Goal: Task Accomplishment & Management: Complete application form

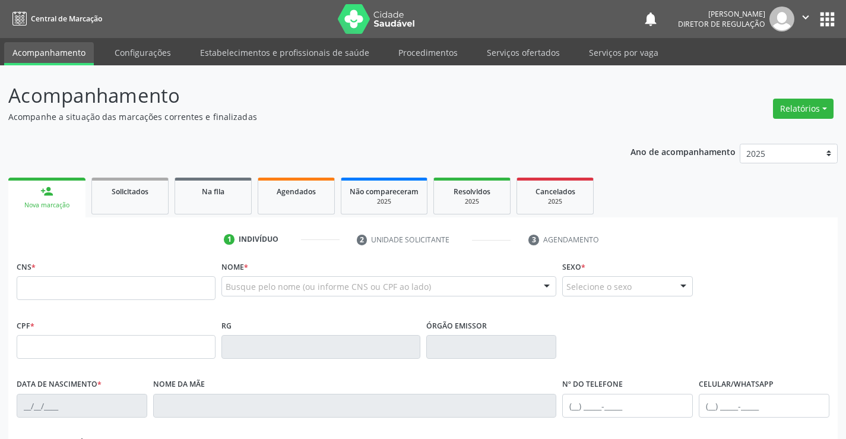
click at [88, 290] on input "text" at bounding box center [116, 288] width 199 height 24
click at [99, 286] on input "text" at bounding box center [116, 288] width 199 height 24
type input "700 0041 2055 1304"
type input "28/10/1979"
type input "(74) 98835-8559"
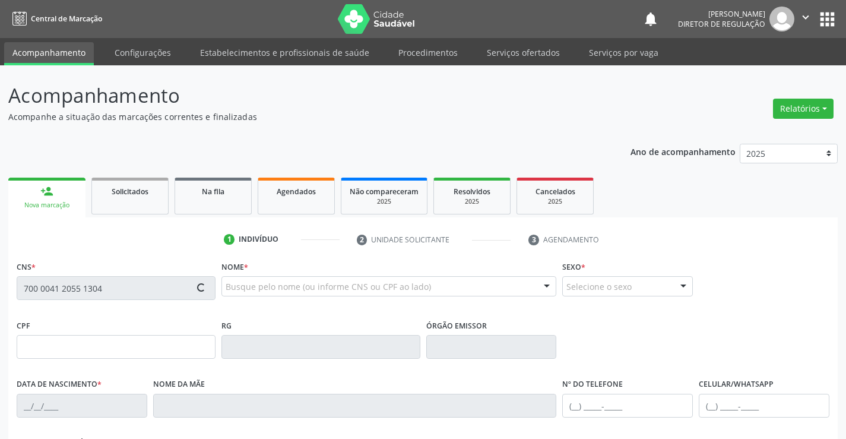
type input "S/N"
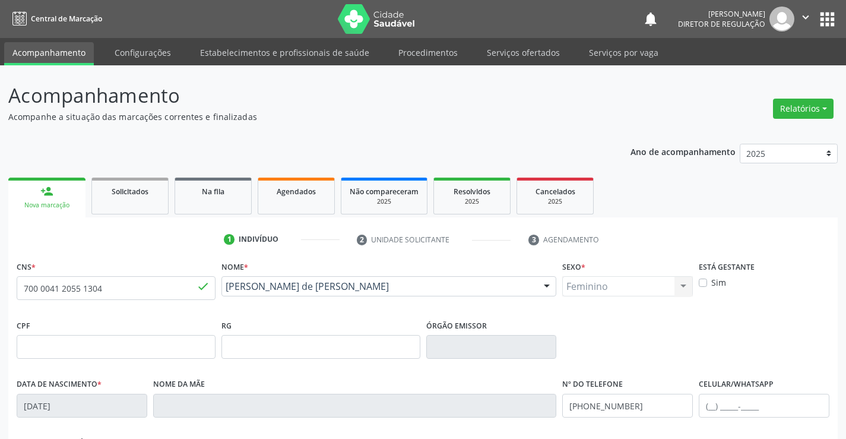
scroll to position [205, 0]
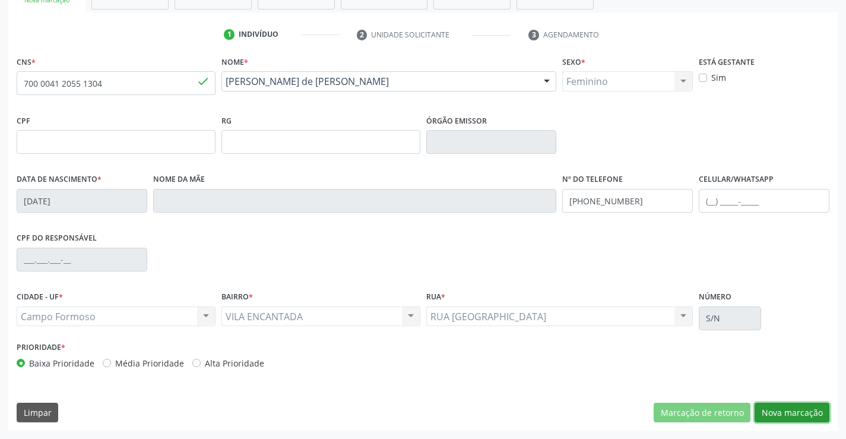
click at [793, 406] on button "Nova marcação" at bounding box center [791, 412] width 75 height 20
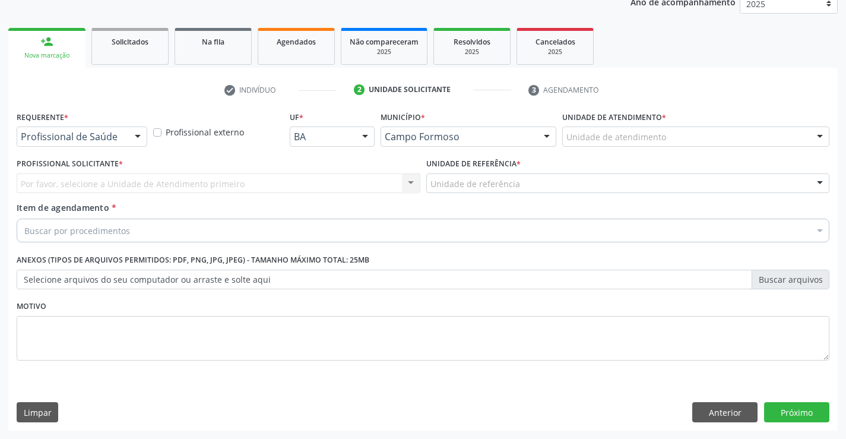
scroll to position [150, 0]
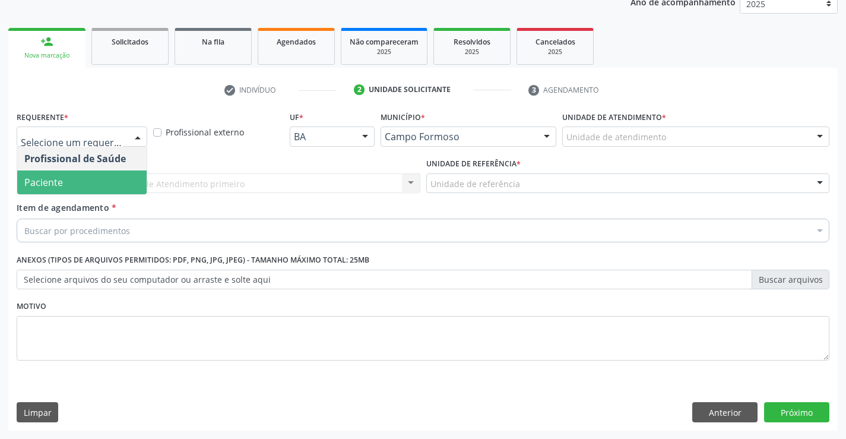
drag, startPoint x: 102, startPoint y: 183, endPoint x: 218, endPoint y: 170, distance: 117.0
click at [103, 183] on span "Paciente" at bounding box center [81, 182] width 129 height 24
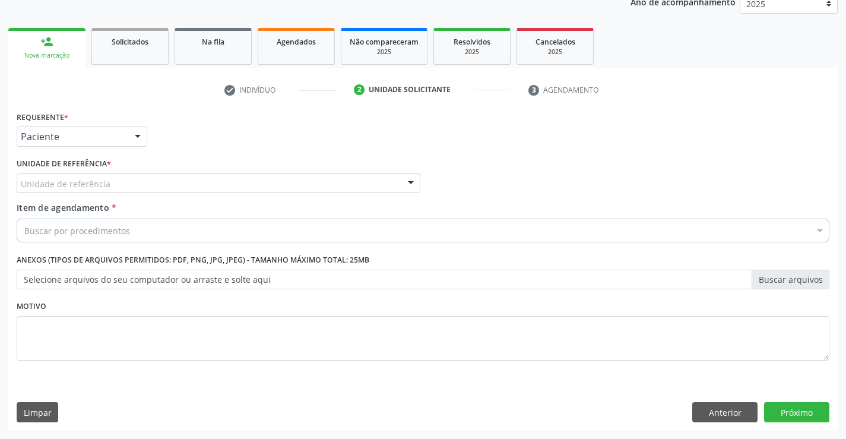
click at [219, 183] on div "Unidade de referência" at bounding box center [219, 183] width 404 height 20
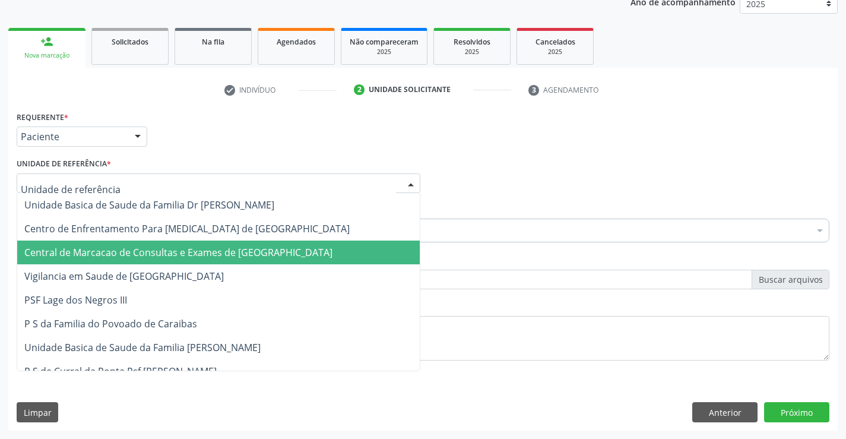
click at [222, 244] on span "Central de Marcacao de Consultas e Exames de [GEOGRAPHIC_DATA]" at bounding box center [218, 252] width 402 height 24
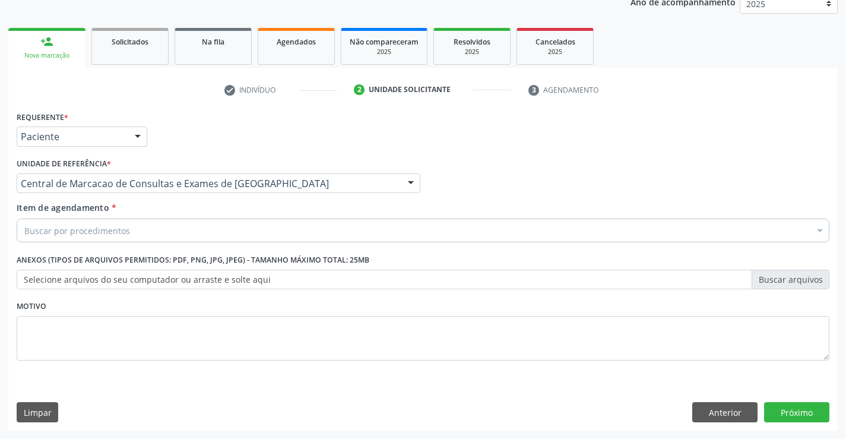
click at [253, 231] on div "Buscar por procedimentos" at bounding box center [423, 230] width 812 height 24
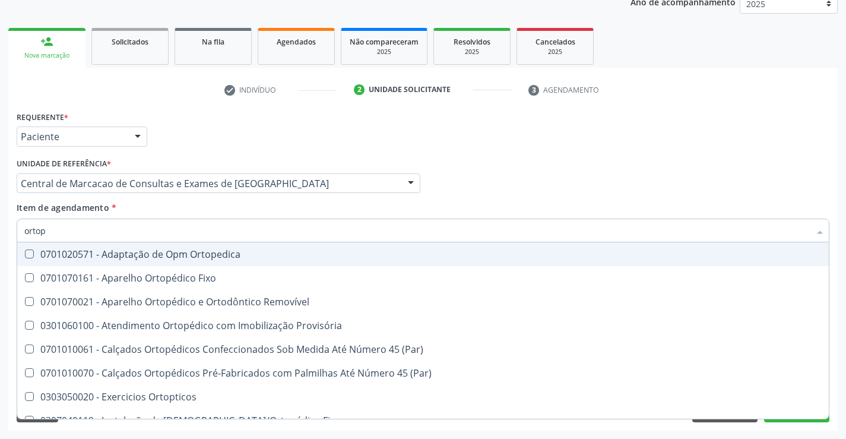
type input "ortope"
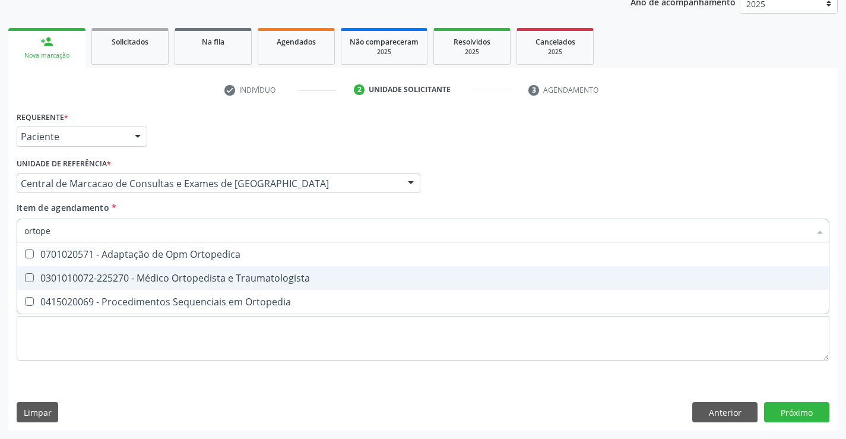
click at [242, 281] on div "0301010072-225270 - Médico Ortopedista e Traumatologista" at bounding box center [422, 277] width 797 height 9
checkbox Traumatologista "true"
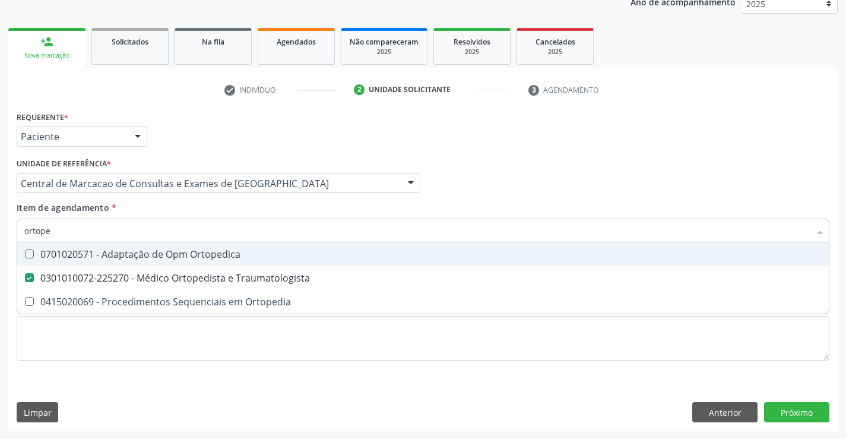
drag, startPoint x: 687, startPoint y: 190, endPoint x: 681, endPoint y: 193, distance: 6.9
click at [687, 190] on div "Profissional Solicitante Por favor, selecione a Unidade de Atendimento primeiro…" at bounding box center [423, 178] width 818 height 46
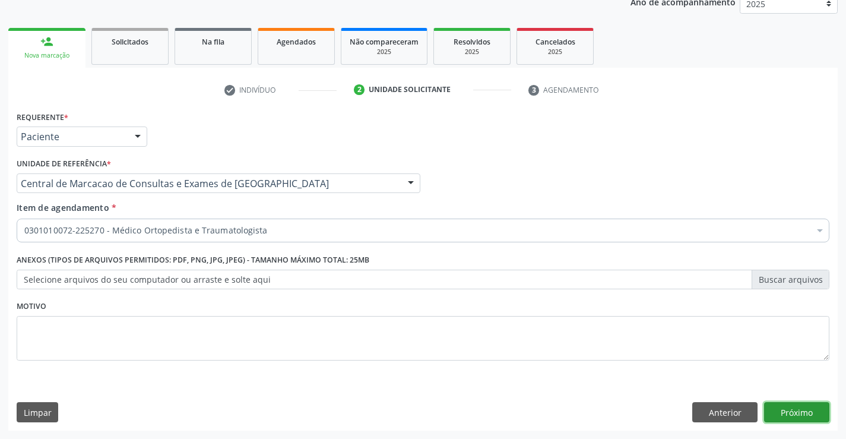
click at [805, 406] on button "Próximo" at bounding box center [796, 412] width 65 height 20
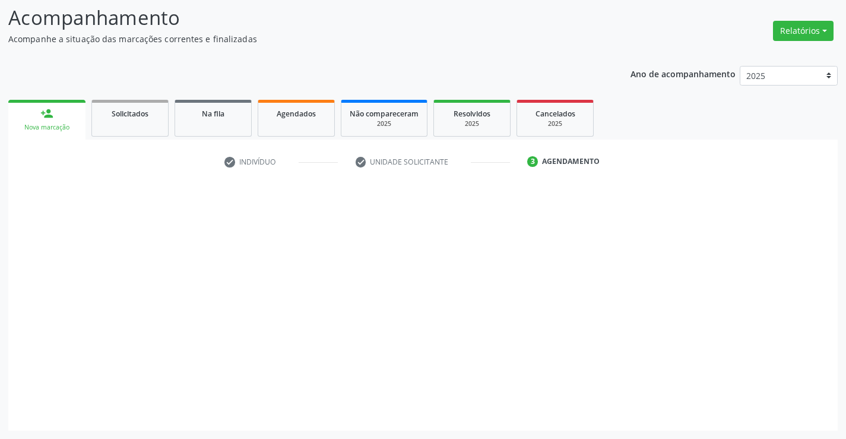
scroll to position [78, 0]
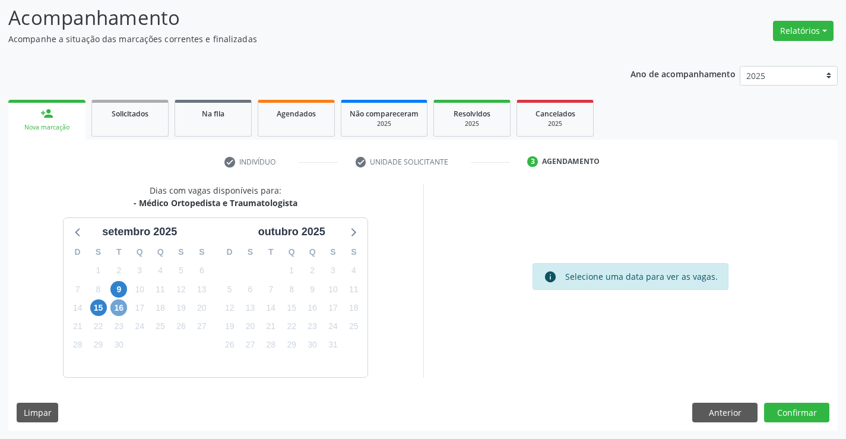
click at [114, 310] on span "16" at bounding box center [118, 307] width 17 height 17
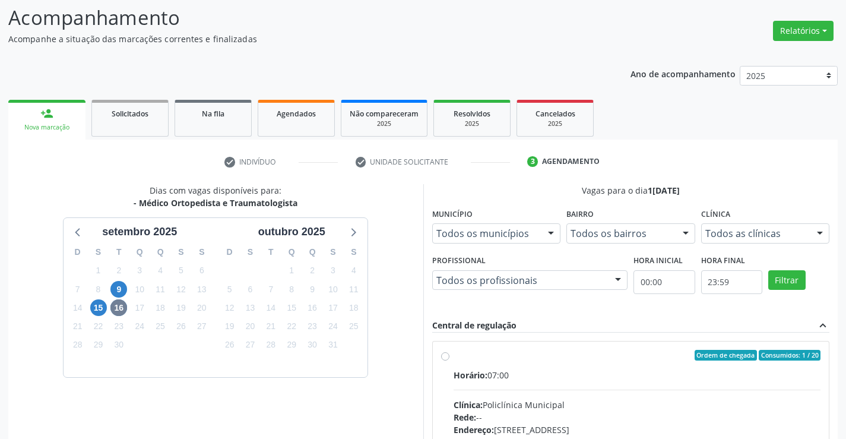
click at [449, 360] on input "Ordem de chegada Consumidos: 1 / 20 Horário: 07:00 Clínica: Policlínica Municip…" at bounding box center [445, 355] width 8 height 11
radio input "true"
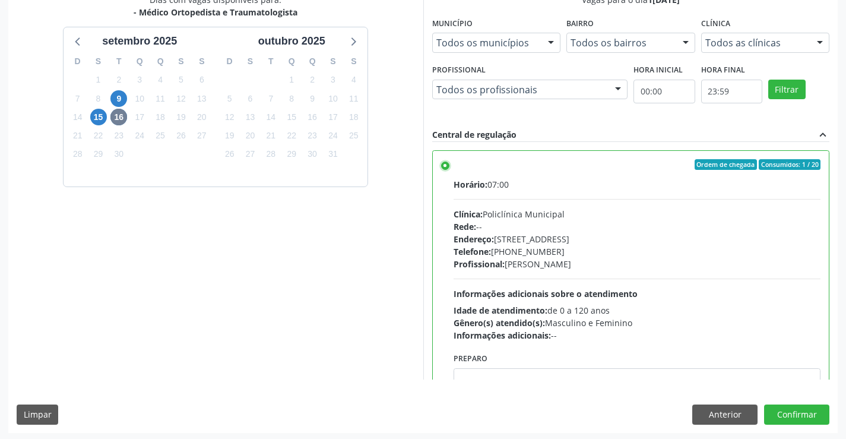
scroll to position [271, 0]
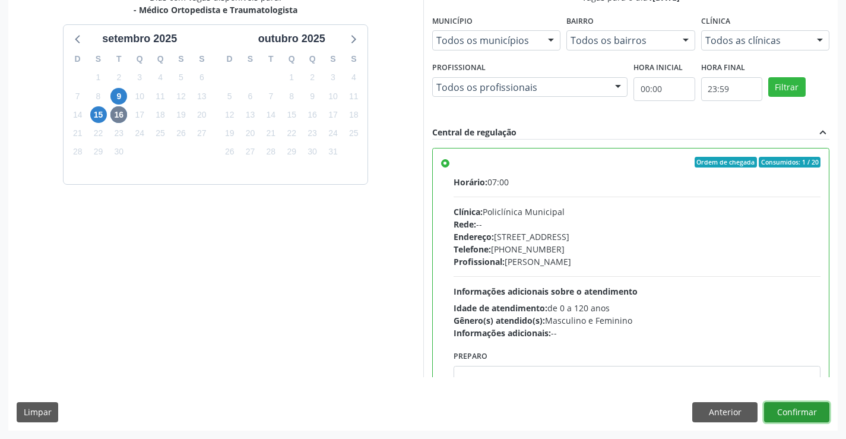
click at [802, 408] on button "Confirmar" at bounding box center [796, 412] width 65 height 20
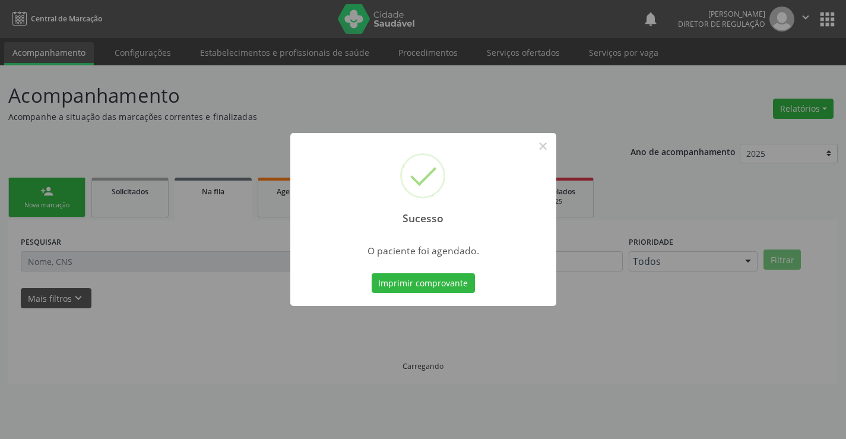
scroll to position [0, 0]
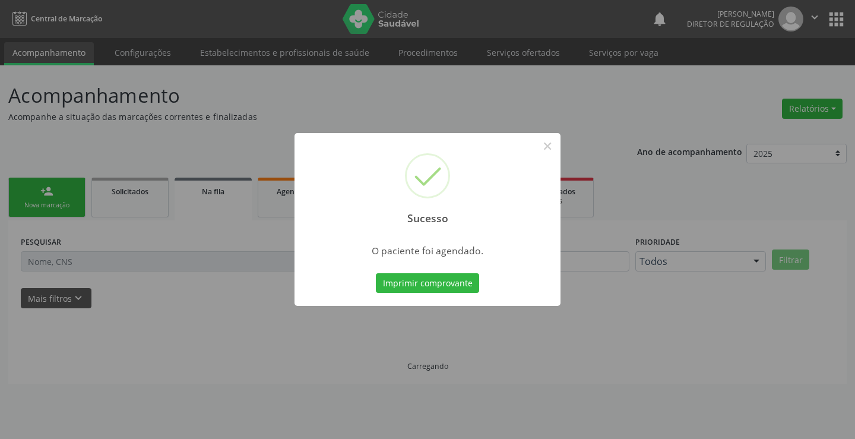
click at [376, 273] on button "Imprimir comprovante" at bounding box center [427, 283] width 103 height 20
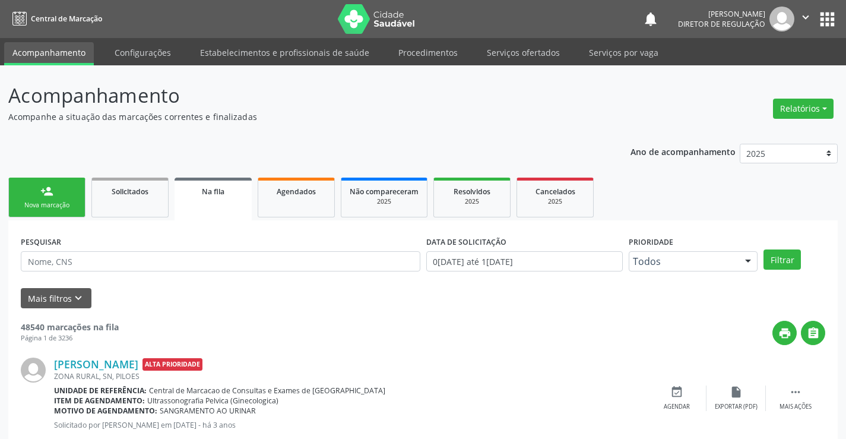
click at [58, 196] on link "person_add Nova marcação" at bounding box center [46, 197] width 77 height 40
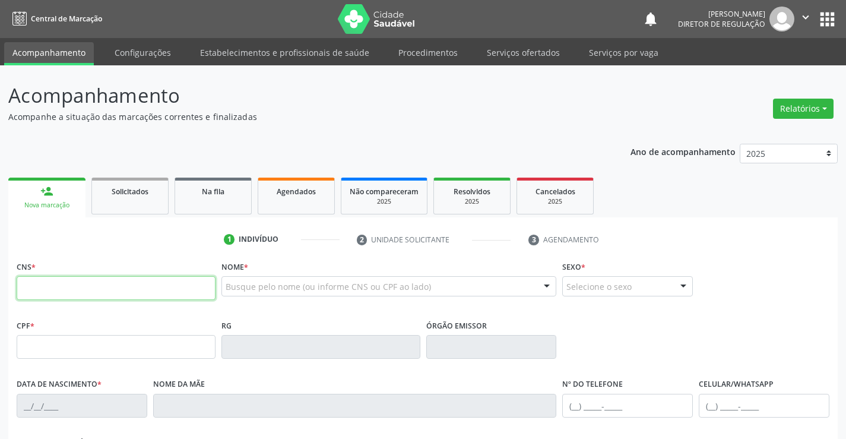
click at [50, 282] on input "text" at bounding box center [116, 288] width 199 height 24
type input "700 5079 6442 2251"
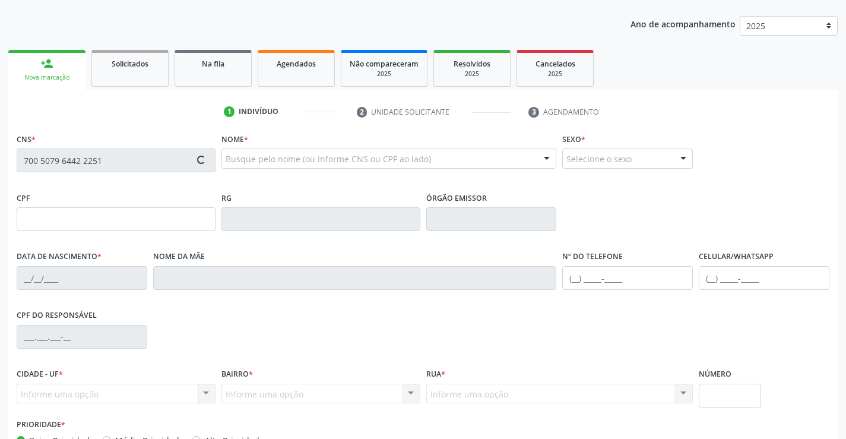
type input "007785030"
type input "20/06/2018"
type input "(74) 98873-7165"
type input "S/N"
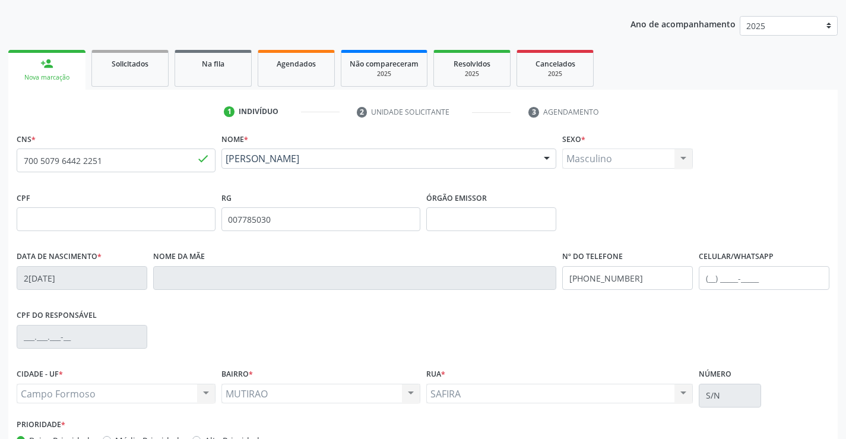
scroll to position [205, 0]
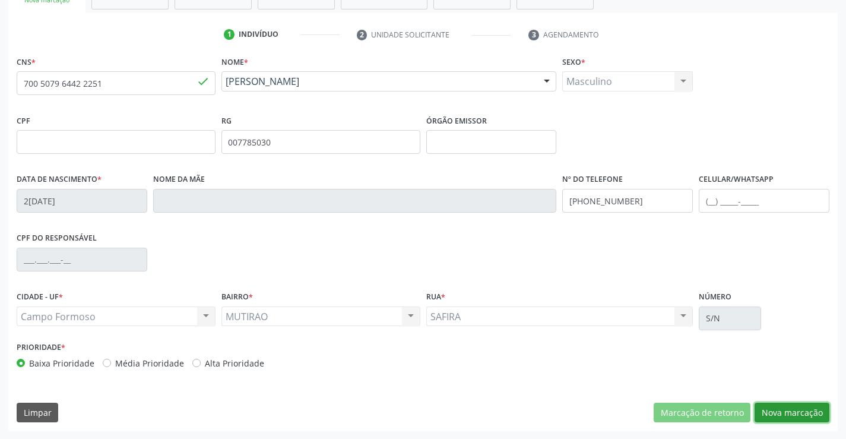
click at [772, 408] on button "Nova marcação" at bounding box center [791, 412] width 75 height 20
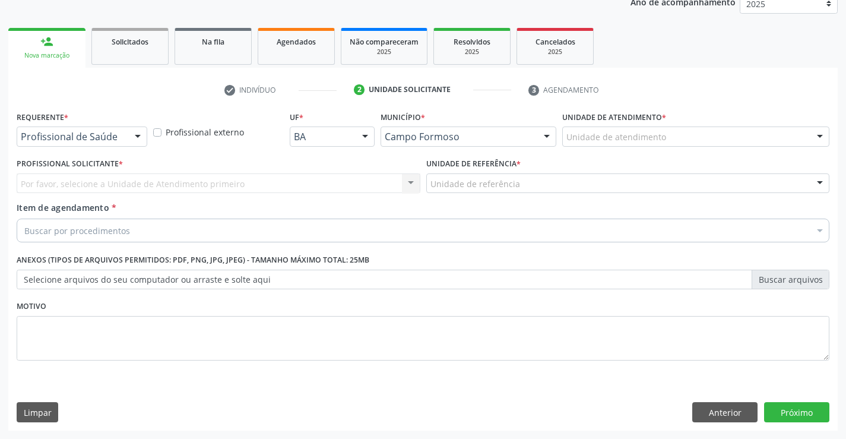
scroll to position [150, 0]
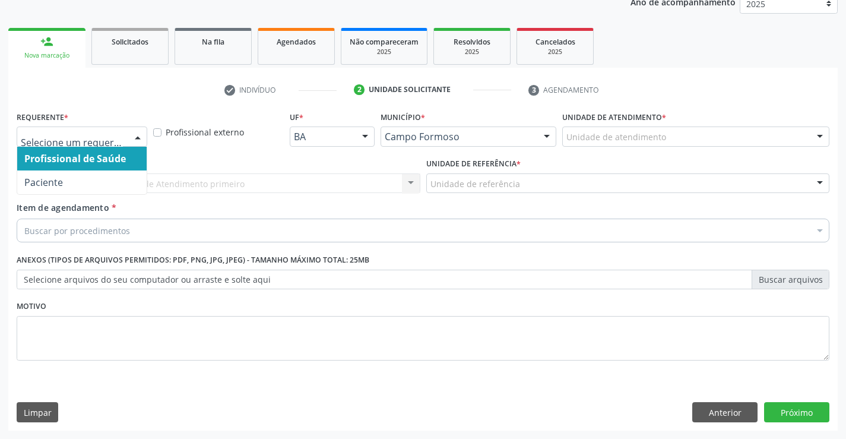
click at [131, 134] on div at bounding box center [138, 137] width 18 height 20
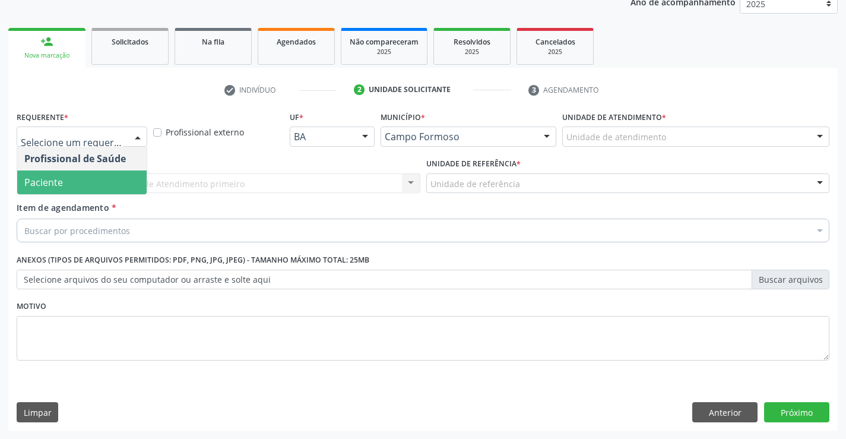
click at [113, 211] on span "*" at bounding box center [114, 207] width 5 height 11
click at [24, 218] on input "Item de agendamento *" at bounding box center [24, 230] width 0 height 24
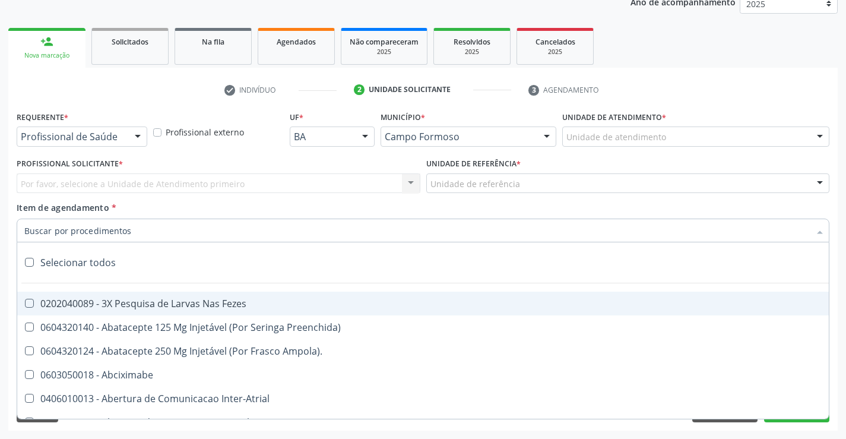
click at [134, 141] on div at bounding box center [138, 137] width 18 height 20
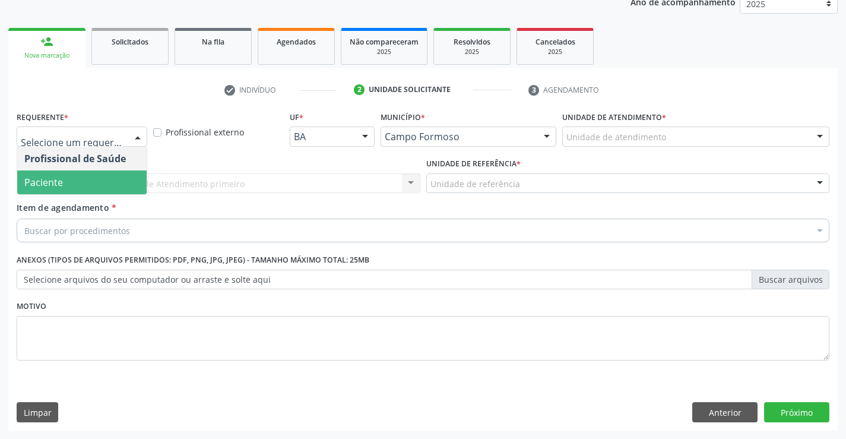
click at [117, 183] on span "Paciente" at bounding box center [81, 182] width 129 height 24
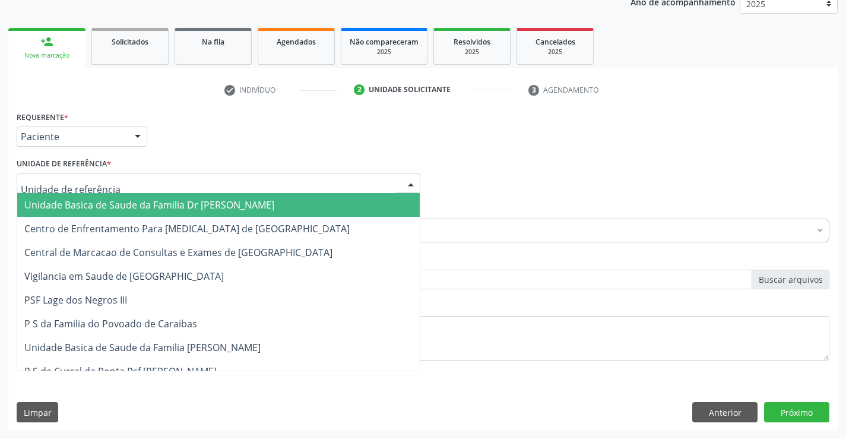
click at [208, 182] on div at bounding box center [219, 183] width 404 height 20
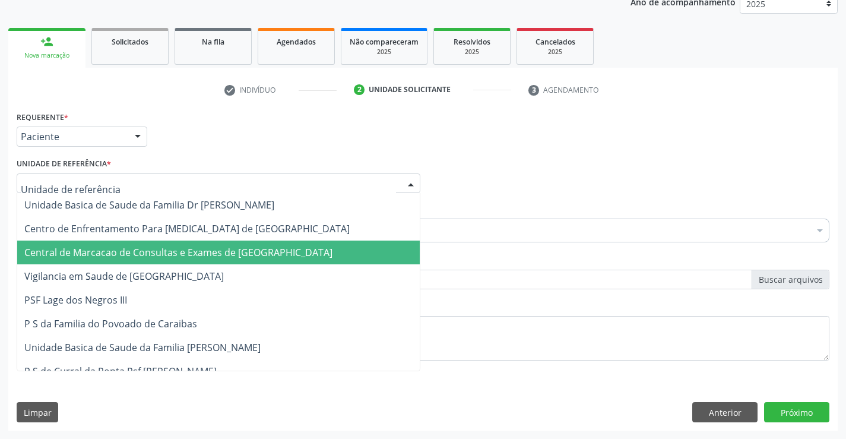
click at [218, 249] on span "Central de Marcacao de Consultas e Exames de [GEOGRAPHIC_DATA]" at bounding box center [178, 252] width 308 height 13
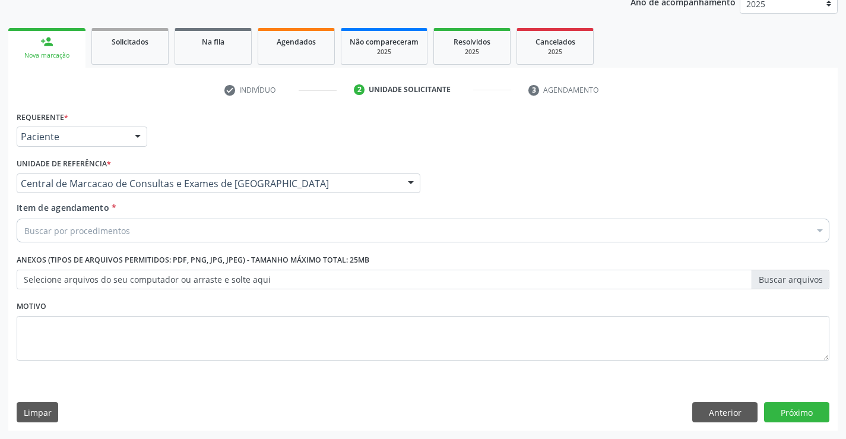
click at [254, 234] on div "Buscar por procedimentos" at bounding box center [423, 230] width 812 height 24
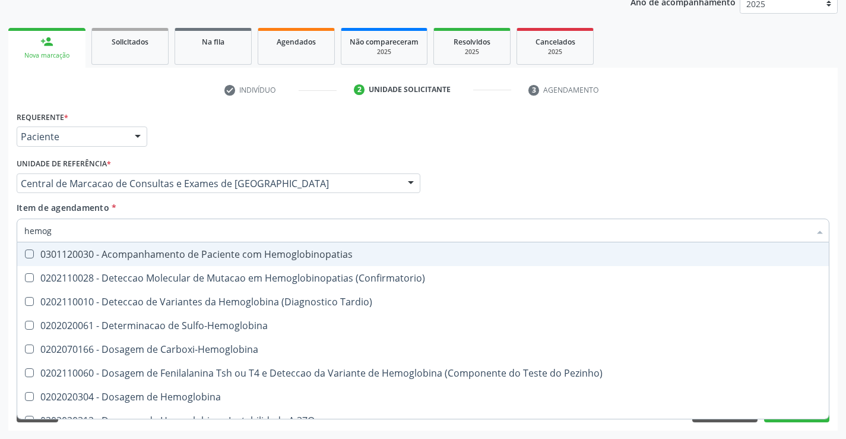
type input "hemogr"
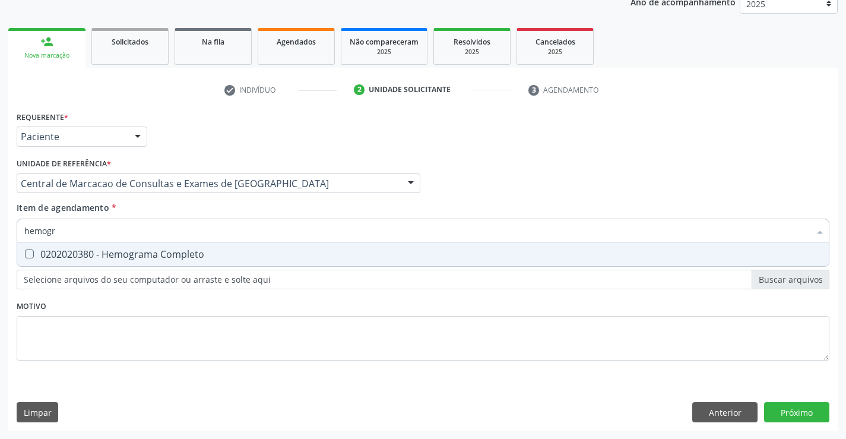
click at [170, 257] on div "0202020380 - Hemograma Completo" at bounding box center [422, 253] width 797 height 9
checkbox Completo "true"
type input "hemogr"
click at [177, 214] on div "Item de agendamento * hemogr Desfazer seleção 0202020380 - Hemograma Completo N…" at bounding box center [423, 219] width 812 height 37
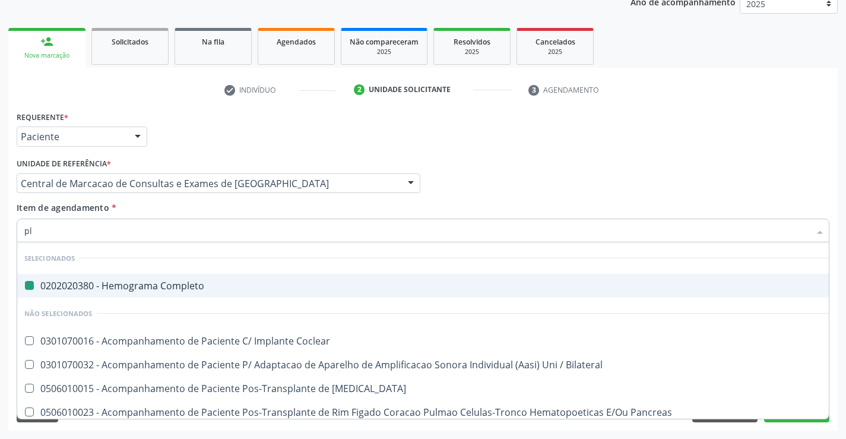
type input "pla"
checkbox Completo "false"
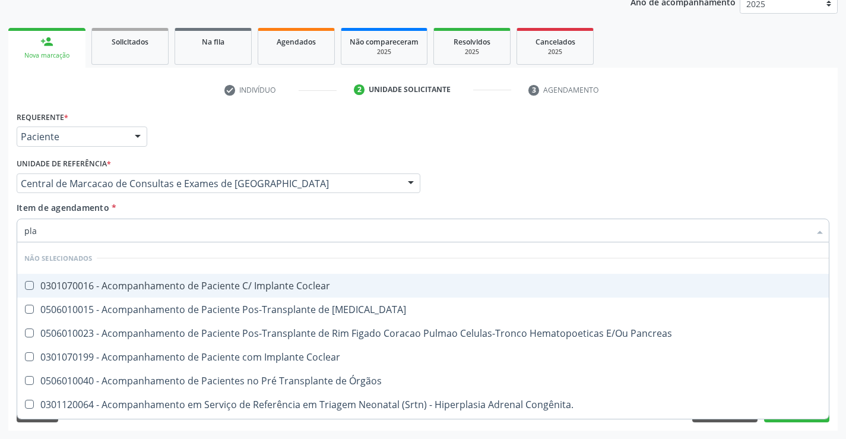
type input "plaq"
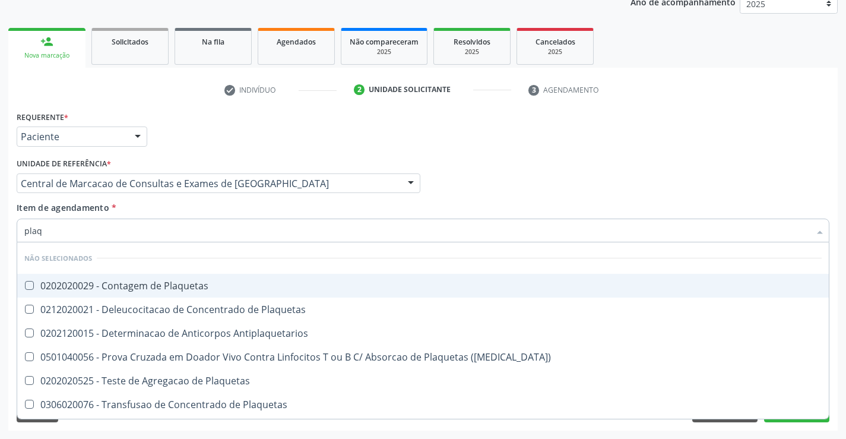
click at [182, 282] on div "0202020029 - Contagem de Plaquetas" at bounding box center [422, 285] width 797 height 9
checkbox Plaquetas "true"
click at [176, 209] on div "Item de agendamento * plaq Desfazer seleção Não selecionados 0202020029 - Conta…" at bounding box center [423, 219] width 812 height 37
checkbox Plaquetas "true"
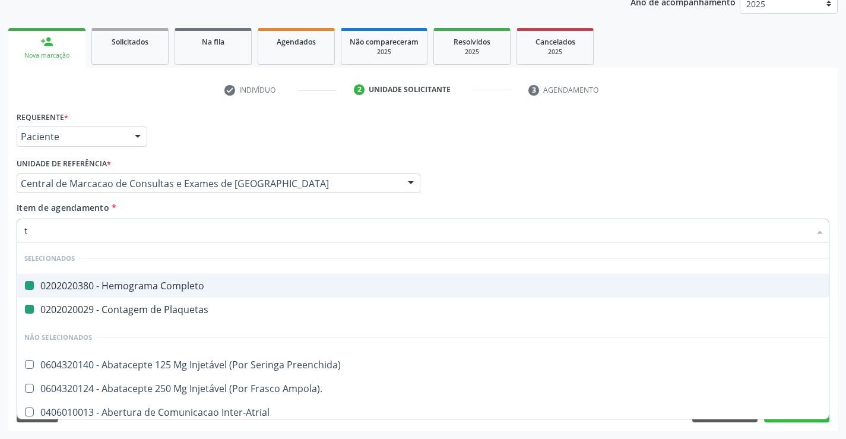
type input "tg"
checkbox Completo "false"
checkbox Plaquetas "false"
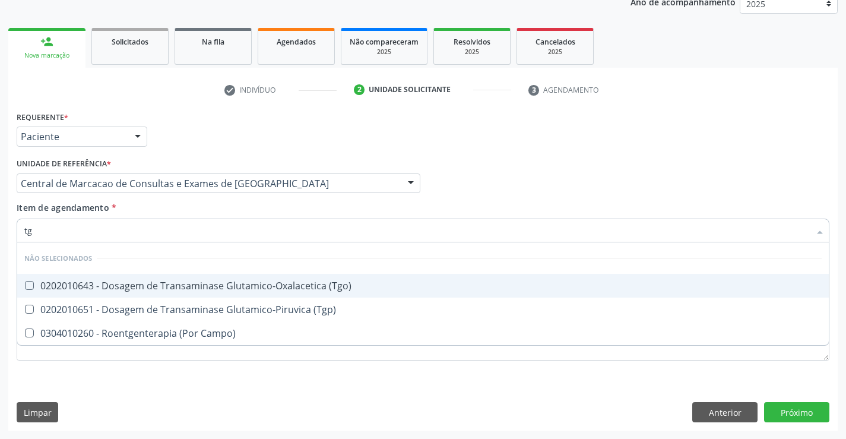
drag, startPoint x: 182, startPoint y: 288, endPoint x: 186, endPoint y: 300, distance: 13.1
click at [183, 293] on span "0202010643 - Dosagem de Transaminase Glutamico-Oxalacetica (Tgo)" at bounding box center [422, 286] width 811 height 24
checkbox \(Tgo\) "true"
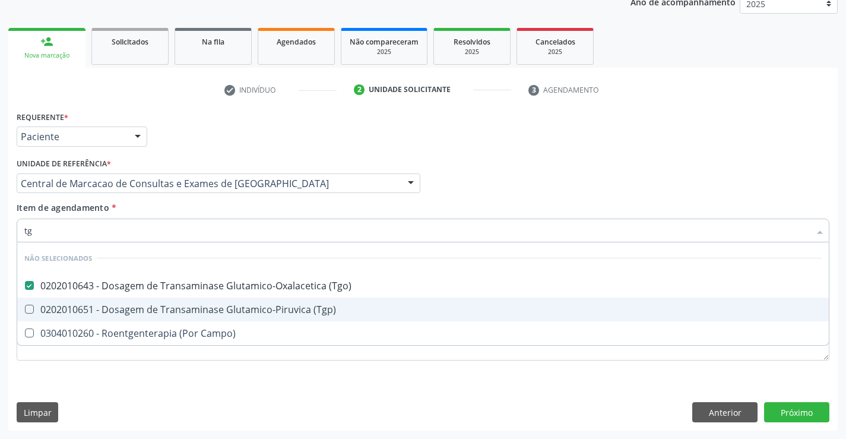
click at [195, 306] on div "0202010651 - Dosagem de Transaminase Glutamico-Piruvica (Tgp)" at bounding box center [422, 308] width 797 height 9
checkbox \(Tgp\) "true"
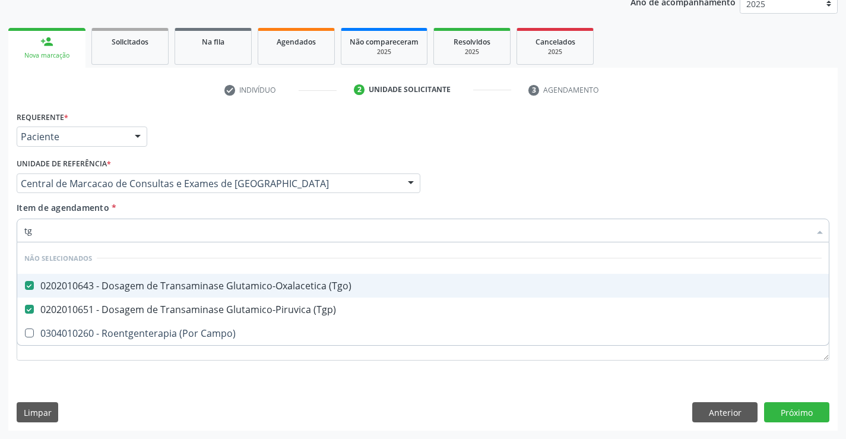
click at [180, 215] on div "Item de agendamento * tg Desfazer seleção Não selecionados 0202010643 - Dosagem…" at bounding box center [423, 219] width 812 height 37
checkbox Campo\) "true"
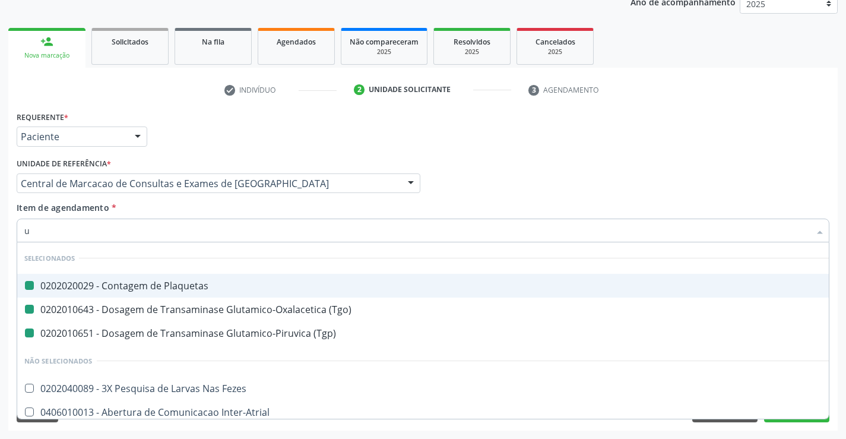
type input "ur"
checkbox Plaquetas "false"
checkbox \(Tgo\) "false"
checkbox \(Tgp\) "false"
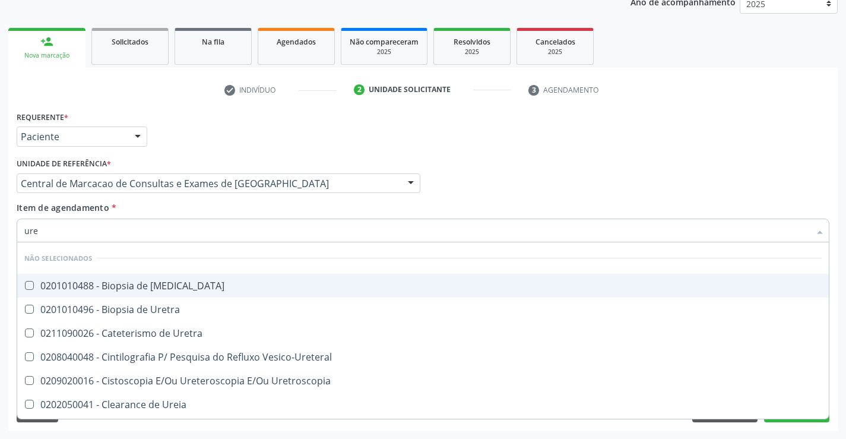
type input "urei"
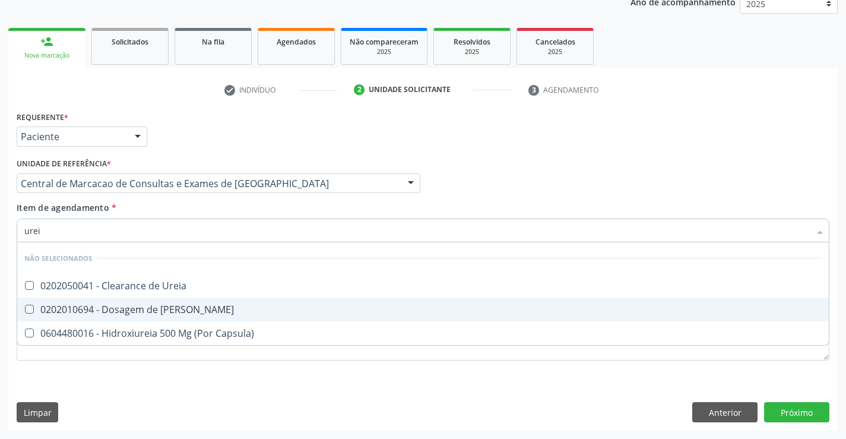
click at [175, 314] on div "0202010694 - Dosagem de Ureia" at bounding box center [422, 308] width 797 height 9
checkbox Ureia "true"
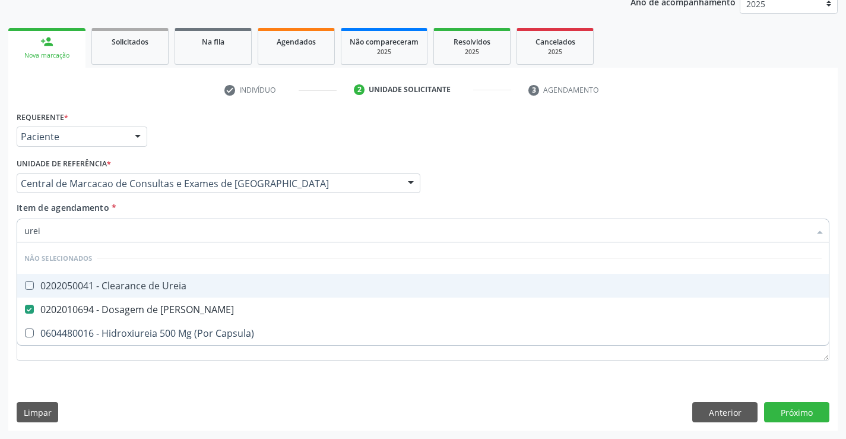
click at [153, 207] on div "Item de agendamento * urei Desfazer seleção Não selecionados 0202050041 - Clear…" at bounding box center [423, 219] width 812 height 37
checkbox Ureia "true"
checkbox Capsula\) "true"
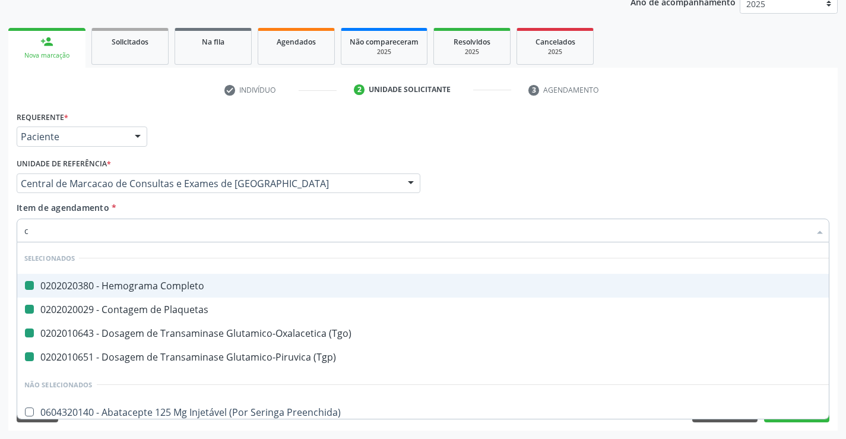
type input "cr"
checkbox Completo "false"
checkbox Plaquetas "false"
checkbox \(Tgo\) "false"
checkbox \(Tgp\) "false"
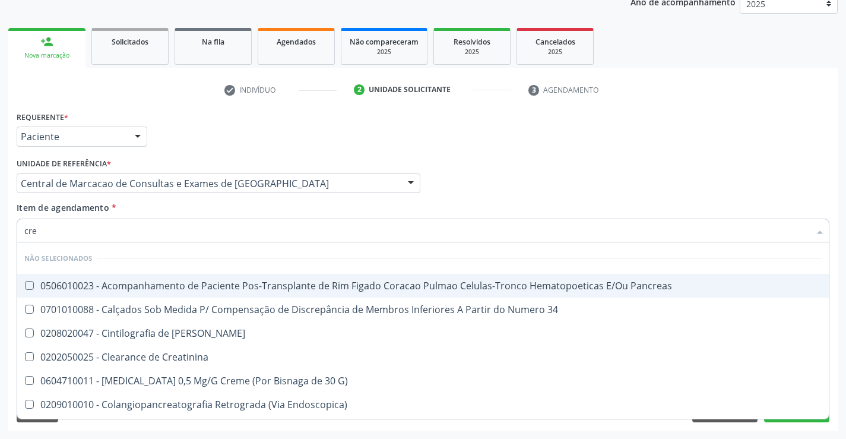
type input "crea"
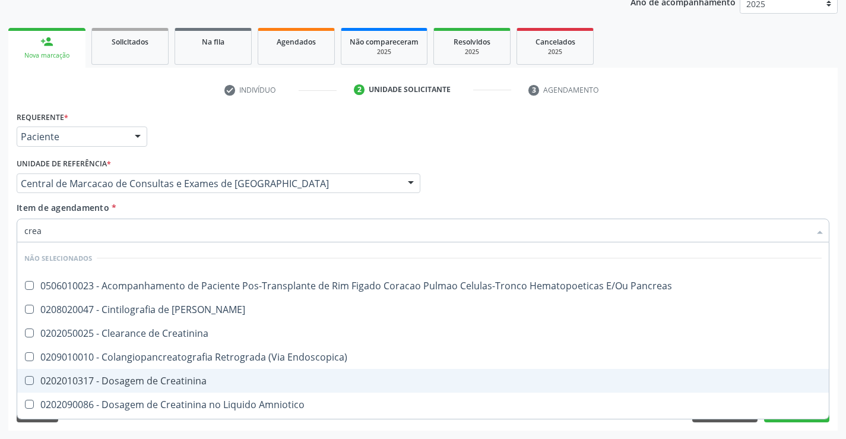
click at [208, 377] on div "0202010317 - Dosagem de Creatinina" at bounding box center [422, 380] width 797 height 9
checkbox Creatinina "true"
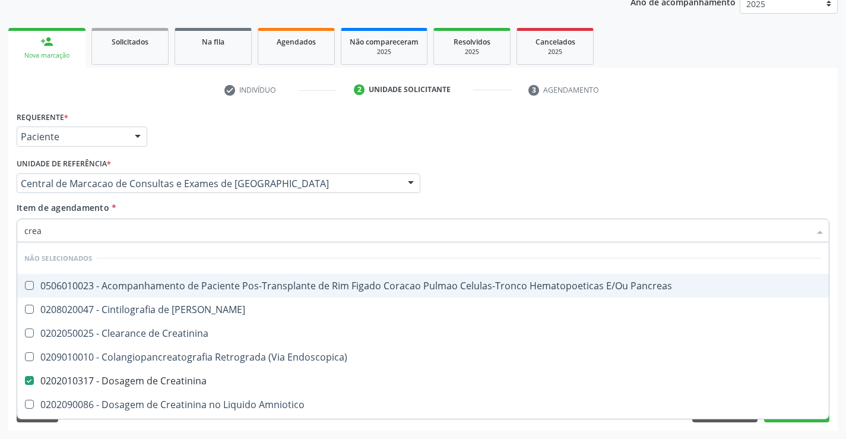
click at [212, 211] on div "Item de agendamento * crea Desfazer seleção Não selecionados 0506010023 - Acomp…" at bounding box center [423, 219] width 812 height 37
checkbox Pancreas "true"
checkbox Creatinina "true"
checkbox Endoscopica\) "true"
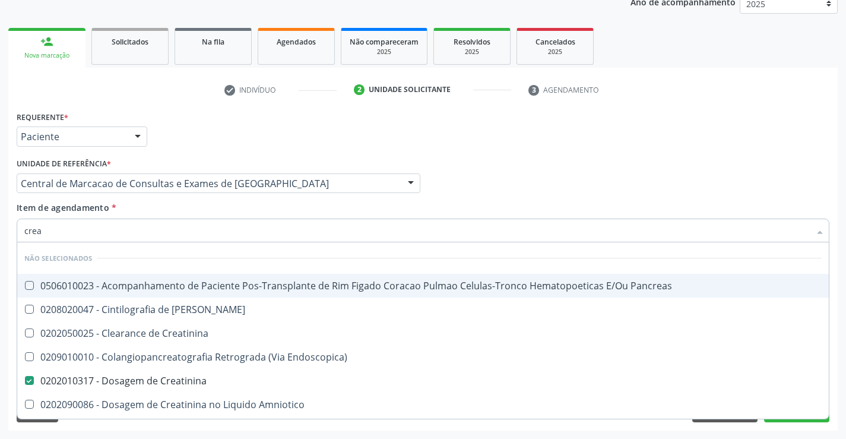
checkbox Amniotico "true"
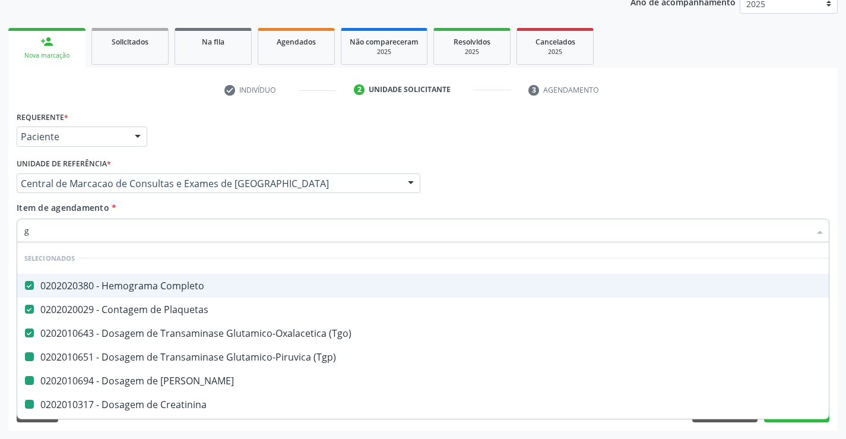
type input "gl"
checkbox \(Tgp\) "false"
checkbox Creatinina "false"
checkbox Ureia "false"
type input "gli"
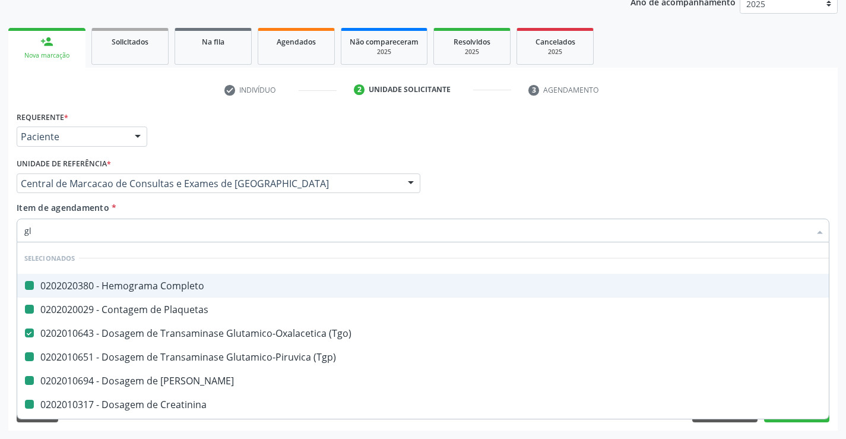
checkbox Completo "false"
checkbox Plaquetas "false"
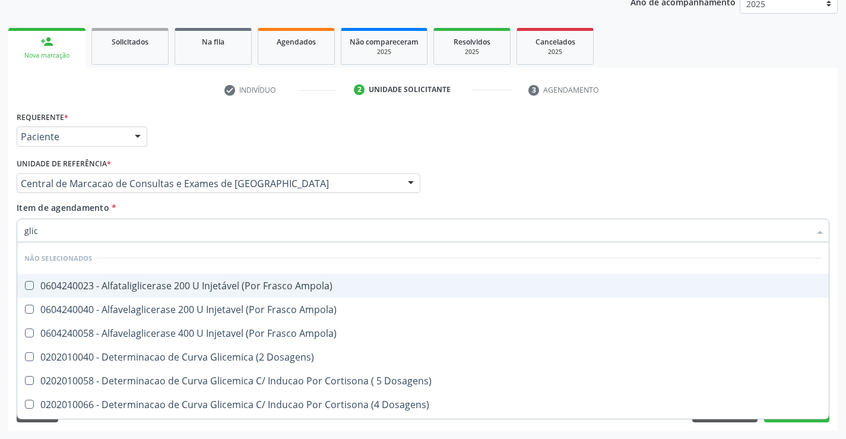
type input "glico"
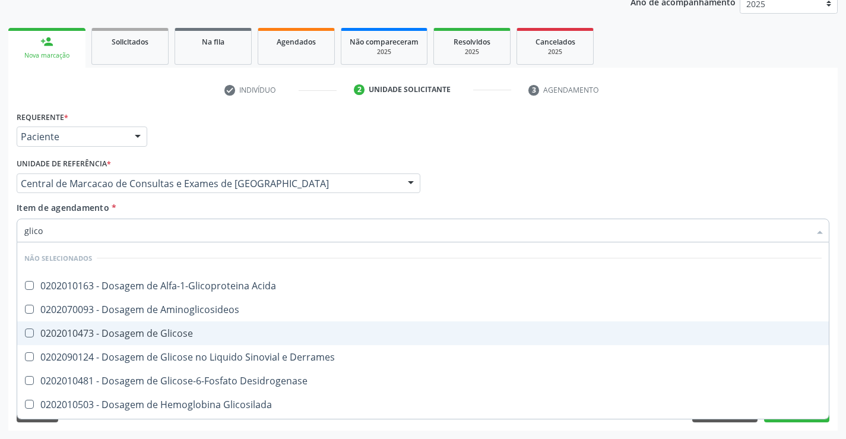
click at [215, 332] on div "0202010473 - Dosagem de Glicose" at bounding box center [422, 332] width 797 height 9
checkbox Glicose "true"
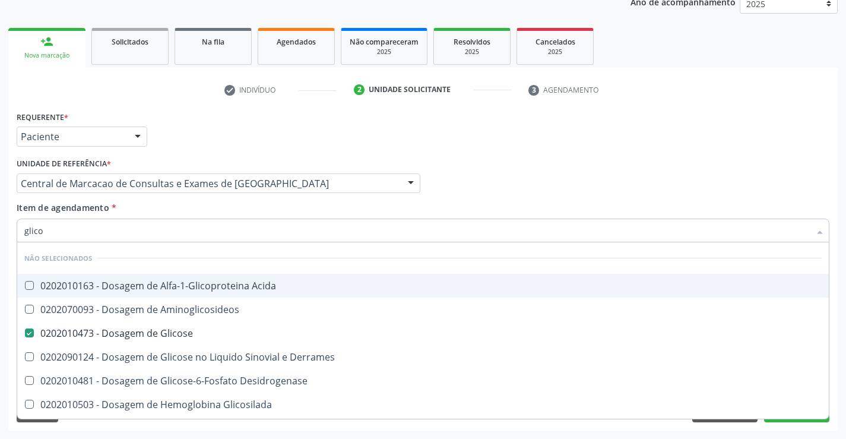
click at [206, 211] on div "Item de agendamento * glico Desfazer seleção Não selecionados 0202010163 - Dosa…" at bounding box center [423, 219] width 812 height 37
checkbox Acida "true"
checkbox Aminoglicosideos "true"
checkbox Derrames "true"
checkbox Glicosilada "true"
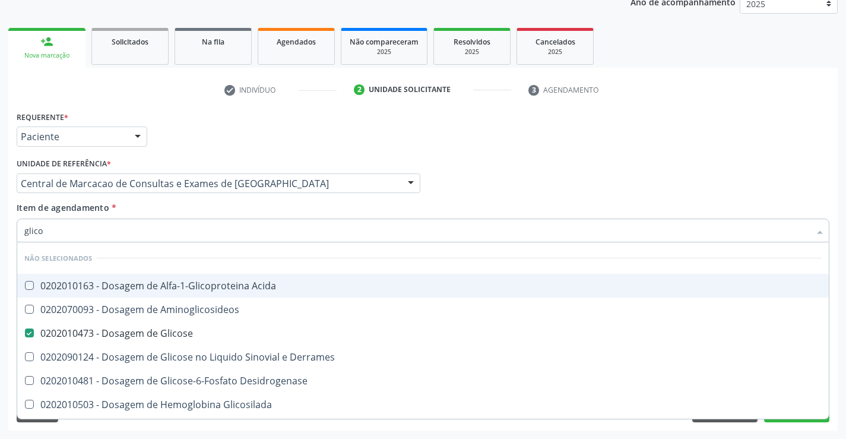
checkbox Desidrogenase "true"
checkbox Quantitativa "true"
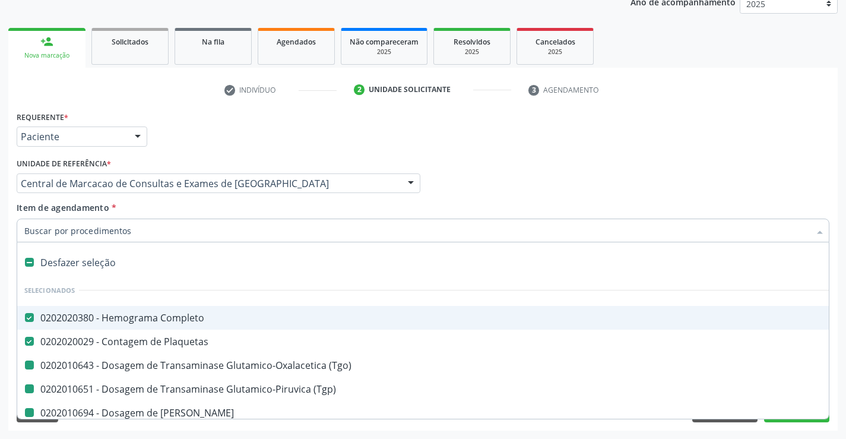
type input "h"
checkbox \(Tgp\) "false"
checkbox Creatinina "false"
checkbox Ureia "false"
checkbox \(Tgo\) "false"
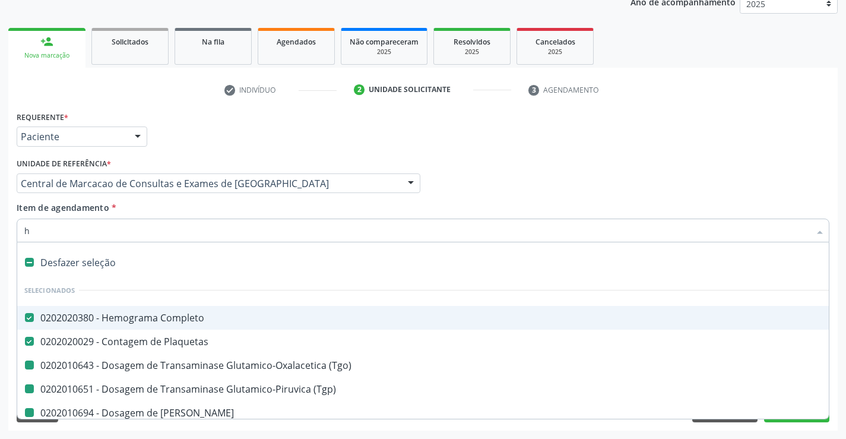
checkbox Glicose "false"
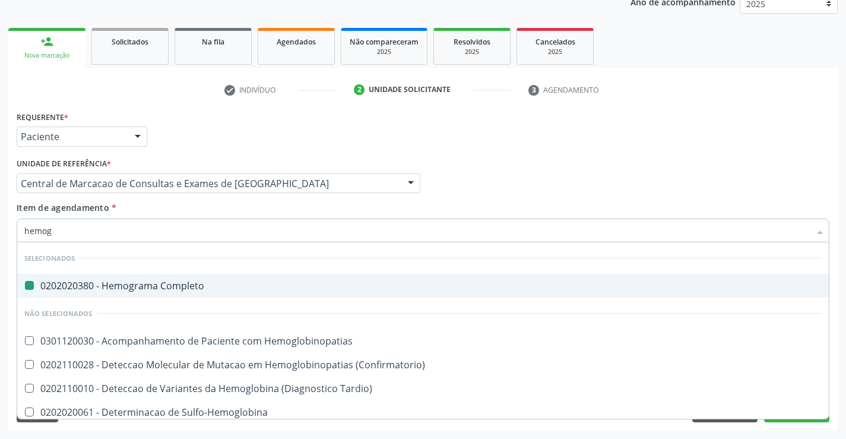
type input "hemogl"
checkbox Completo "false"
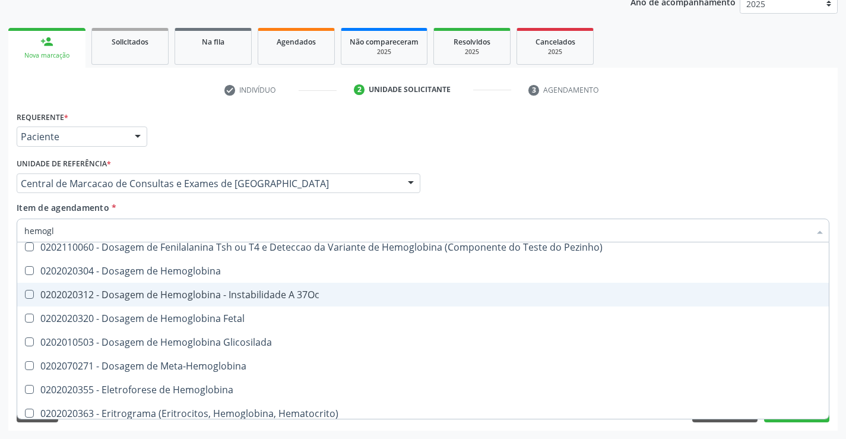
scroll to position [178, 0]
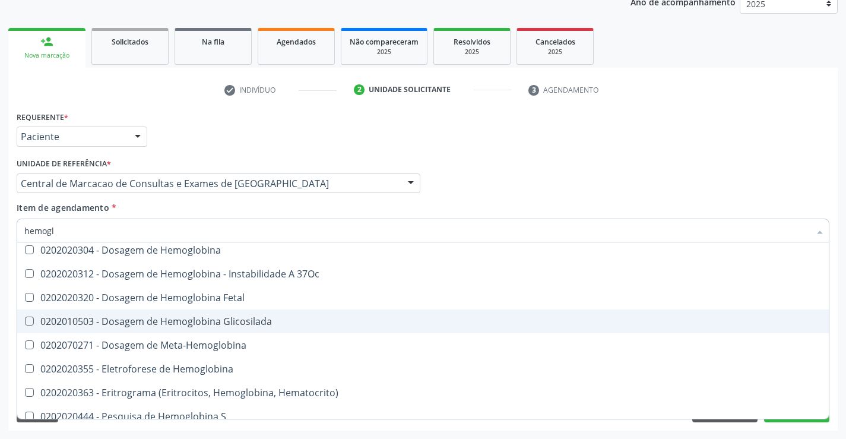
click at [209, 325] on div "0202010503 - Dosagem de Hemoglobina Glicosilada" at bounding box center [422, 320] width 797 height 9
checkbox Glicosilada "true"
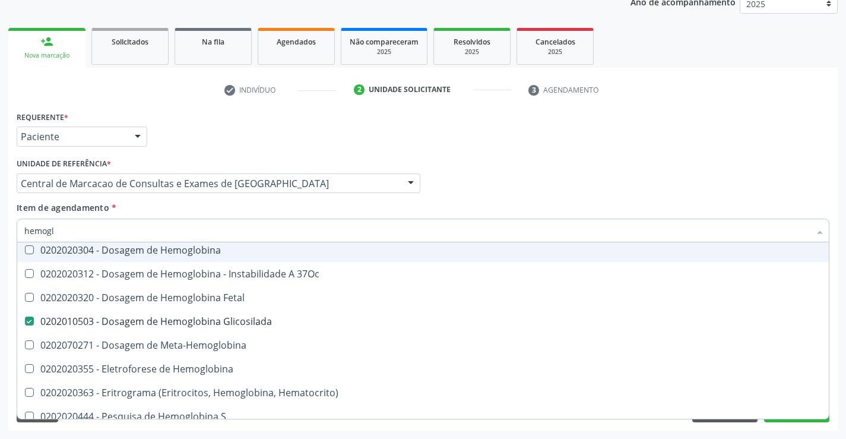
click at [195, 209] on div "Item de agendamento * hemogl Desfazer seleção Não selecionados 0301120030 - Aco…" at bounding box center [423, 219] width 812 height 37
checkbox Hemoglobinopatias "true"
checkbox Sulfo-Hemoglobina "true"
checkbox Pezinho\) "true"
checkbox Carboxi-Hemoglobina "true"
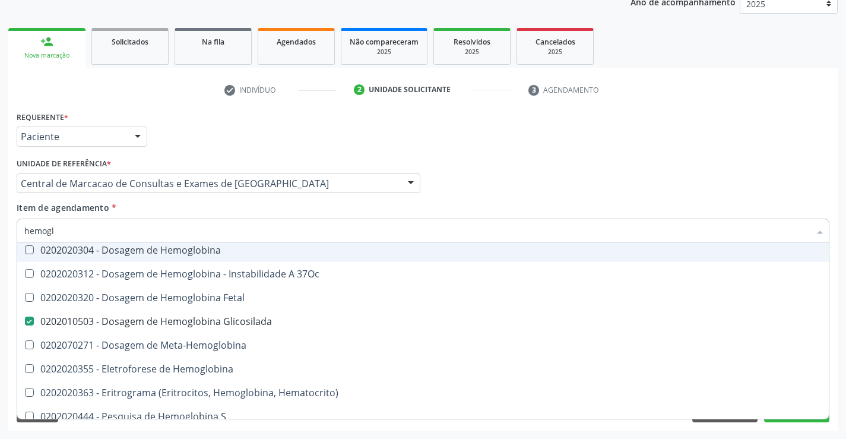
checkbox Tardio\) "true"
checkbox Hemoglobina "true"
checkbox Glicosilada "false"
checkbox 37Oc "true"
checkbox \(Confirmatorio\) "true"
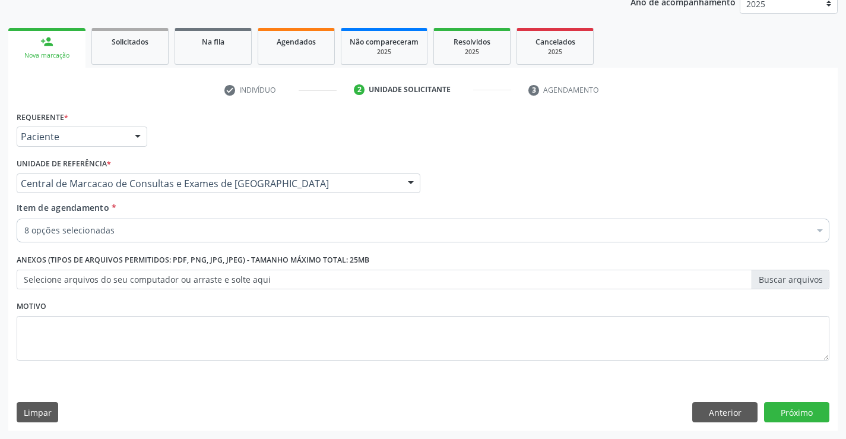
scroll to position [0, 0]
click at [198, 224] on div "8 opções selecionadas" at bounding box center [423, 230] width 812 height 24
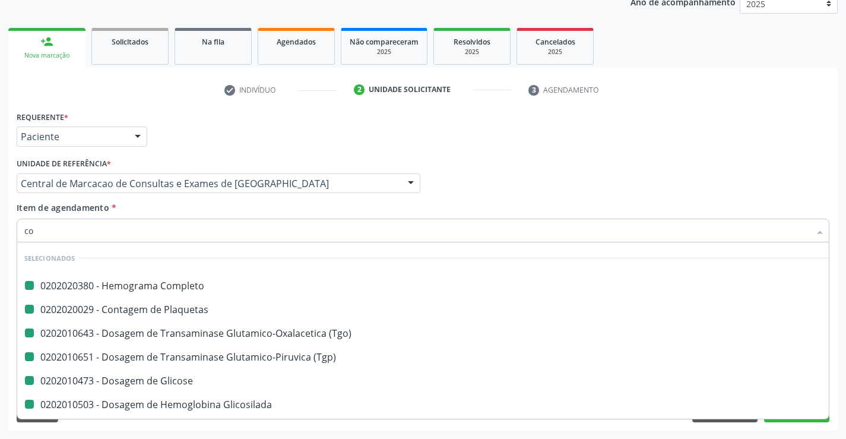
type input "col"
checkbox Completo "false"
checkbox \(Tgp\) "false"
checkbox Glicosilada "false"
checkbox Glicose "false"
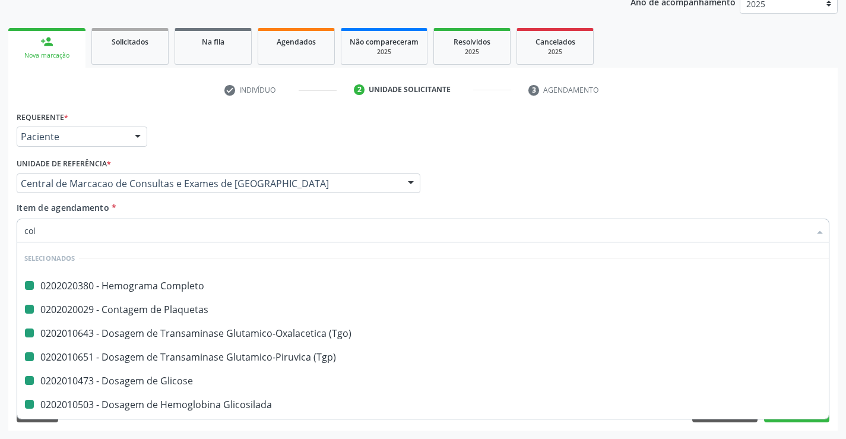
checkbox \(Tgo\) "false"
checkbox Plaquetas "false"
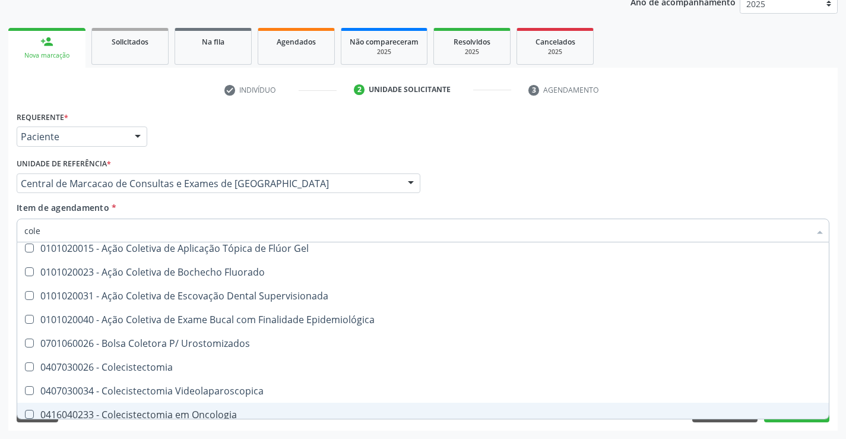
type input "coles"
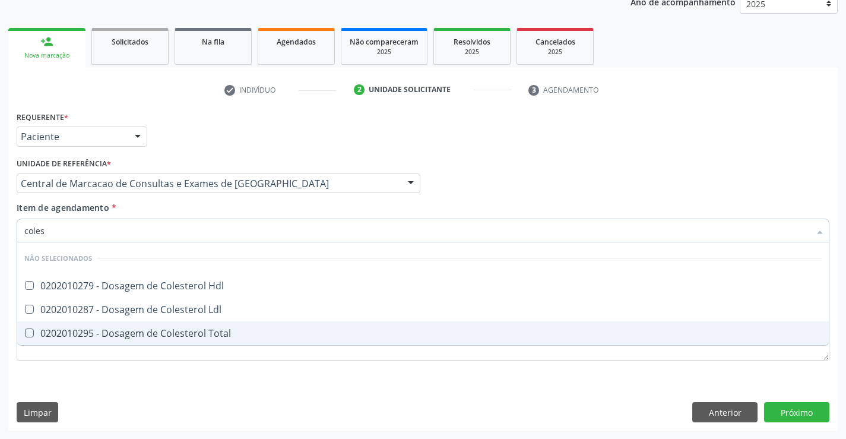
scroll to position [0, 0]
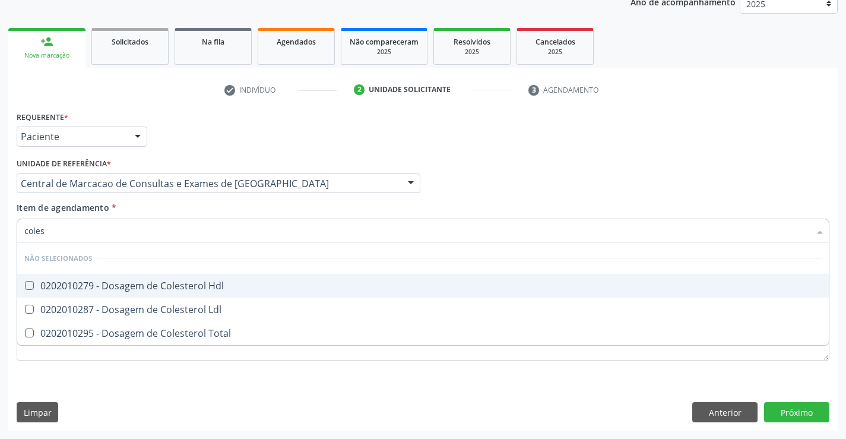
drag, startPoint x: 166, startPoint y: 287, endPoint x: 164, endPoint y: 311, distance: 23.8
click at [164, 293] on span "0202010279 - Dosagem de Colesterol Hdl" at bounding box center [422, 286] width 811 height 24
checkbox Hdl "true"
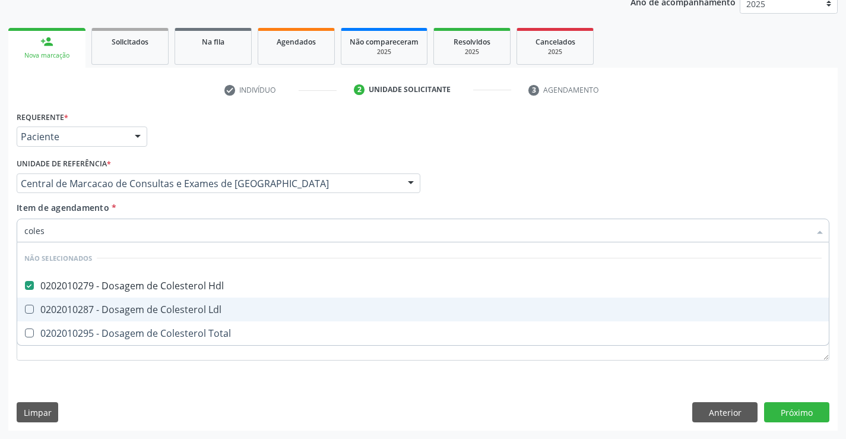
drag, startPoint x: 164, startPoint y: 311, endPoint x: 164, endPoint y: 334, distance: 23.2
click at [164, 314] on div "0202010287 - Dosagem de Colesterol Ldl" at bounding box center [422, 308] width 797 height 9
checkbox Ldl "true"
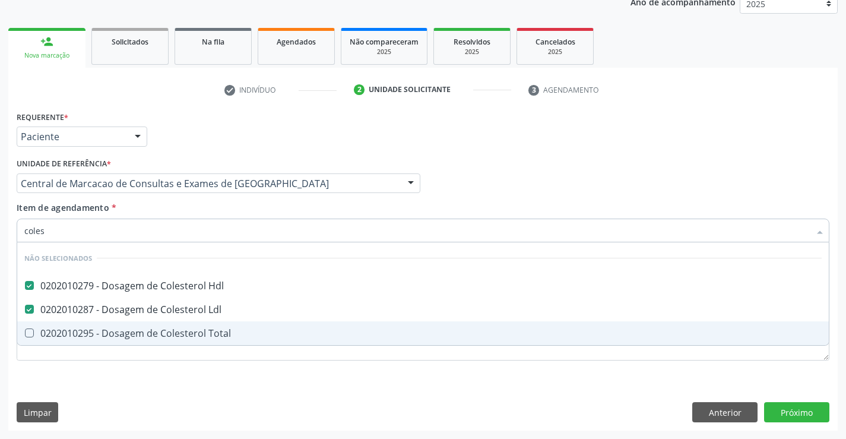
click at [164, 334] on div "0202010295 - Dosagem de Colesterol Total" at bounding box center [422, 332] width 797 height 9
checkbox Total "true"
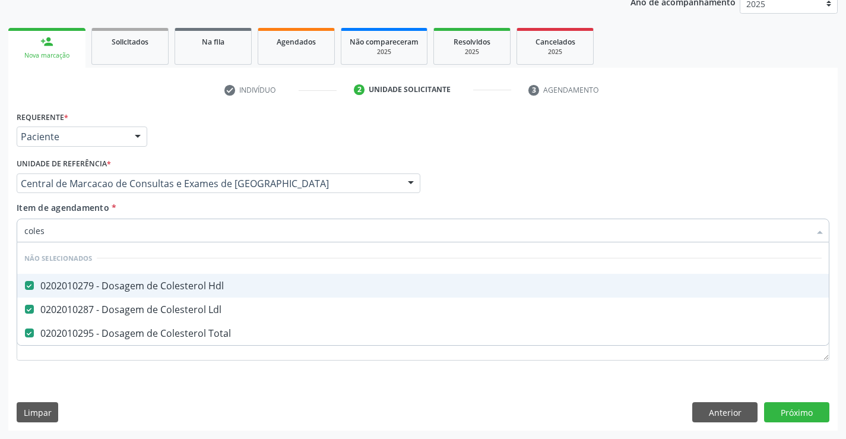
click at [177, 218] on input "coles" at bounding box center [416, 230] width 785 height 24
click at [176, 238] on input "coles" at bounding box center [416, 230] width 785 height 24
type input "cole"
checkbox Hdl "false"
checkbox Ldl "false"
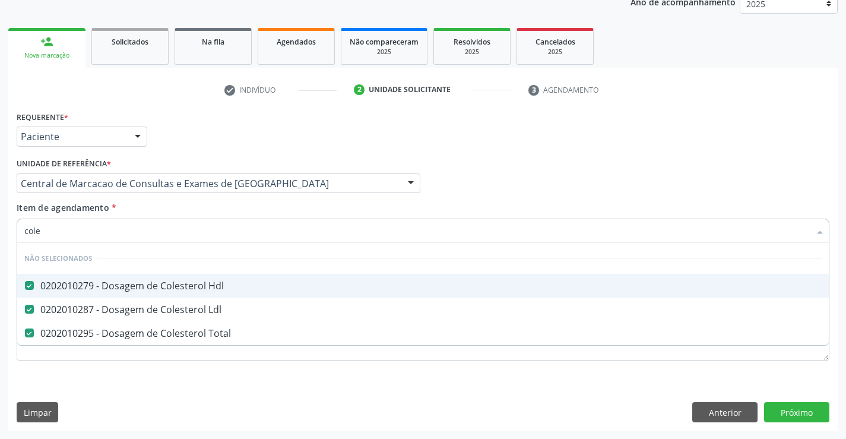
checkbox Total "false"
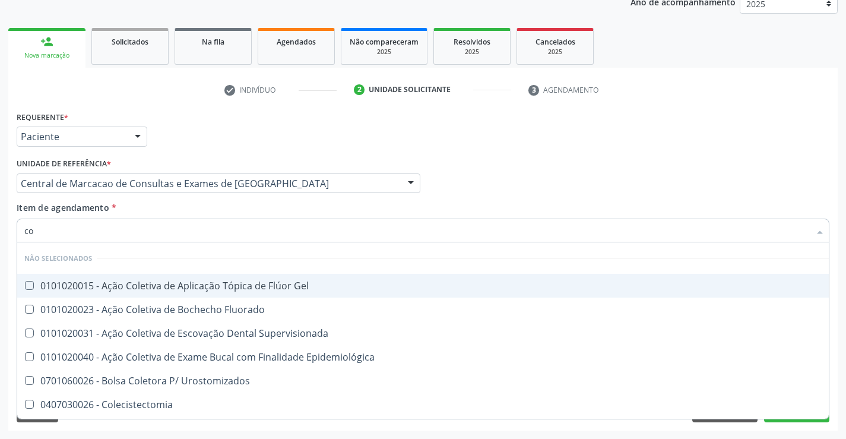
type input "c"
checkbox Gel "true"
checkbox Fluorado "true"
checkbox Supervisionada "true"
checkbox Epidemiológica "true"
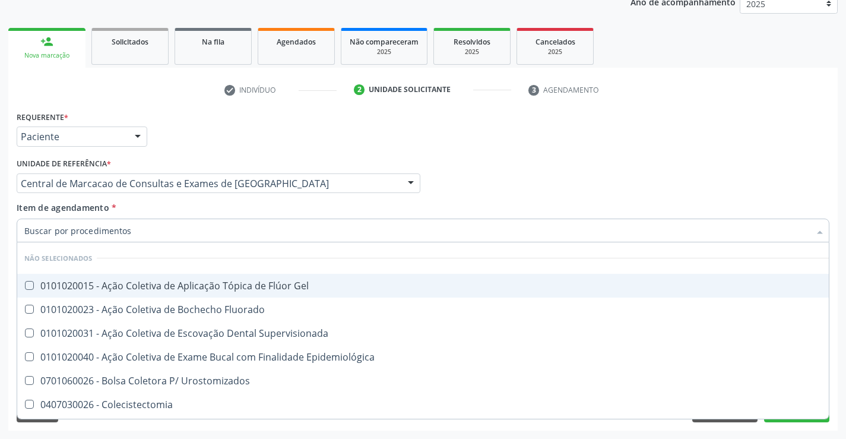
checkbox Urostomizados "true"
checkbox Colecistectomia "true"
checkbox Hdl "false"
checkbox Ldl "false"
checkbox Total "false"
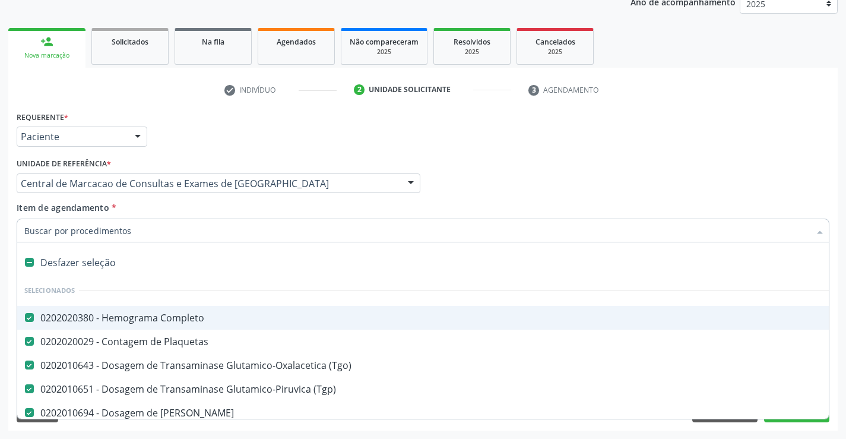
type input "t"
checkbox Glicose "false"
checkbox Glicosilada "false"
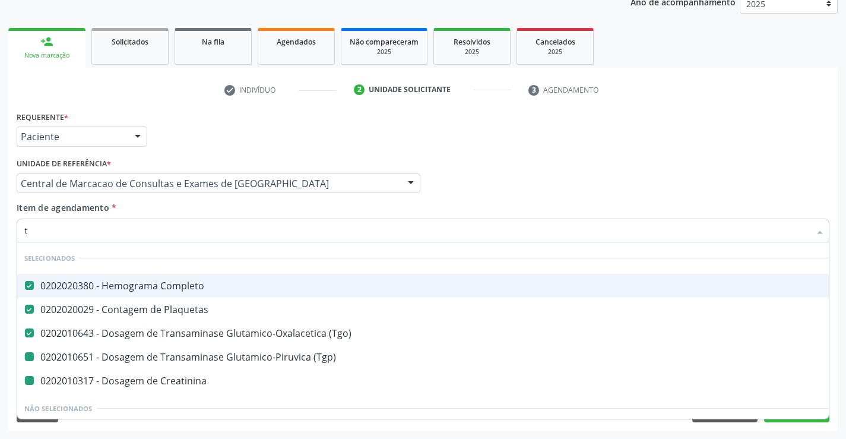
type input "tr"
checkbox \(Tgp\) "false"
checkbox Creatinina "false"
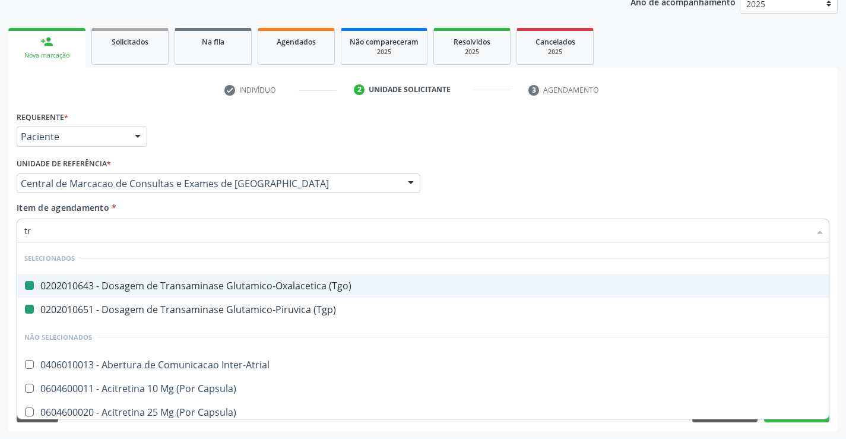
type input "tri"
checkbox \(Tgo\) "false"
checkbox \(Tgp\) "false"
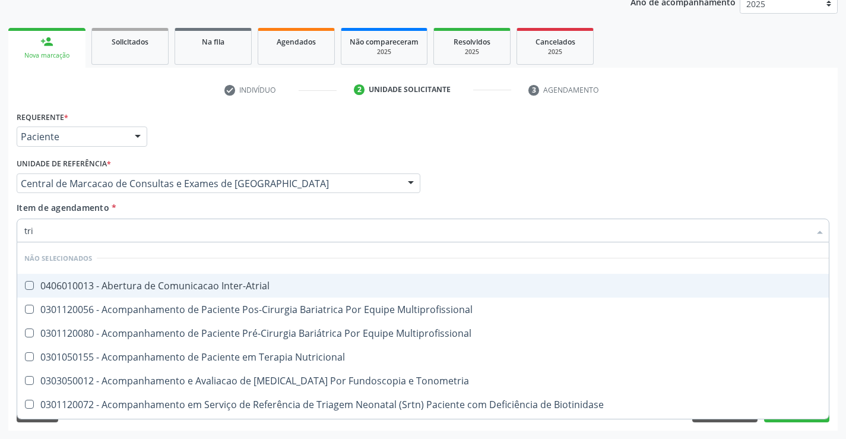
type input "trig"
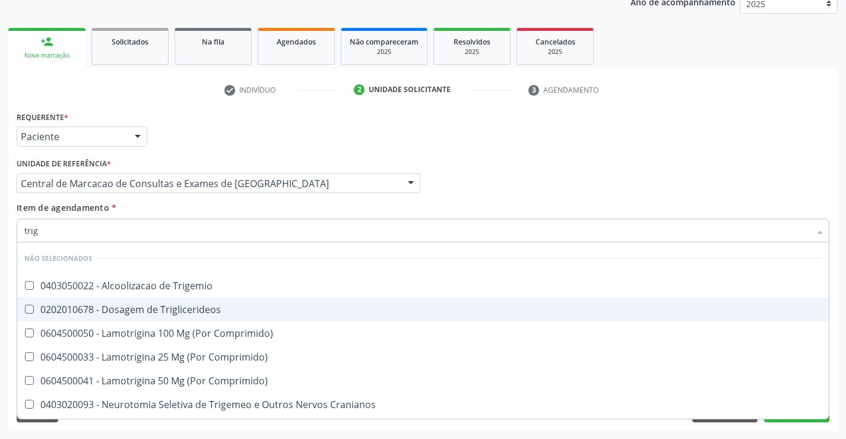
click at [171, 306] on div "0202010678 - Dosagem de Triglicerideos" at bounding box center [422, 308] width 797 height 9
checkbox Triglicerideos "true"
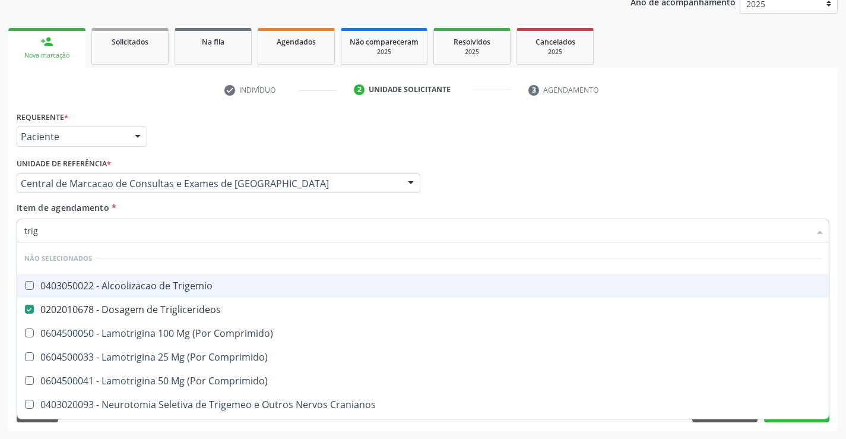
click at [163, 210] on div "Item de agendamento * trig Desfazer seleção Não selecionados 0403050022 - Alcoo…" at bounding box center [423, 219] width 812 height 37
checkbox Trigemio "true"
checkbox Comprimido\) "true"
checkbox Espinal "true"
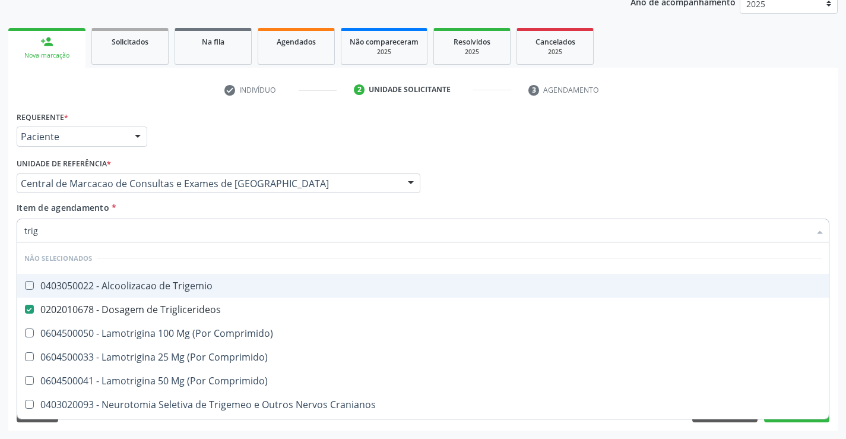
checkbox Cranianos "true"
checkbox Comprimido\) "true"
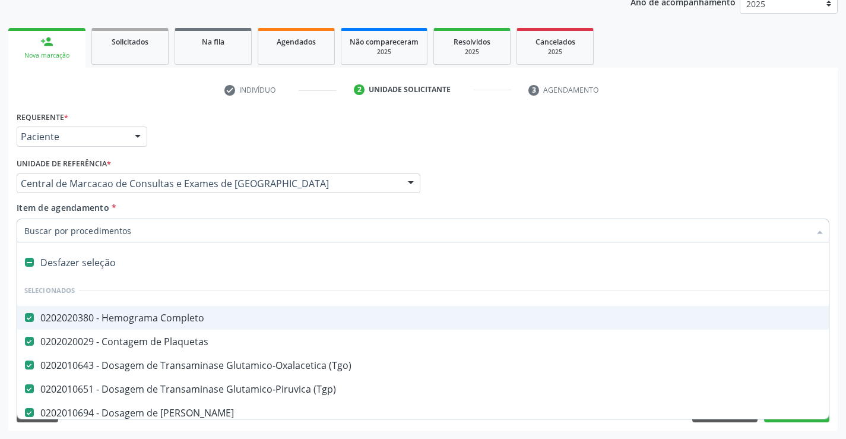
type input "t"
checkbox Total "false"
checkbox Triglicerideos "false"
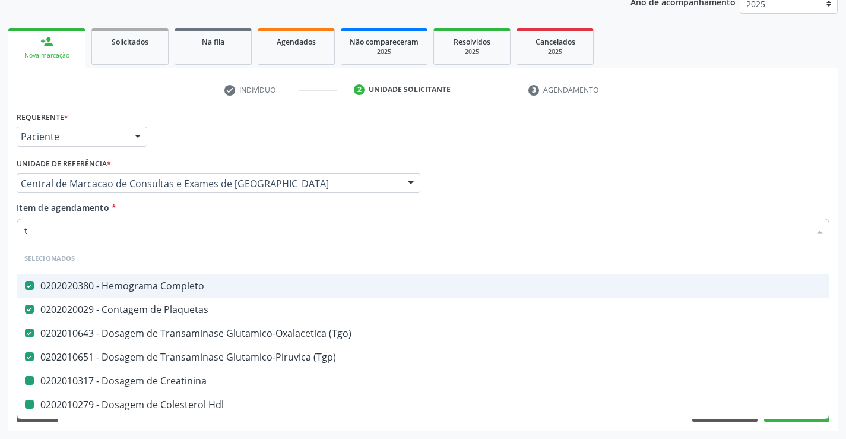
type input "te"
checkbox Creatinina "false"
checkbox Ldl "false"
checkbox Hdl "false"
checkbox Total "false"
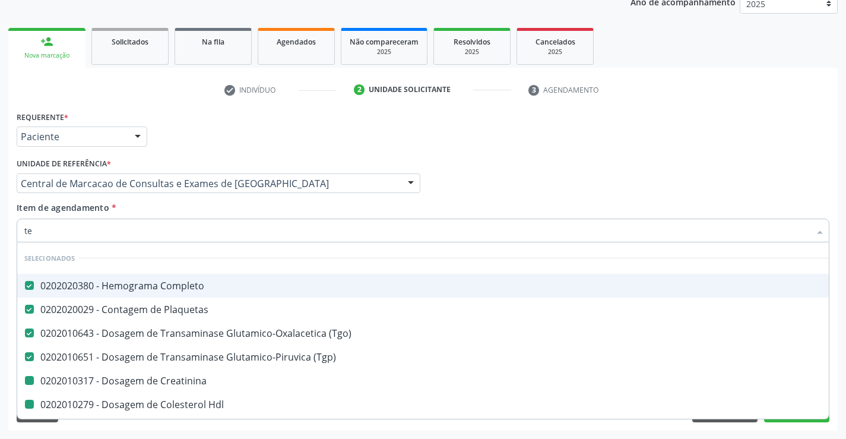
checkbox Triglicerideos "false"
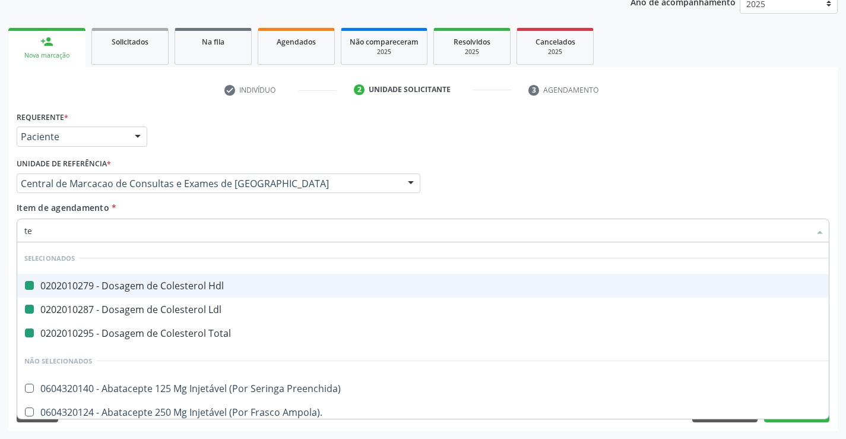
type input "tem"
checkbox Hdl "false"
checkbox Ldl "false"
checkbox Total "false"
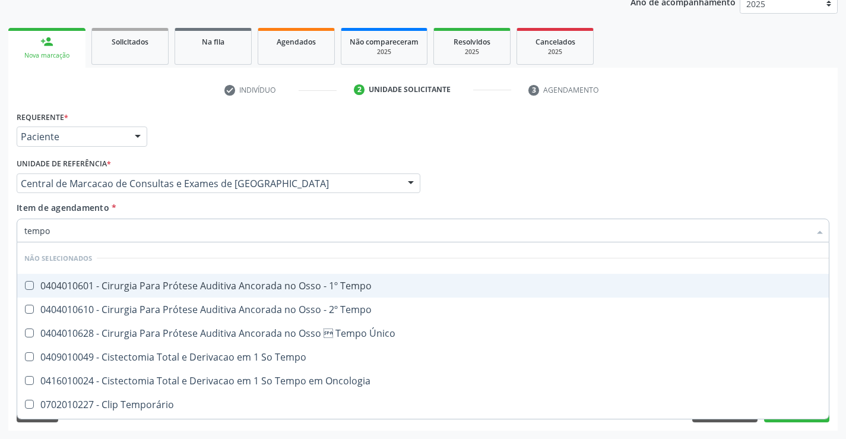
type input "tempo"
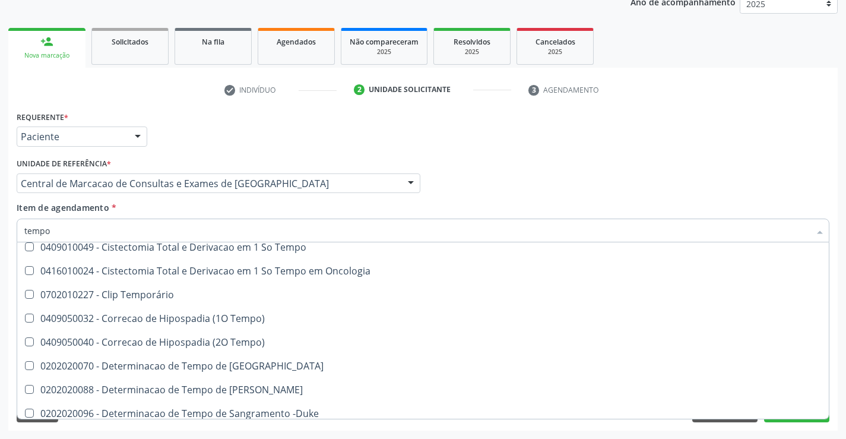
scroll to position [119, 0]
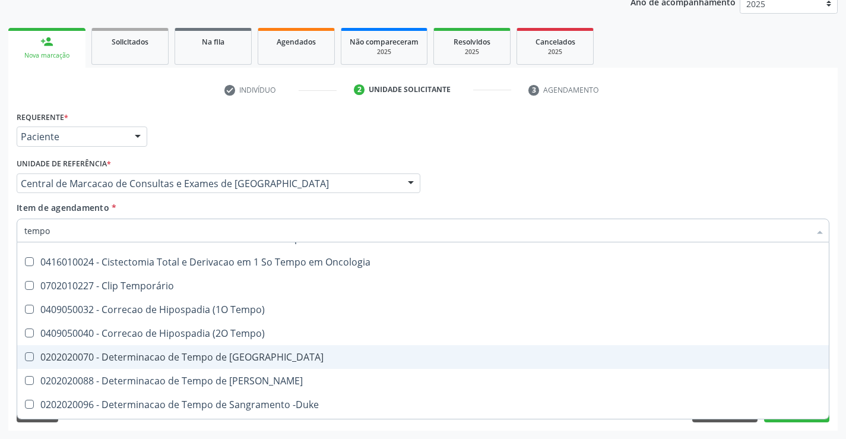
click at [272, 356] on div "0202020070 - Determinacao de Tempo de [GEOGRAPHIC_DATA]" at bounding box center [448, 356] width 849 height 9
checkbox Coagulacao "true"
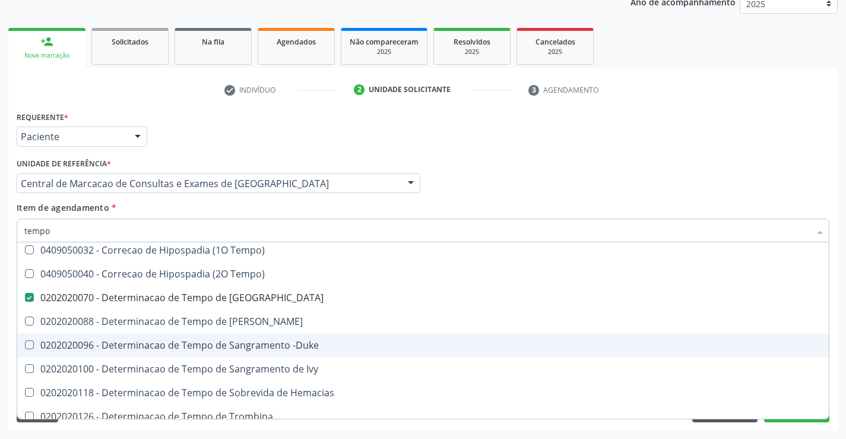
click at [271, 344] on div "0202020096 - Determinacao de Tempo de Sangramento -Duke" at bounding box center [448, 344] width 849 height 9
checkbox -Duke "true"
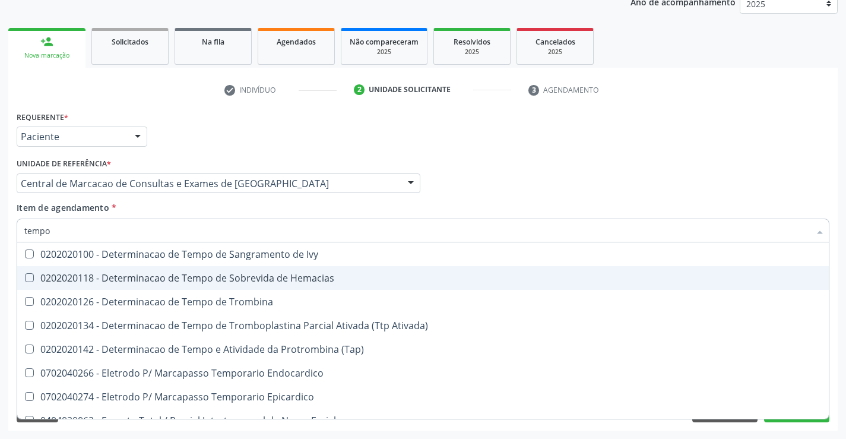
scroll to position [356, 0]
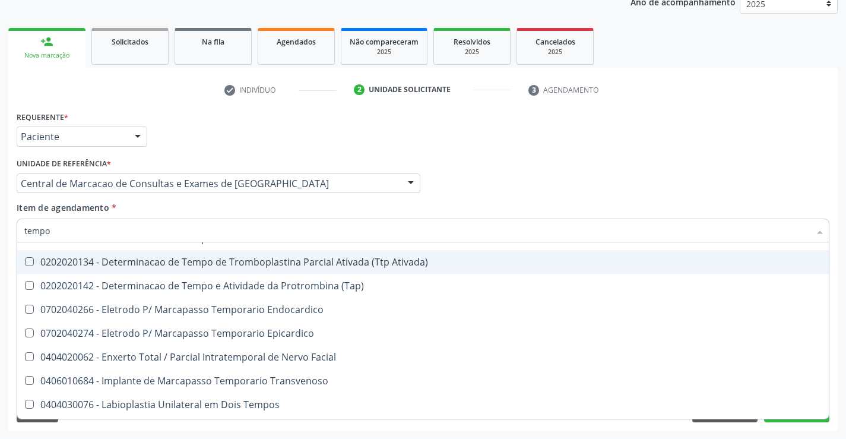
click at [325, 266] on div "0202020134 - Determinacao de Tempo de Tromboplastina Parcial Ativada (Ttp Ativa…" at bounding box center [448, 261] width 849 height 9
checkbox Ativada\) "true"
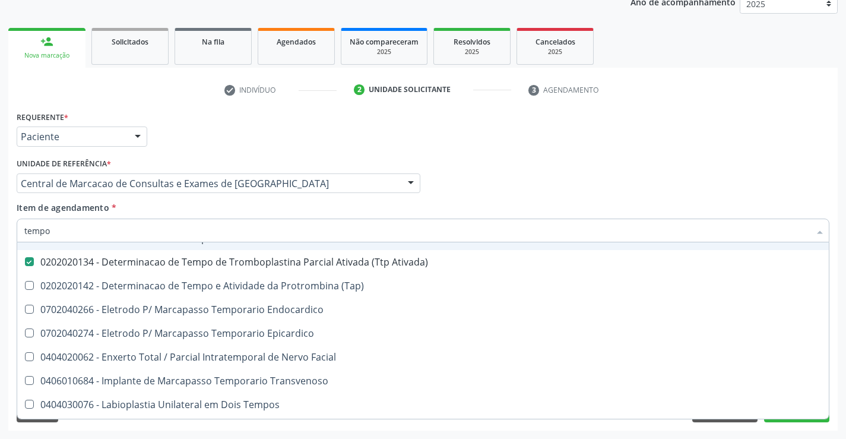
click at [404, 206] on div "Item de agendamento * tempo Desfazer seleção Não selecionados 0404010601 - Ciru…" at bounding box center [423, 219] width 812 height 37
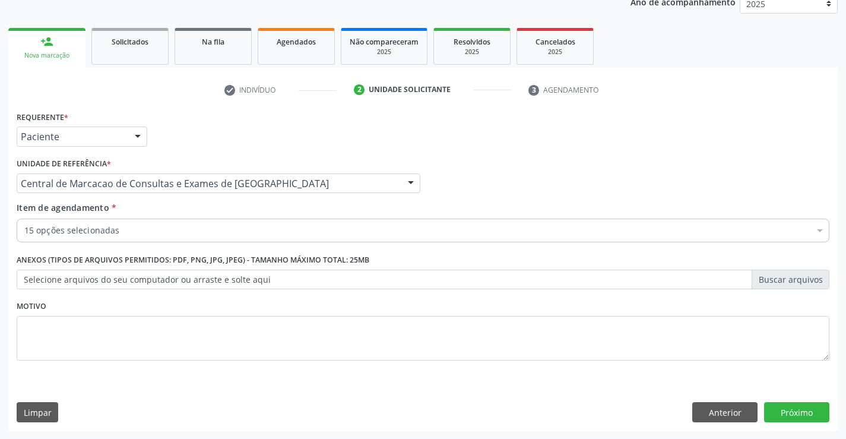
scroll to position [0, 0]
click at [209, 240] on div "15 opções selecionadas" at bounding box center [423, 230] width 812 height 24
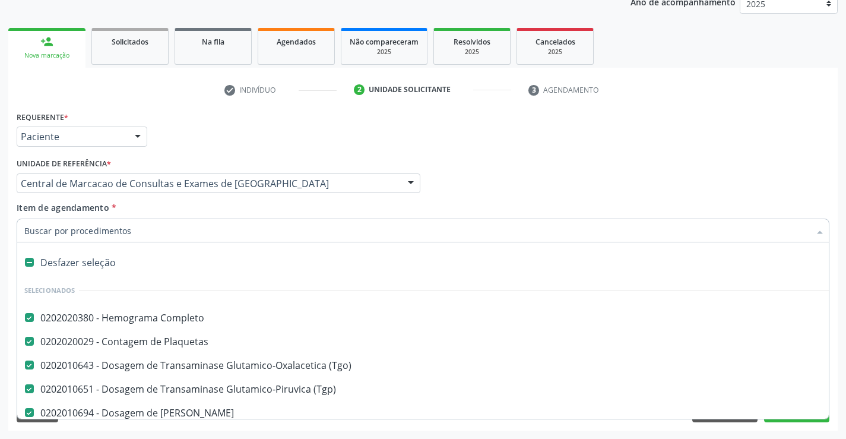
type input "r"
checkbox -Duke "false"
checkbox Ativada\) "false"
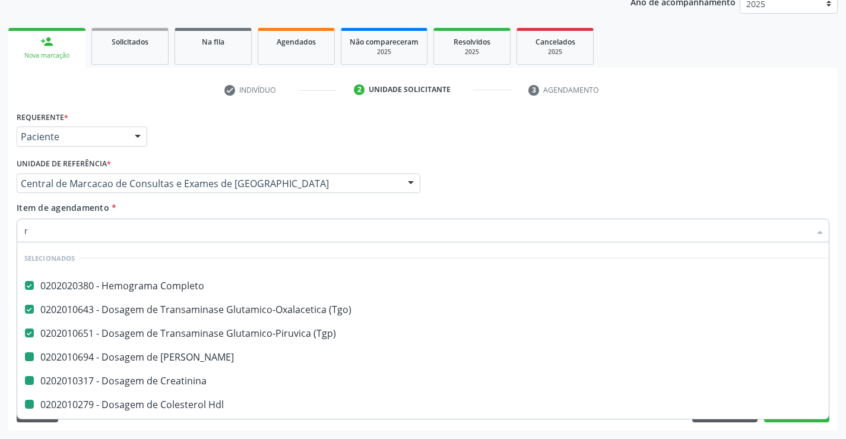
type input "re"
checkbox Creatinina "false"
checkbox Ldl "false"
checkbox Hdl "false"
checkbox Total "false"
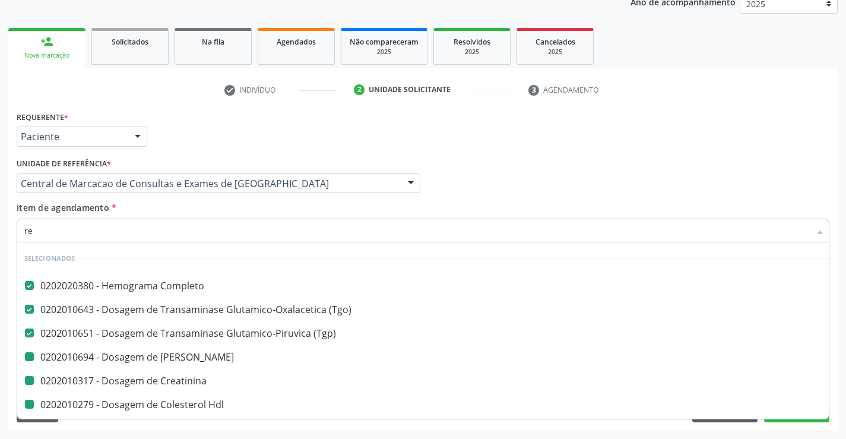
checkbox Triglicerideos "false"
checkbox -Duke "false"
checkbox Ativada\) "false"
checkbox Coagulacao "false"
checkbox Ureia "false"
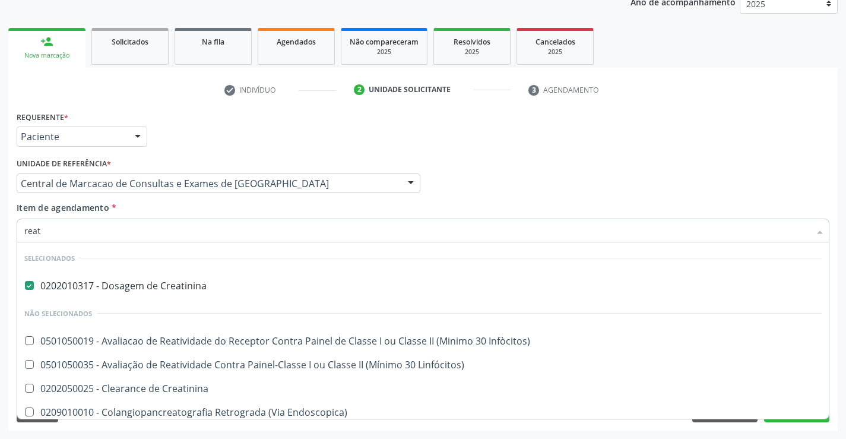
type input "reati"
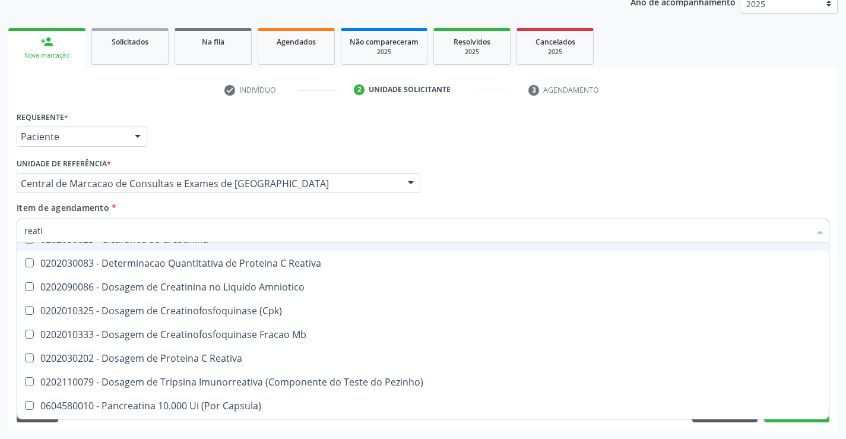
scroll to position [178, 0]
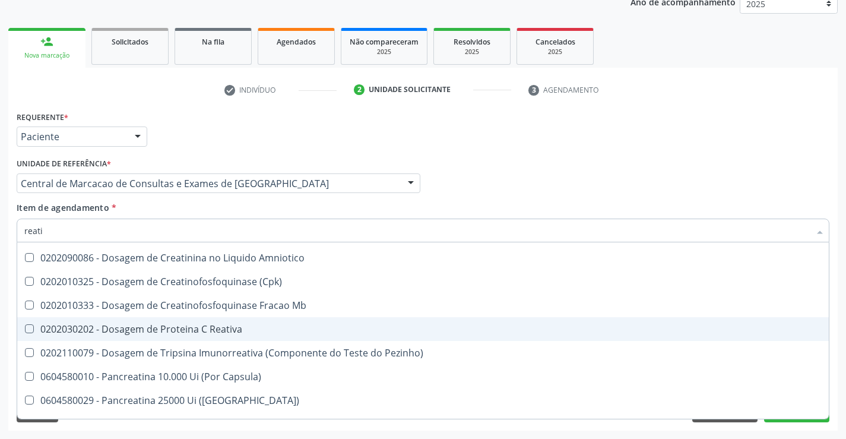
click at [225, 332] on div "0202030202 - Dosagem de Proteina C Reativa" at bounding box center [422, 328] width 797 height 9
checkbox Reativa "true"
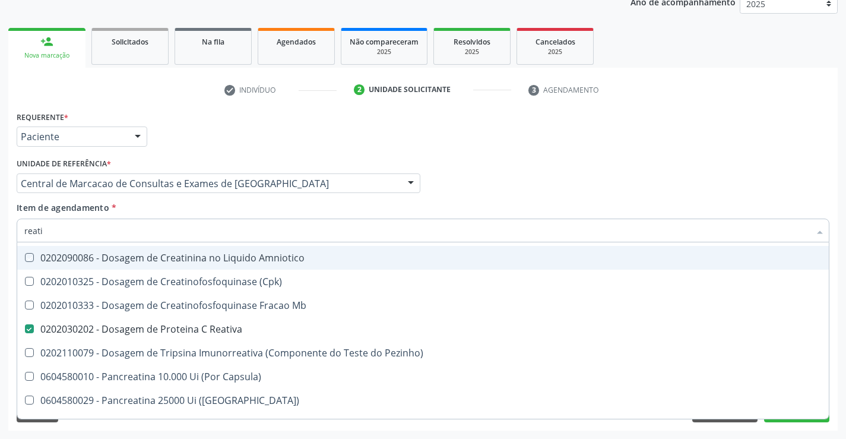
click at [532, 182] on div "Profissional Solicitante Por favor, selecione a Unidade de Atendimento primeiro…" at bounding box center [423, 178] width 818 height 46
checkbox Creatinina "true"
checkbox Amniotico "true"
checkbox Reativa "true"
checkbox \(Cpk\) "true"
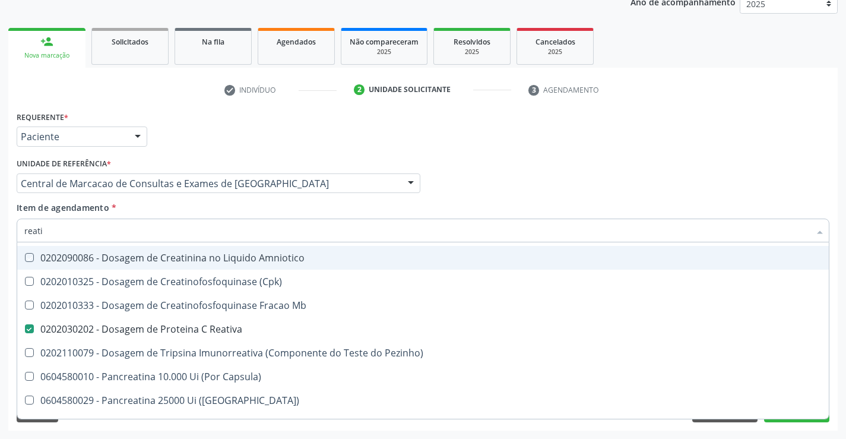
checkbox Mb "true"
checkbox Pezinho\) "true"
checkbox Capsula\) "true"
checkbox Pancreaticos "true"
checkbox Linfócitos\) "true"
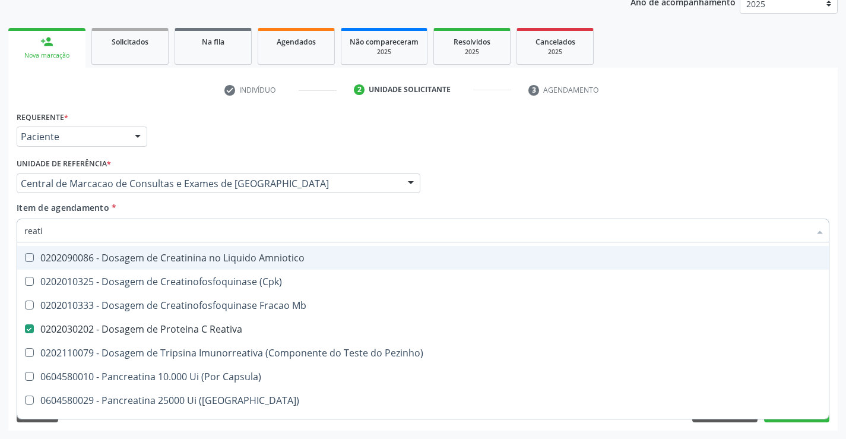
checkbox Capsula\) "true"
checkbox Infòcitos\) "true"
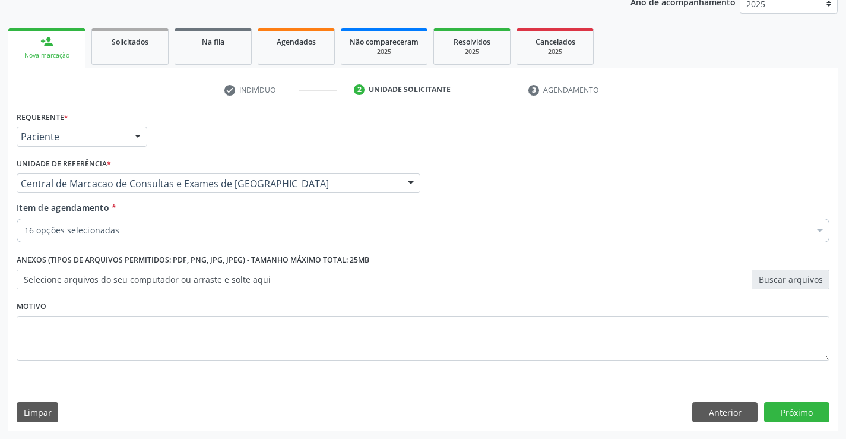
scroll to position [0, 0]
click at [814, 412] on button "Próximo" at bounding box center [796, 412] width 65 height 20
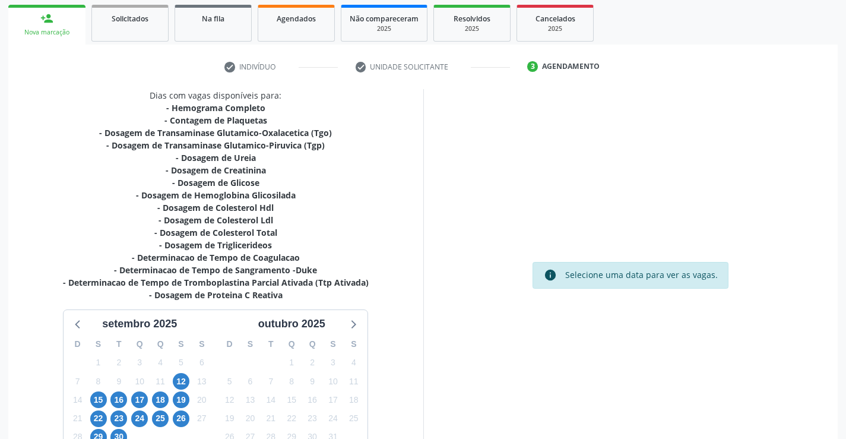
scroll to position [265, 0]
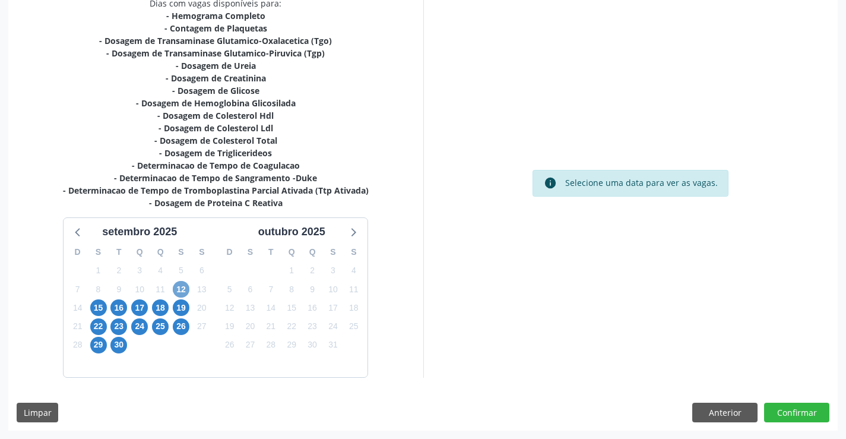
click at [179, 285] on span "12" at bounding box center [181, 289] width 17 height 17
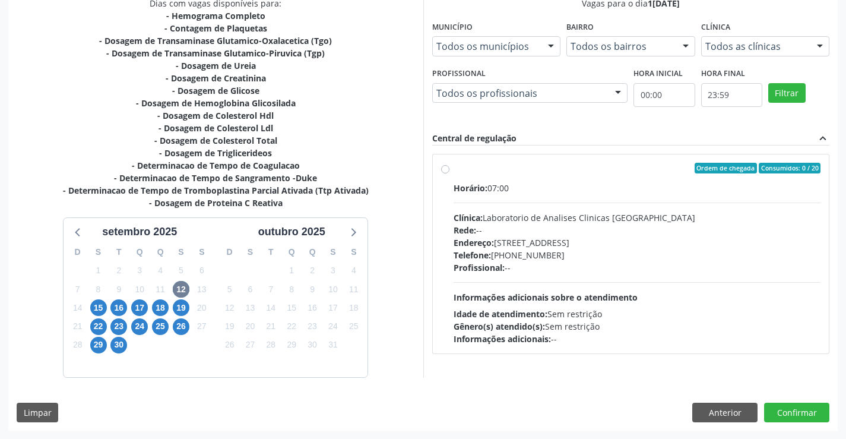
click at [678, 233] on div "Rede: --" at bounding box center [636, 230] width 367 height 12
click at [449, 173] on input "Ordem de chegada Consumidos: 0 / 20 Horário: 07:00 Clínica: Laboratorio de Anal…" at bounding box center [445, 168] width 8 height 11
radio input "true"
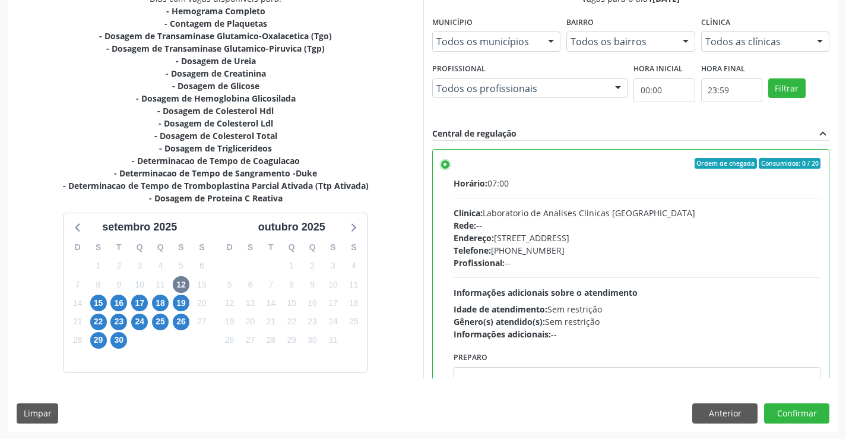
scroll to position [271, 0]
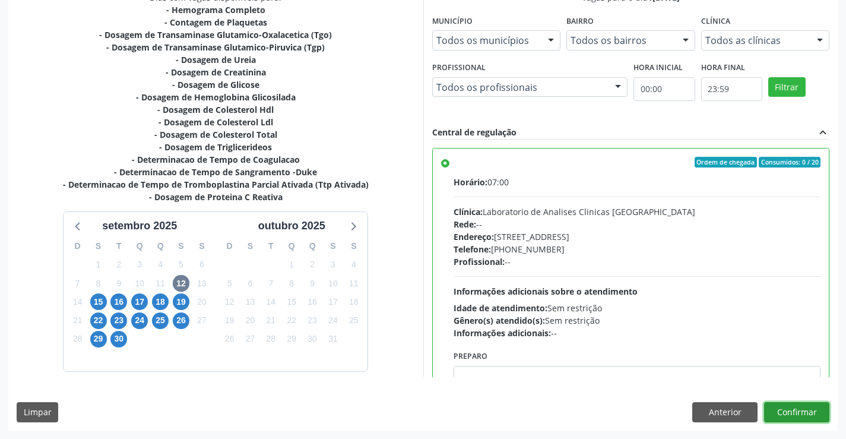
click at [799, 415] on button "Confirmar" at bounding box center [796, 412] width 65 height 20
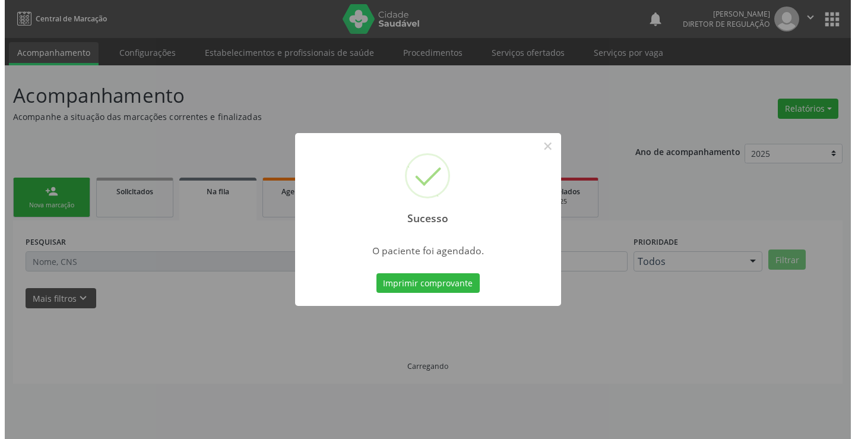
scroll to position [0, 0]
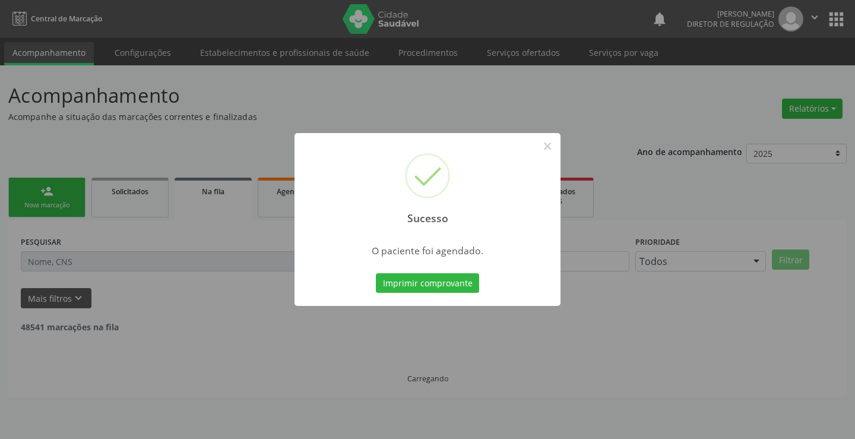
click at [376, 273] on button "Imprimir comprovante" at bounding box center [427, 283] width 103 height 20
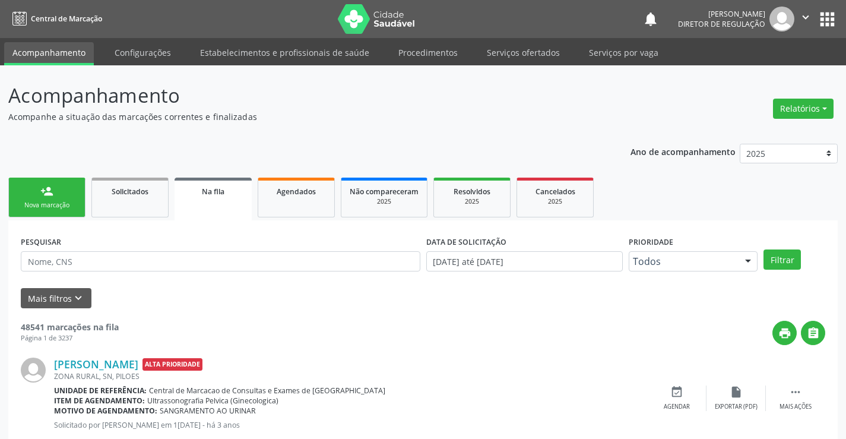
click at [65, 192] on link "person_add Nova marcação" at bounding box center [46, 197] width 77 height 40
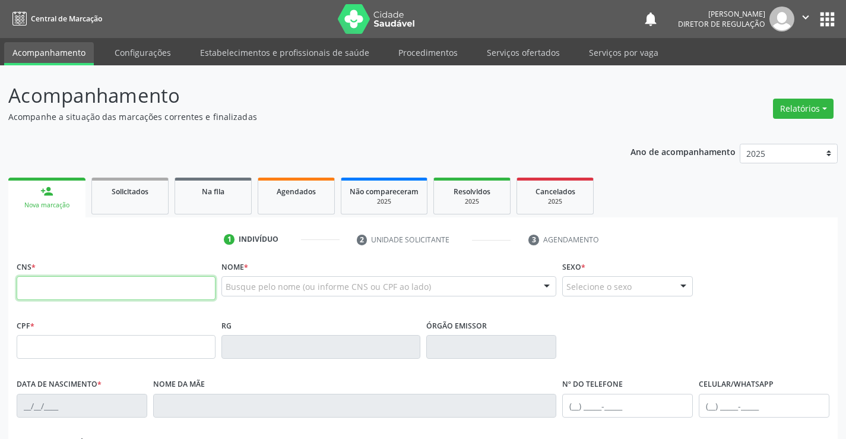
click at [78, 291] on input "text" at bounding box center [116, 288] width 199 height 24
type input "700 5031 8698 3657"
type input "0587296232"
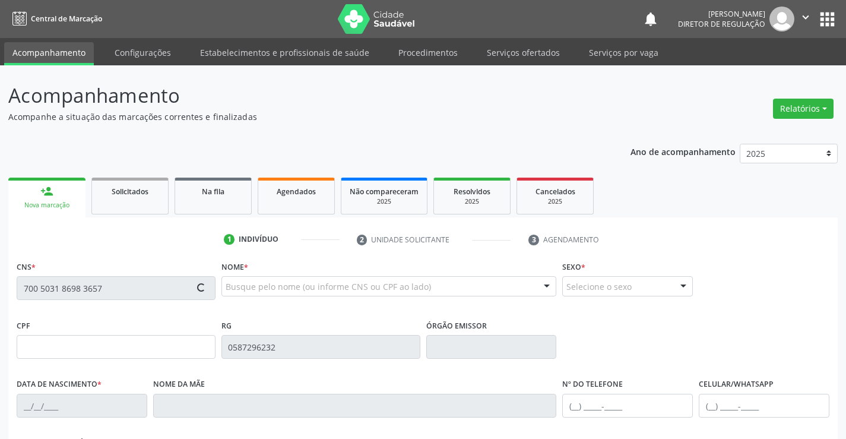
type input "20/03/1973"
type input "(74) 98832-7681"
type input "617.859.385-68"
type input "81"
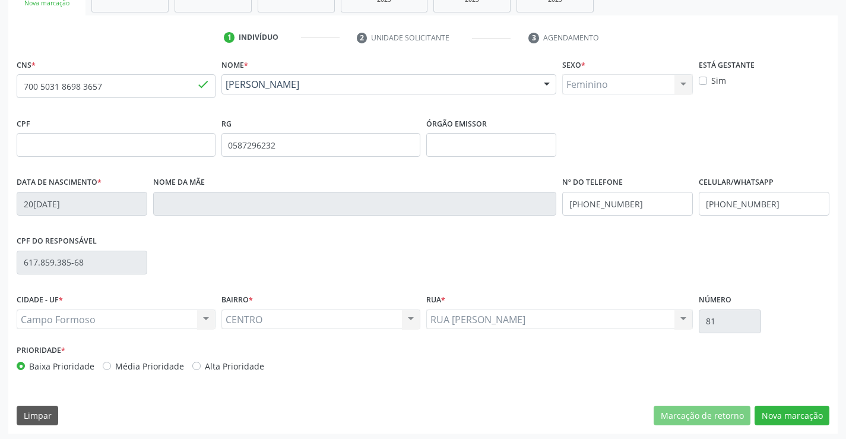
scroll to position [205, 0]
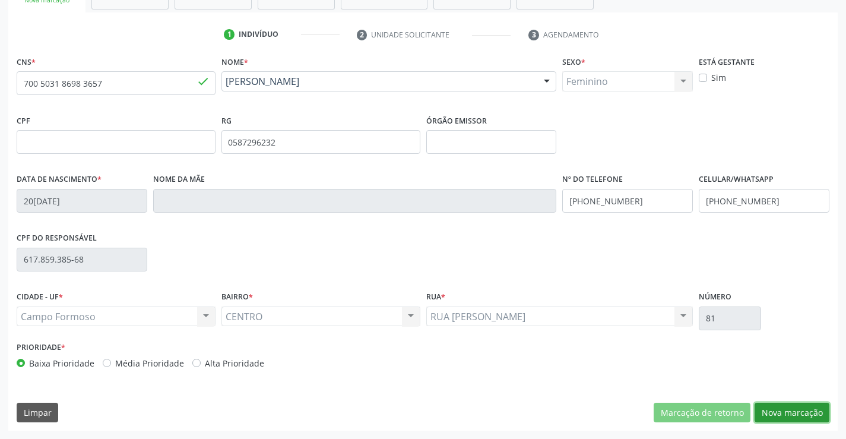
click at [781, 416] on button "Nova marcação" at bounding box center [791, 412] width 75 height 20
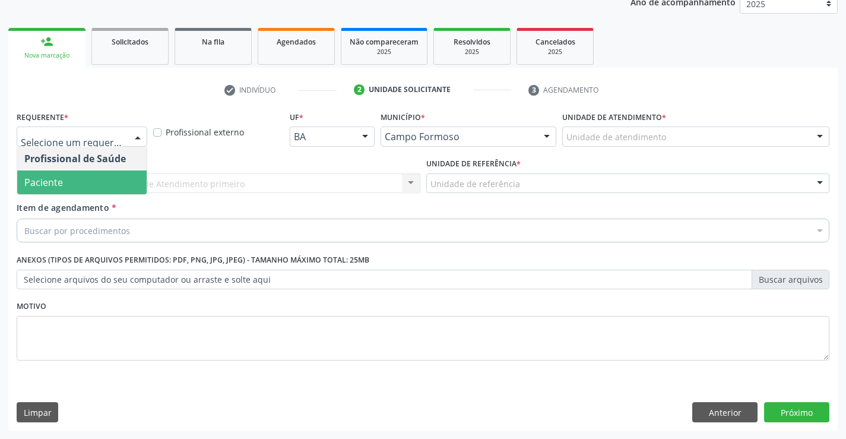
click at [113, 185] on span "Paciente" at bounding box center [81, 182] width 129 height 24
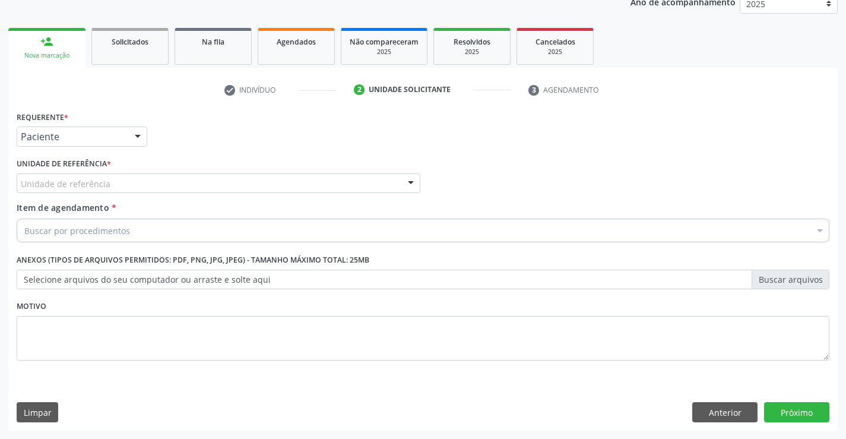
click at [191, 185] on div "Unidade de referência" at bounding box center [219, 183] width 404 height 20
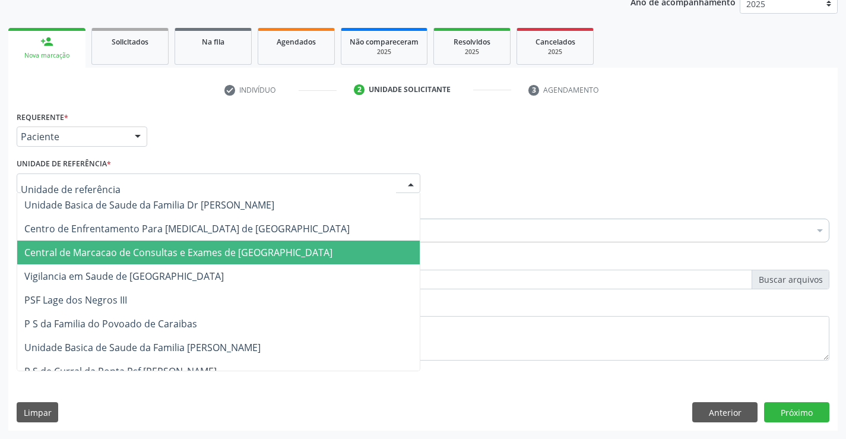
click at [201, 243] on span "Central de Marcacao de Consultas e Exames de [GEOGRAPHIC_DATA]" at bounding box center [218, 252] width 402 height 24
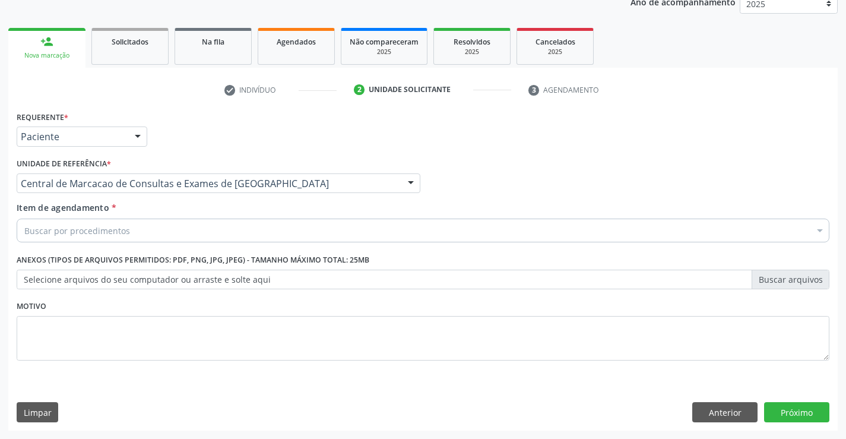
click at [243, 228] on div "Buscar por procedimentos" at bounding box center [423, 230] width 812 height 24
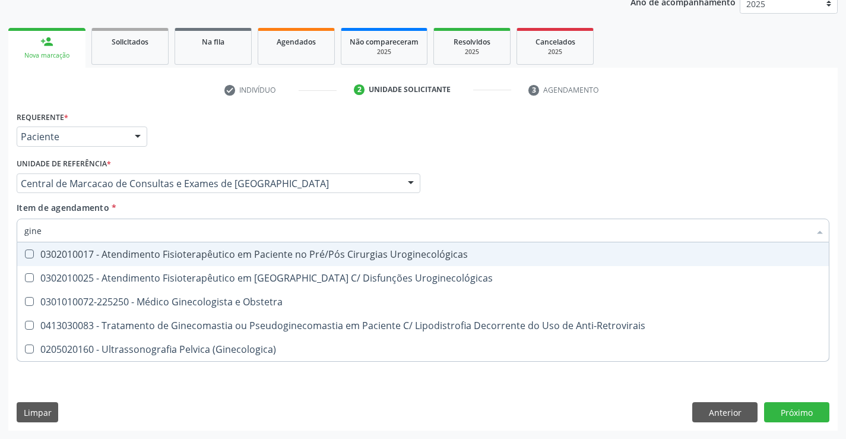
type input "ginec"
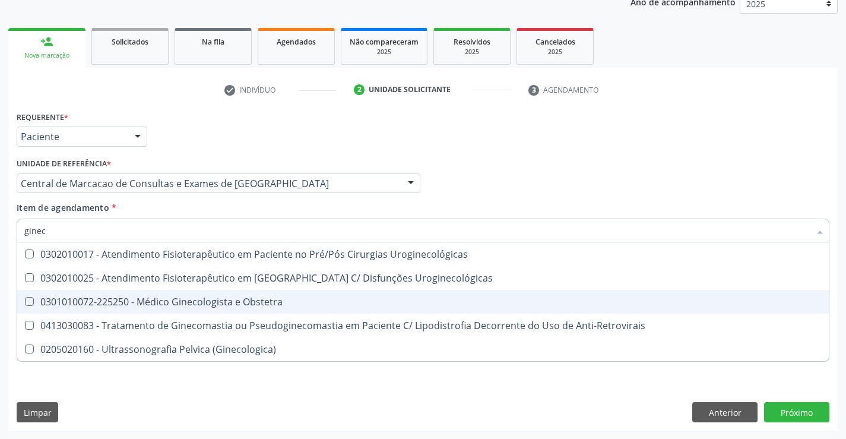
drag, startPoint x: 263, startPoint y: 300, endPoint x: 340, endPoint y: 303, distance: 77.2
click at [263, 300] on div "0301010072-225250 - Médico Ginecologista e Obstetra" at bounding box center [422, 301] width 797 height 9
checkbox Obstetra "true"
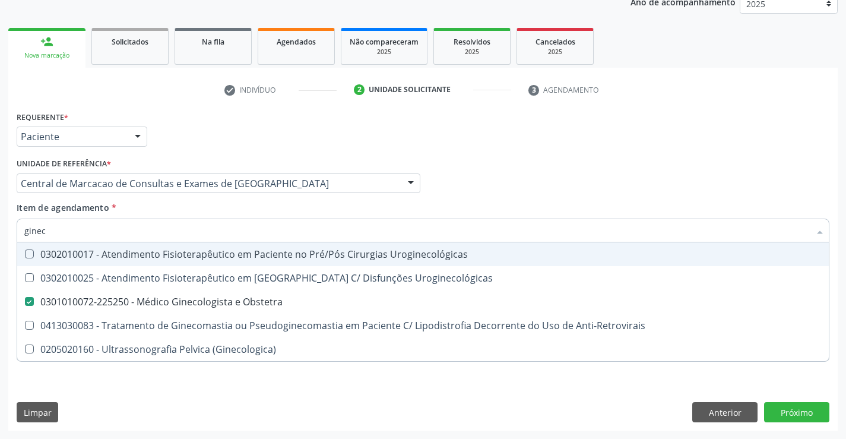
click at [668, 212] on div "Item de agendamento * ginec Desfazer seleção 0302010017 - Atendimento Fisiotera…" at bounding box center [423, 219] width 812 height 37
checkbox Uroginecológicas "true"
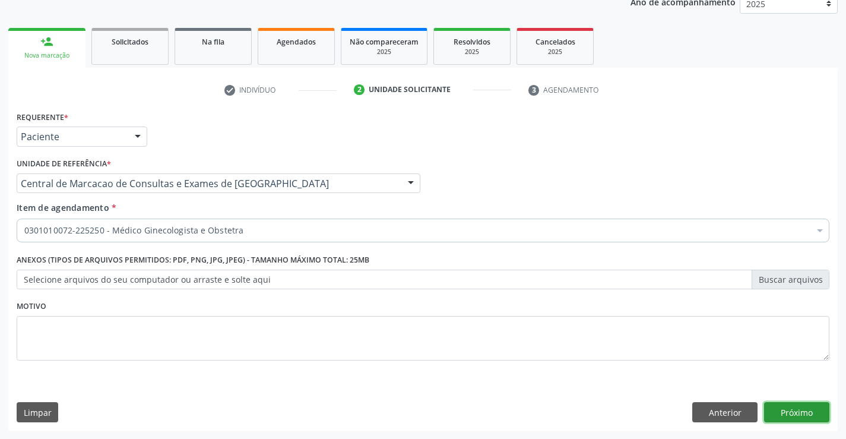
click at [768, 415] on button "Próximo" at bounding box center [796, 412] width 65 height 20
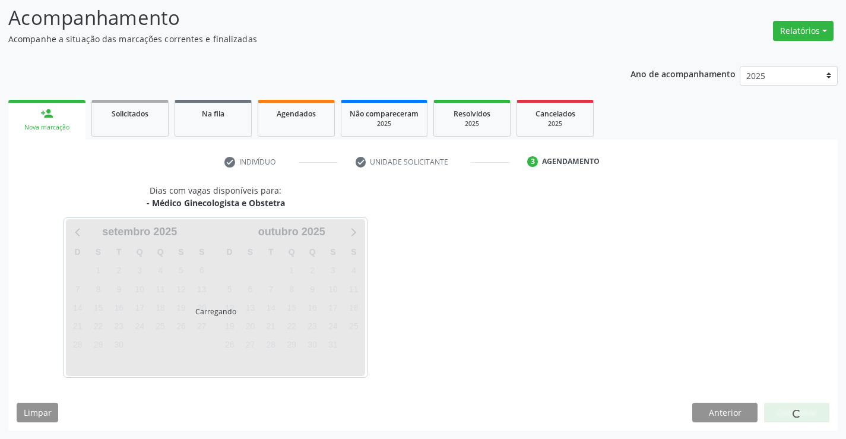
scroll to position [78, 0]
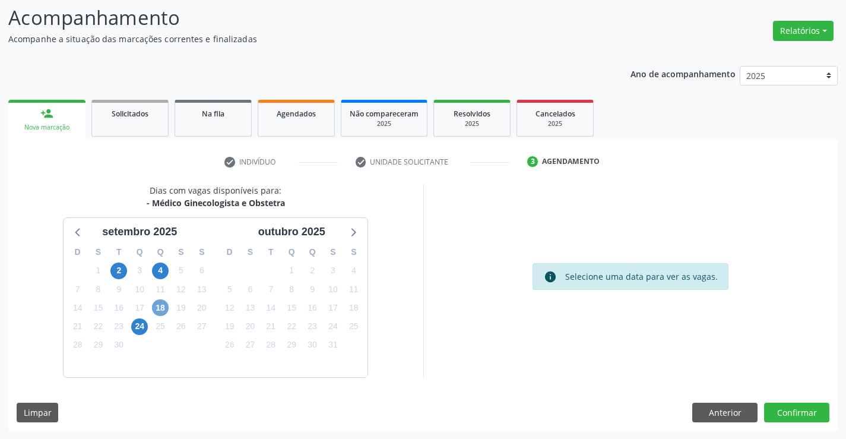
click at [162, 306] on span "18" at bounding box center [160, 307] width 17 height 17
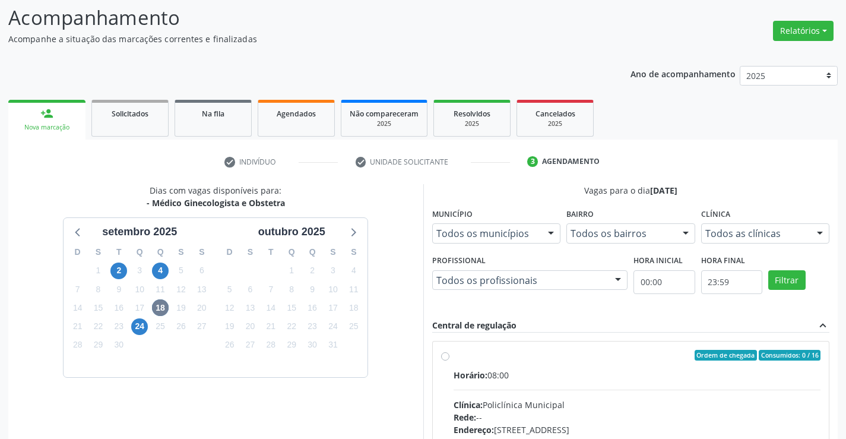
click at [566, 379] on div "Horário: 08:00" at bounding box center [636, 375] width 367 height 12
click at [449, 360] on input "Ordem de chegada Consumidos: 0 / 16 Horário: 08:00 Clínica: Policlínica Municip…" at bounding box center [445, 355] width 8 height 11
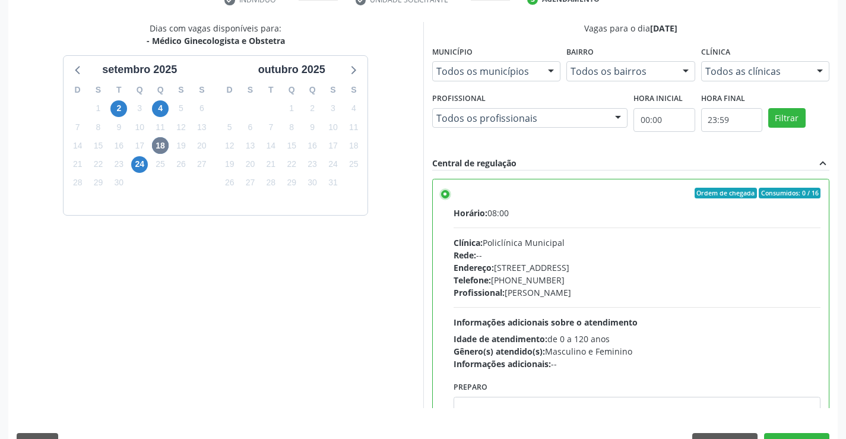
scroll to position [256, 0]
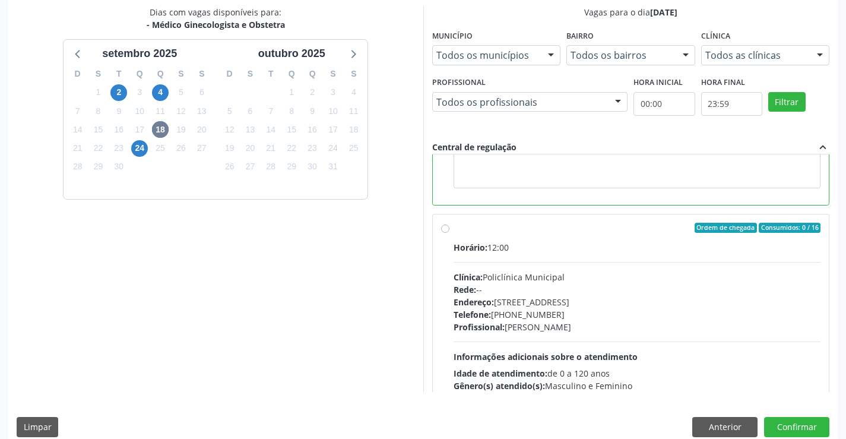
click at [598, 253] on div "Horário: 12:00" at bounding box center [636, 247] width 367 height 12
click at [449, 233] on input "Ordem de chegada Consumidos: 0 / 16 Horário: 12:00 Clínica: Policlínica Municip…" at bounding box center [445, 228] width 8 height 11
radio input "false"
radio input "true"
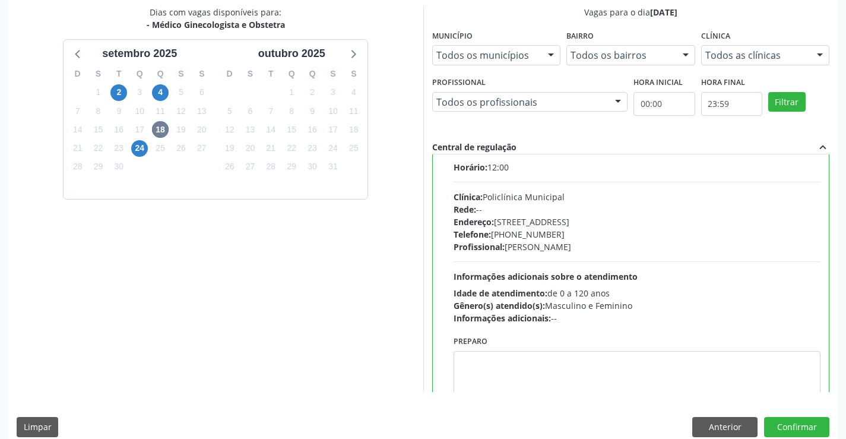
scroll to position [112, 0]
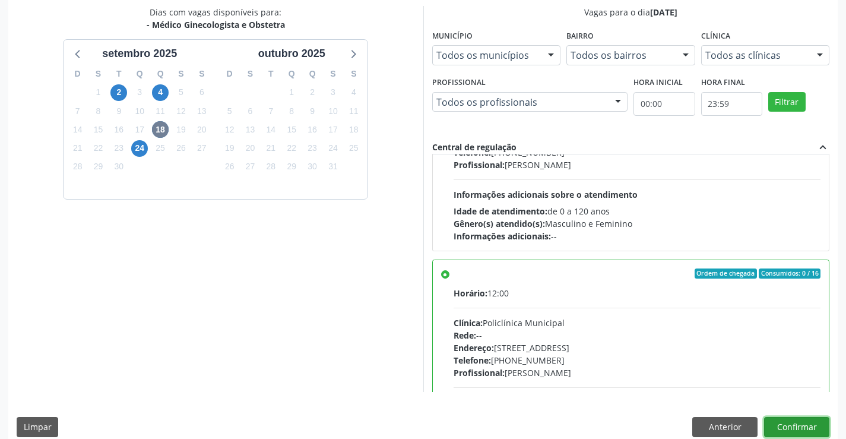
click at [811, 423] on button "Confirmar" at bounding box center [796, 427] width 65 height 20
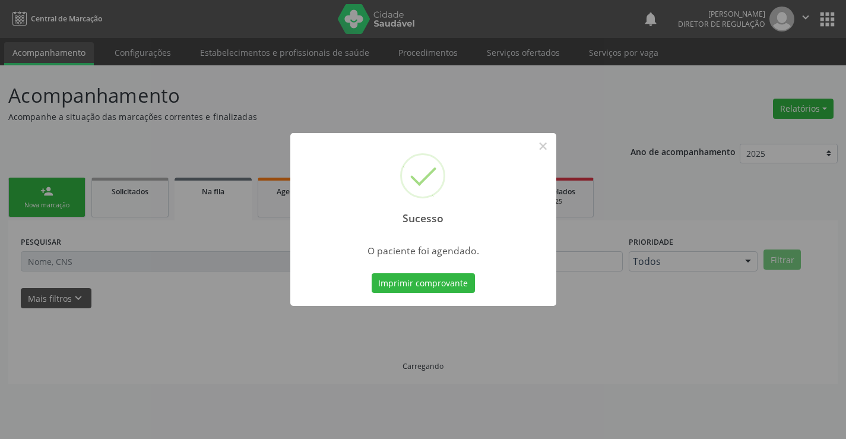
scroll to position [0, 0]
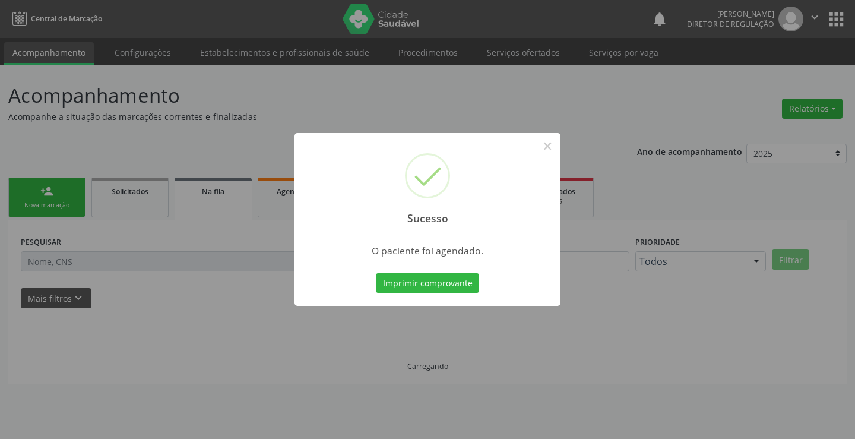
click at [376, 273] on button "Imprimir comprovante" at bounding box center [427, 283] width 103 height 20
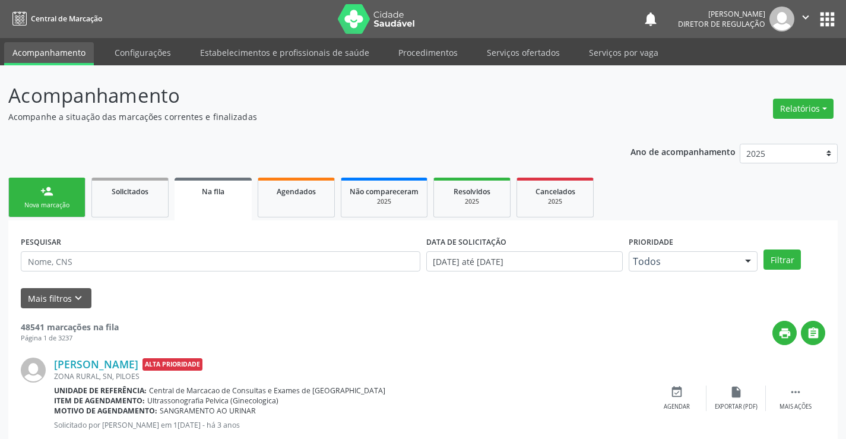
click at [53, 197] on link "person_add Nova marcação" at bounding box center [46, 197] width 77 height 40
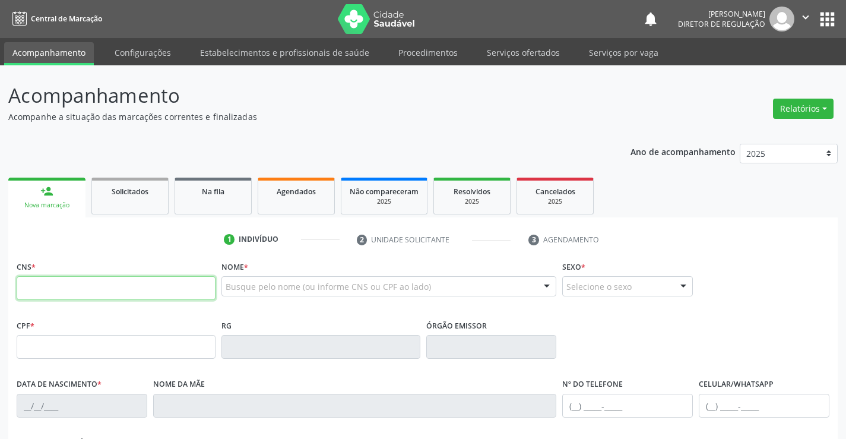
click at [61, 293] on input "text" at bounding box center [116, 288] width 199 height 24
type input "706 3057 2175 0473"
type input "15/09/1987"
type input "(75) 99873-5516"
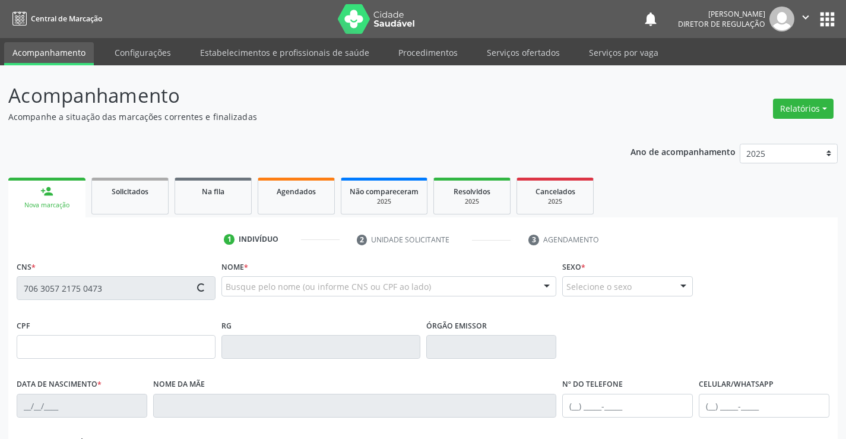
type input "S/N"
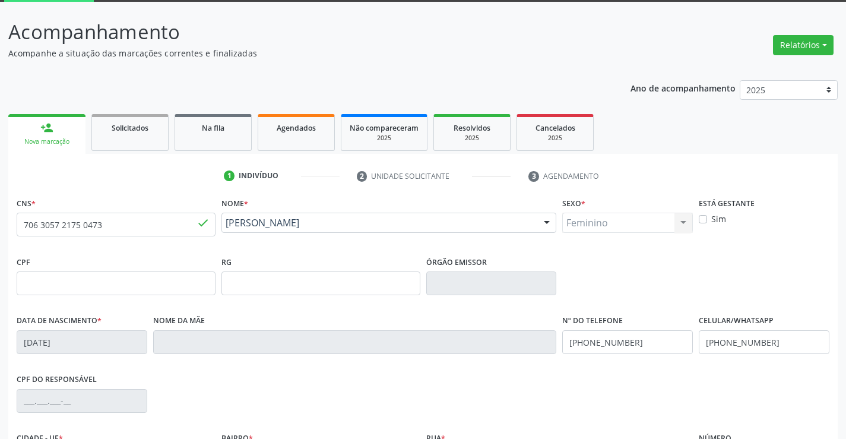
scroll to position [205, 0]
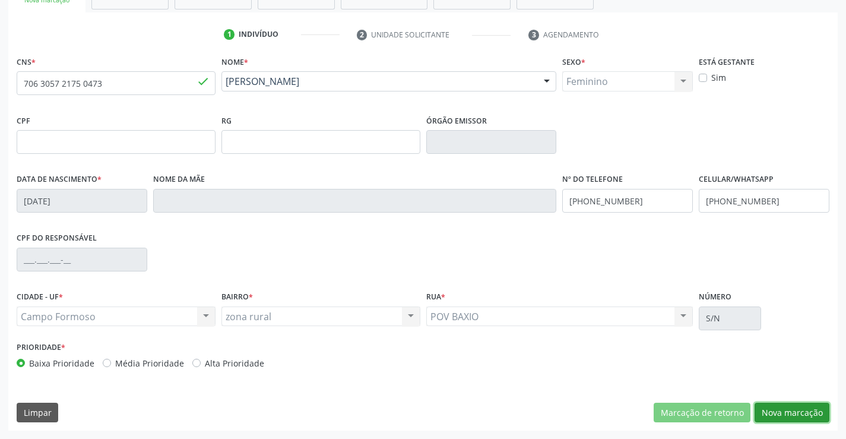
click at [780, 411] on button "Nova marcação" at bounding box center [791, 412] width 75 height 20
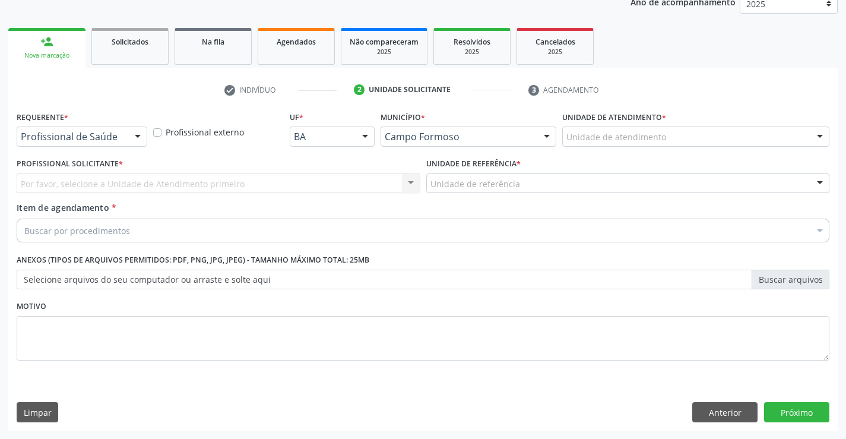
scroll to position [150, 0]
drag, startPoint x: 116, startPoint y: 139, endPoint x: 111, endPoint y: 178, distance: 39.5
click at [106, 211] on span "Item de agendamento" at bounding box center [63, 207] width 93 height 11
click at [24, 218] on input "Item de agendamento *" at bounding box center [24, 230] width 0 height 24
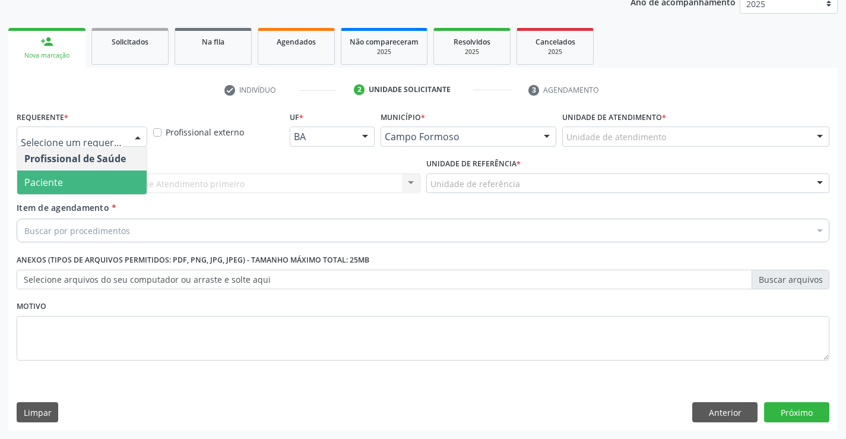
click at [115, 182] on span "Paciente" at bounding box center [81, 182] width 129 height 24
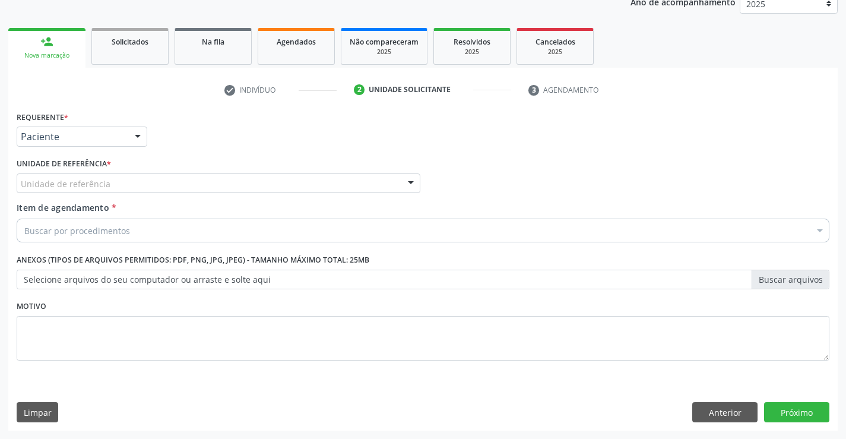
click at [182, 182] on div "Unidade de referência" at bounding box center [219, 183] width 404 height 20
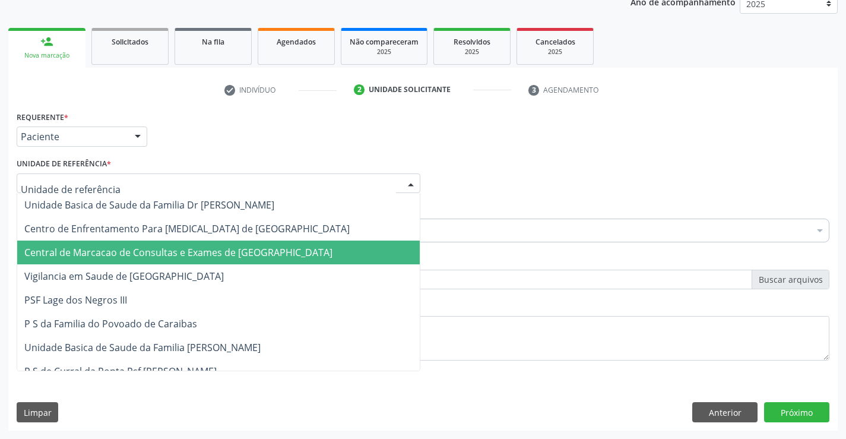
click at [206, 245] on span "Central de Marcacao de Consultas e Exames de [GEOGRAPHIC_DATA]" at bounding box center [218, 252] width 402 height 24
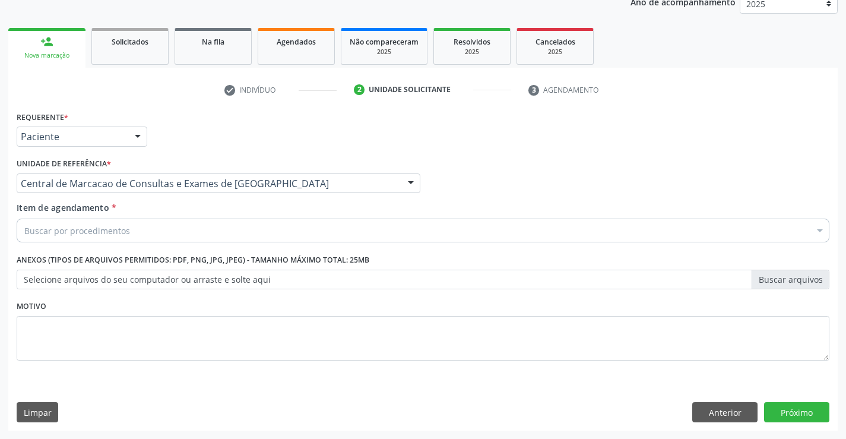
click at [237, 239] on div "Buscar por procedimentos" at bounding box center [423, 230] width 812 height 24
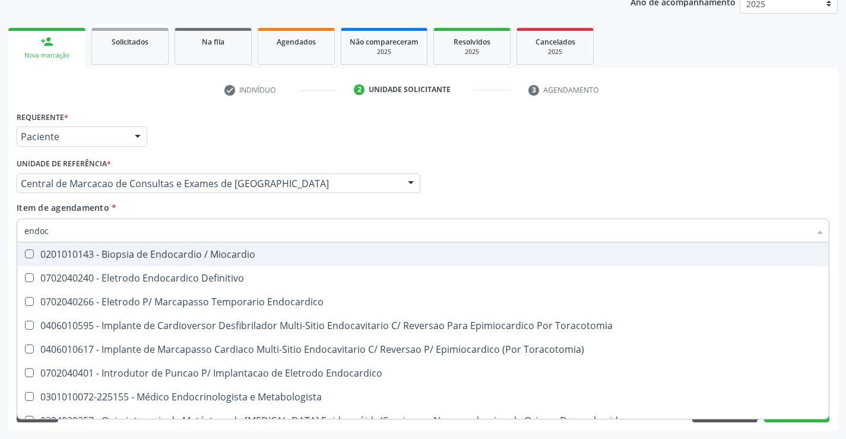
type input "endocr"
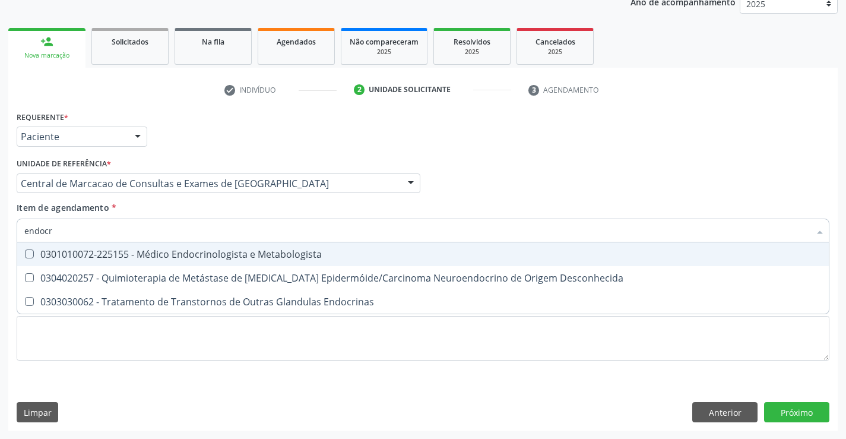
click at [234, 263] on span "0301010072-225155 - Médico Endocrinologista e Metabologista" at bounding box center [422, 254] width 811 height 24
checkbox Metabologista "true"
click at [698, 188] on div "Profissional Solicitante Por favor, selecione a Unidade de Atendimento primeiro…" at bounding box center [423, 178] width 818 height 46
checkbox Desconhecida "true"
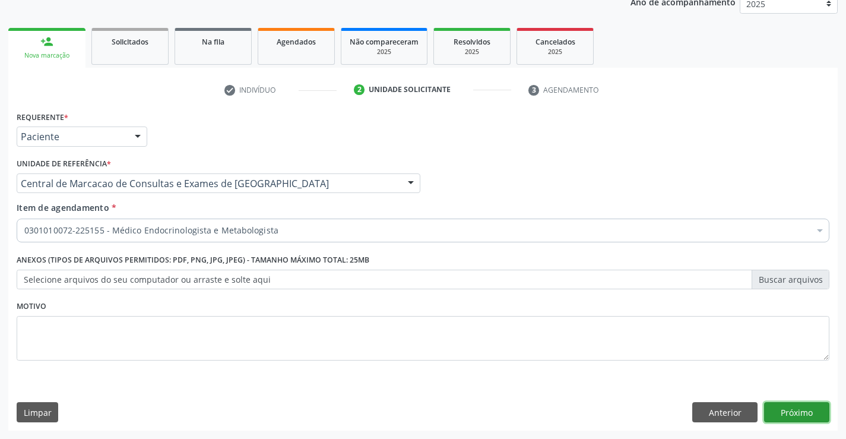
click at [790, 417] on button "Próximo" at bounding box center [796, 412] width 65 height 20
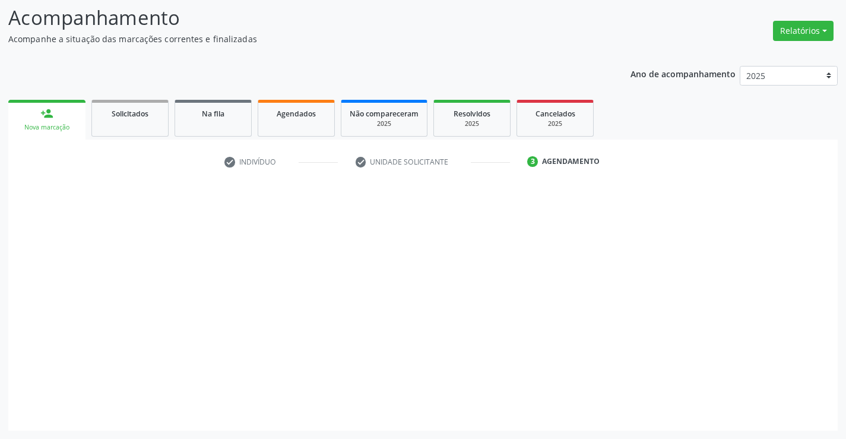
scroll to position [78, 0]
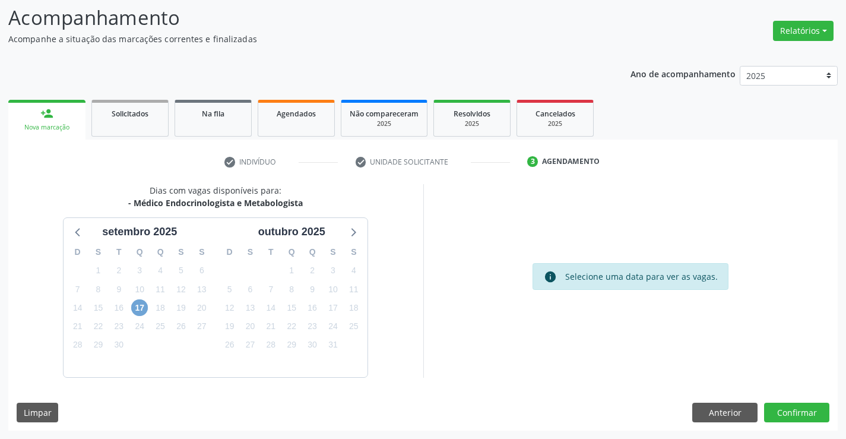
click at [144, 310] on span "17" at bounding box center [139, 307] width 17 height 17
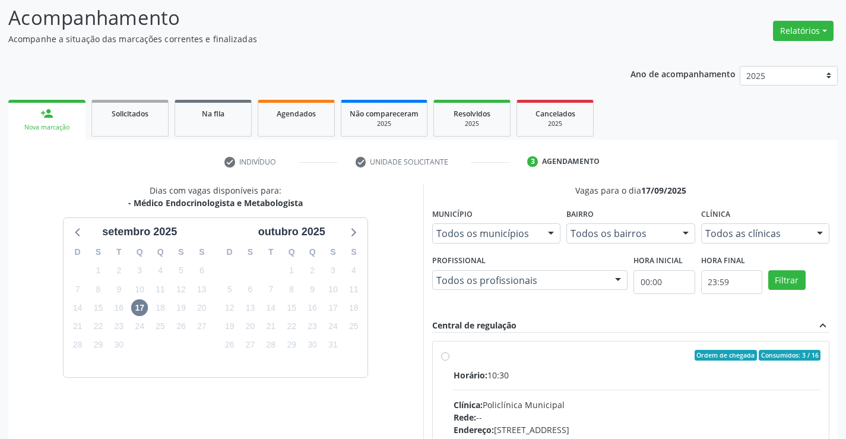
click at [691, 436] on div "Telefone: (74) 6451312" at bounding box center [636, 442] width 367 height 12
click at [449, 360] on input "Ordem de chegada Consumidos: 3 / 16 Horário: 10:30 Clínica: Policlínica Municip…" at bounding box center [445, 355] width 8 height 11
radio input "true"
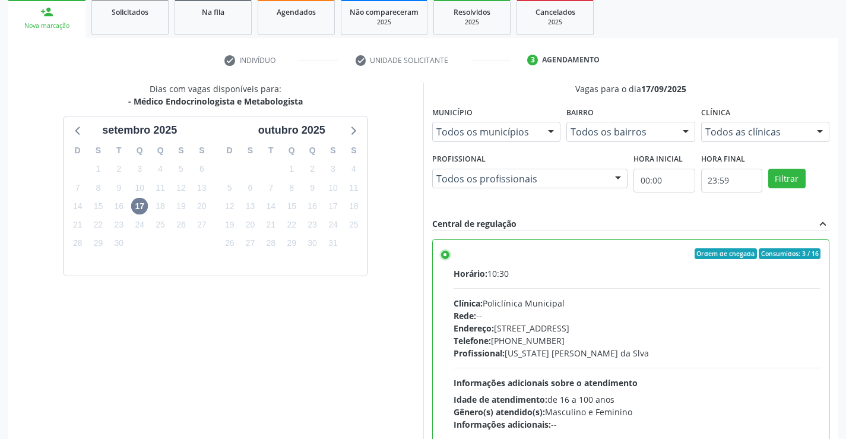
scroll to position [271, 0]
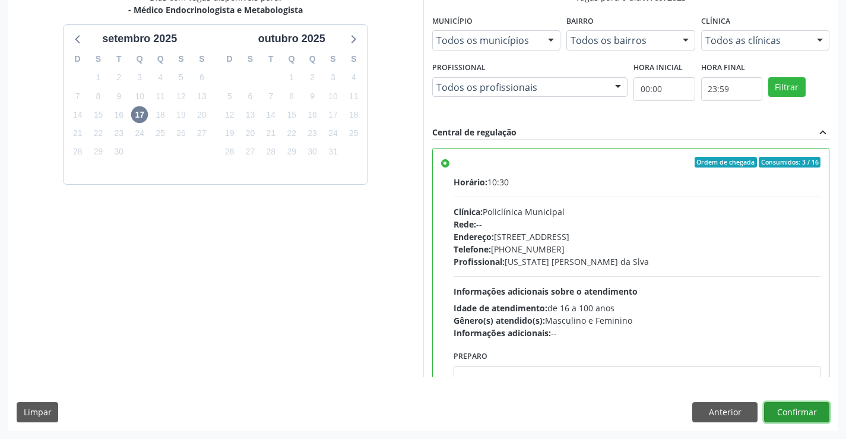
click at [811, 407] on button "Confirmar" at bounding box center [796, 412] width 65 height 20
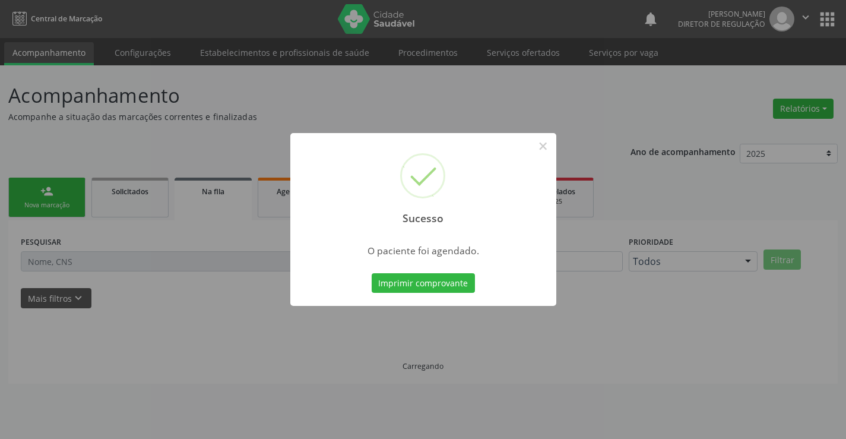
scroll to position [0, 0]
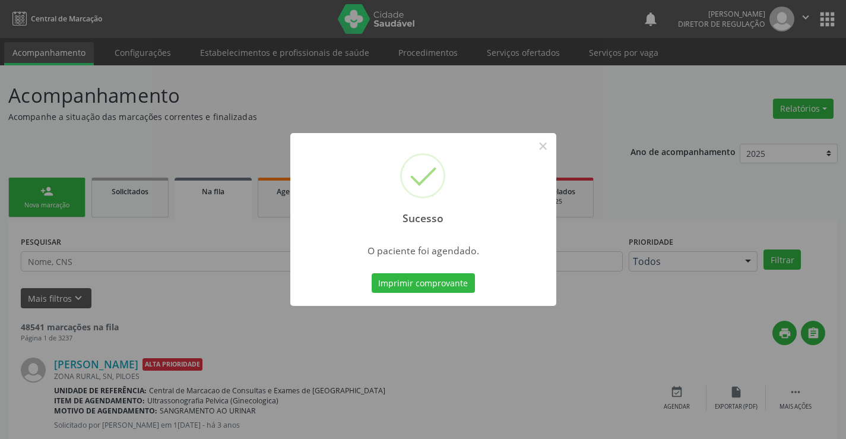
click at [371, 273] on button "Imprimir comprovante" at bounding box center [422, 283] width 103 height 20
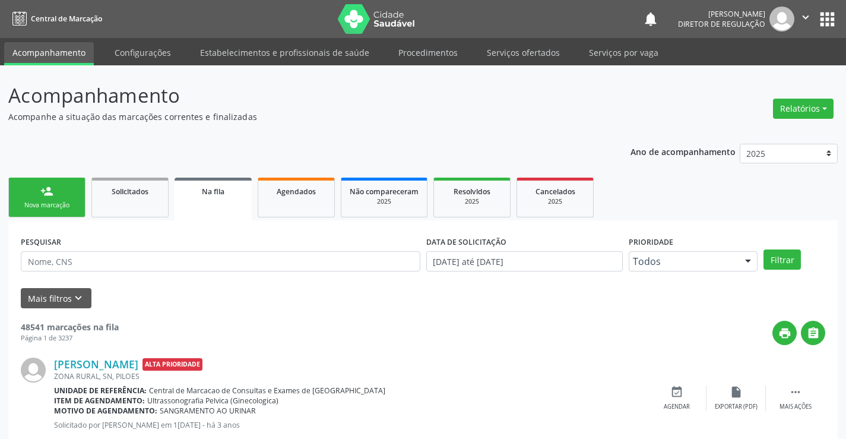
click at [61, 187] on link "person_add Nova marcação" at bounding box center [46, 197] width 77 height 40
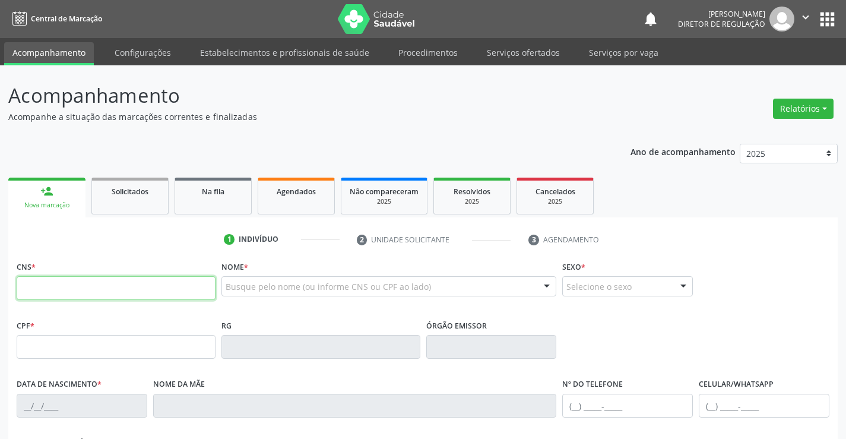
click at [76, 286] on input "text" at bounding box center [116, 288] width 199 height 24
type input "707 0048 3159 9737"
type input "1361014709"
type input "02/08/1986"
type input "(74) 99194-8434"
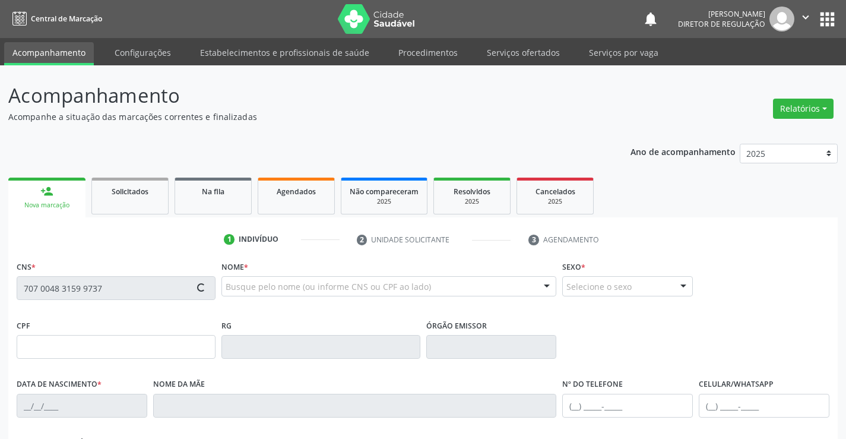
type input "S/N"
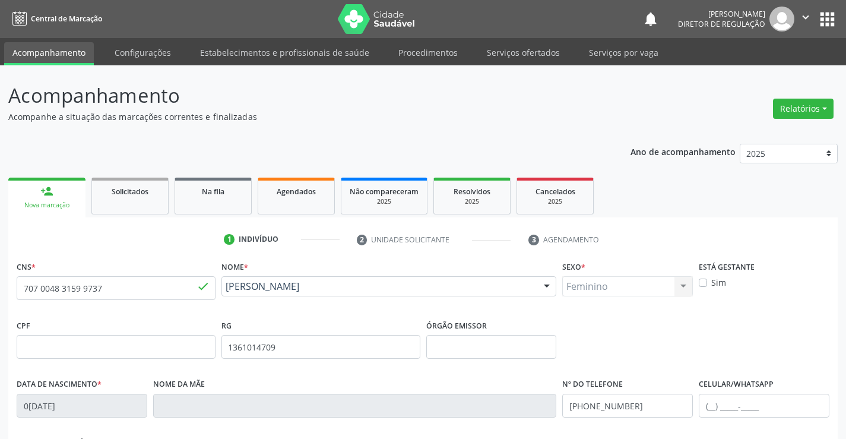
scroll to position [205, 0]
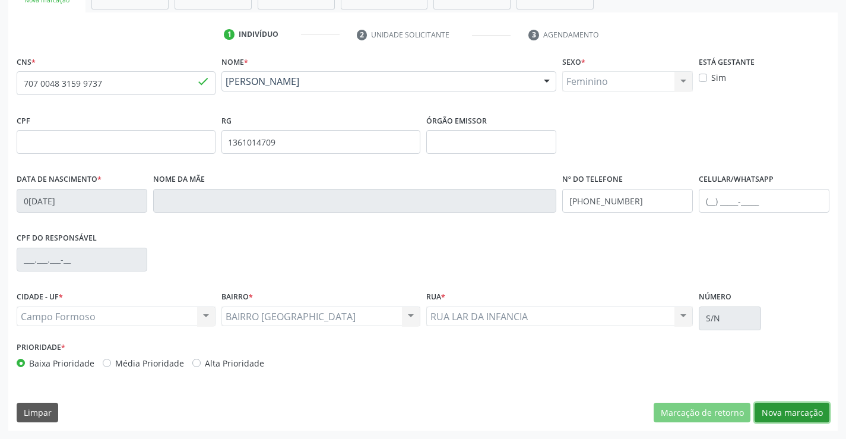
drag, startPoint x: 789, startPoint y: 414, endPoint x: 639, endPoint y: 338, distance: 168.5
click at [788, 411] on button "Nova marcação" at bounding box center [791, 412] width 75 height 20
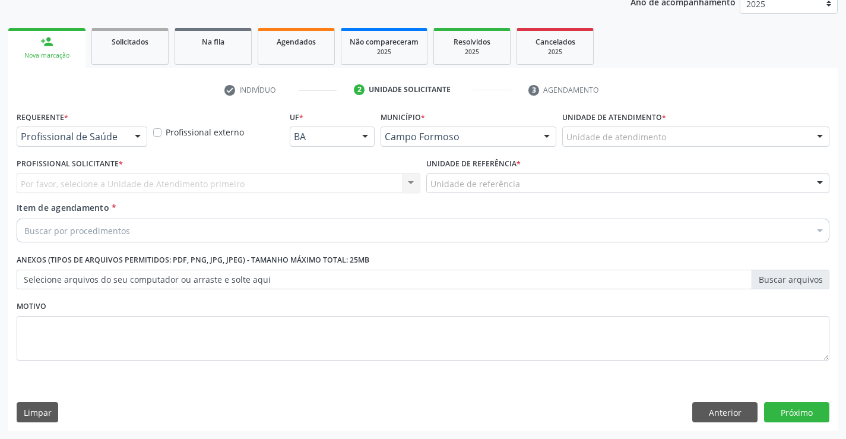
scroll to position [150, 0]
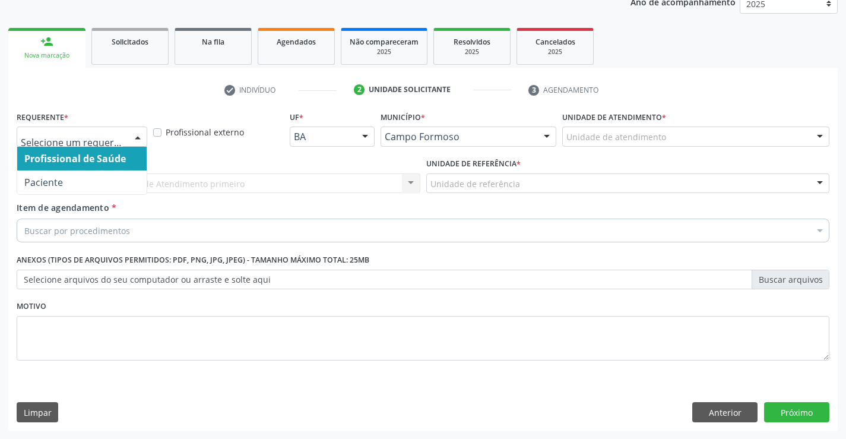
click at [123, 138] on div at bounding box center [82, 136] width 131 height 20
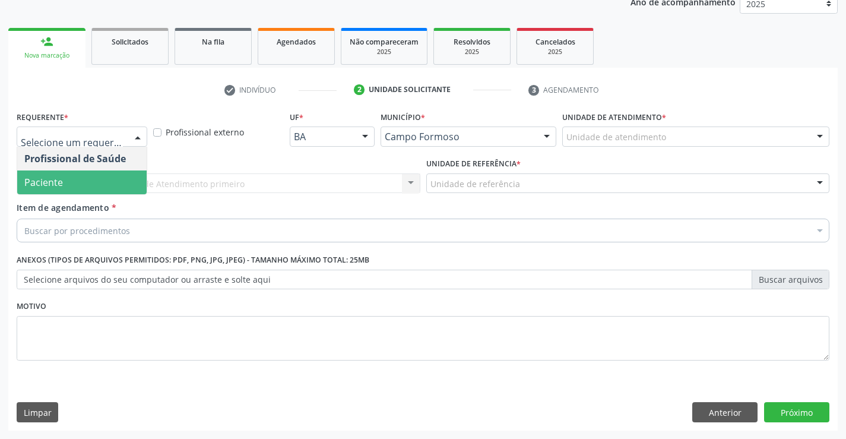
click at [85, 197] on div "Profissional Solicitante * Por favor, selecione a Unidade de Atendimento primei…" at bounding box center [218, 178] width 409 height 46
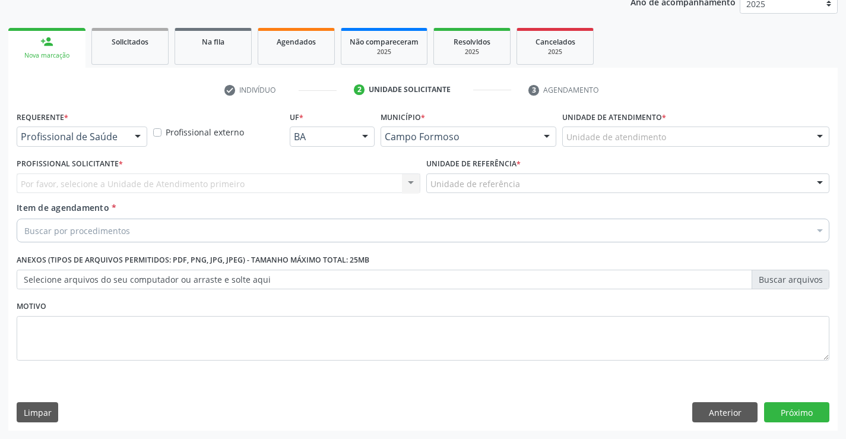
click at [137, 141] on div at bounding box center [138, 137] width 18 height 20
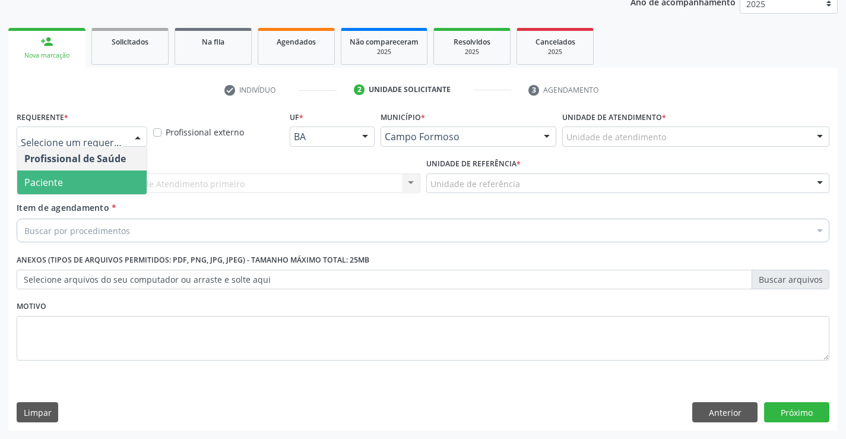
click at [117, 187] on span "Paciente" at bounding box center [81, 182] width 129 height 24
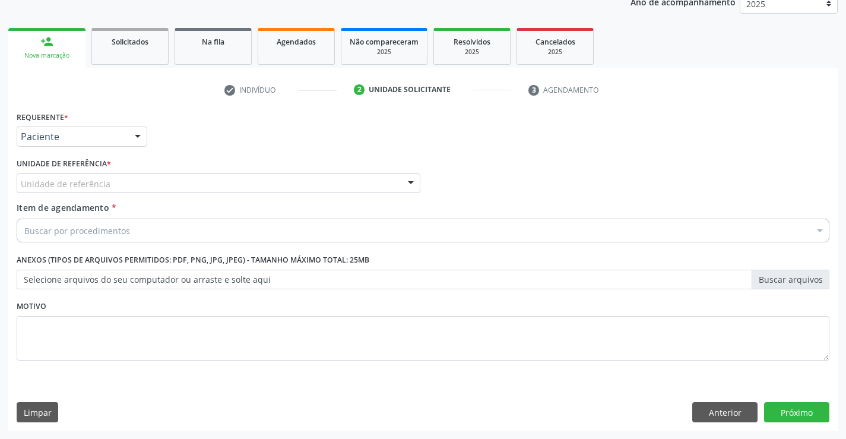
click at [196, 185] on div "Unidade de referência" at bounding box center [219, 183] width 404 height 20
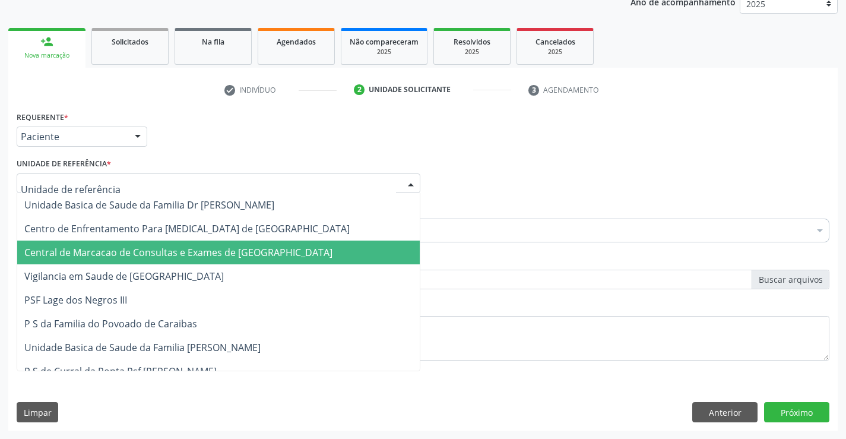
click at [218, 246] on span "Central de Marcacao de Consultas e Exames de [GEOGRAPHIC_DATA]" at bounding box center [218, 252] width 402 height 24
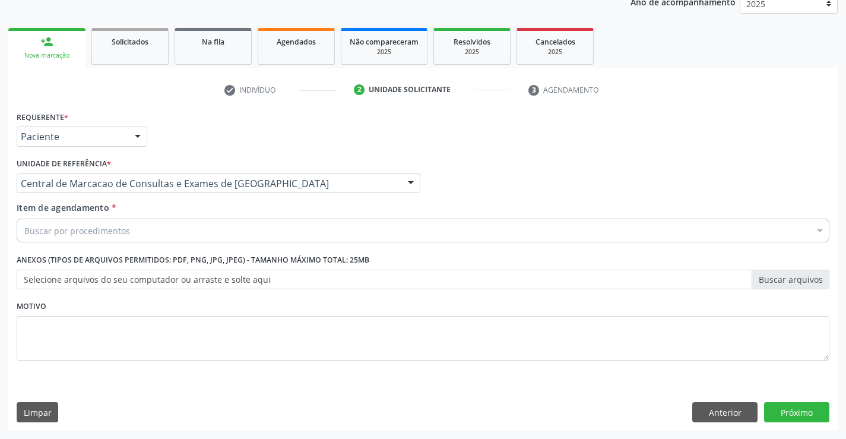
click at [231, 239] on div "Buscar por procedimentos" at bounding box center [423, 230] width 812 height 24
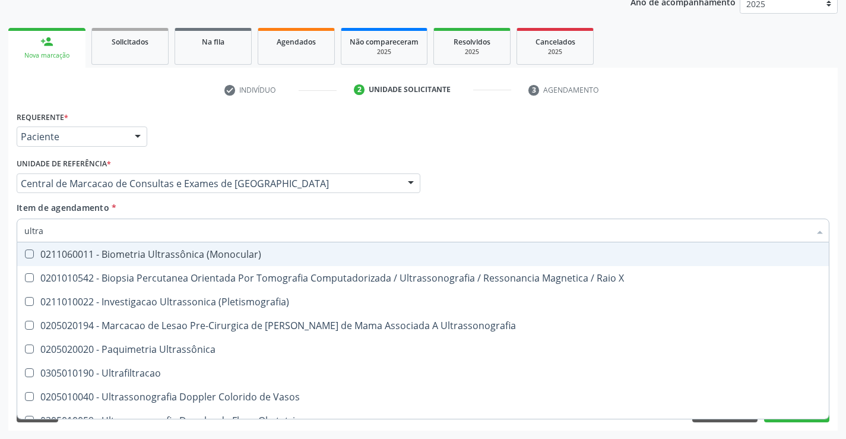
type input "ultras"
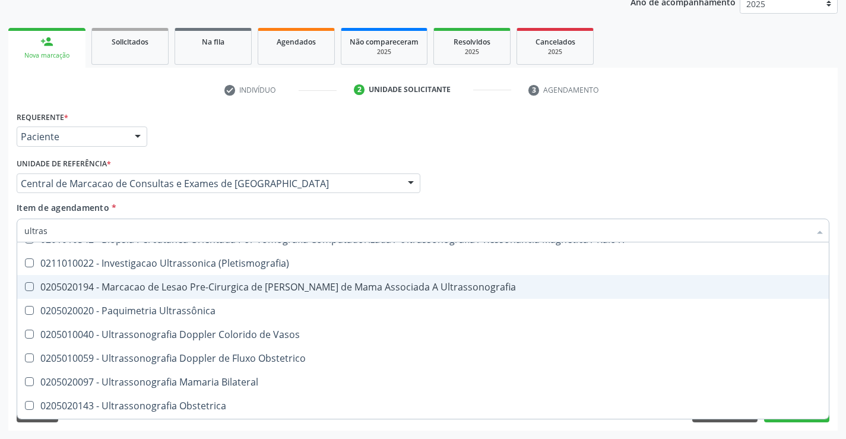
scroll to position [59, 0]
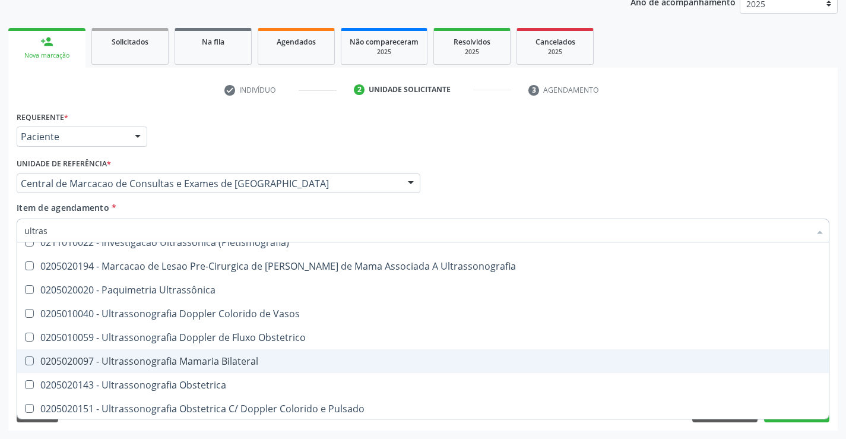
click at [254, 352] on span "0205020097 - Ultrassonografia Mamaria Bilateral" at bounding box center [422, 361] width 811 height 24
checkbox Bilateral "true"
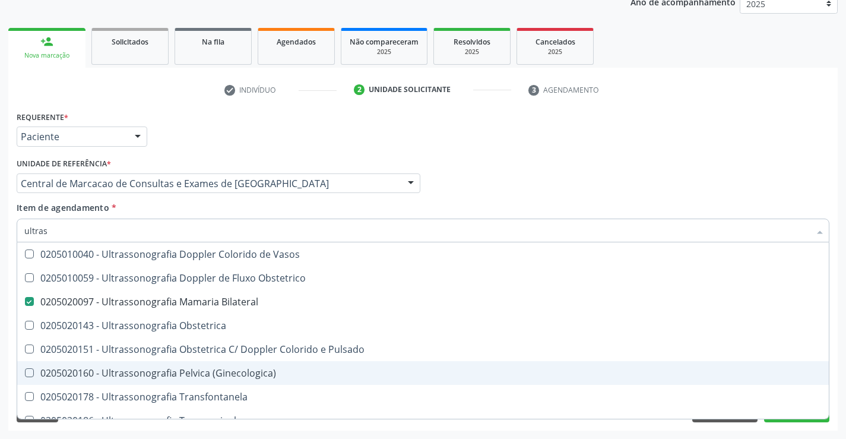
scroll to position [178, 0]
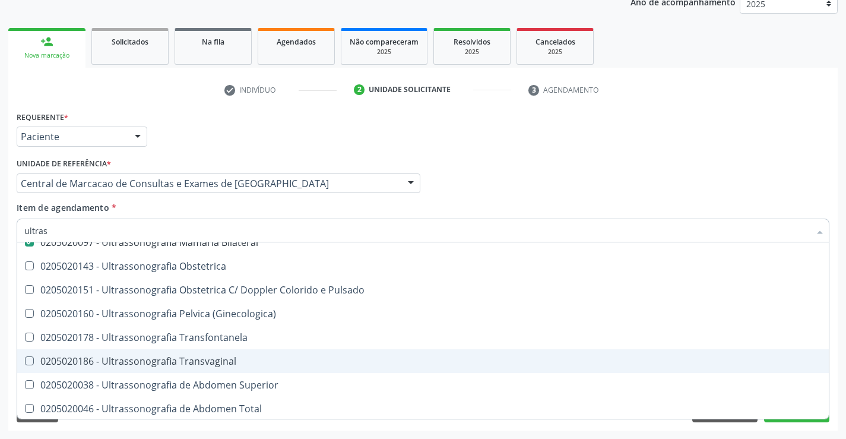
click at [234, 363] on div "0205020186 - Ultrassonografia Transvaginal" at bounding box center [422, 360] width 797 height 9
checkbox Transvaginal "true"
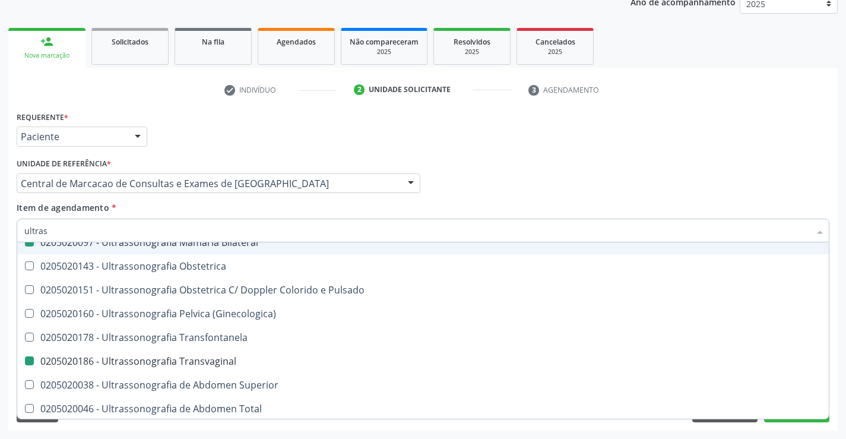
click at [425, 211] on div "Item de agendamento * ultras Desfazer seleção 0211060011 - Biometria Ultrassôni…" at bounding box center [423, 219] width 812 height 37
checkbox X "true"
checkbox \(Pletismografia\) "true"
checkbox Bilateral "false"
checkbox Transvaginal "false"
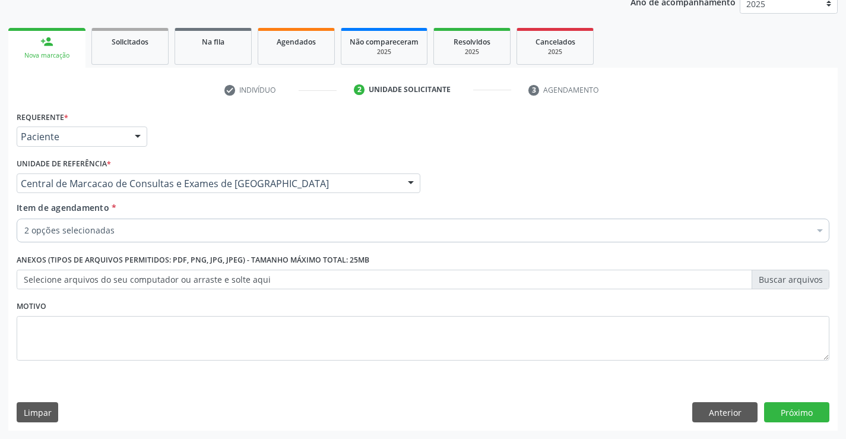
scroll to position [0, 0]
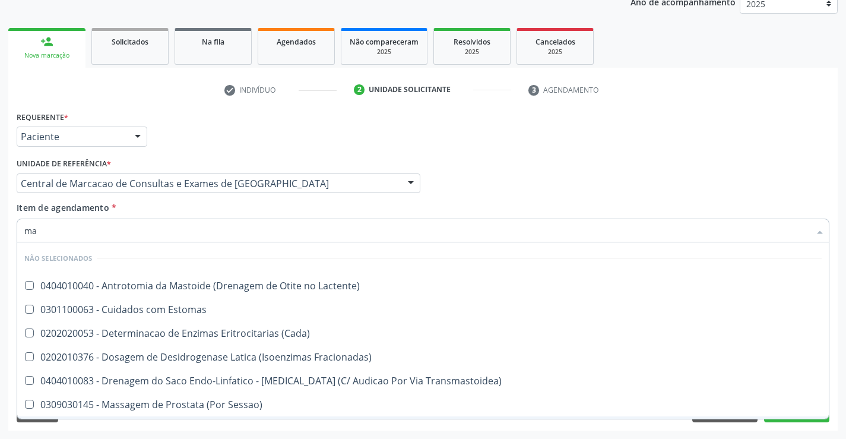
type input "mas"
checkbox Lactente\) "false"
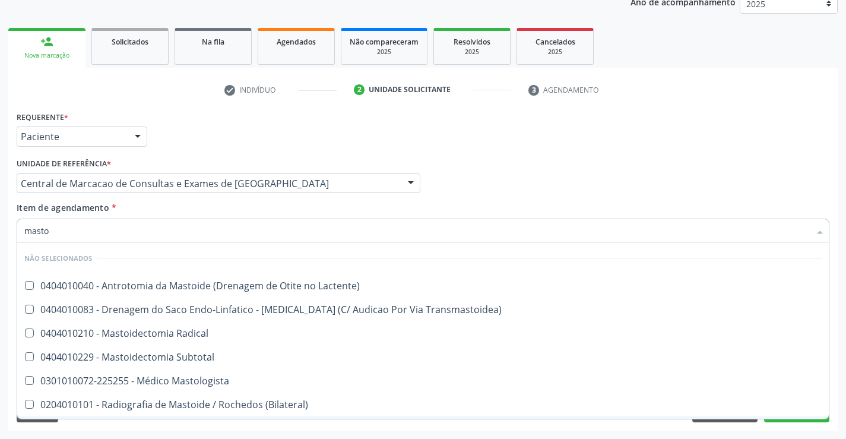
type input "mastol"
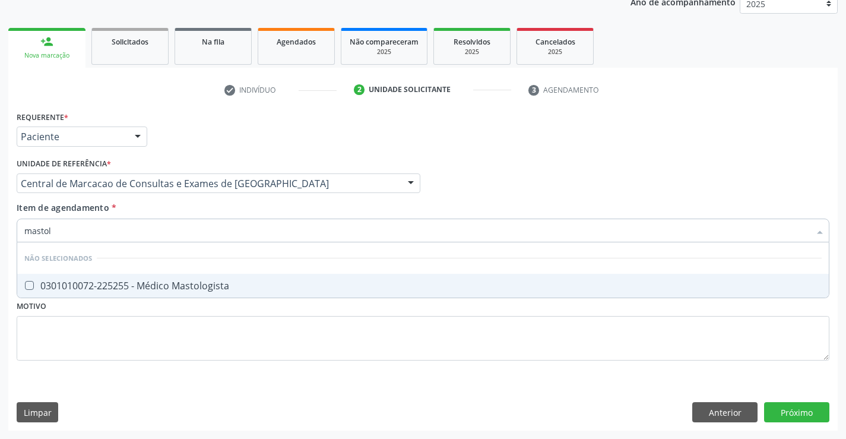
click at [192, 281] on div "0301010072-225255 - Médico Mastologista" at bounding box center [422, 285] width 797 height 9
checkbox Mastologista "true"
click at [628, 182] on div "Profissional Solicitante Por favor, selecione a Unidade de Atendimento primeiro…" at bounding box center [423, 178] width 818 height 46
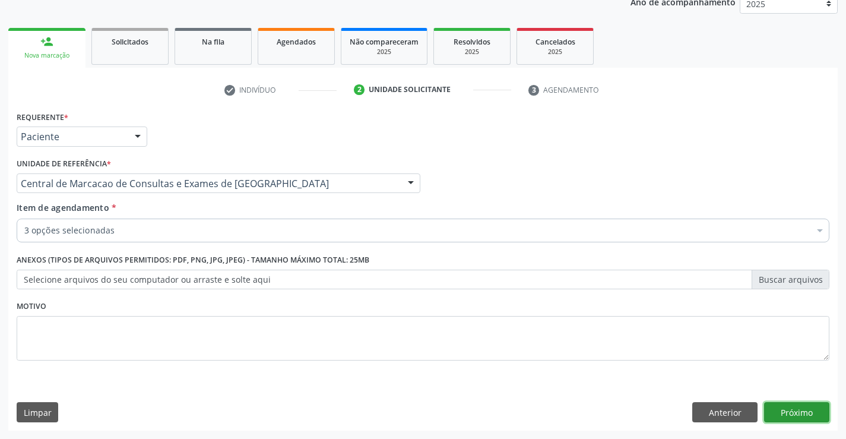
click at [782, 410] on button "Próximo" at bounding box center [796, 412] width 65 height 20
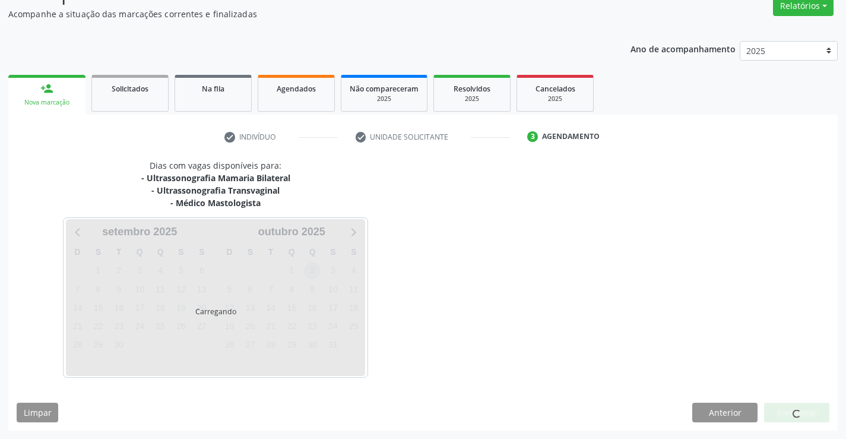
scroll to position [138, 0]
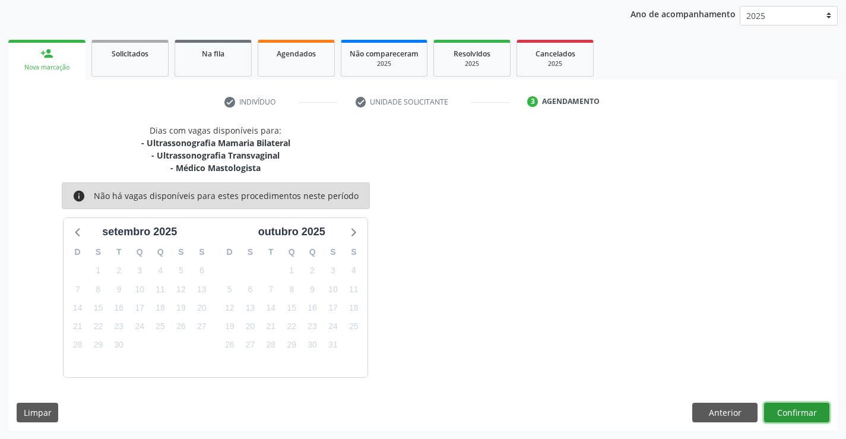
click at [806, 414] on button "Confirmar" at bounding box center [796, 412] width 65 height 20
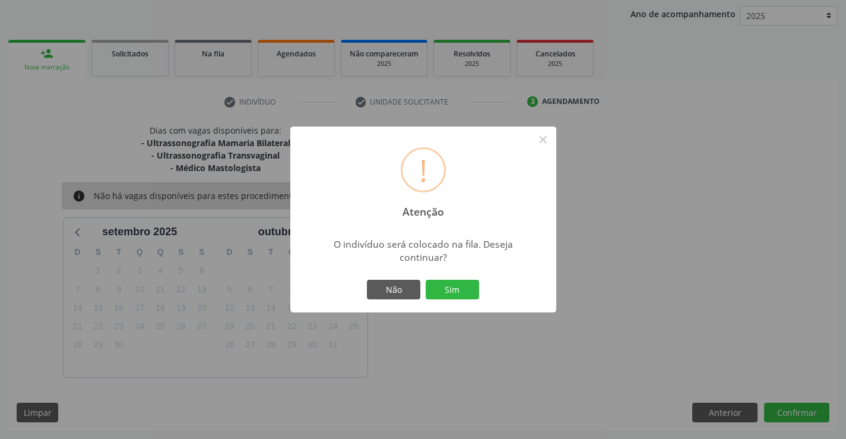
click at [425, 280] on button "Sim" at bounding box center [451, 290] width 53 height 20
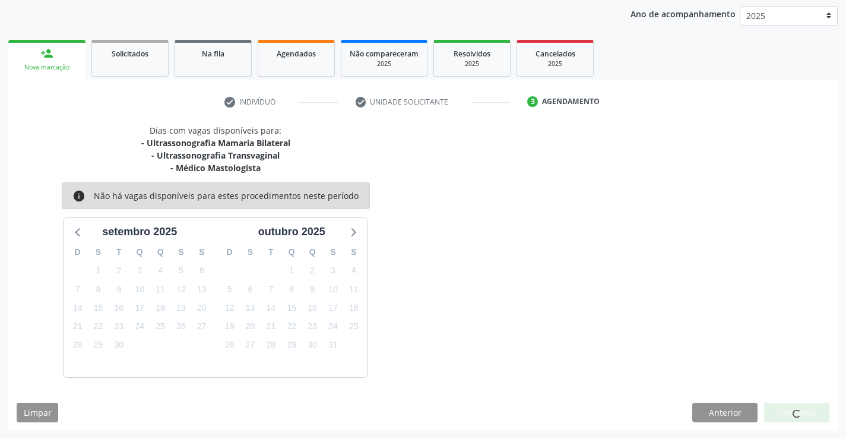
scroll to position [0, 0]
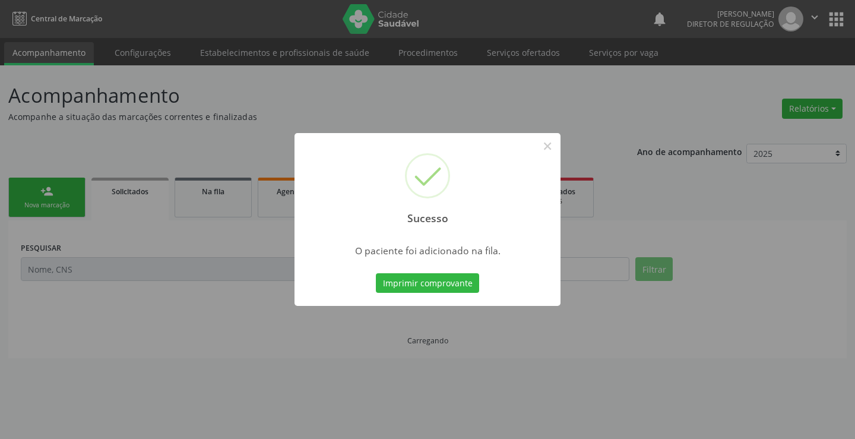
click at [376, 273] on button "Imprimir comprovante" at bounding box center [427, 283] width 103 height 20
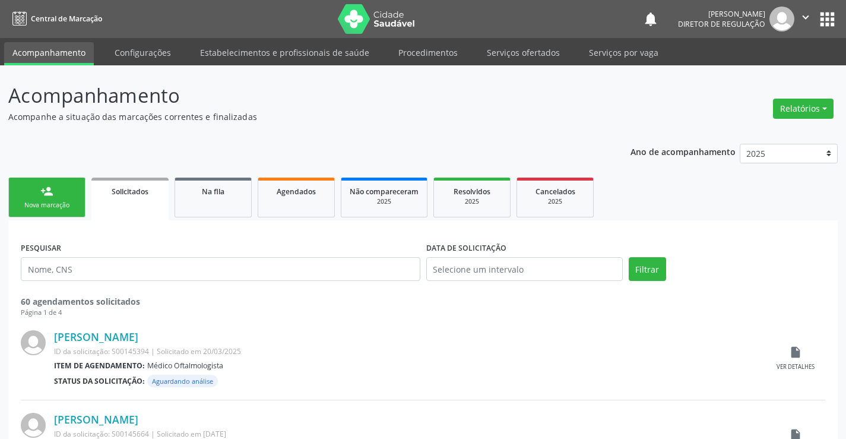
click at [46, 190] on div "person_add" at bounding box center [46, 191] width 13 height 13
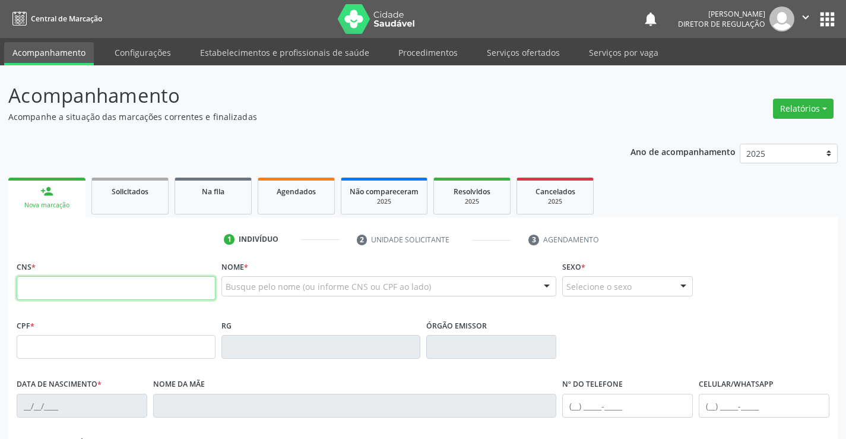
click at [62, 280] on input "text" at bounding box center [116, 288] width 199 height 24
type input "702 1037 6338 8796"
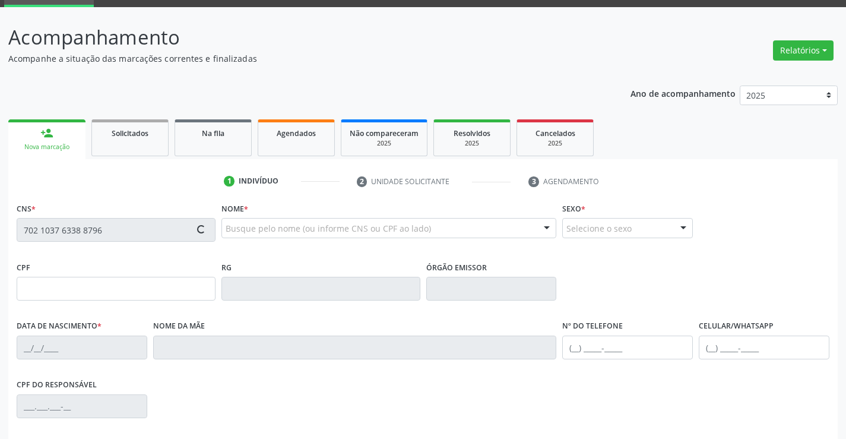
scroll to position [205, 0]
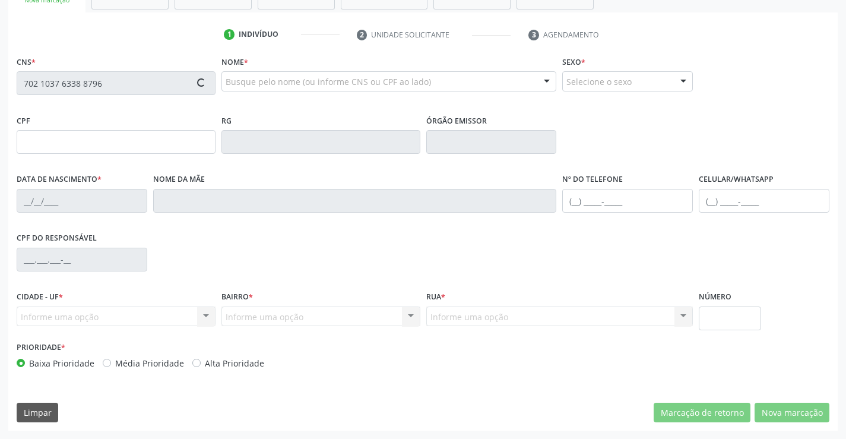
type input "30566673896"
type input "25/09/2011"
type input "S/N"
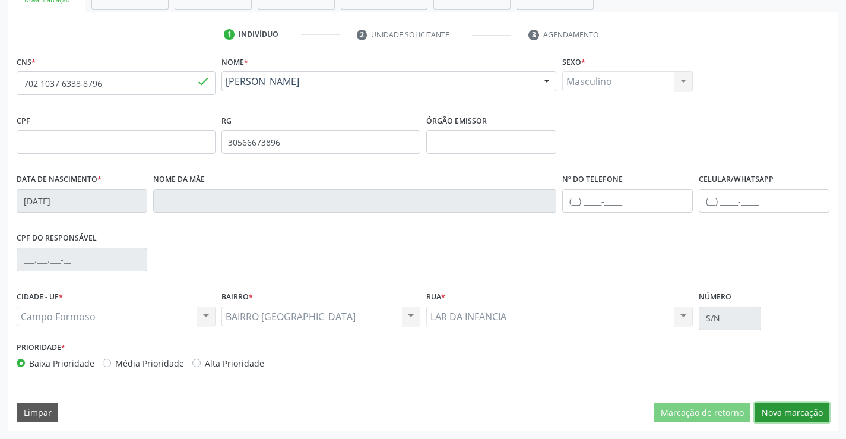
drag, startPoint x: 774, startPoint y: 412, endPoint x: 390, endPoint y: 255, distance: 415.4
click at [770, 409] on button "Nova marcação" at bounding box center [791, 412] width 75 height 20
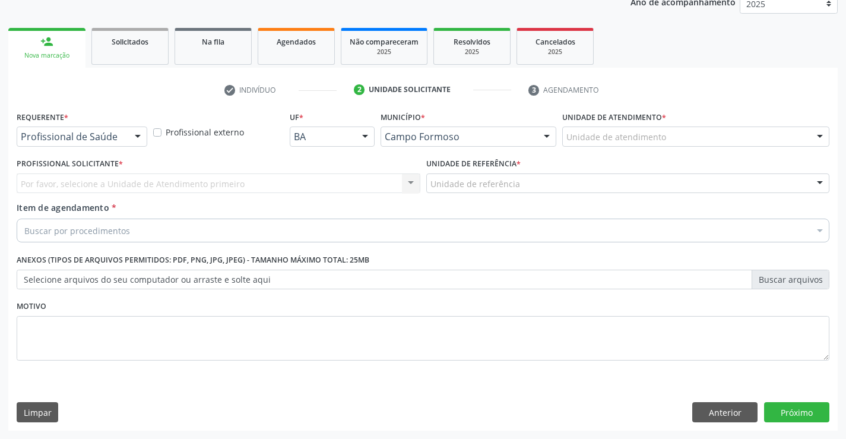
click at [116, 152] on div "Requerente * Profissional de Saúde Profissional de Saúde Paciente Nenhum result…" at bounding box center [82, 131] width 136 height 46
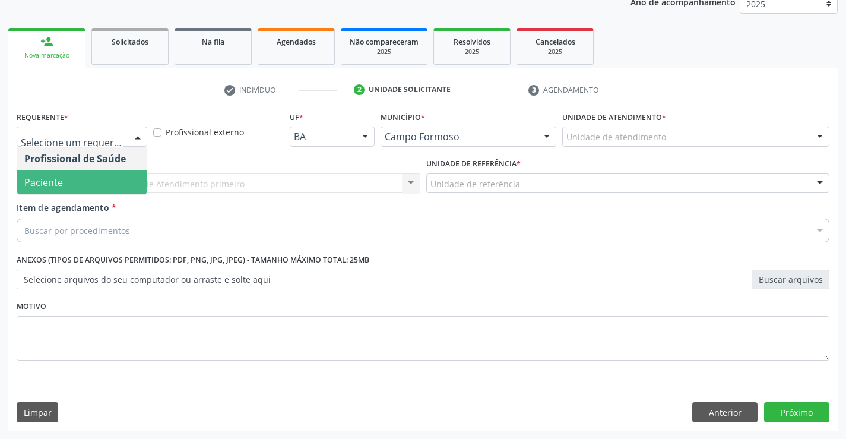
click at [113, 192] on span "Paciente" at bounding box center [81, 182] width 129 height 24
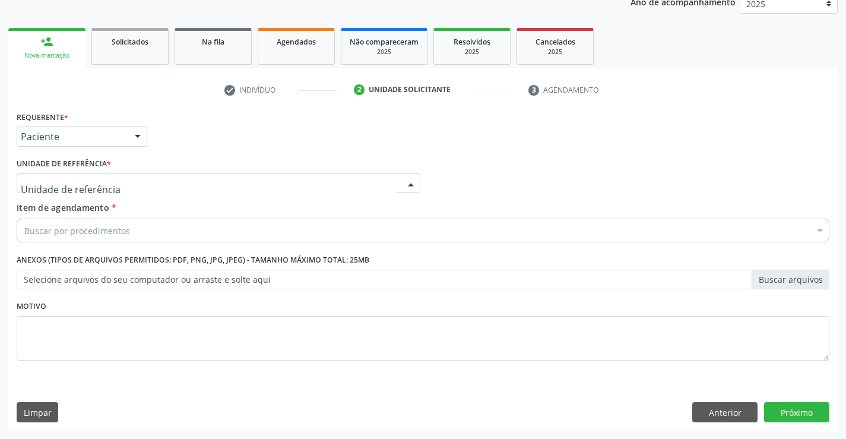
drag, startPoint x: 183, startPoint y: 188, endPoint x: 201, endPoint y: 240, distance: 55.0
click at [183, 190] on div at bounding box center [219, 183] width 404 height 20
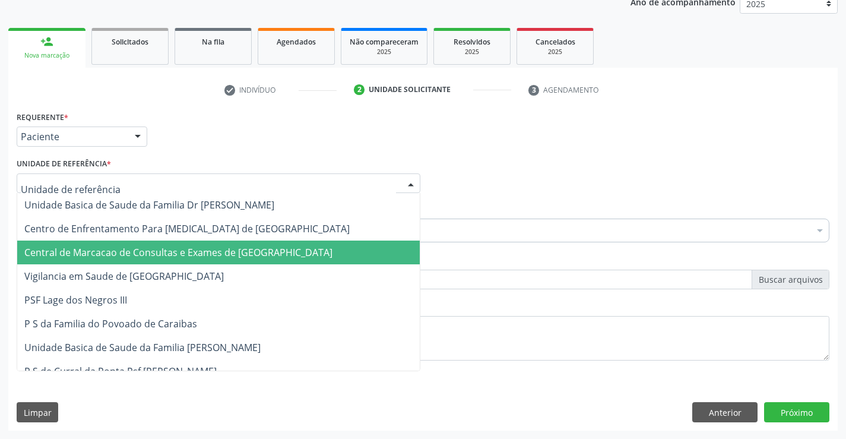
drag, startPoint x: 201, startPoint y: 244, endPoint x: 233, endPoint y: 233, distance: 34.7
click at [201, 244] on span "Central de Marcacao de Consultas e Exames de [GEOGRAPHIC_DATA]" at bounding box center [218, 252] width 402 height 24
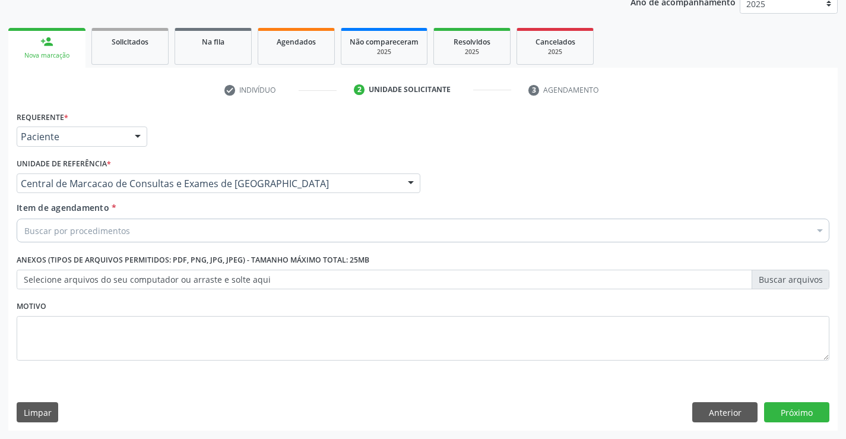
click at [233, 233] on div "Buscar por procedimentos" at bounding box center [423, 230] width 812 height 24
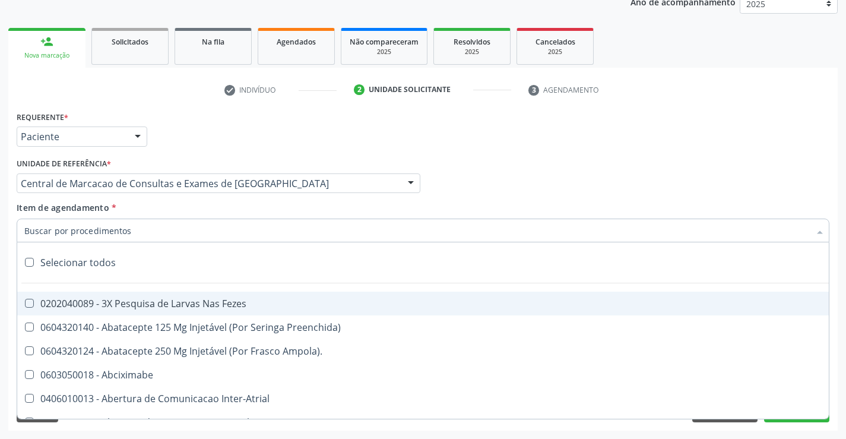
type input "m"
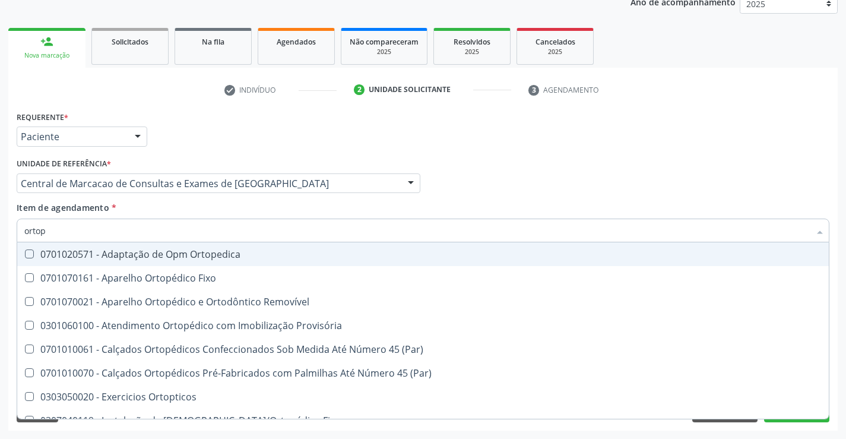
type input "ortope"
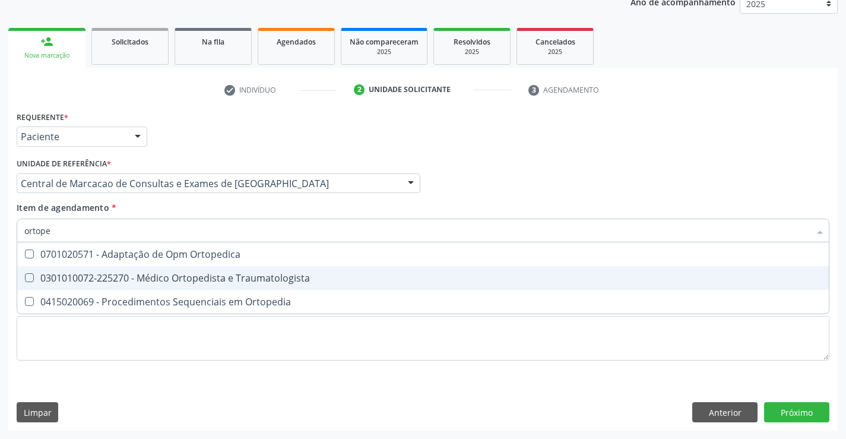
click at [250, 279] on div "0301010072-225270 - Médico Ortopedista e Traumatologista" at bounding box center [422, 277] width 797 height 9
checkbox Traumatologista "true"
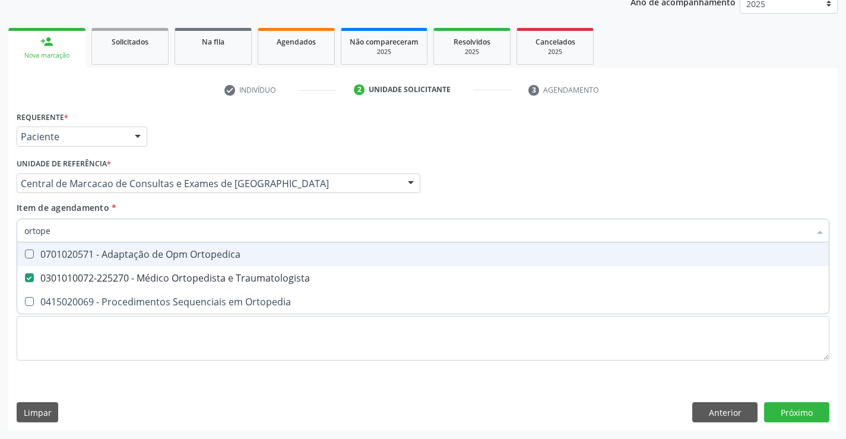
click at [635, 196] on div "Profissional Solicitante Por favor, selecione a Unidade de Atendimento primeiro…" at bounding box center [423, 178] width 818 height 46
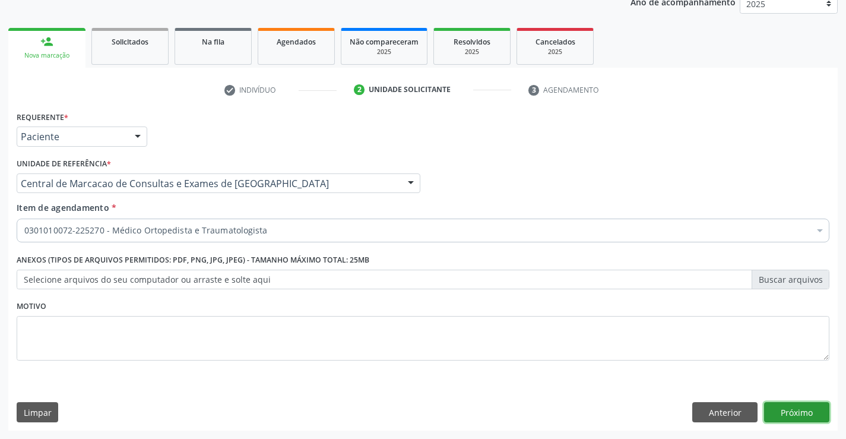
click at [797, 403] on button "Próximo" at bounding box center [796, 412] width 65 height 20
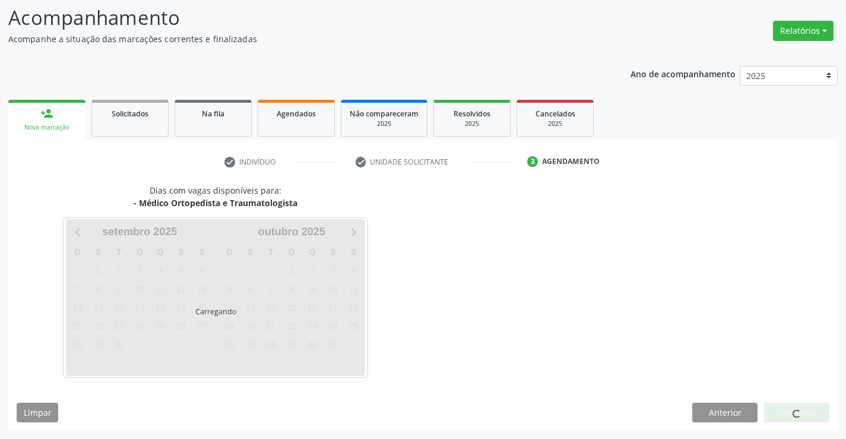
scroll to position [78, 0]
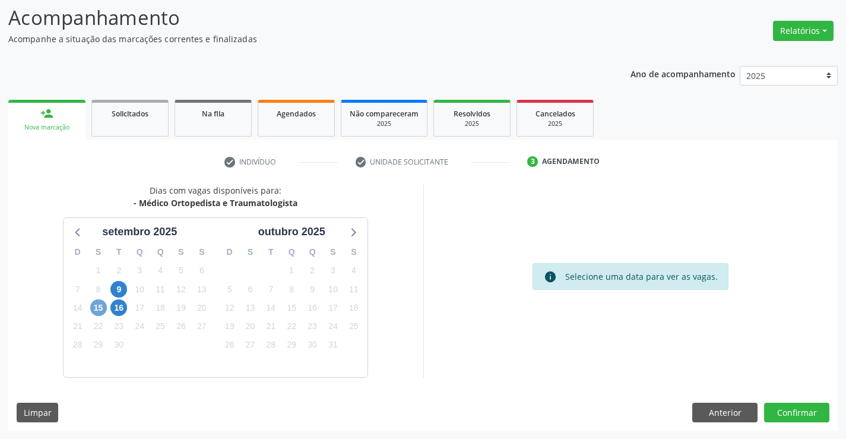
click at [96, 312] on span "15" at bounding box center [98, 307] width 17 height 17
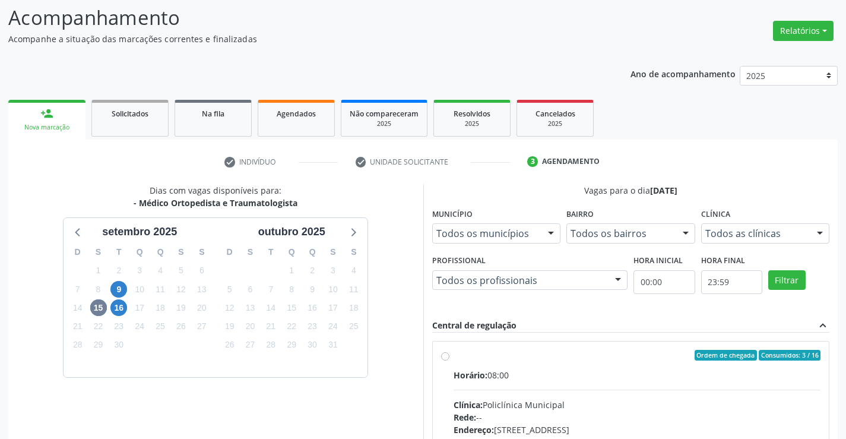
click at [449, 360] on input "Ordem de chegada Consumidos: 3 / 16 Horário: 08:00 Clínica: Policlínica Municip…" at bounding box center [445, 355] width 8 height 11
radio input "true"
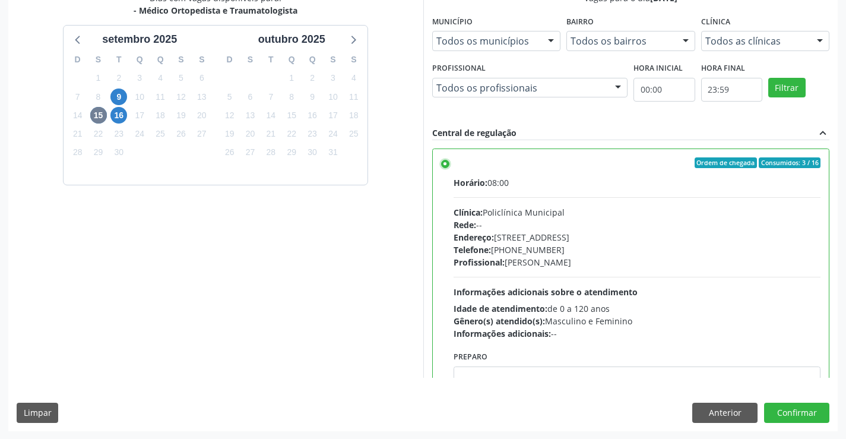
scroll to position [271, 0]
click at [795, 416] on button "Confirmar" at bounding box center [796, 412] width 65 height 20
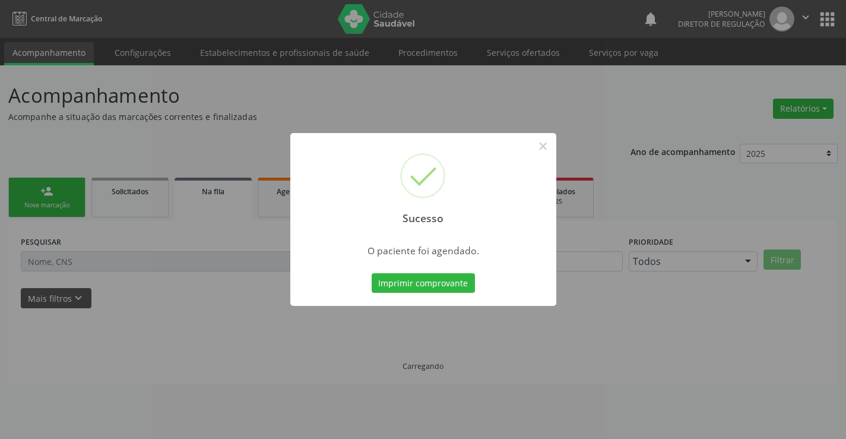
scroll to position [0, 0]
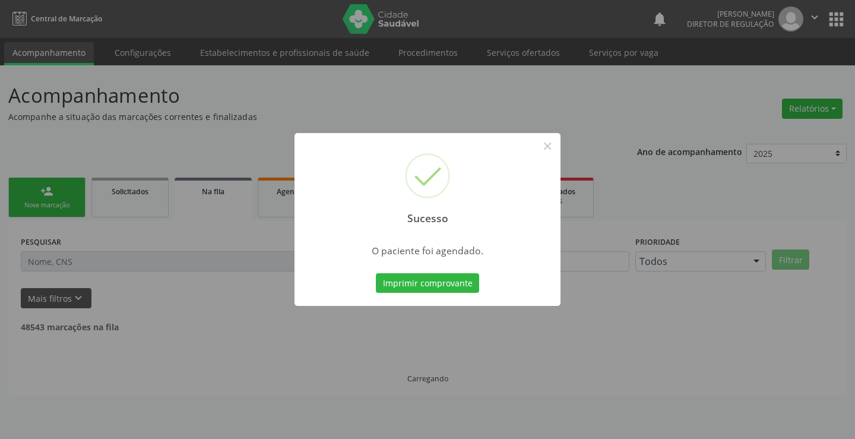
click at [376, 273] on button "Imprimir comprovante" at bounding box center [427, 283] width 103 height 20
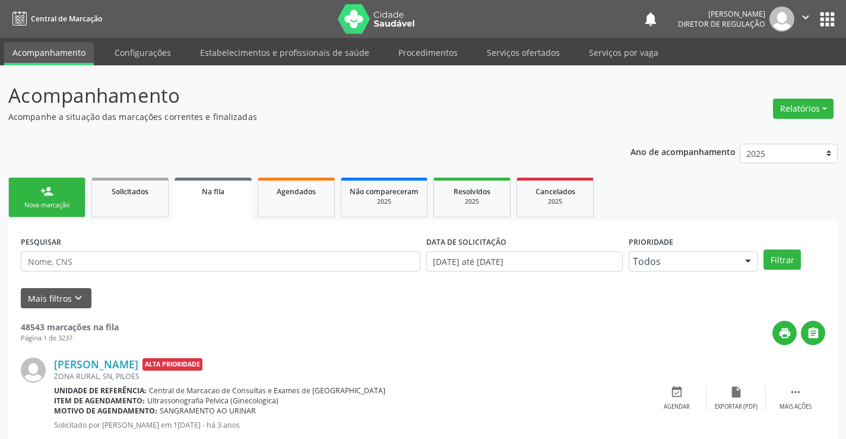
click at [41, 208] on div "Nova marcação" at bounding box center [46, 205] width 59 height 9
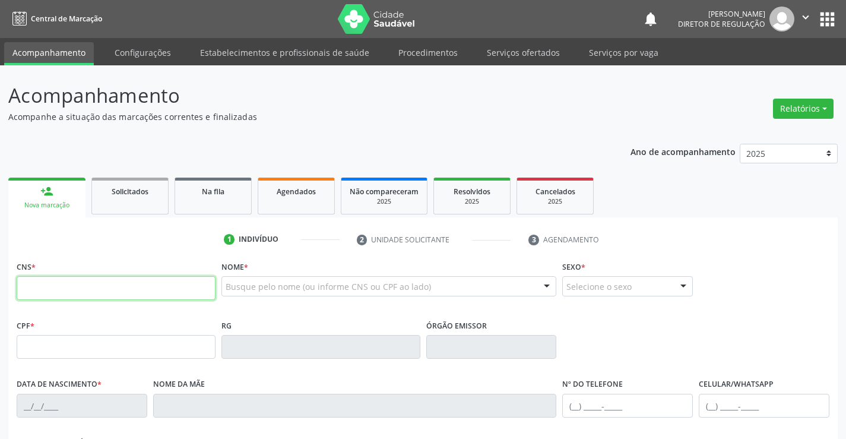
click at [102, 287] on input "text" at bounding box center [116, 288] width 199 height 24
type input "70"
type input "704 7060 4562 3240"
type input "0527143901"
type input "[DATE]"
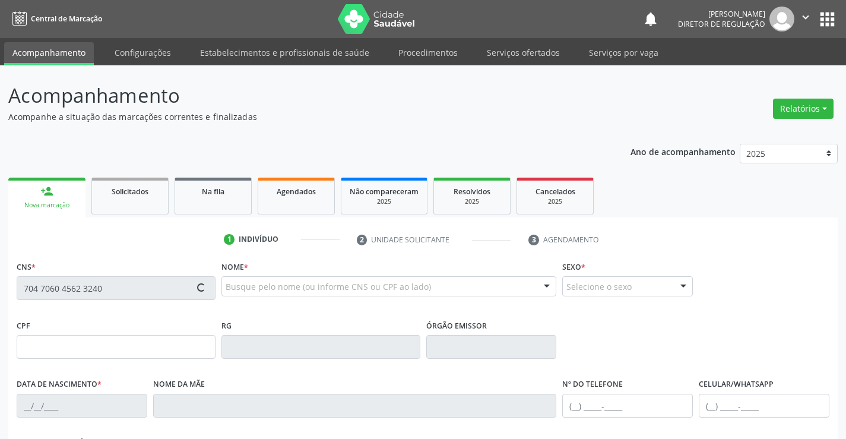
type input "[PHONE_NUMBER]"
type input "503.954.325-53"
type input "S/N"
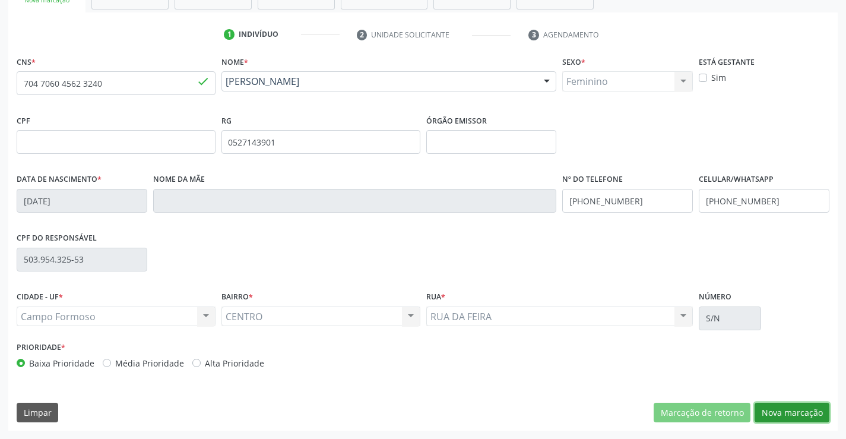
click at [776, 418] on button "Nova marcação" at bounding box center [791, 412] width 75 height 20
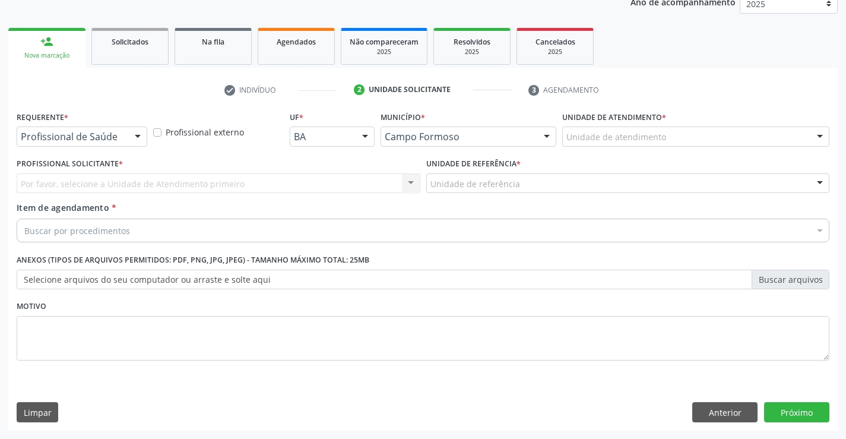
scroll to position [150, 0]
click at [113, 148] on div "Requerente * Profissional de Saúde Profissional de Saúde Paciente Nenhum result…" at bounding box center [82, 131] width 136 height 46
click at [127, 141] on div "Profissional de Saúde" at bounding box center [82, 136] width 131 height 20
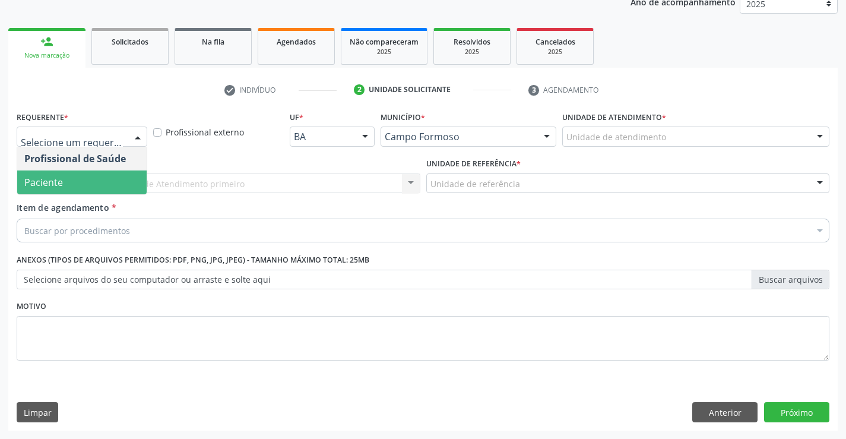
click at [136, 181] on span "Paciente" at bounding box center [81, 182] width 129 height 24
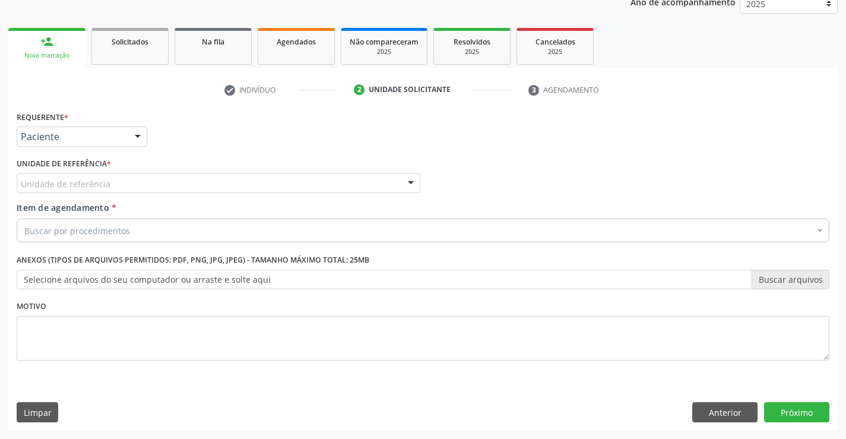
click at [204, 181] on div "Unidade de referência" at bounding box center [219, 183] width 404 height 20
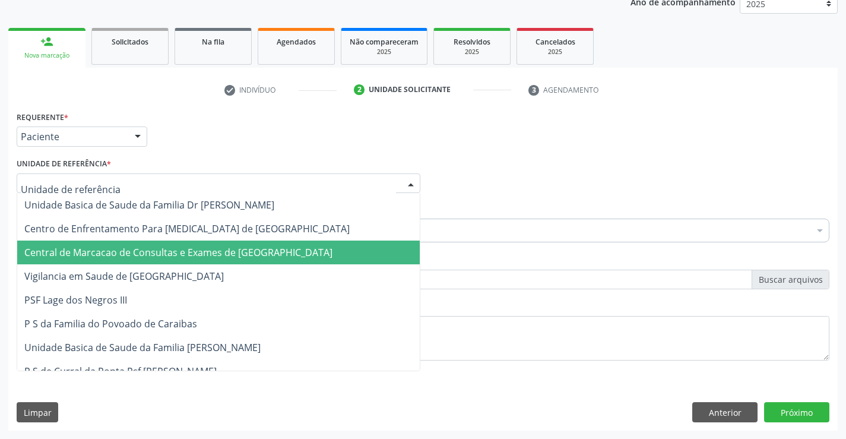
click at [224, 245] on span "Central de Marcacao de Consultas e Exames de [GEOGRAPHIC_DATA]" at bounding box center [218, 252] width 402 height 24
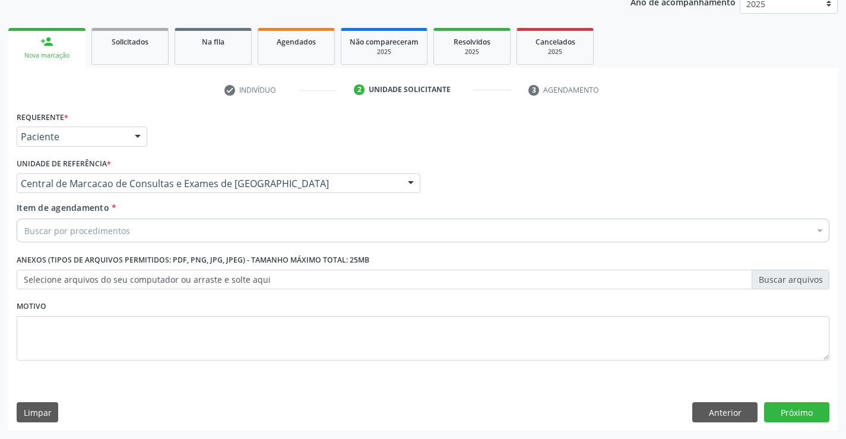
click at [266, 234] on div "Buscar por procedimentos" at bounding box center [423, 230] width 812 height 24
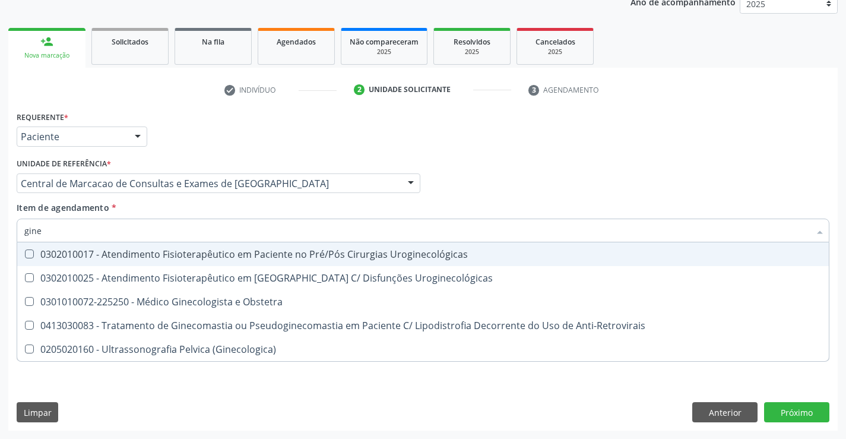
type input "ginec"
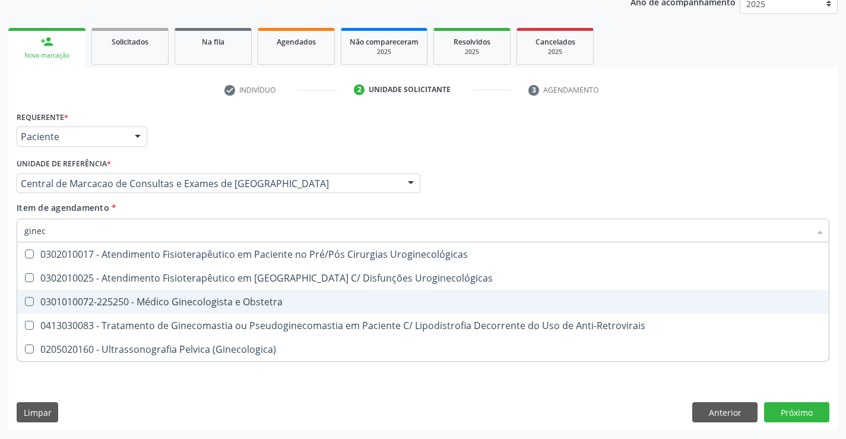
click at [290, 297] on div "0301010072-225250 - Médico Ginecologista e Obstetra" at bounding box center [422, 301] width 797 height 9
checkbox Obstetra "true"
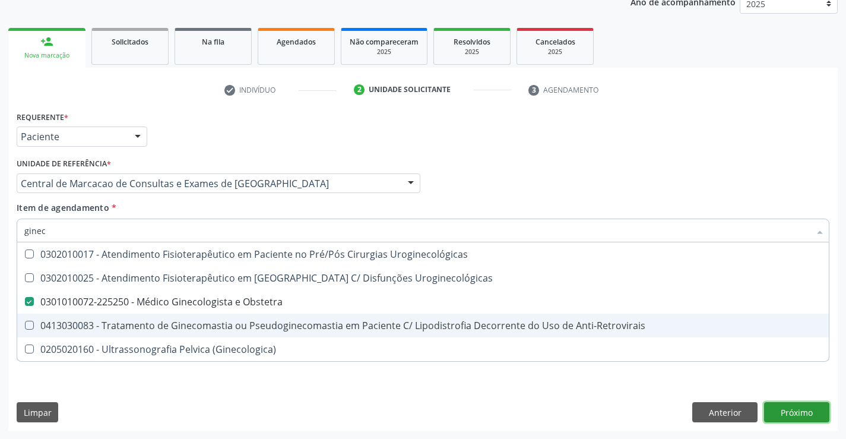
click at [814, 404] on div "Requerente * Paciente Profissional de Saúde Paciente Nenhum resultado encontrad…" at bounding box center [422, 269] width 829 height 322
checkbox Uroginecológicas "true"
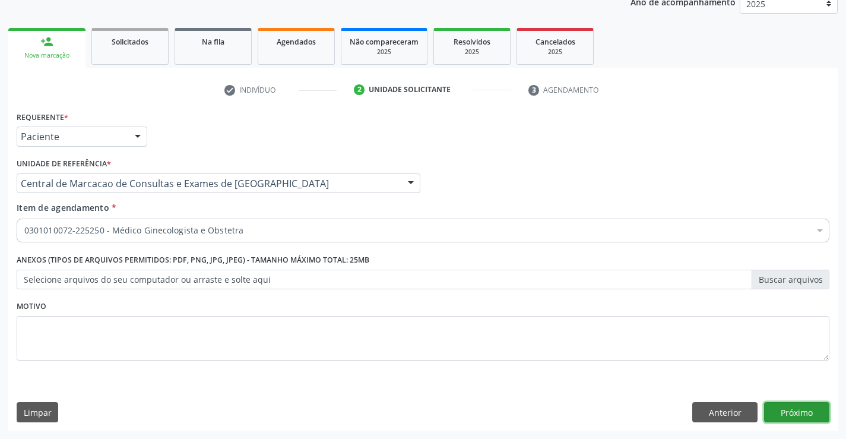
click at [792, 406] on button "Próximo" at bounding box center [796, 412] width 65 height 20
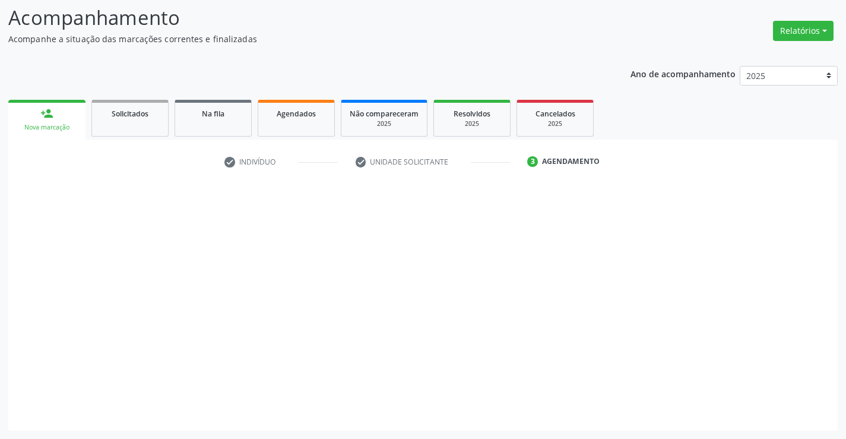
scroll to position [78, 0]
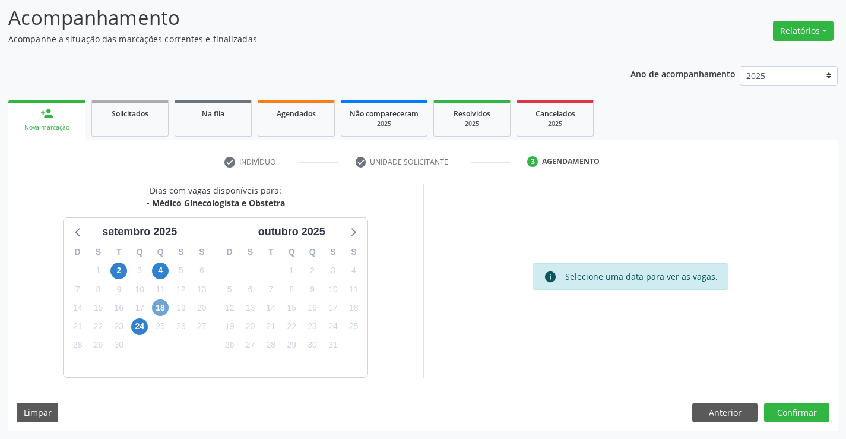
click at [161, 315] on span "18" at bounding box center [160, 307] width 17 height 17
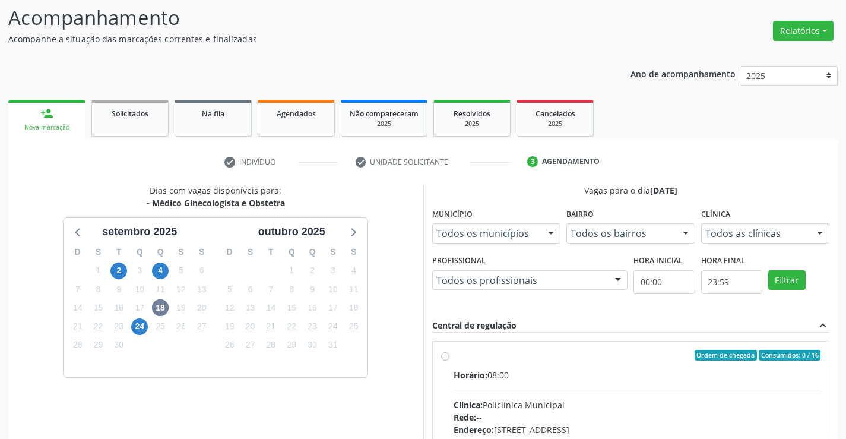
click at [449, 360] on input "Ordem de chegada Consumidos: 0 / 16 Horário: 08:00 Clínica: Policlínica Municip…" at bounding box center [445, 355] width 8 height 11
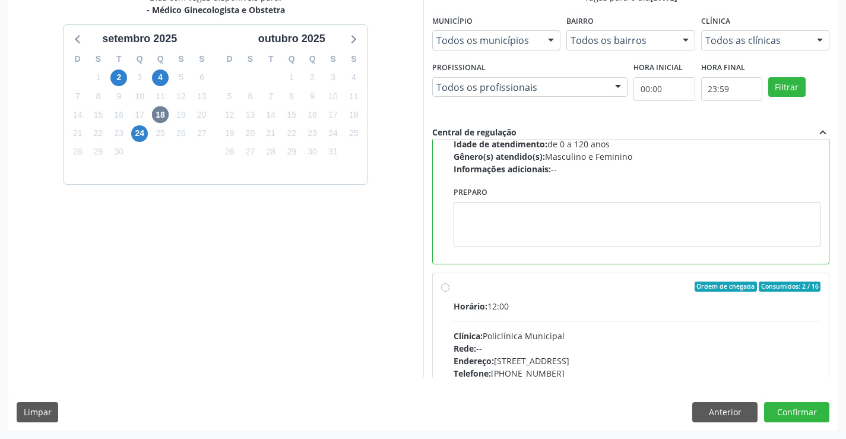
scroll to position [178, 0]
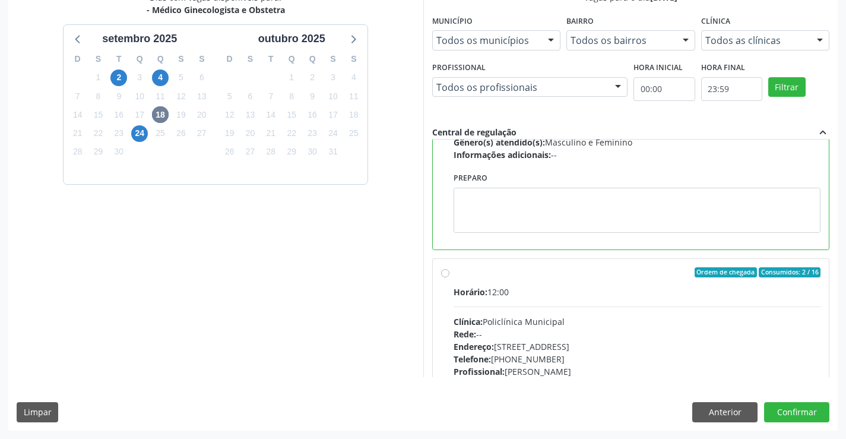
click at [592, 319] on div "Clínica: Policlínica Municipal" at bounding box center [636, 321] width 367 height 12
click at [449, 278] on input "Ordem de chegada Consumidos: 2 / 16 Horário: 12:00 Clínica: Policlínica Municip…" at bounding box center [445, 272] width 8 height 11
radio input "false"
radio input "true"
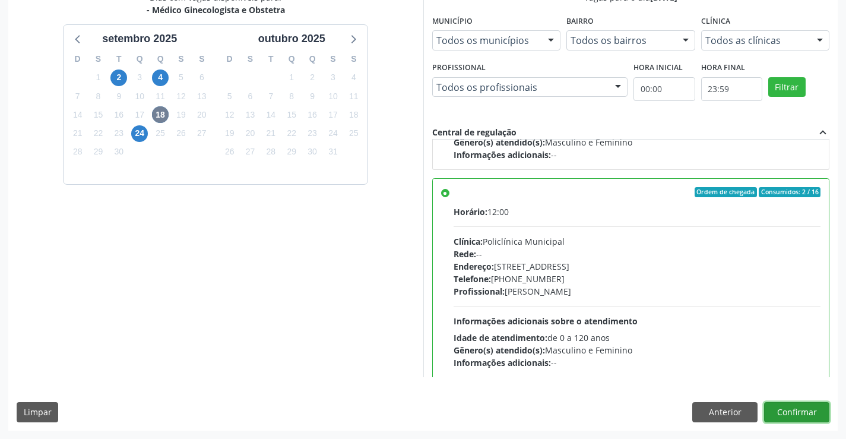
click at [811, 415] on button "Confirmar" at bounding box center [796, 412] width 65 height 20
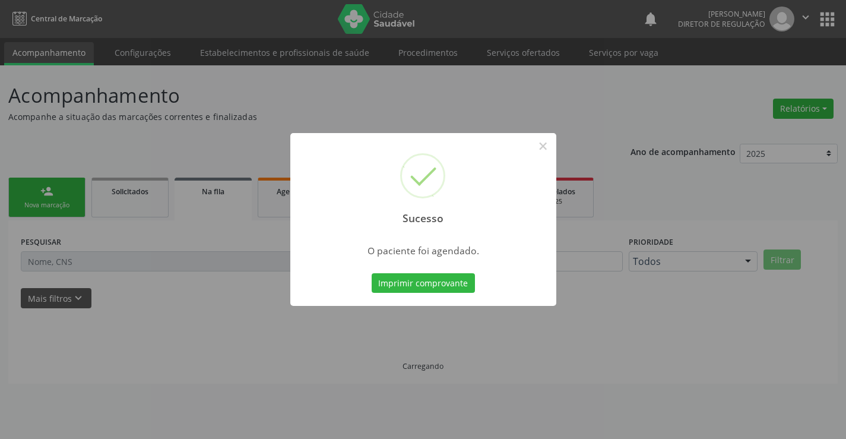
scroll to position [0, 0]
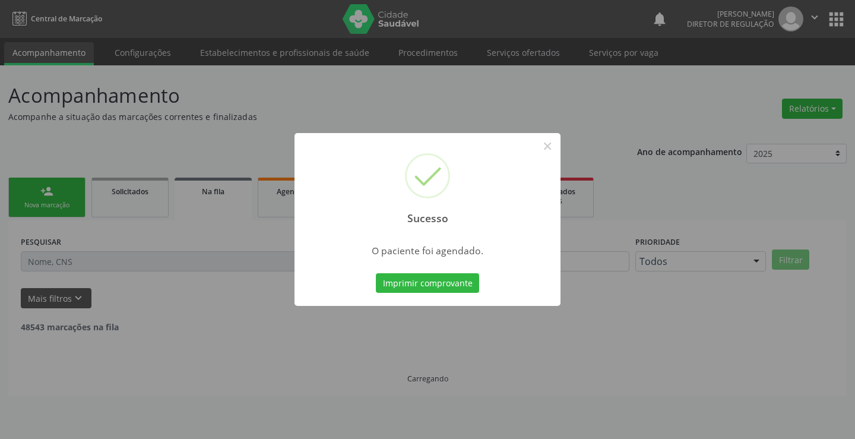
click at [376, 273] on button "Imprimir comprovante" at bounding box center [427, 283] width 103 height 20
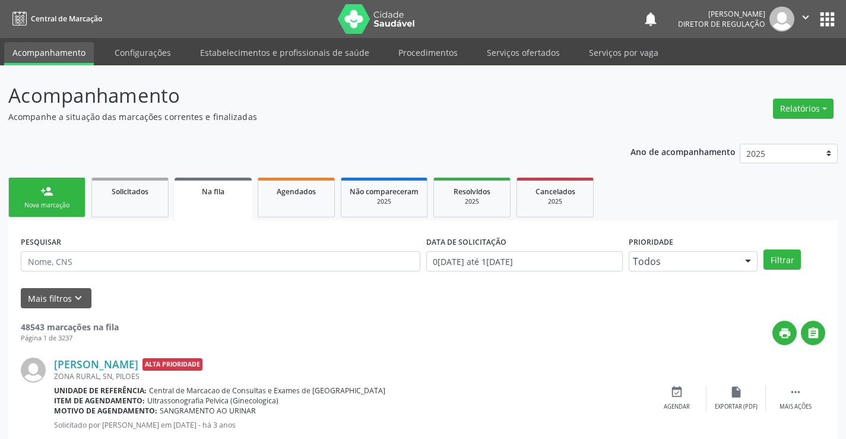
drag, startPoint x: 85, startPoint y: 195, endPoint x: 61, endPoint y: 199, distance: 24.0
click at [84, 196] on link "person_add Nova marcação" at bounding box center [46, 197] width 77 height 40
click at [61, 199] on link "person_add Nova marcação" at bounding box center [46, 197] width 77 height 40
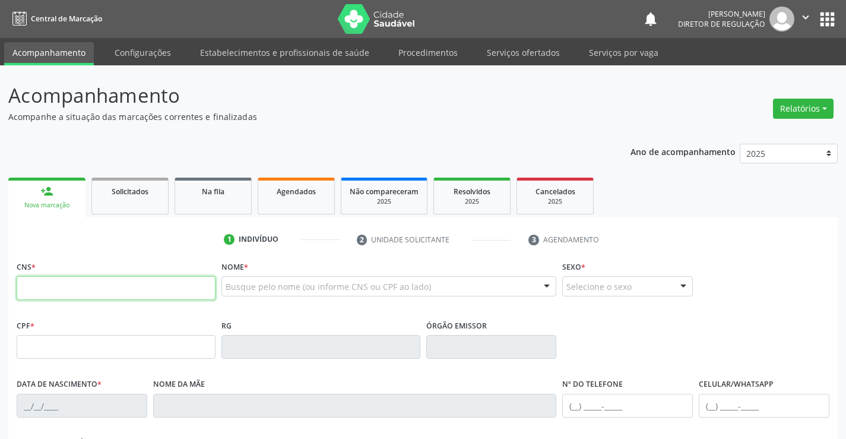
click at [58, 283] on input "text" at bounding box center [116, 288] width 199 height 24
type input "704 5003 8836 1916"
type input "2350214826"
type input "08/02/2009"
type input "(74) 98801-9766"
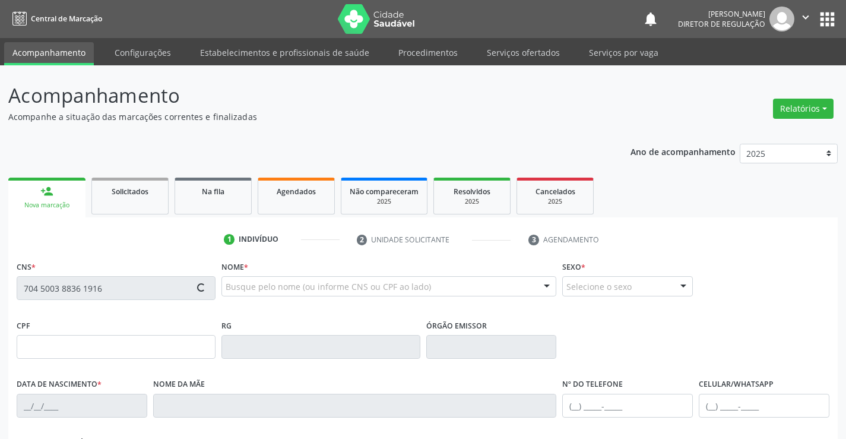
type input "(74) 98801-9766"
type input "S/N"
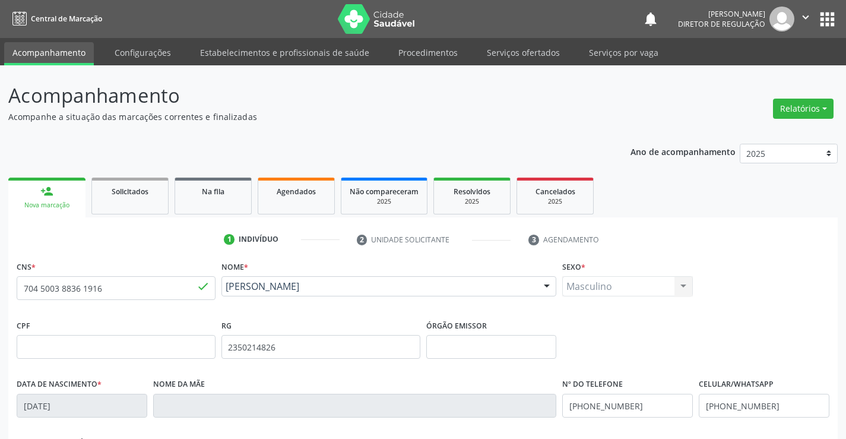
scroll to position [205, 0]
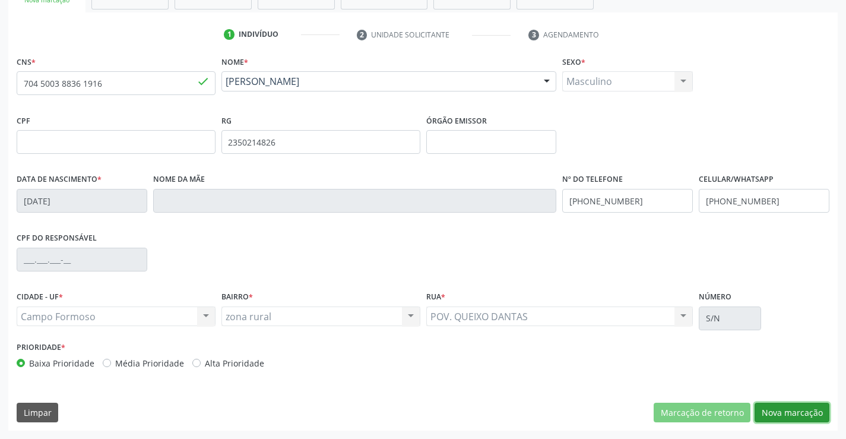
click at [796, 419] on button "Nova marcação" at bounding box center [791, 412] width 75 height 20
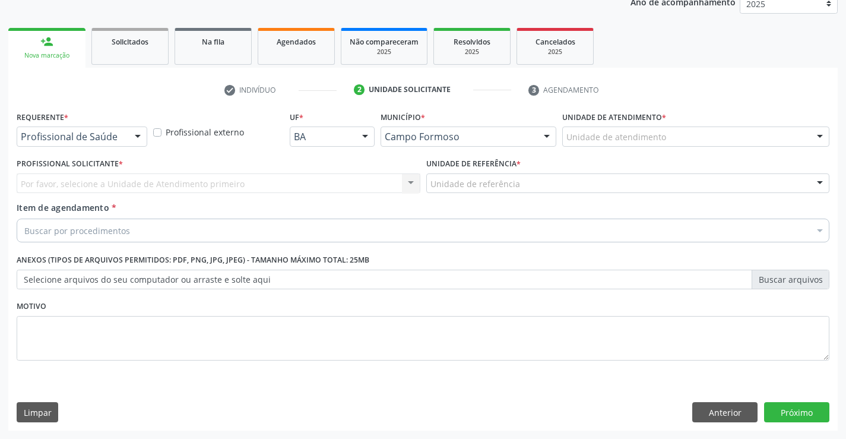
scroll to position [150, 0]
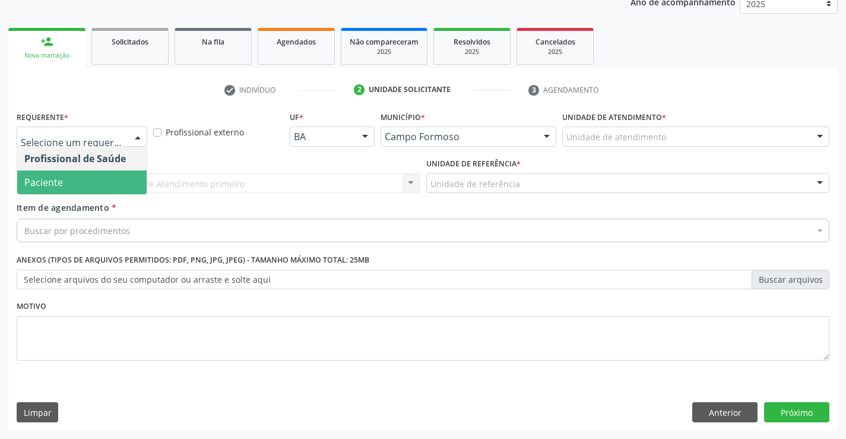
click at [101, 180] on span "Paciente" at bounding box center [81, 182] width 129 height 24
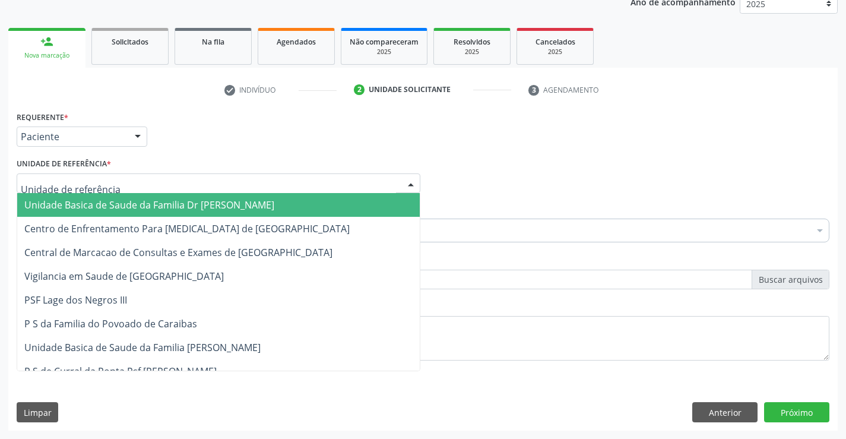
drag, startPoint x: 231, startPoint y: 182, endPoint x: 231, endPoint y: 249, distance: 66.5
click at [231, 184] on div at bounding box center [219, 183] width 404 height 20
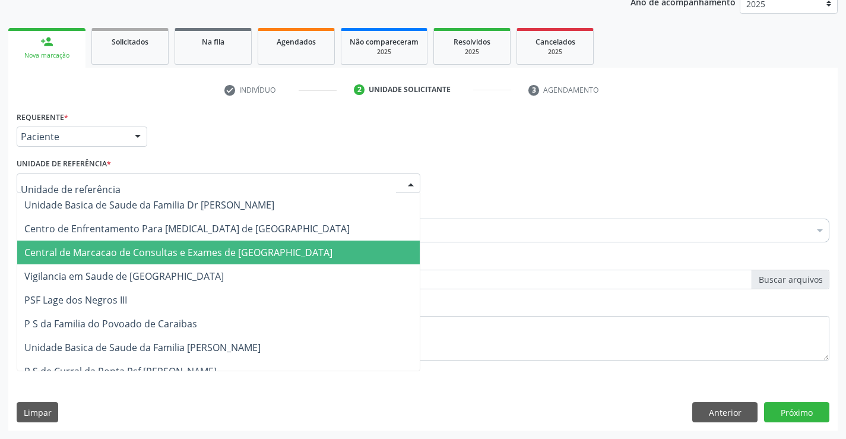
click at [231, 253] on span "Central de Marcacao de Consultas e Exames de [GEOGRAPHIC_DATA]" at bounding box center [178, 252] width 308 height 13
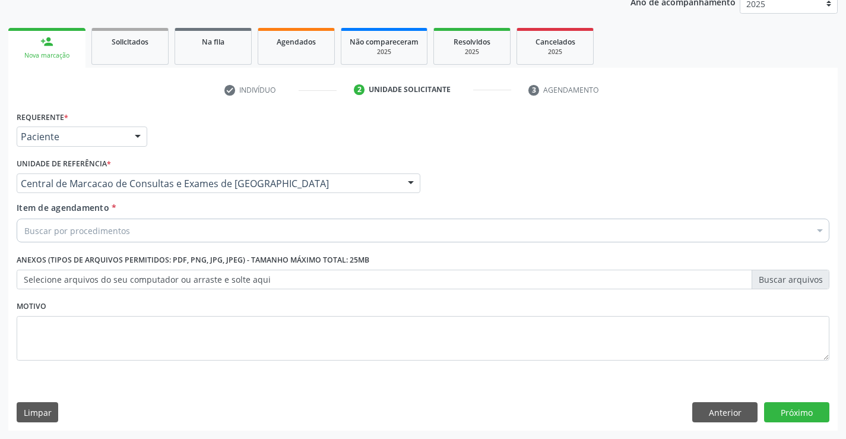
click at [286, 234] on div "Buscar por procedimentos" at bounding box center [423, 230] width 812 height 24
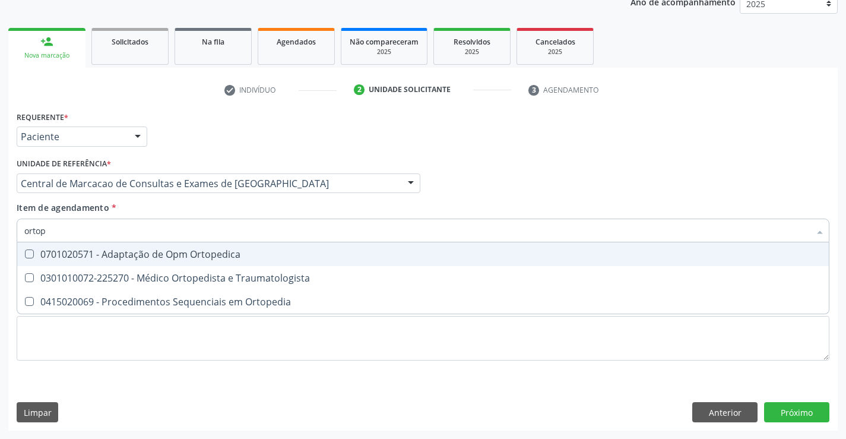
type input "ortope"
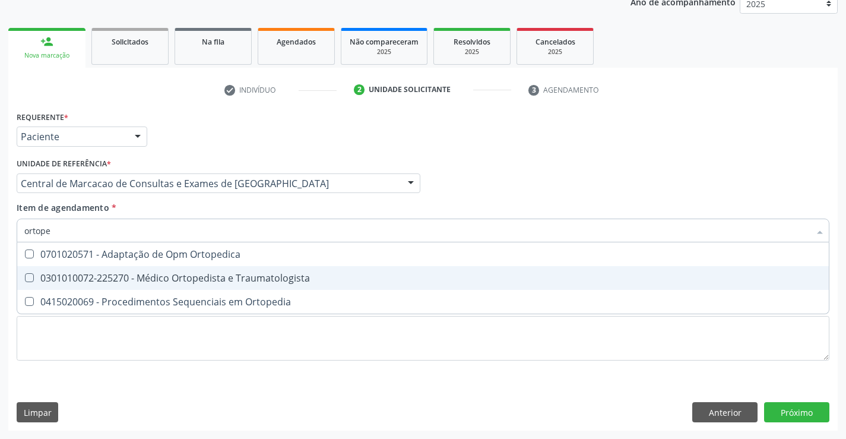
click at [290, 270] on span "0301010072-225270 - Médico Ortopedista e Traumatologista" at bounding box center [422, 278] width 811 height 24
checkbox Traumatologista "true"
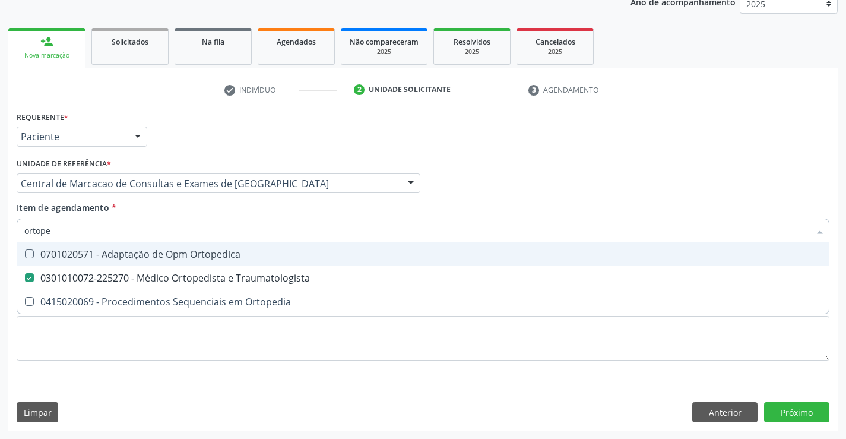
click at [634, 194] on div "Profissional Solicitante Por favor, selecione a Unidade de Atendimento primeiro…" at bounding box center [423, 178] width 818 height 46
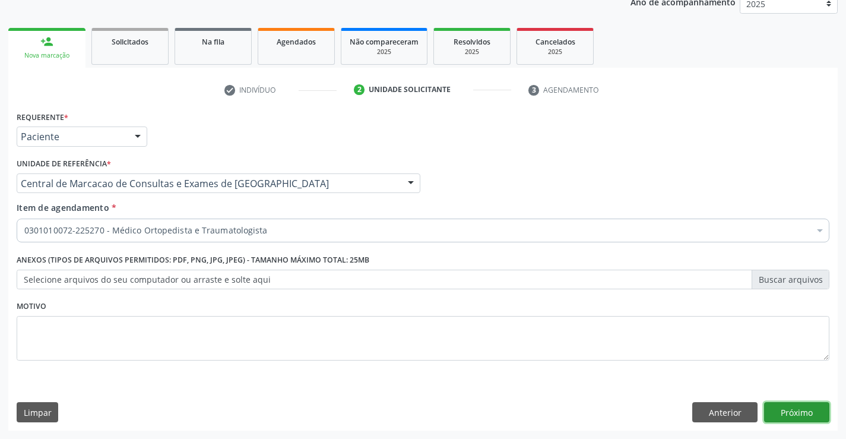
click at [791, 408] on button "Próximo" at bounding box center [796, 412] width 65 height 20
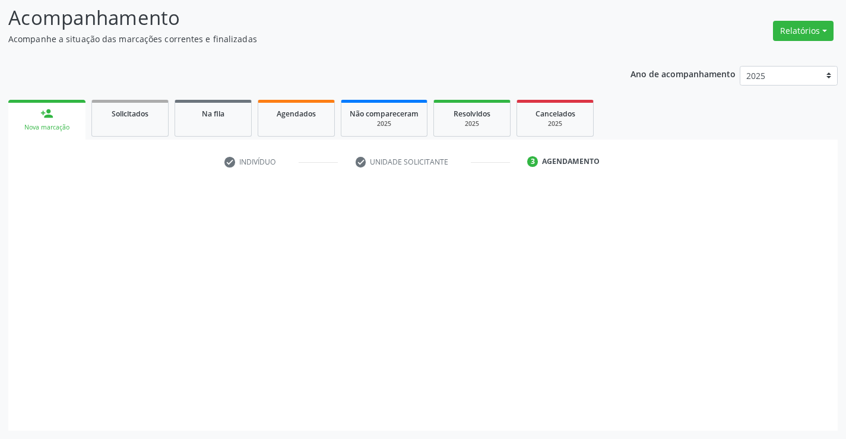
scroll to position [78, 0]
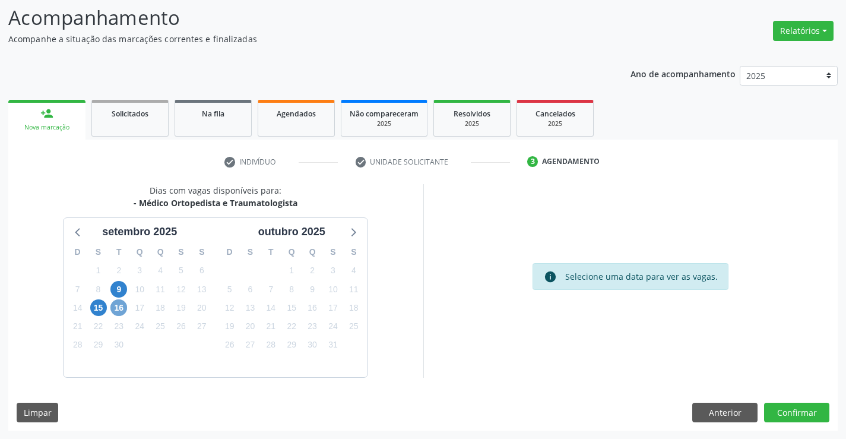
click at [115, 312] on span "16" at bounding box center [118, 307] width 17 height 17
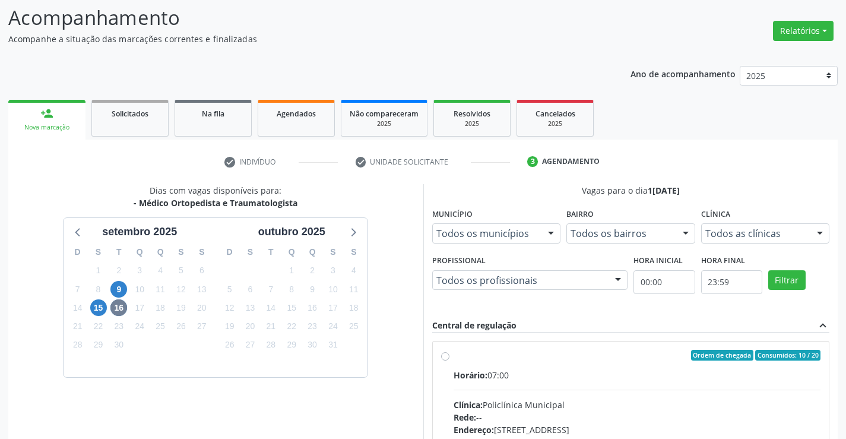
click at [449, 360] on input "Ordem de chegada Consumidos: 10 / 20 Horário: 07:00 Clínica: Policlínica Munici…" at bounding box center [445, 355] width 8 height 11
radio input "true"
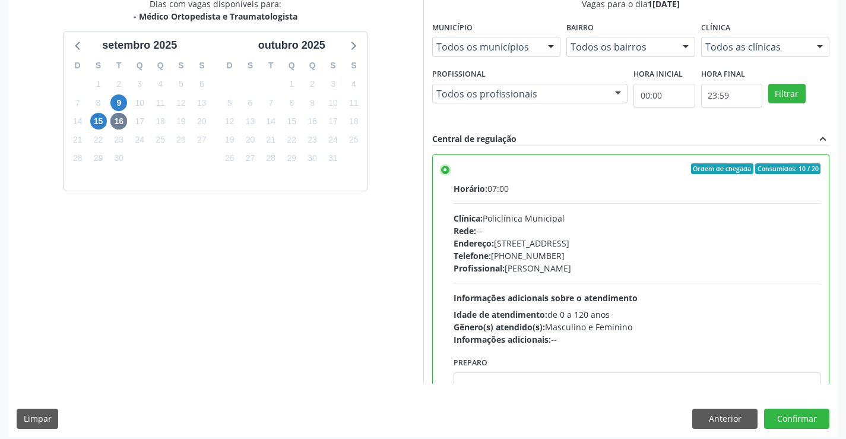
scroll to position [271, 0]
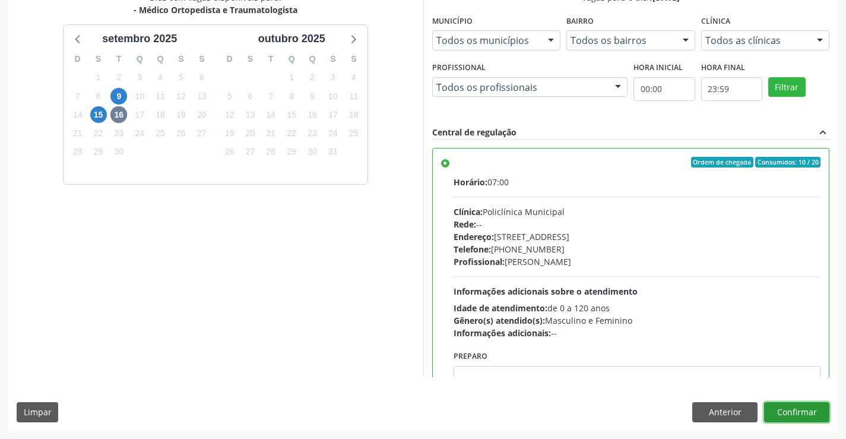
click at [801, 412] on button "Confirmar" at bounding box center [796, 412] width 65 height 20
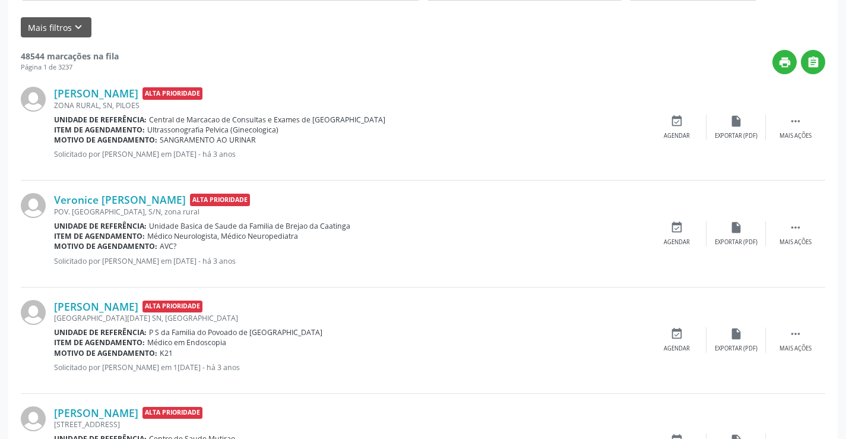
scroll to position [0, 0]
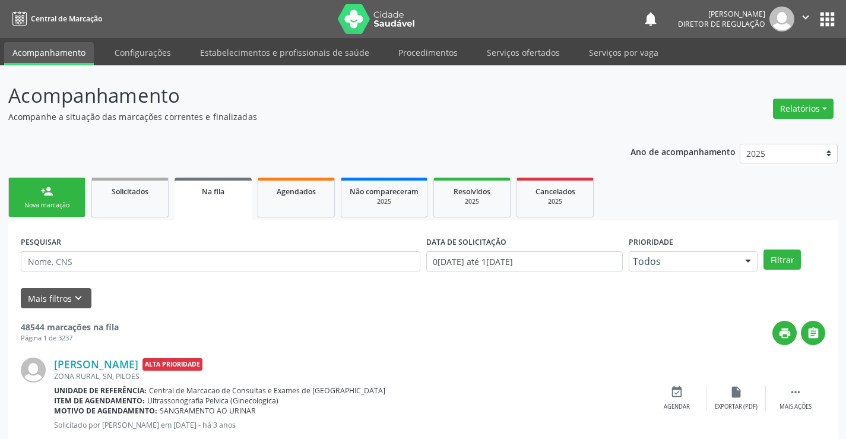
click at [36, 185] on link "person_add Nova marcação" at bounding box center [46, 197] width 77 height 40
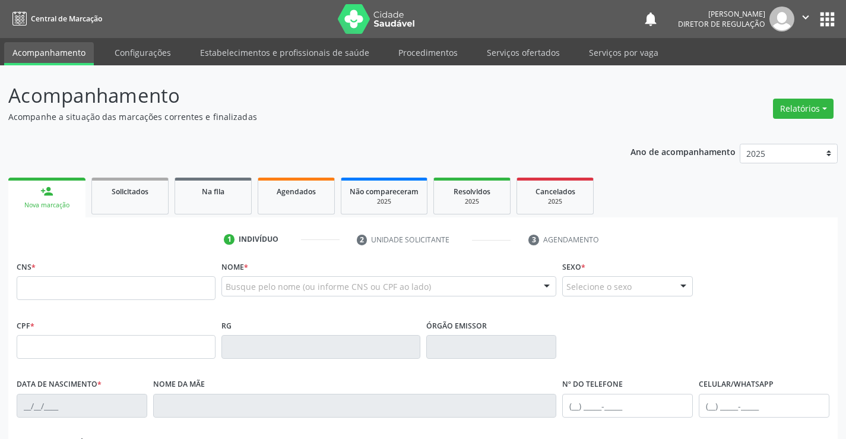
click at [67, 312] on div "CNS *" at bounding box center [116, 287] width 205 height 59
click at [82, 302] on fieldset "CNS *" at bounding box center [116, 283] width 199 height 50
click at [95, 289] on input "text" at bounding box center [116, 288] width 199 height 24
type input "703 0078 1439 8877"
type input "0971821178"
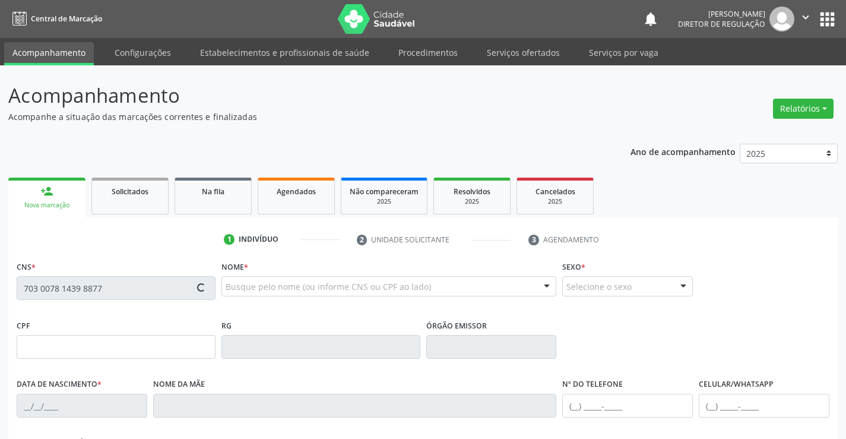
type input "20/09/1980"
type input "(74) 99124-7731"
type input "038.304.695-51"
type input "S/N"
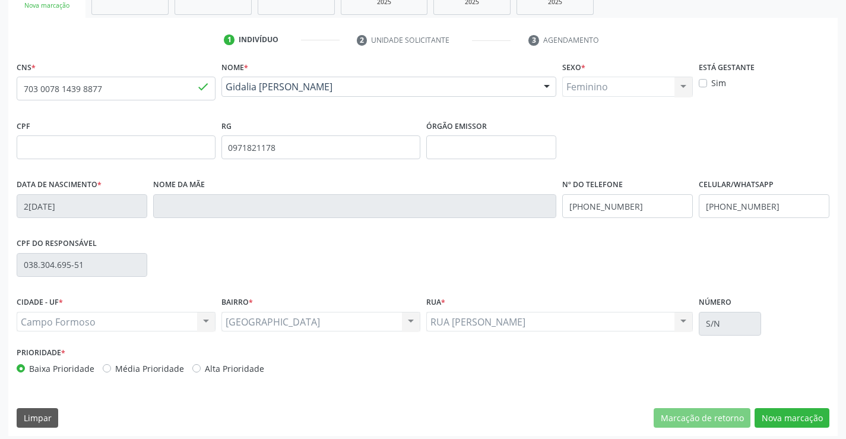
scroll to position [205, 0]
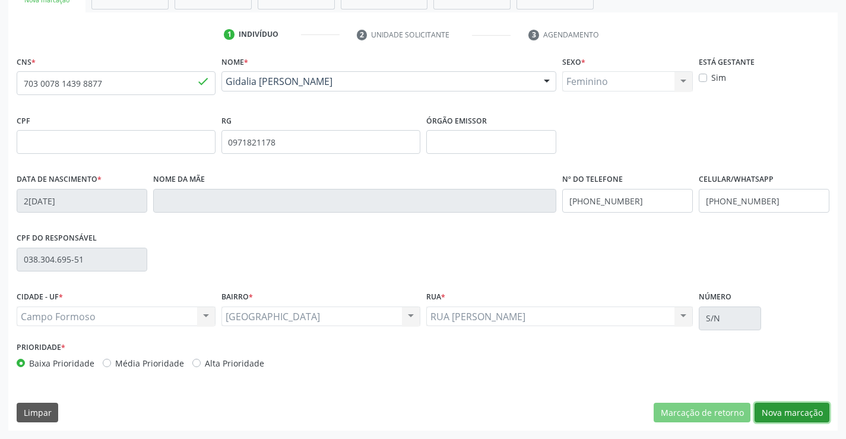
click at [794, 412] on button "Nova marcação" at bounding box center [791, 412] width 75 height 20
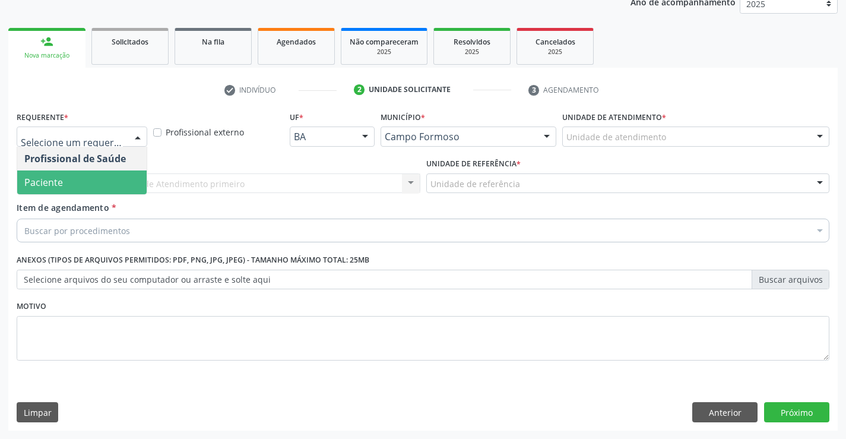
click at [107, 186] on span "Paciente" at bounding box center [81, 182] width 129 height 24
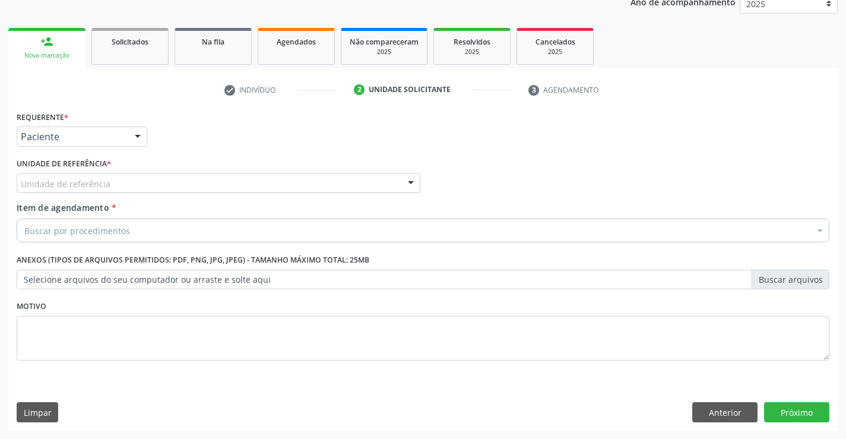
click at [193, 184] on div "Unidade de referência" at bounding box center [219, 183] width 404 height 20
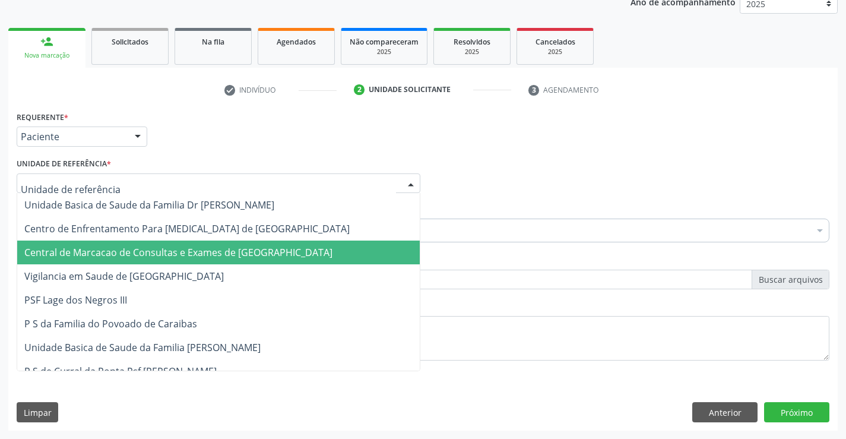
click at [227, 250] on span "Central de Marcacao de Consultas e Exames de [GEOGRAPHIC_DATA]" at bounding box center [178, 252] width 308 height 13
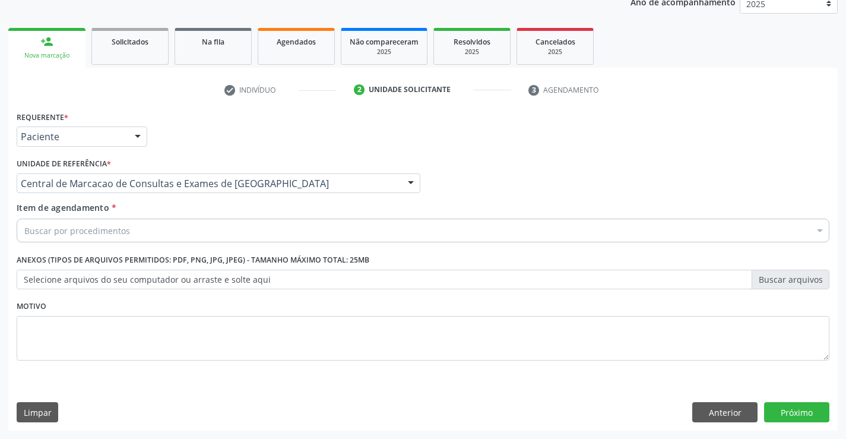
click at [275, 236] on div "Buscar por procedimentos" at bounding box center [423, 230] width 812 height 24
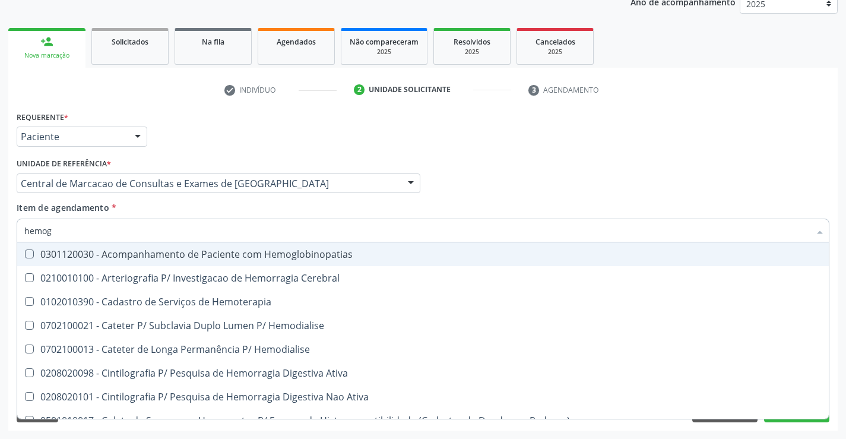
type input "hemogr"
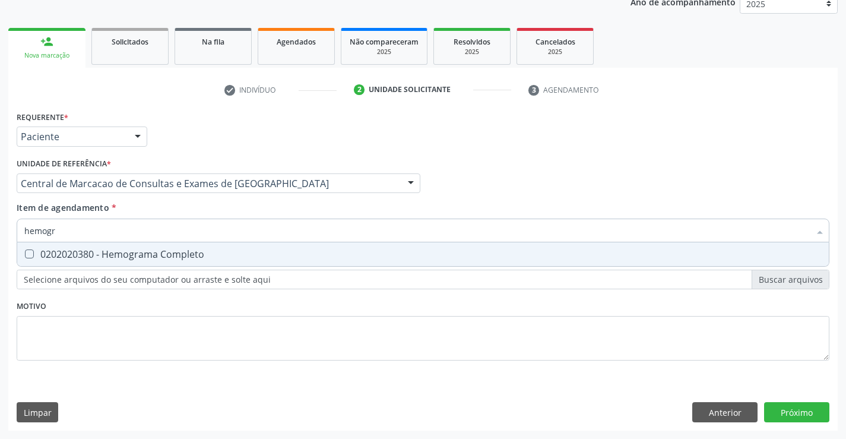
click at [211, 258] on div "0202020380 - Hemograma Completo" at bounding box center [422, 253] width 797 height 9
checkbox Completo "true"
type input "hemogr"
click at [257, 207] on div "Item de agendamento * hemogr Desfazer seleção 0202020380 - Hemograma Completo N…" at bounding box center [423, 219] width 812 height 37
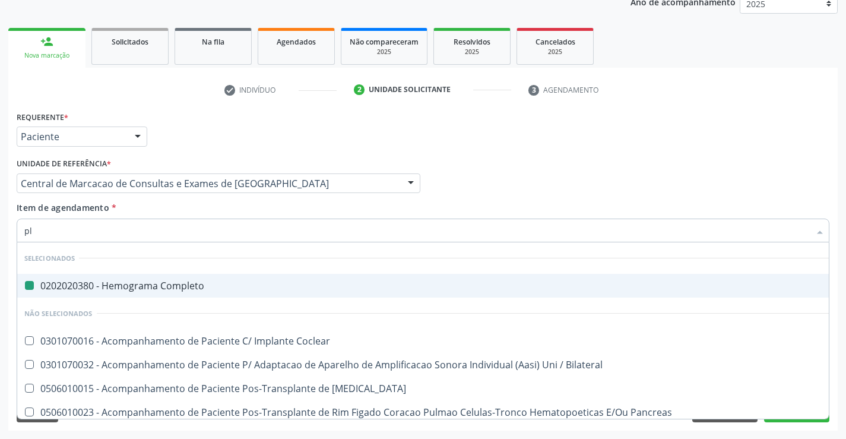
type input "pla"
checkbox Completo "false"
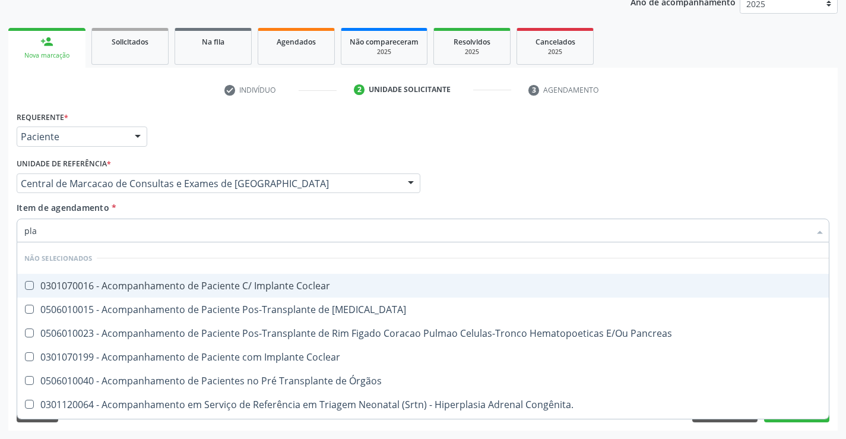
type input "plaq"
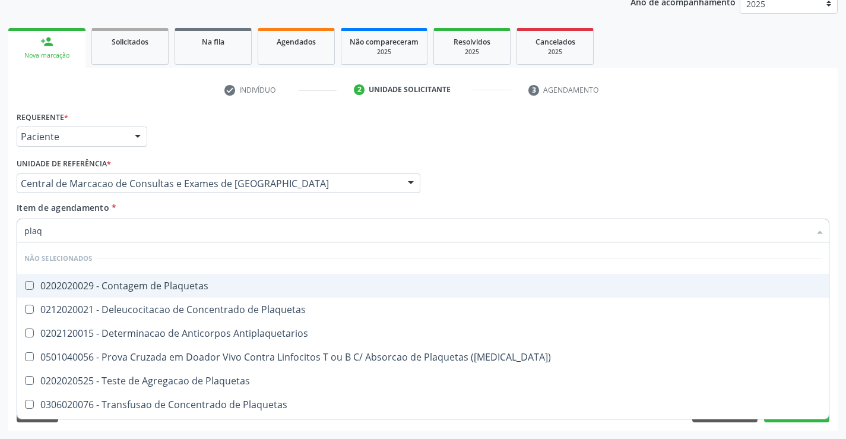
click at [202, 287] on div "0202020029 - Contagem de Plaquetas" at bounding box center [422, 285] width 797 height 9
checkbox Plaquetas "true"
click at [244, 219] on input "plaq" at bounding box center [416, 230] width 785 height 24
click at [192, 213] on div "Item de agendamento * plaq Desfazer seleção Não selecionados 0202020029 - Conta…" at bounding box center [423, 219] width 812 height 37
checkbox Plaquetas "true"
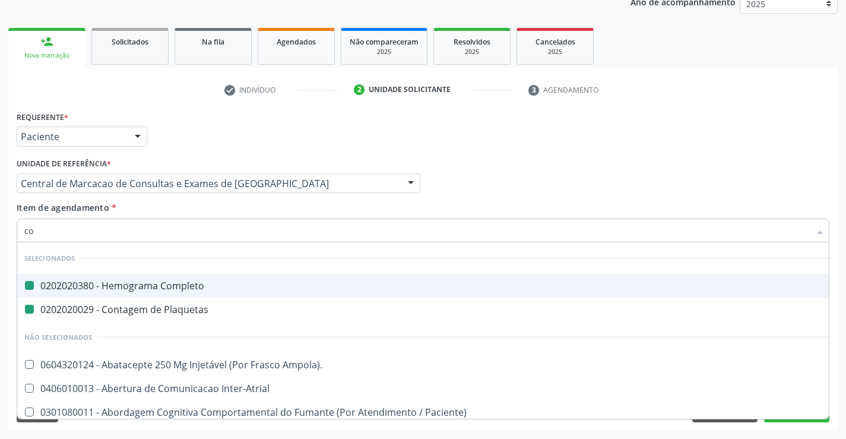
type input "col"
checkbox Completo "false"
checkbox Plaquetas "false"
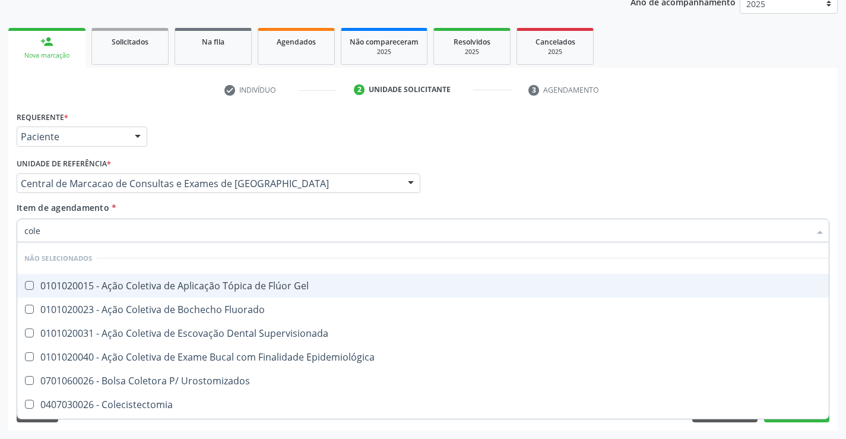
type input "coles"
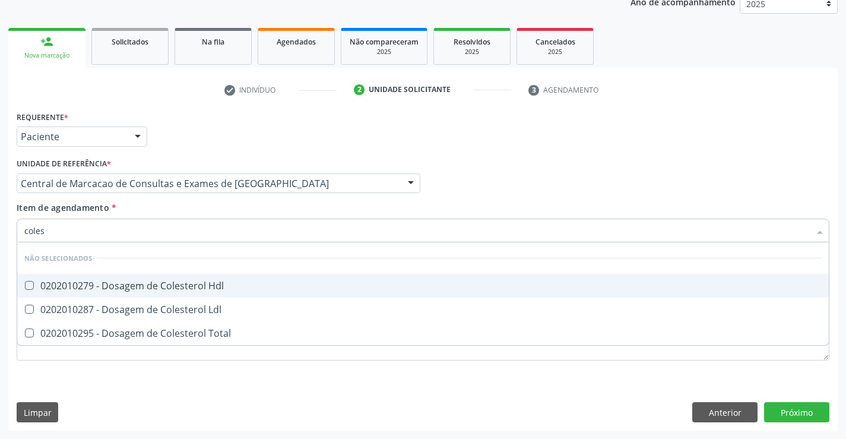
click at [212, 282] on div "0202010279 - Dosagem de Colesterol Hdl" at bounding box center [422, 285] width 797 height 9
checkbox Hdl "true"
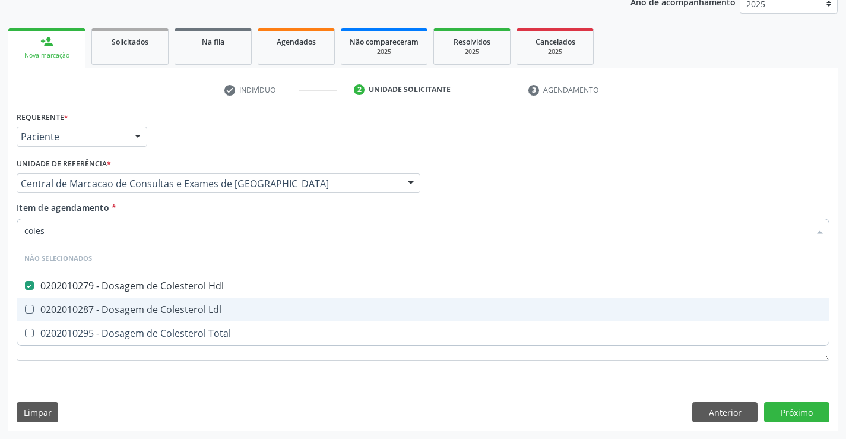
drag, startPoint x: 218, startPoint y: 306, endPoint x: 217, endPoint y: 330, distance: 23.7
click at [218, 307] on div "0202010287 - Dosagem de Colesterol Ldl" at bounding box center [422, 308] width 797 height 9
checkbox Ldl "true"
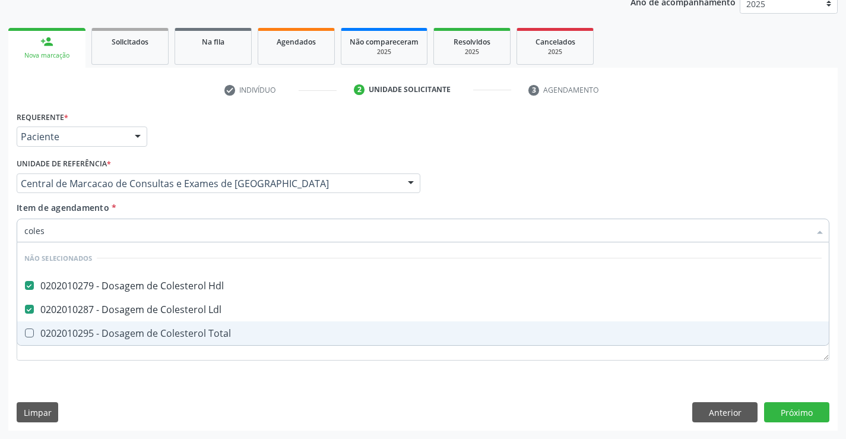
click at [217, 331] on div "0202010295 - Dosagem de Colesterol Total" at bounding box center [422, 332] width 797 height 9
checkbox Total "true"
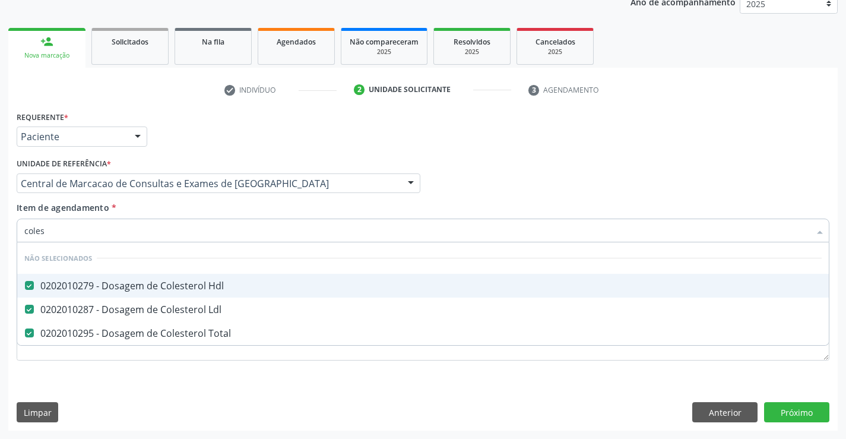
type input "coles"
click at [204, 214] on div "Item de agendamento * coles Desfazer seleção Não selecionados 0202010279 - Dosa…" at bounding box center [423, 219] width 812 height 37
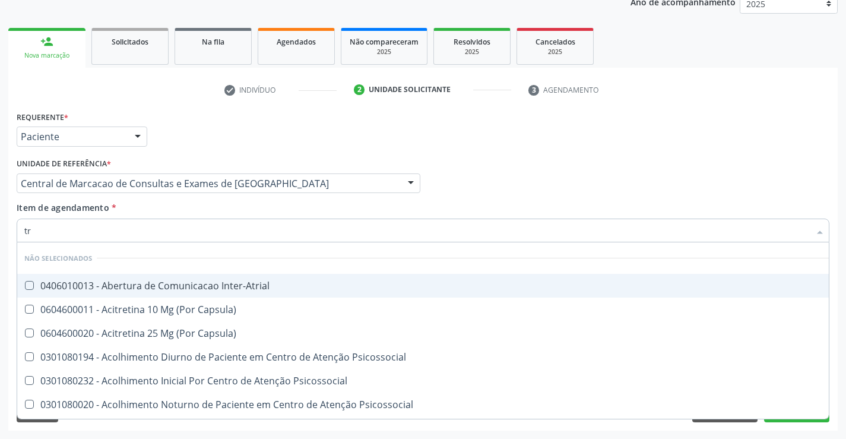
type input "tri"
checkbox Inter-Atrial "false"
checkbox Capsula\) "false"
checkbox Psicossocial "false"
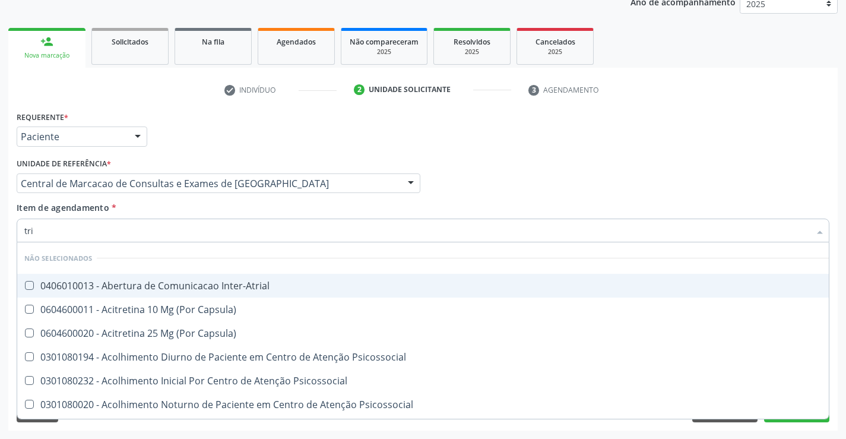
checkbox Psicossocial "false"
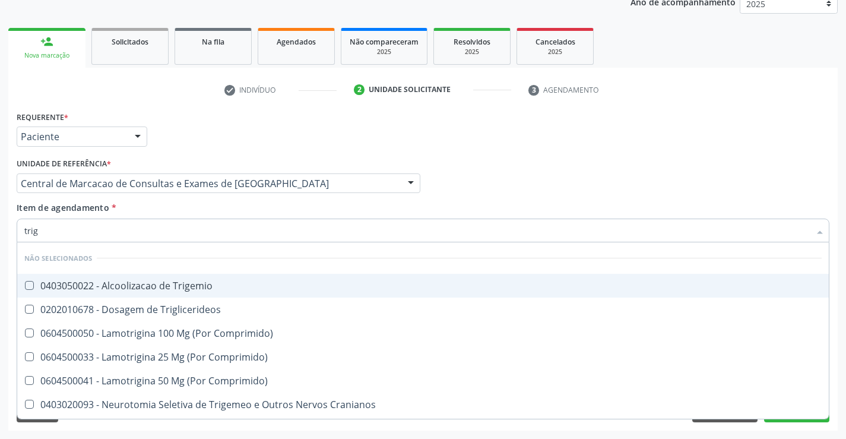
type input "trigl"
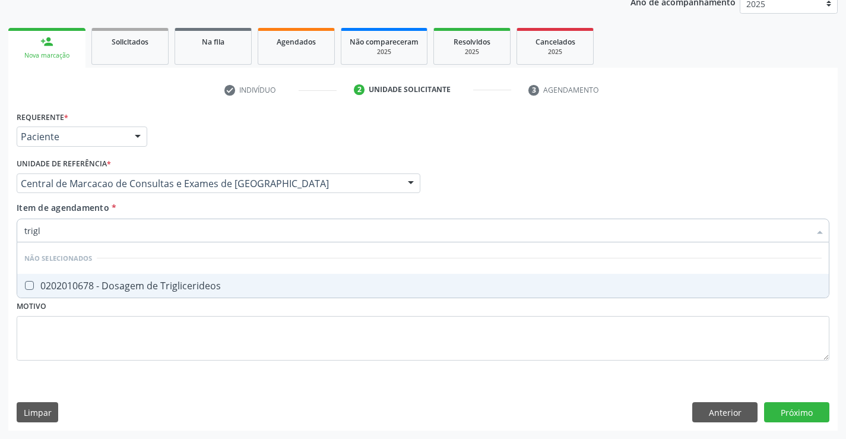
click at [207, 290] on div "0202010678 - Dosagem de Triglicerideos" at bounding box center [422, 285] width 797 height 9
checkbox Triglicerideos "true"
click at [204, 209] on div "Item de agendamento * trigl Desfazer seleção Não selecionados 0202010678 - Dosa…" at bounding box center [423, 219] width 812 height 37
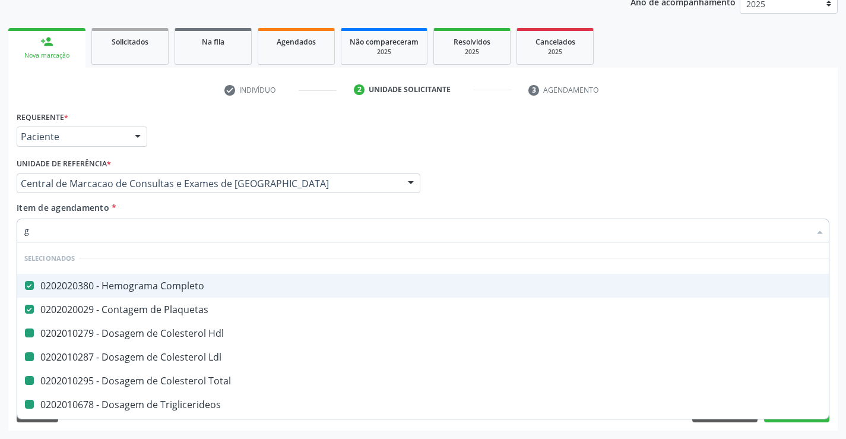
type input "gl"
checkbox Hdl "false"
checkbox Ldl "false"
checkbox Total "false"
checkbox Triglicerideos "false"
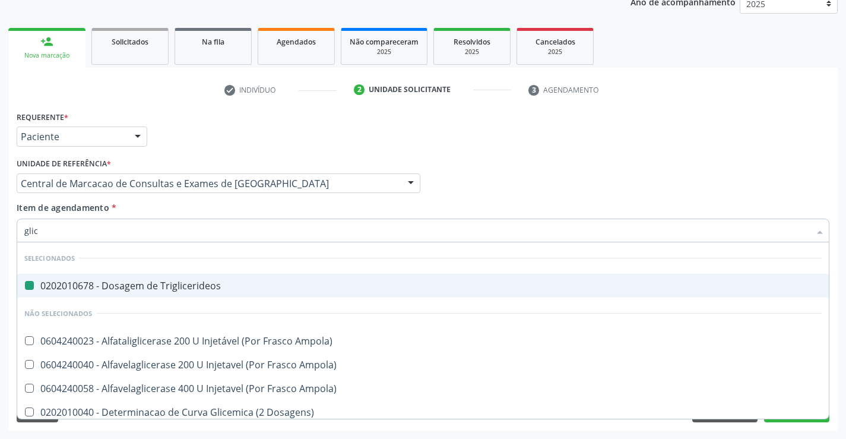
type input "glico"
checkbox Triglicerideos "false"
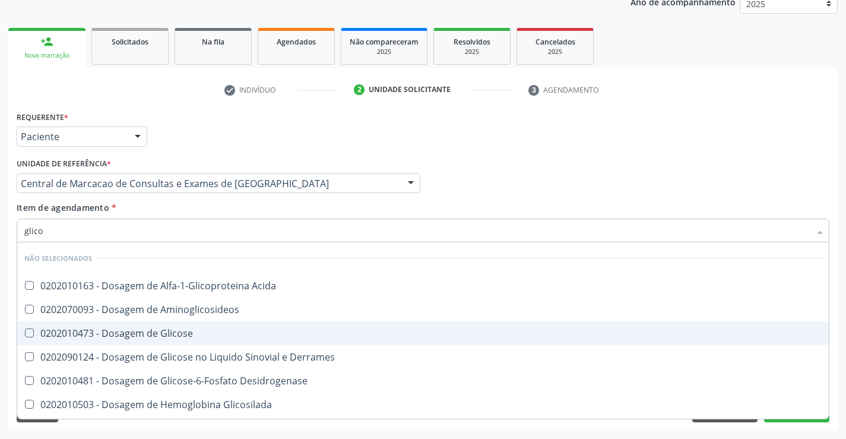
click at [195, 328] on div "0202010473 - Dosagem de Glicose" at bounding box center [422, 332] width 797 height 9
checkbox Glicose "true"
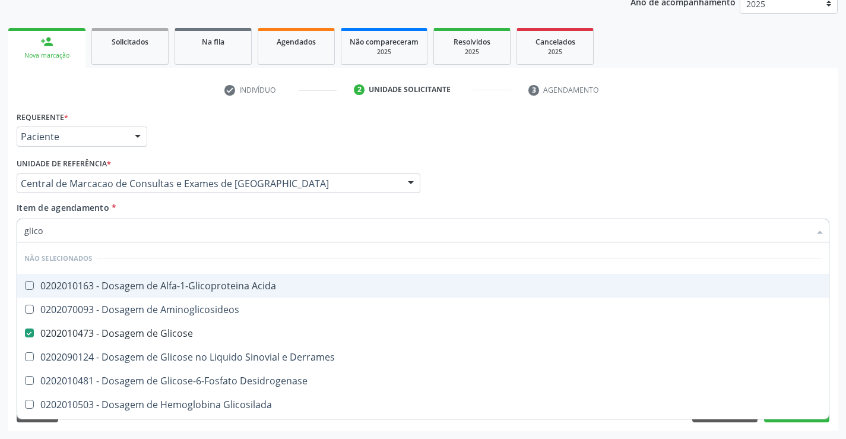
type input "glico"
click at [211, 215] on div "Item de agendamento * glico Desfazer seleção Não selecionados 0202010163 - Dosa…" at bounding box center [423, 219] width 812 height 37
checkbox Acida "true"
checkbox Derrames "true"
checkbox Desidrogenase "true"
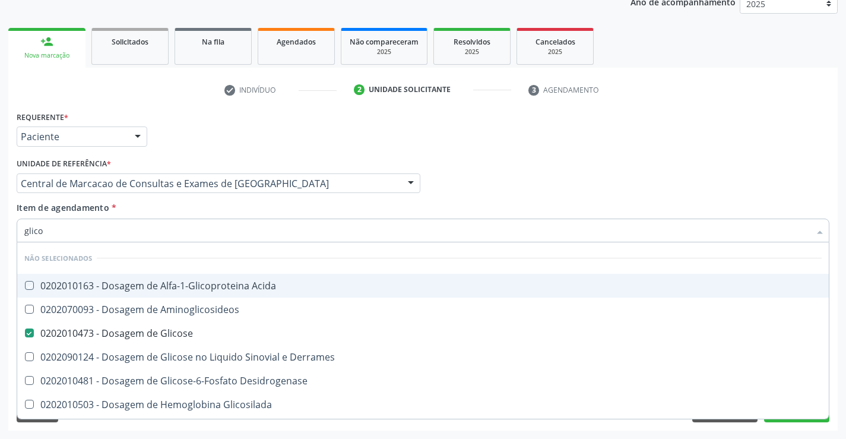
checkbox Glicosilada "true"
checkbox Quantitativa "true"
checkbox Aminoglicosideos "true"
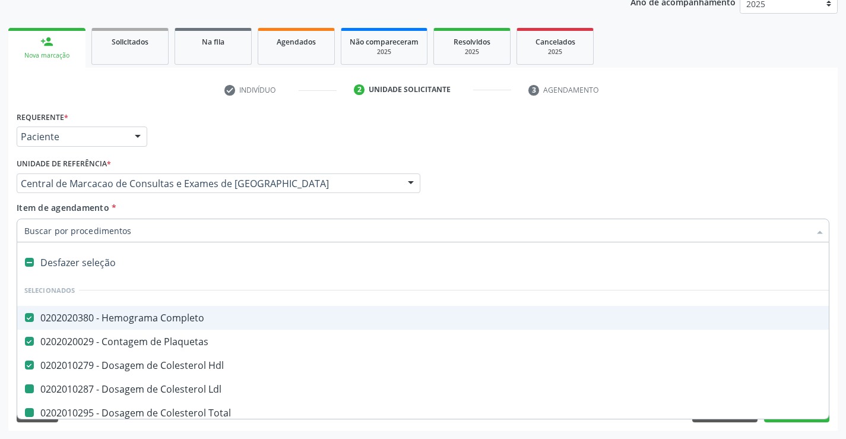
type input "h"
checkbox Ldl "false"
checkbox Total "false"
checkbox Triglicerideos "false"
checkbox Glicose "false"
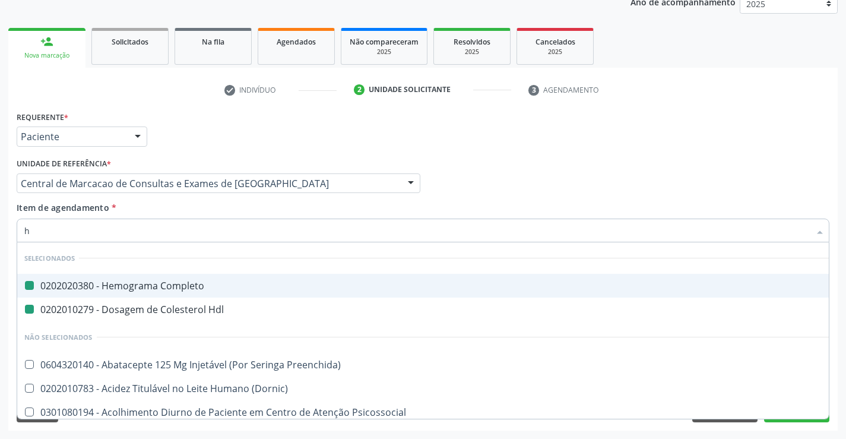
type input "hm"
checkbox Completo "false"
checkbox Hdl "false"
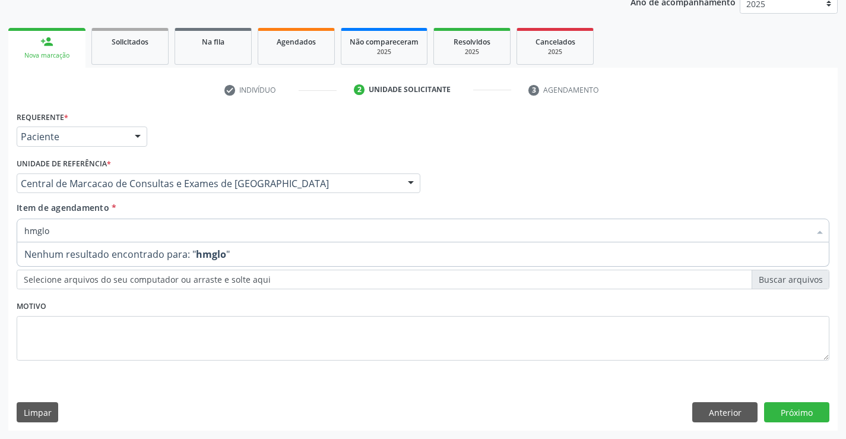
click at [33, 233] on input "hmglo" at bounding box center [416, 230] width 785 height 24
click at [43, 230] on input "hemglo" at bounding box center [416, 230] width 785 height 24
type input "hemoglo"
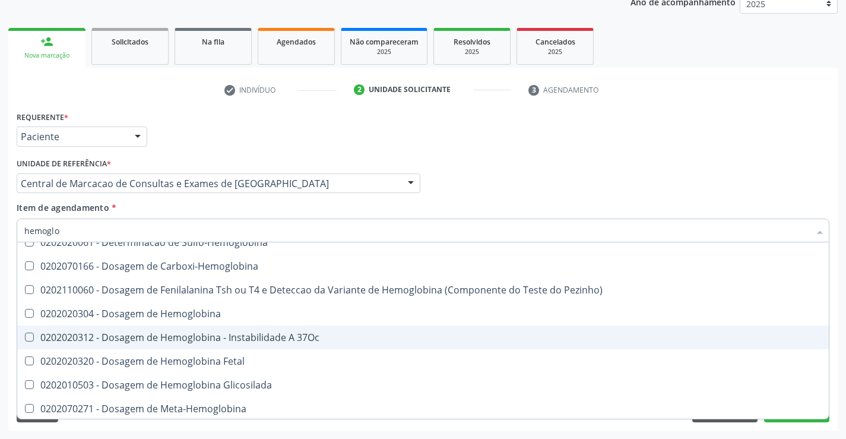
scroll to position [119, 0]
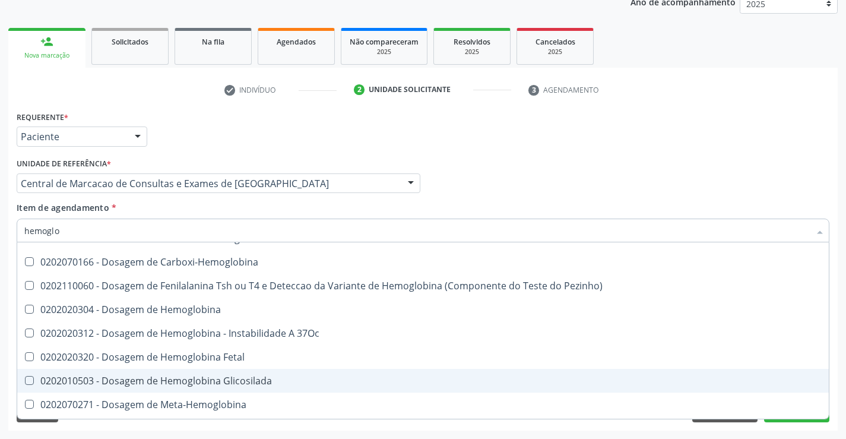
drag, startPoint x: 242, startPoint y: 377, endPoint x: 468, endPoint y: 244, distance: 262.5
click at [243, 377] on div "0202010503 - Dosagem de Hemoglobina Glicosilada" at bounding box center [422, 380] width 797 height 9
checkbox Glicosilada "true"
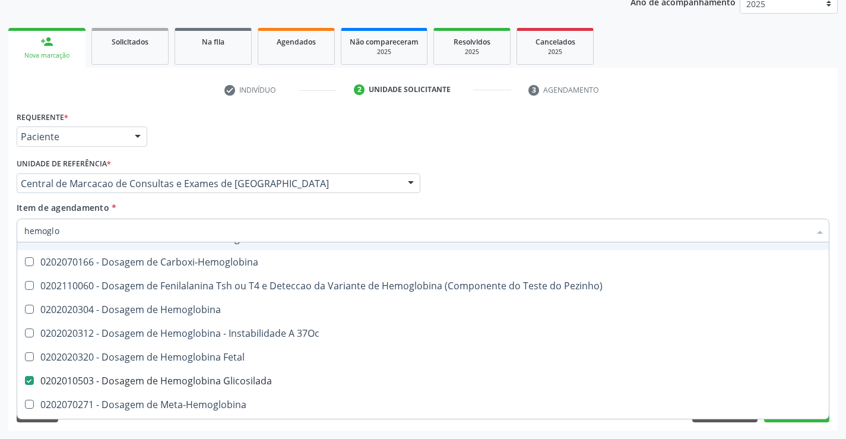
click at [520, 193] on div "Profissional Solicitante Por favor, selecione a Unidade de Atendimento primeiro…" at bounding box center [423, 178] width 818 height 46
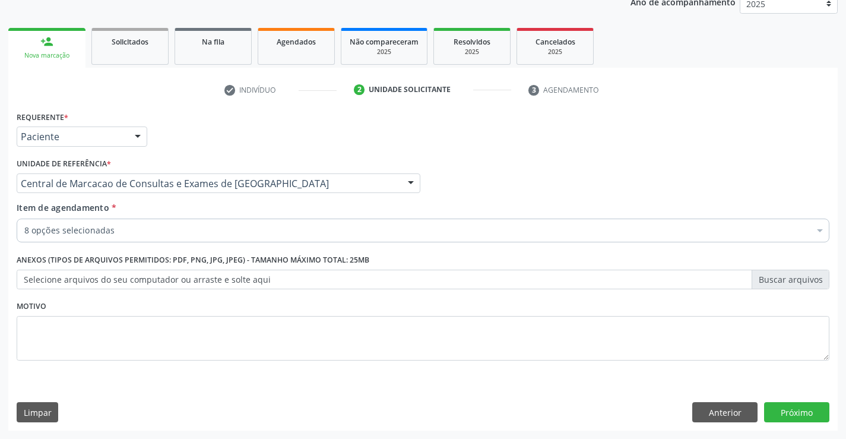
checkbox Completo "true"
checkbox Plaquetas "true"
checkbox Hdl "true"
checkbox Ldl "true"
checkbox Total "true"
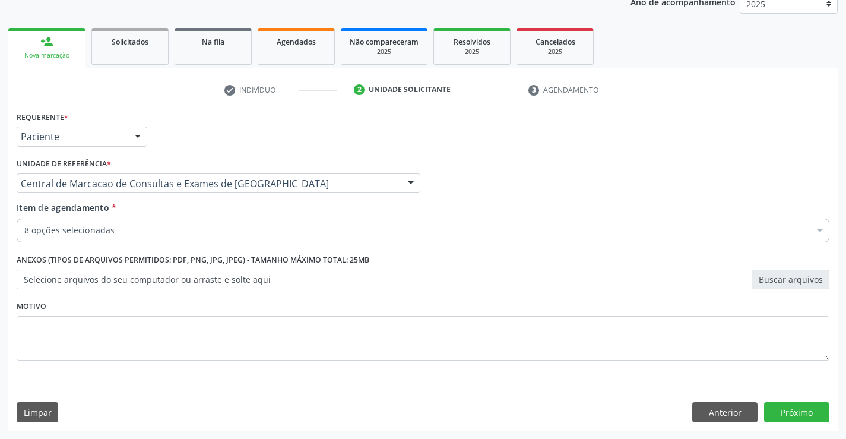
checkbox Triglicerideos "true"
checkbox Glicose "true"
checkbox Glicosilada "true"
checkbox Fezes "false"
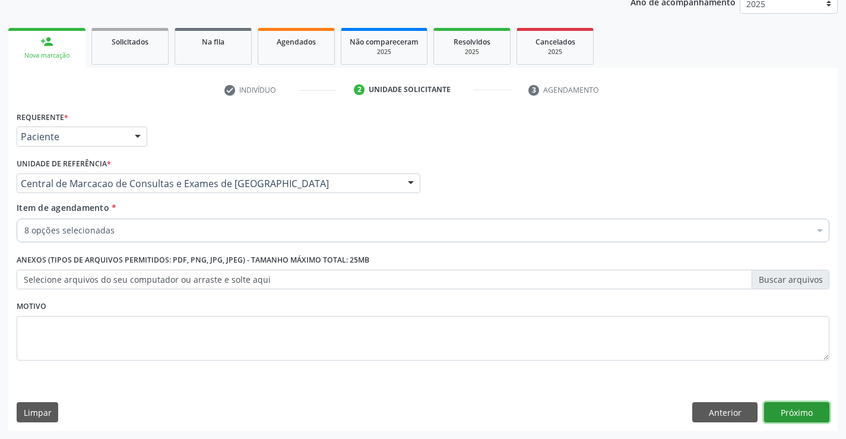
click at [813, 415] on button "Próximo" at bounding box center [796, 412] width 65 height 20
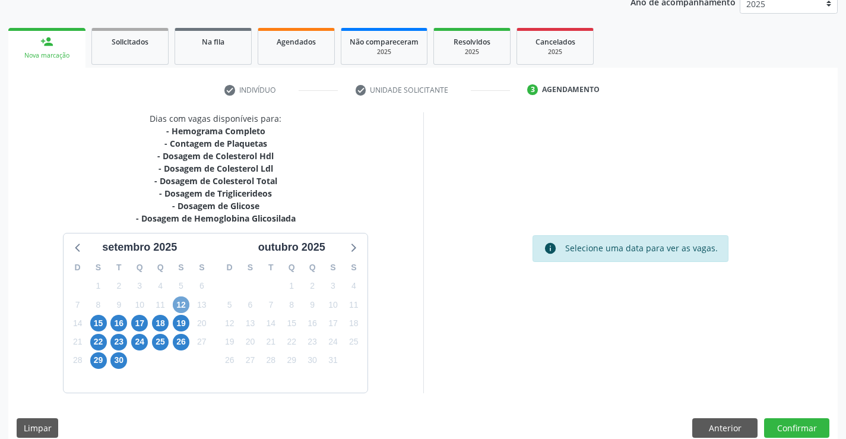
click at [183, 303] on span "12" at bounding box center [181, 304] width 17 height 17
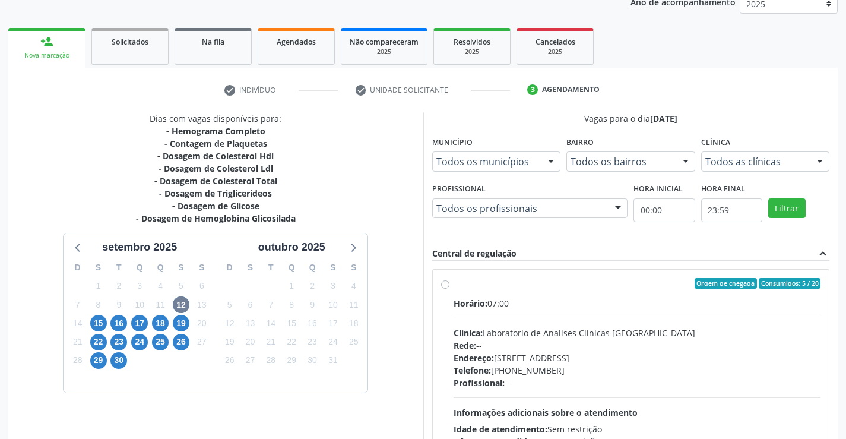
click at [601, 354] on div "Endereço: Terreo, nº 258, Centro, Campo Formoso - BA" at bounding box center [636, 357] width 367 height 12
click at [449, 288] on input "Ordem de chegada Consumidos: 5 / 20 Horário: 07:00 Clínica: Laboratorio de Anal…" at bounding box center [445, 283] width 8 height 11
radio input "true"
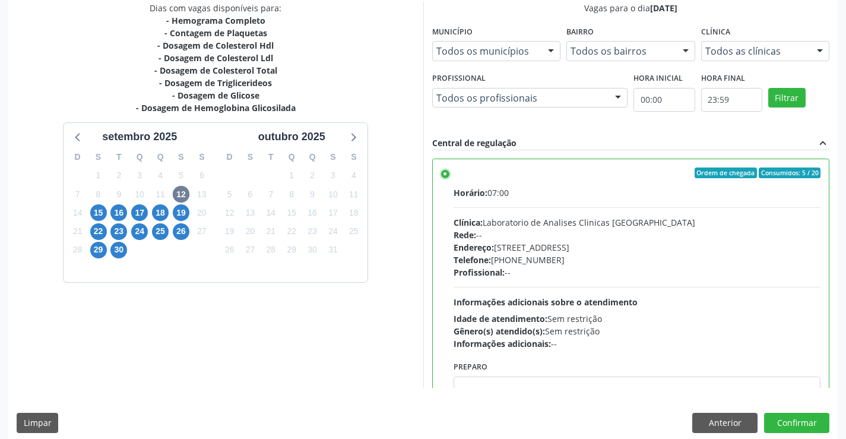
scroll to position [271, 0]
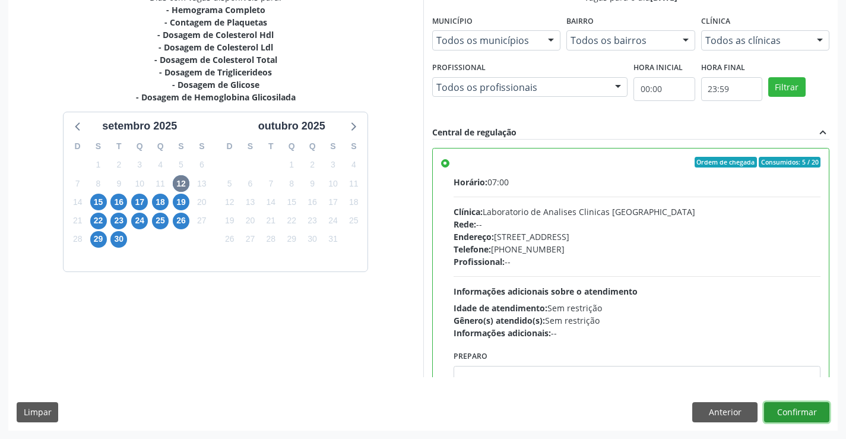
click at [806, 410] on button "Confirmar" at bounding box center [796, 412] width 65 height 20
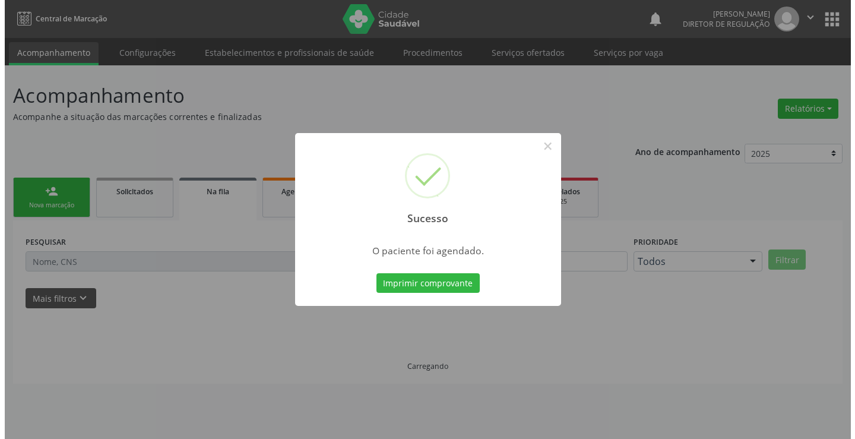
scroll to position [0, 0]
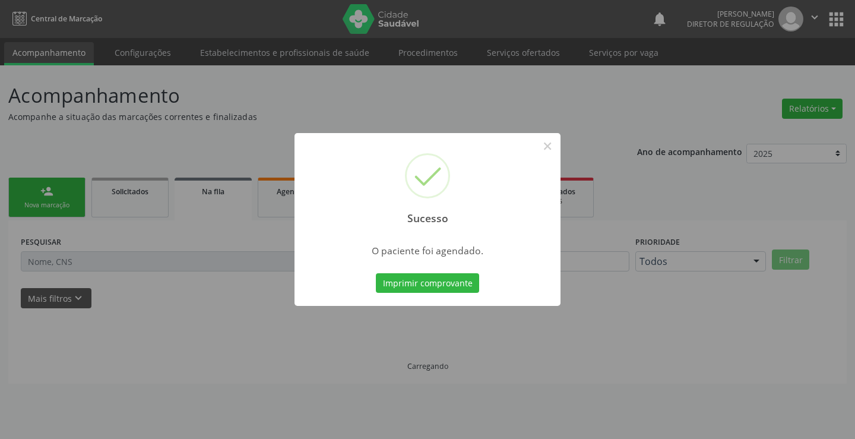
click at [376, 273] on button "Imprimir comprovante" at bounding box center [427, 283] width 103 height 20
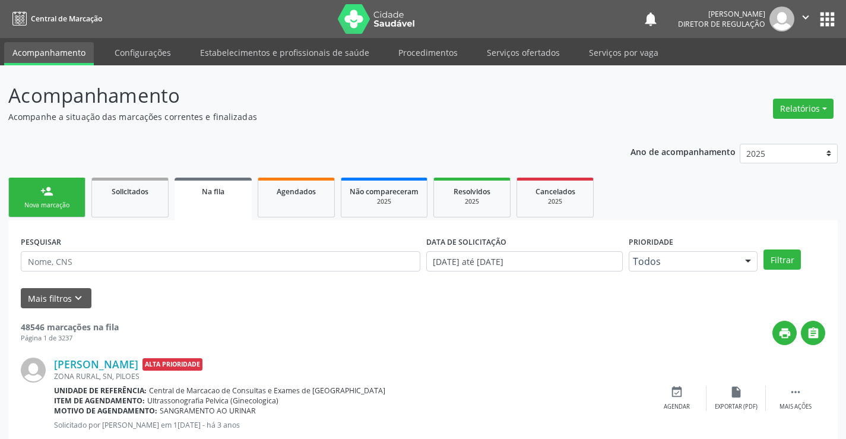
click at [63, 201] on div "Nova marcação" at bounding box center [46, 205] width 59 height 9
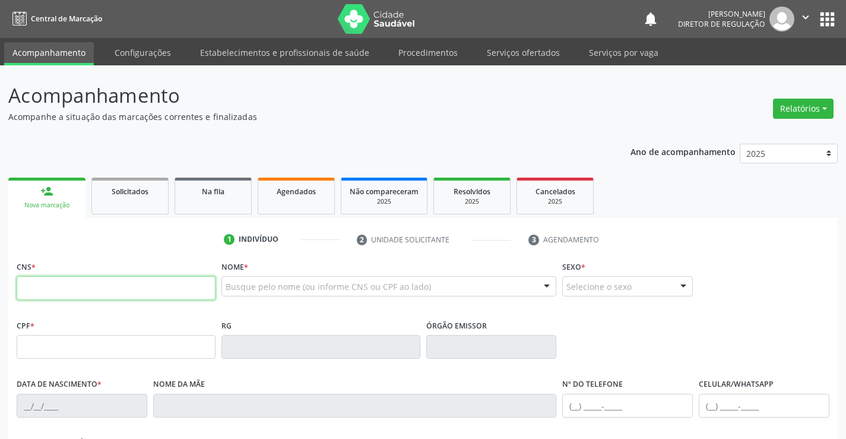
click at [58, 295] on input "text" at bounding box center [116, 288] width 199 height 24
type input "709 6066 3247 1474"
type input "0305162187"
type input "06/04/1964"
type input "(74) 98848-1824"
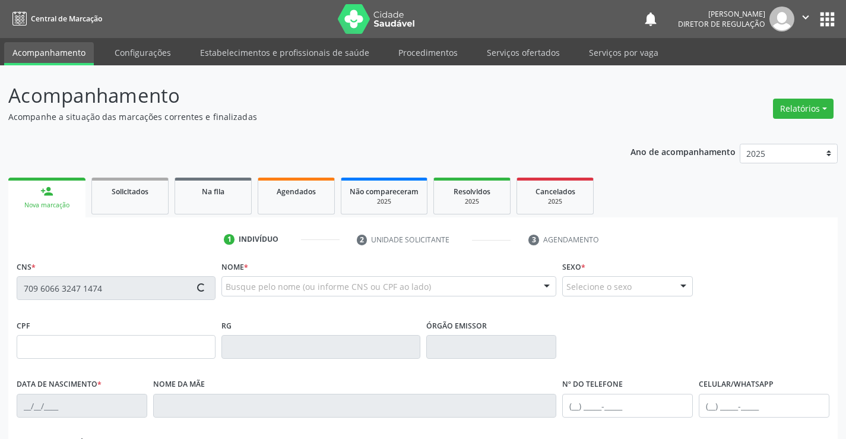
type input "(74) 98848-1824"
type input "978.570.685-00"
type input "268"
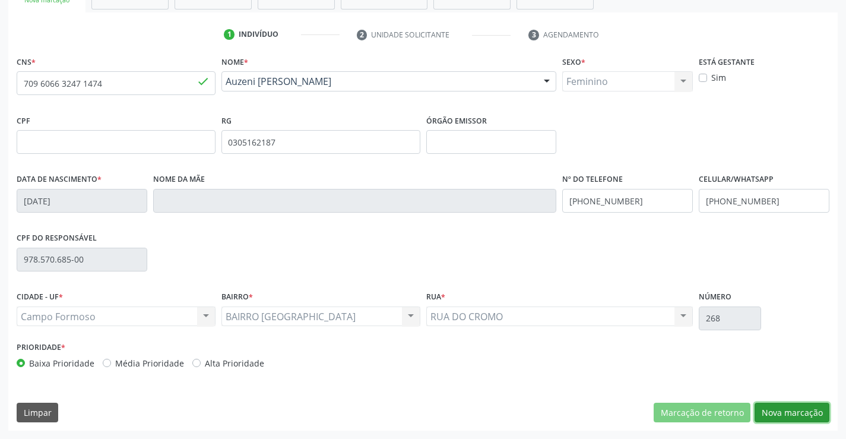
click at [777, 403] on button "Nova marcação" at bounding box center [791, 412] width 75 height 20
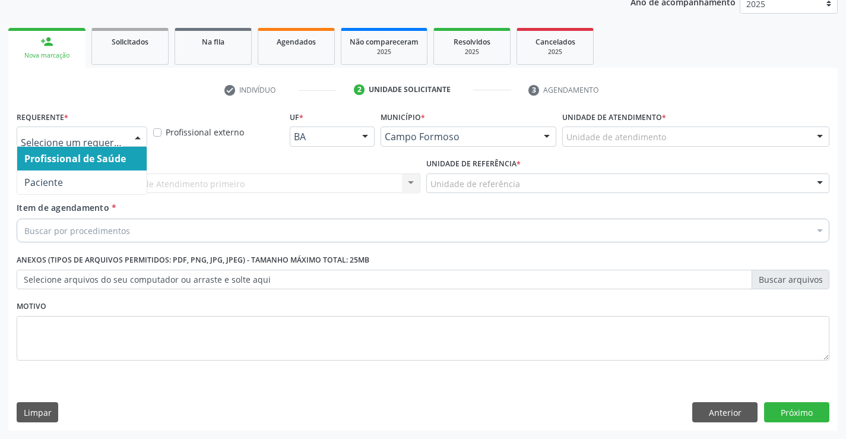
click at [134, 141] on div at bounding box center [138, 137] width 18 height 20
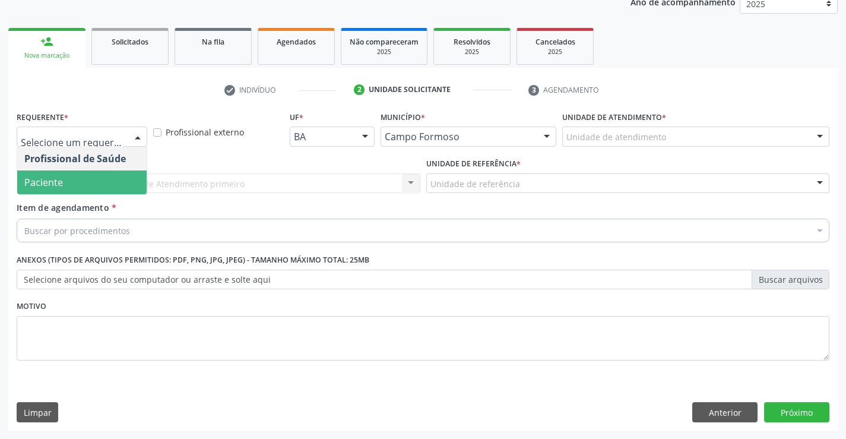
click at [75, 178] on span "Paciente" at bounding box center [81, 182] width 129 height 24
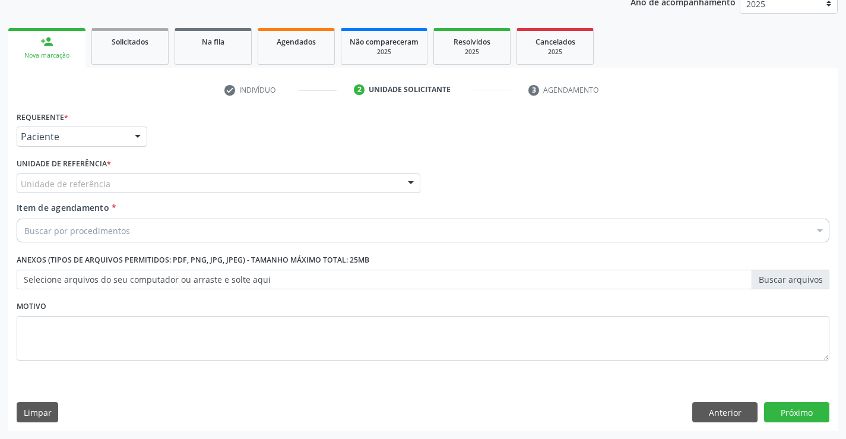
click at [214, 181] on div "Unidade de referência" at bounding box center [219, 183] width 404 height 20
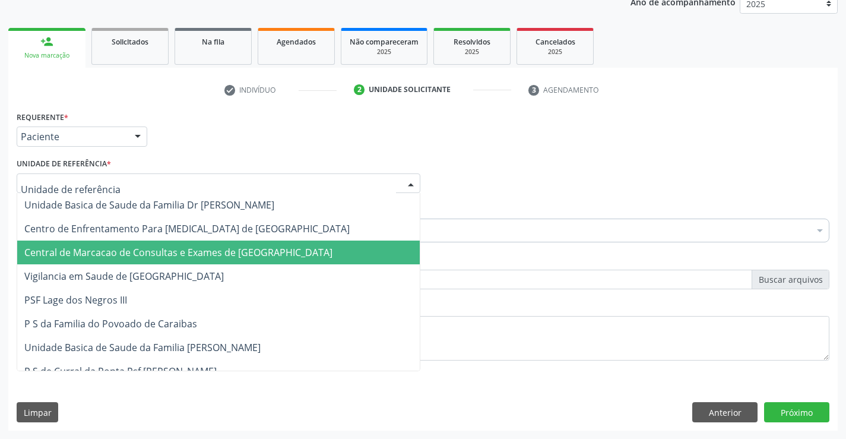
click at [211, 246] on span "Central de Marcacao de Consultas e Exames de [GEOGRAPHIC_DATA]" at bounding box center [178, 252] width 308 height 13
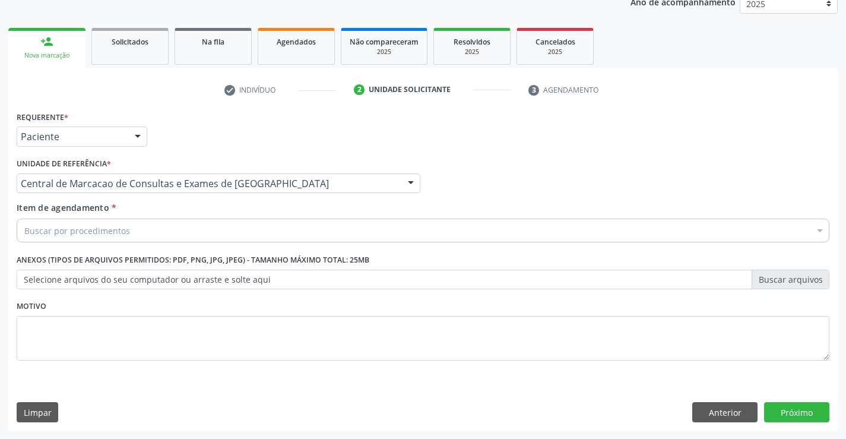
click at [237, 232] on div "Buscar por procedimentos" at bounding box center [423, 230] width 812 height 24
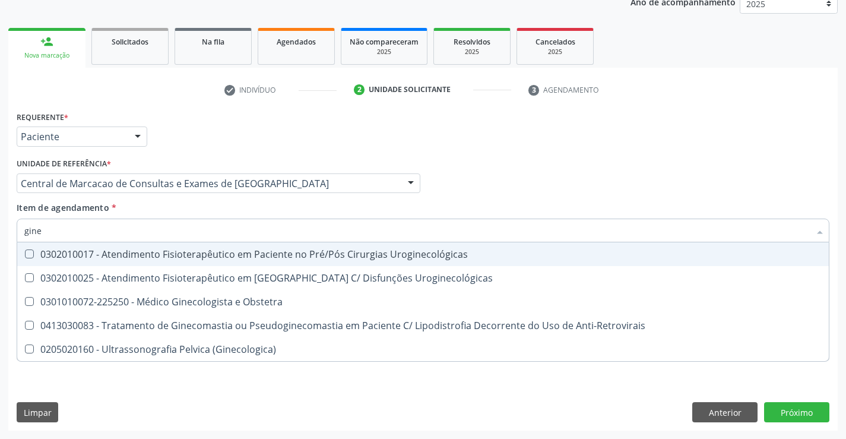
type input "ginec"
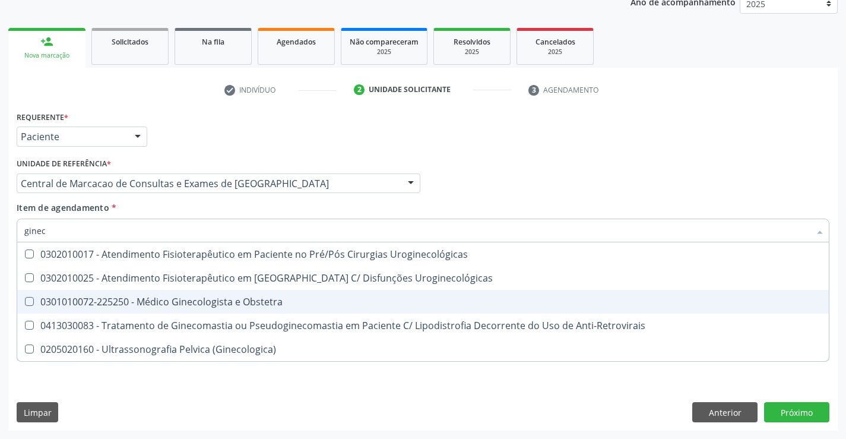
click at [252, 311] on span "0301010072-225250 - Médico Ginecologista e Obstetra" at bounding box center [422, 302] width 811 height 24
checkbox Obstetra "true"
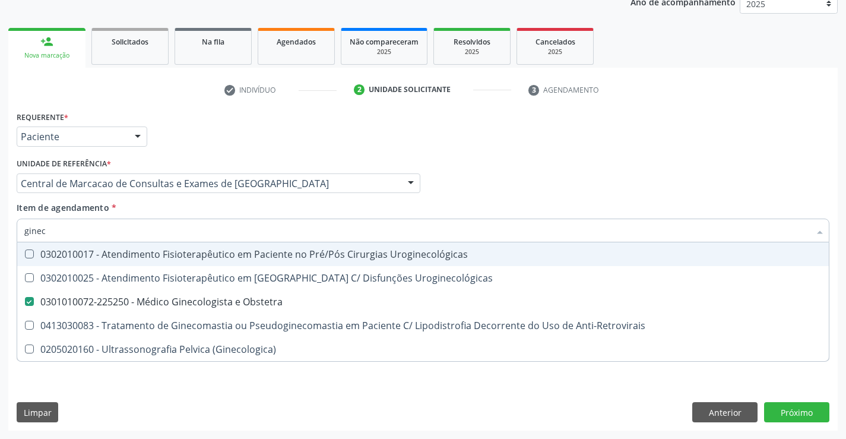
click at [768, 204] on div "Item de agendamento * ginec Desfazer seleção 0302010017 - Atendimento Fisiotera…" at bounding box center [423, 219] width 812 height 37
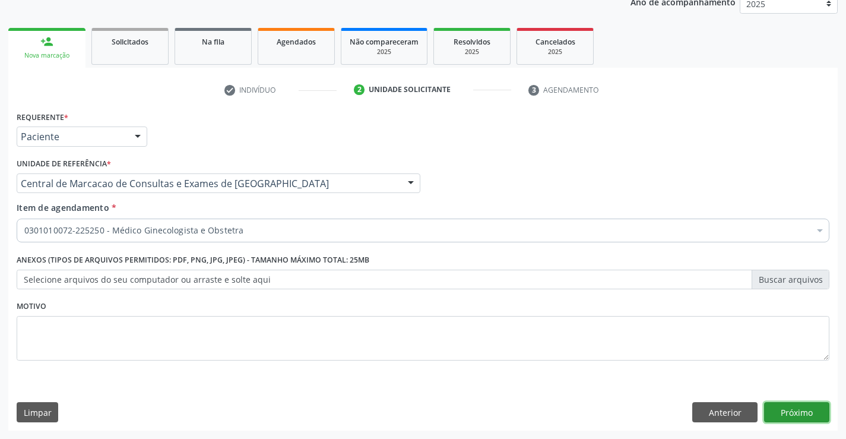
click at [777, 421] on button "Próximo" at bounding box center [796, 412] width 65 height 20
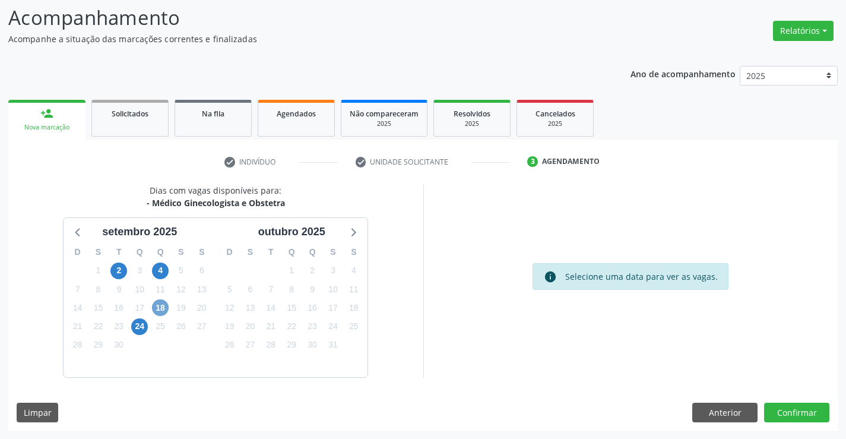
click at [157, 312] on span "18" at bounding box center [160, 307] width 17 height 17
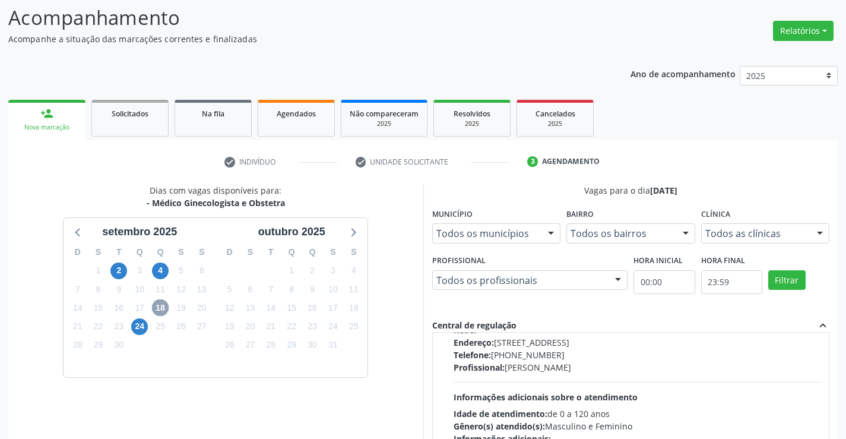
scroll to position [187, 0]
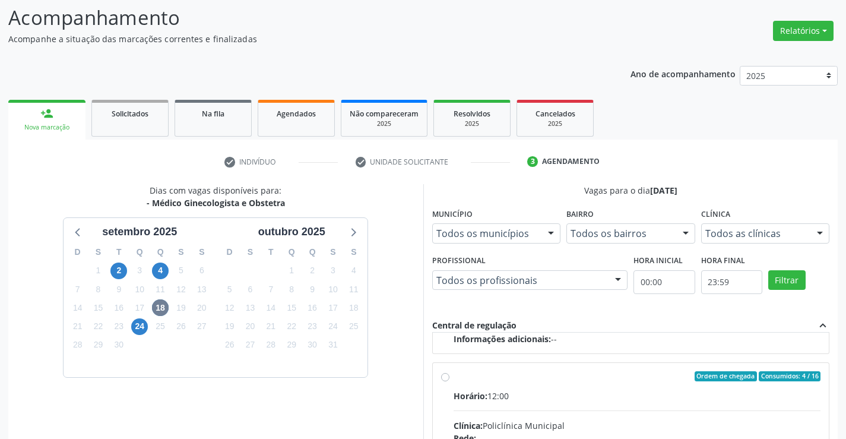
click at [449, 382] on input "Ordem de chegada Consumidos: 4 / 16 Horário: 12:00 Clínica: Policlínica Municip…" at bounding box center [445, 376] width 8 height 11
radio input "true"
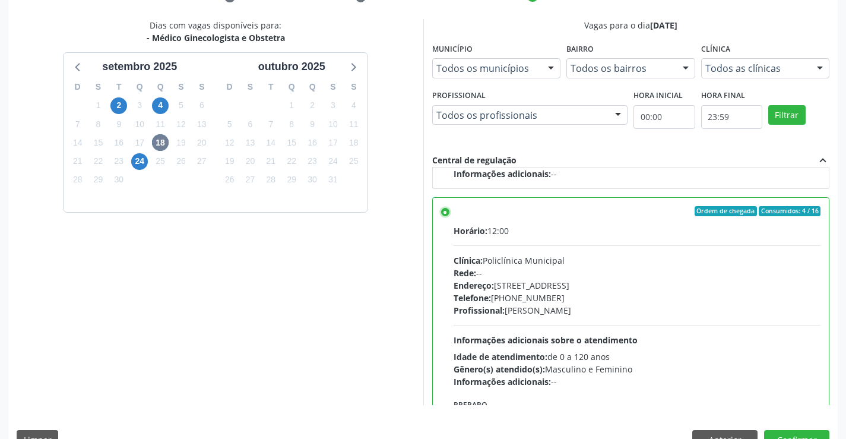
scroll to position [271, 0]
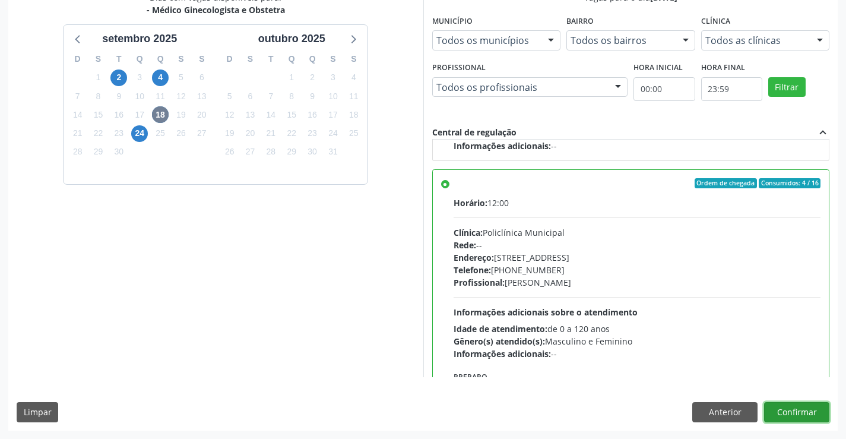
click at [800, 417] on button "Confirmar" at bounding box center [796, 412] width 65 height 20
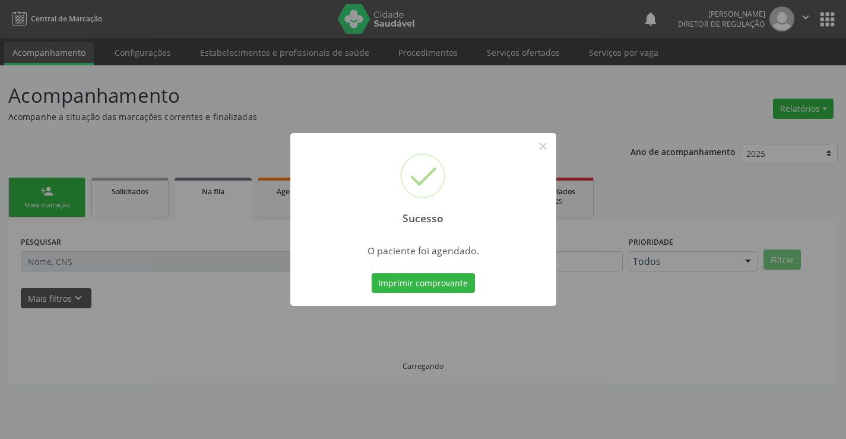
scroll to position [0, 0]
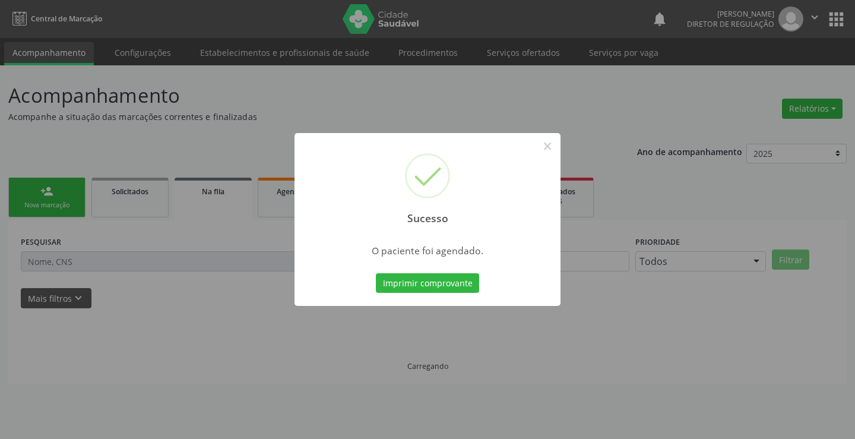
click at [376, 273] on button "Imprimir comprovante" at bounding box center [427, 283] width 103 height 20
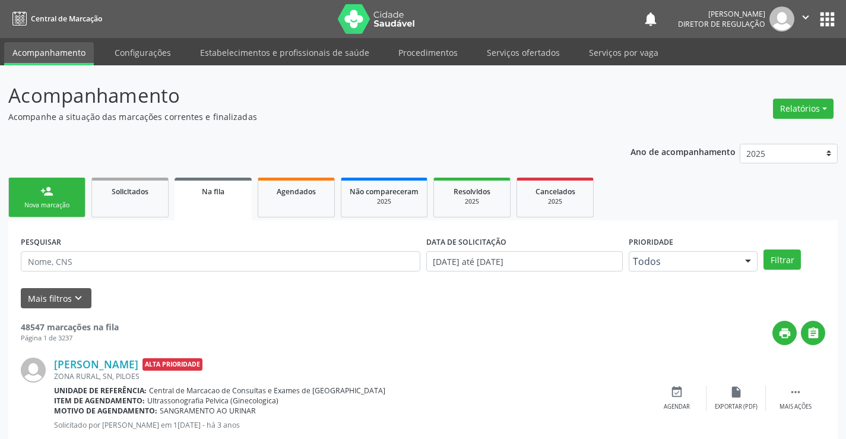
click at [65, 188] on link "person_add Nova marcação" at bounding box center [46, 197] width 77 height 40
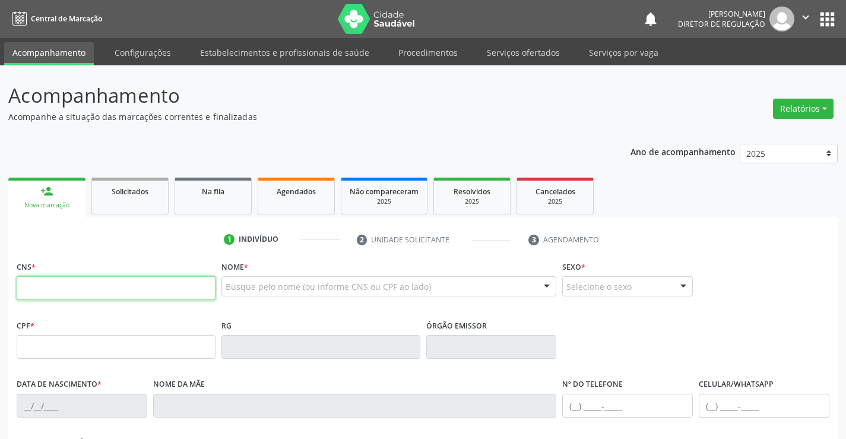
click at [75, 292] on input "text" at bounding box center [116, 288] width 199 height 24
type input "703 4005 8173 8700"
type input "0787115843"
type input "29/05/1955"
type input "(74) 9937-6316"
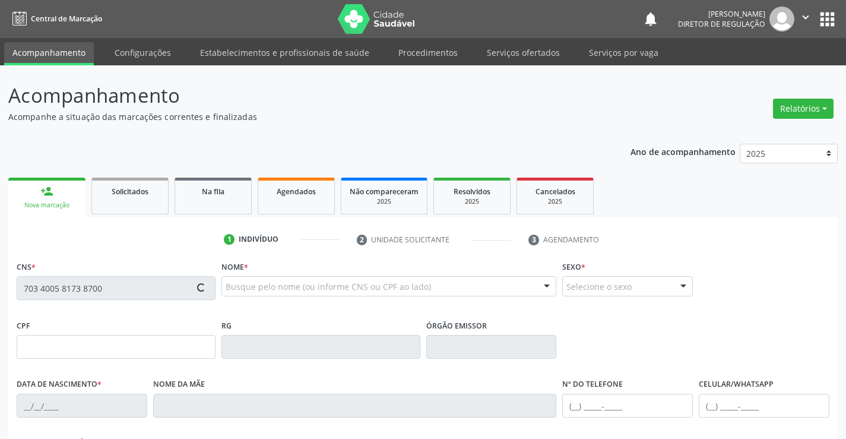
type input "(74) 9937-6316"
type input "638.375.445-91"
type input "S/N"
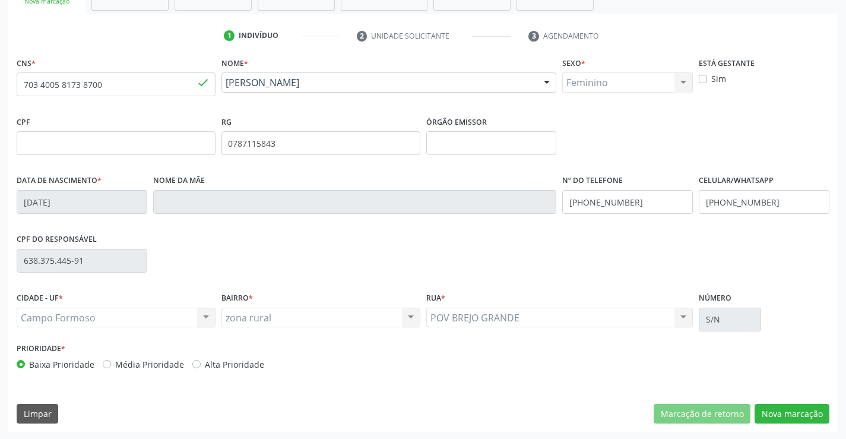
scroll to position [205, 0]
click at [803, 425] on div "CNS * 703 4005 8173 8700 done Nome * Julia Joana da Silva Lima Julia Joana da S…" at bounding box center [422, 241] width 829 height 377
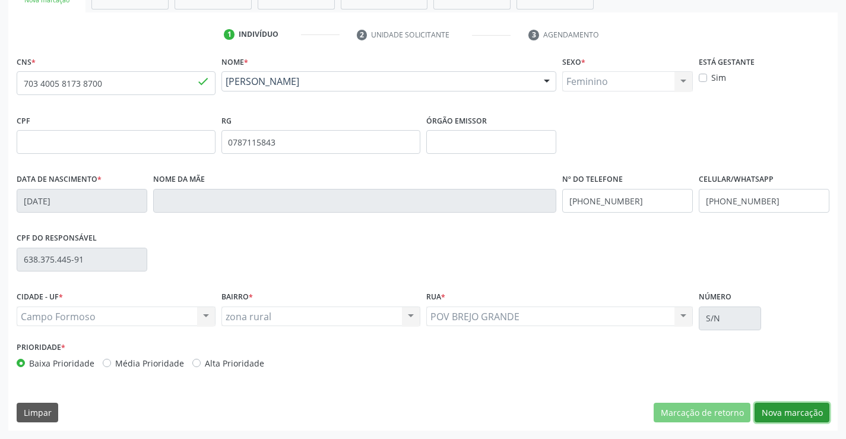
click at [801, 418] on button "Nova marcação" at bounding box center [791, 412] width 75 height 20
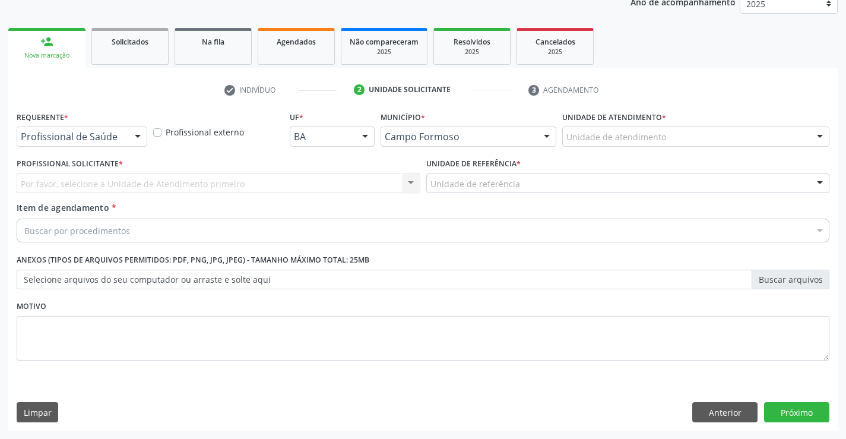
scroll to position [150, 0]
click at [123, 199] on div "Profissional Solicitante * Por favor, selecione a Unidade de Atendimento primei…" at bounding box center [218, 178] width 409 height 46
click at [133, 145] on div at bounding box center [138, 137] width 18 height 20
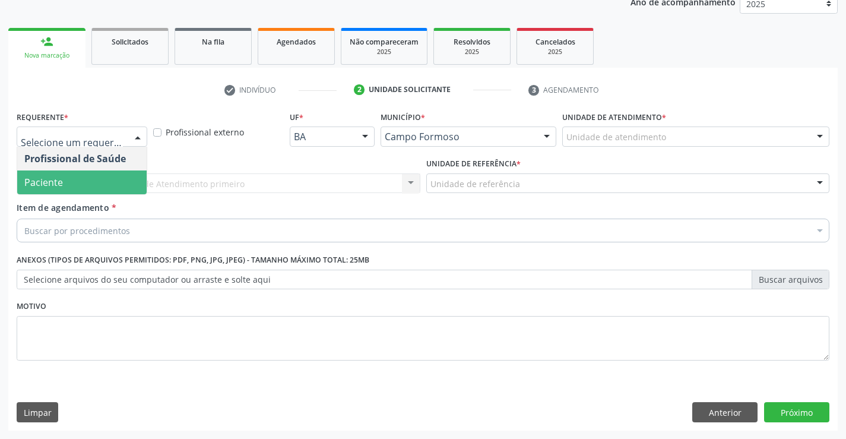
click at [122, 192] on span "Paciente" at bounding box center [81, 182] width 129 height 24
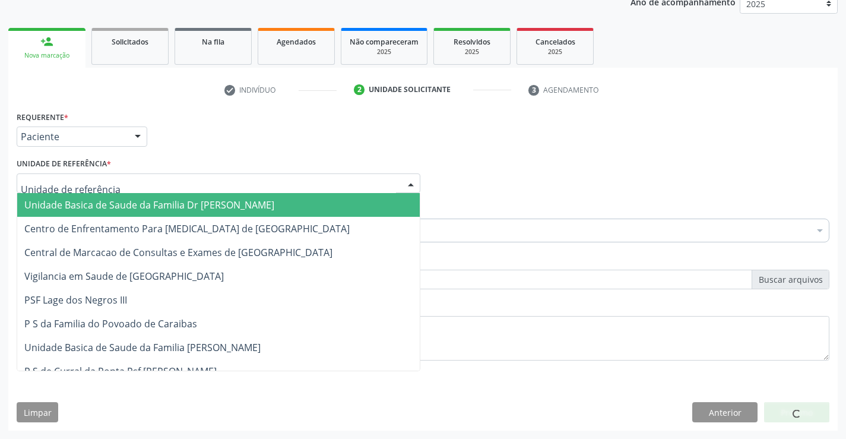
click at [227, 180] on div at bounding box center [219, 183] width 404 height 20
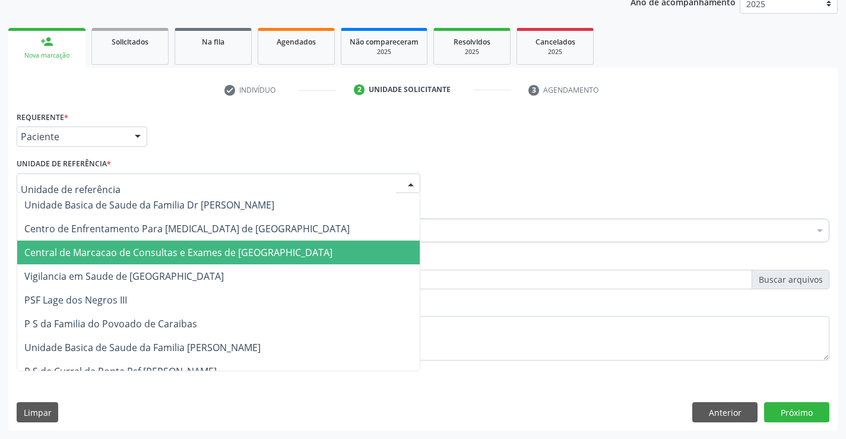
drag, startPoint x: 255, startPoint y: 244, endPoint x: 292, endPoint y: 242, distance: 36.9
click at [255, 244] on span "Central de Marcacao de Consultas e Exames de [GEOGRAPHIC_DATA]" at bounding box center [218, 252] width 402 height 24
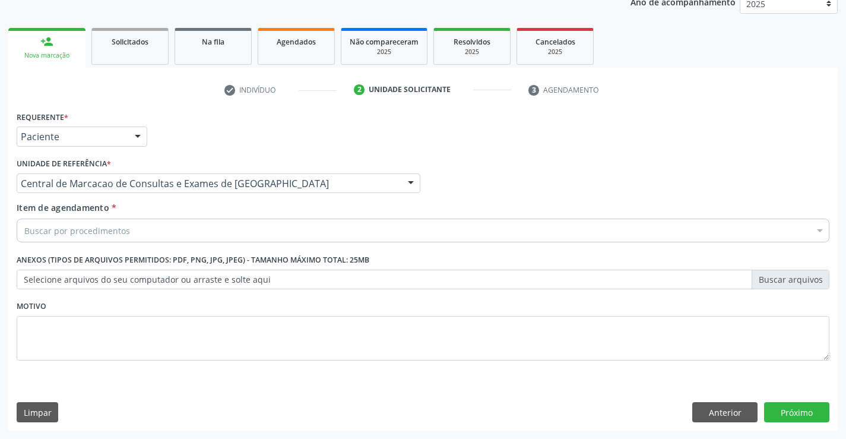
click at [299, 238] on div "Buscar por procedimentos" at bounding box center [423, 230] width 812 height 24
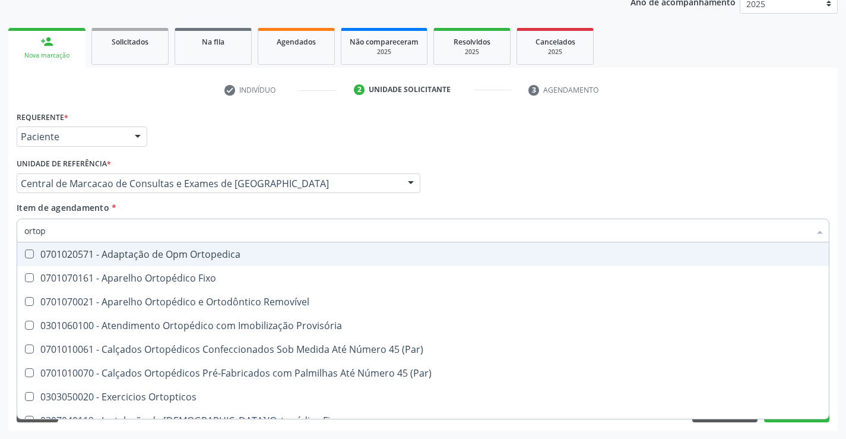
type input "ortope"
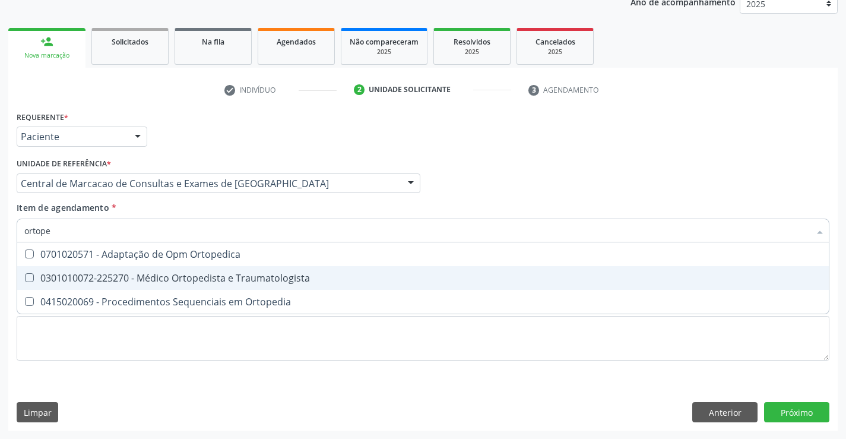
drag, startPoint x: 329, startPoint y: 280, endPoint x: 343, endPoint y: 269, distance: 17.7
click at [330, 280] on div "0301010072-225270 - Médico Ortopedista e Traumatologista" at bounding box center [422, 277] width 797 height 9
checkbox Traumatologista "true"
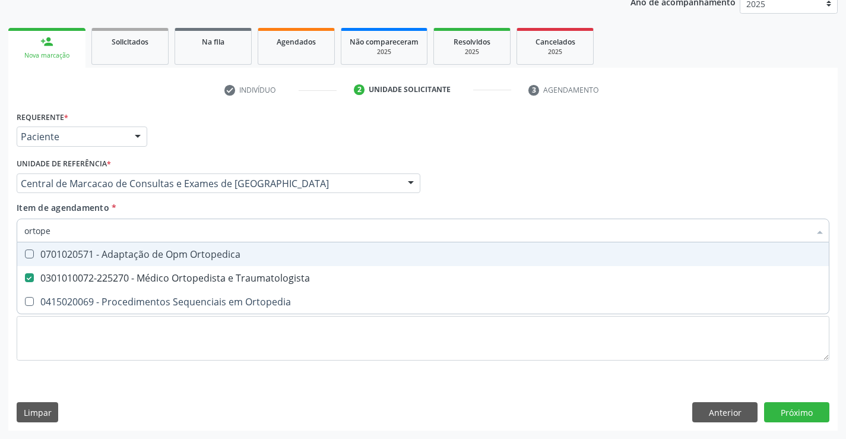
drag, startPoint x: 706, startPoint y: 160, endPoint x: 854, endPoint y: 431, distance: 309.4
click at [708, 162] on div "Profissional Solicitante Por favor, selecione a Unidade de Atendimento primeiro…" at bounding box center [423, 178] width 818 height 46
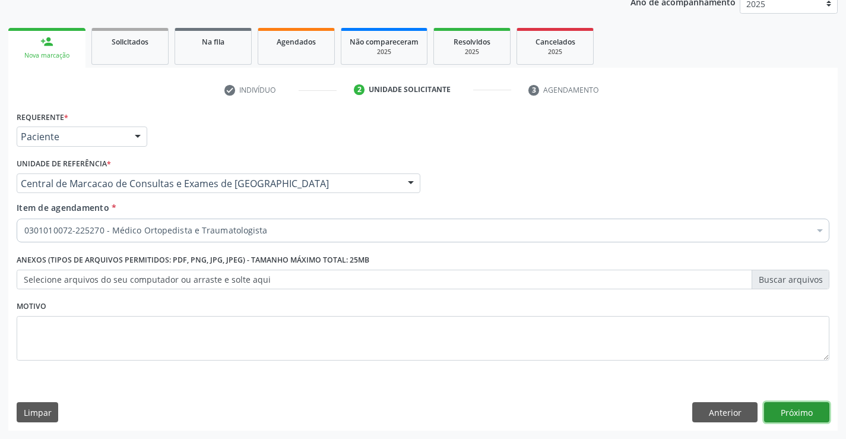
click at [798, 414] on button "Próximo" at bounding box center [796, 412] width 65 height 20
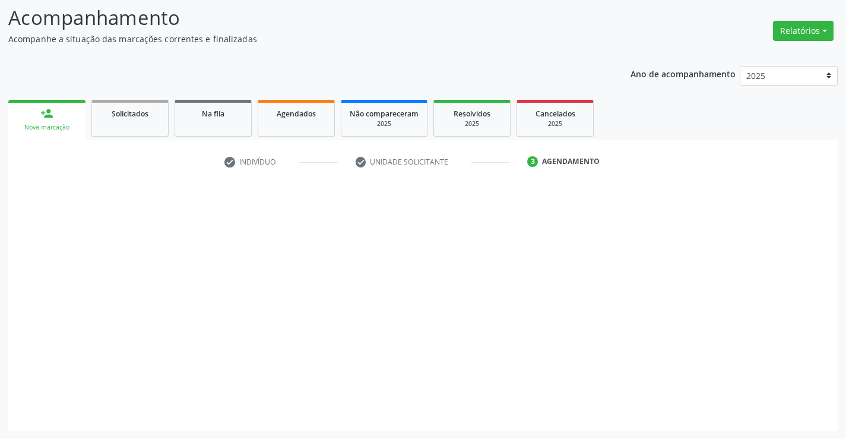
scroll to position [78, 0]
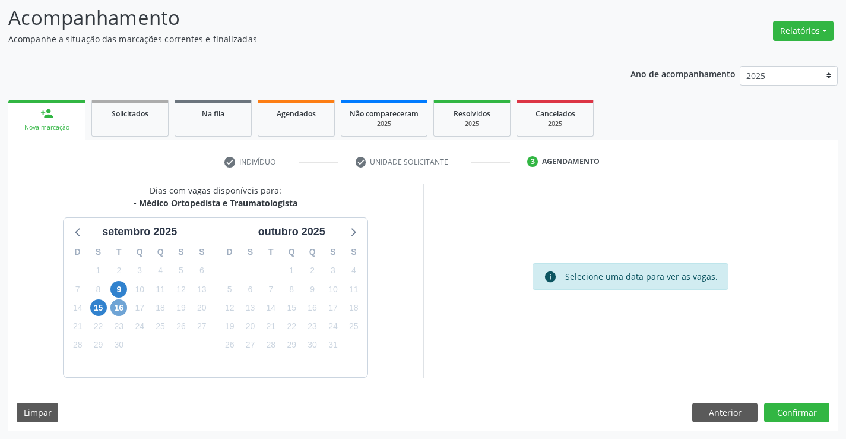
click at [126, 308] on span "16" at bounding box center [118, 307] width 17 height 17
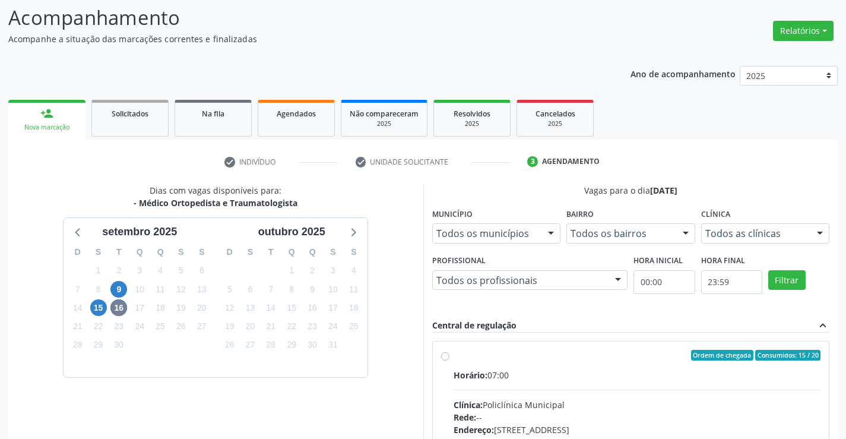
click at [576, 405] on div "Clínica: Policlínica Municipal" at bounding box center [636, 404] width 367 height 12
click at [449, 360] on input "Ordem de chegada Consumidos: 15 / 20 Horário: 07:00 Clínica: Policlínica Munici…" at bounding box center [445, 355] width 8 height 11
radio input "true"
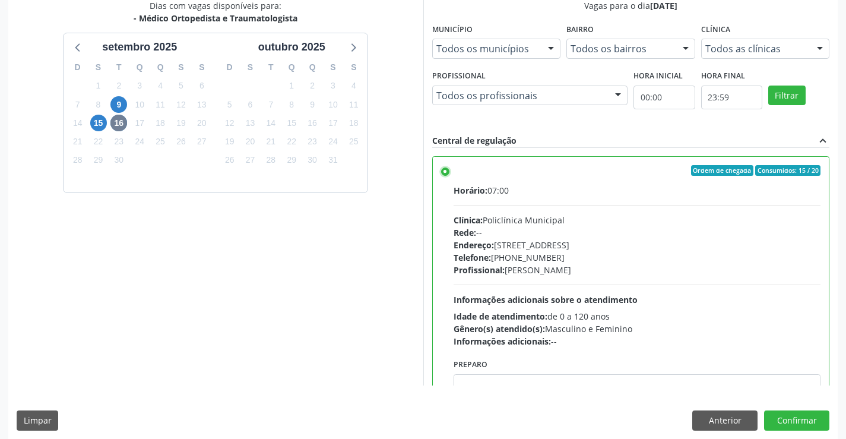
scroll to position [271, 0]
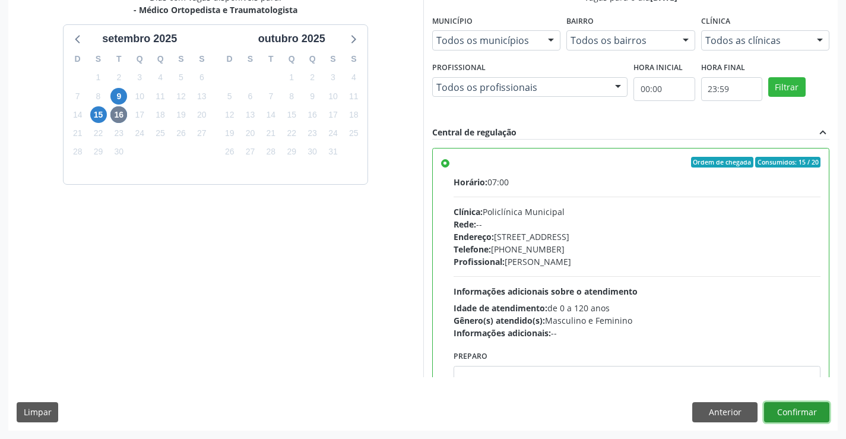
click at [806, 417] on button "Confirmar" at bounding box center [796, 412] width 65 height 20
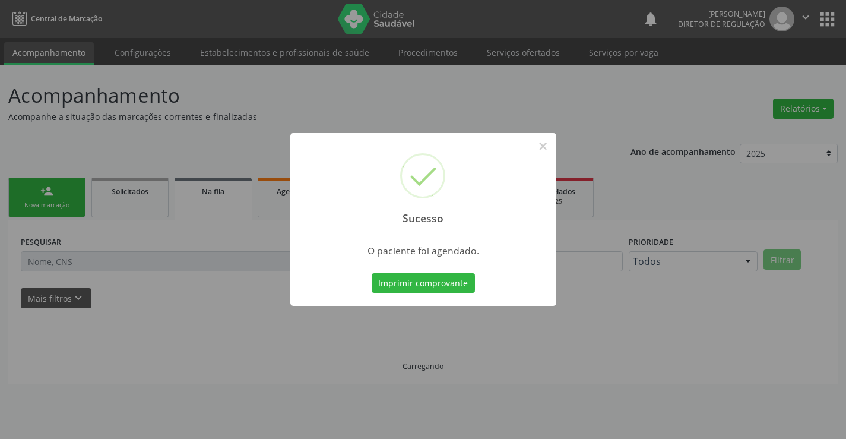
scroll to position [0, 0]
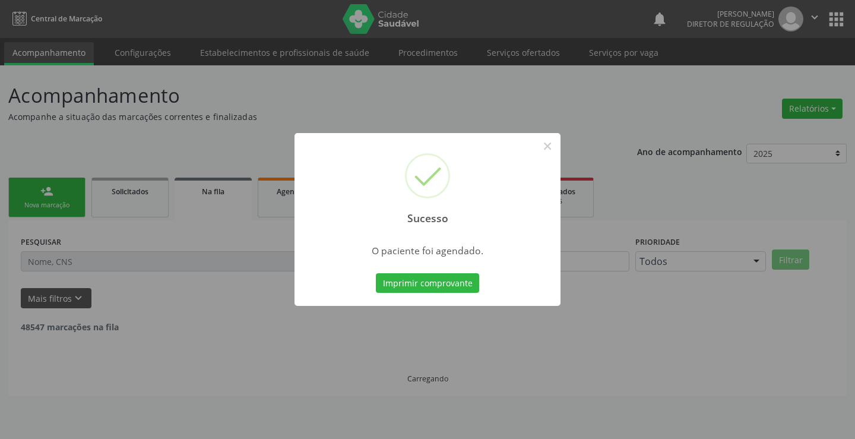
click at [376, 273] on button "Imprimir comprovante" at bounding box center [427, 283] width 103 height 20
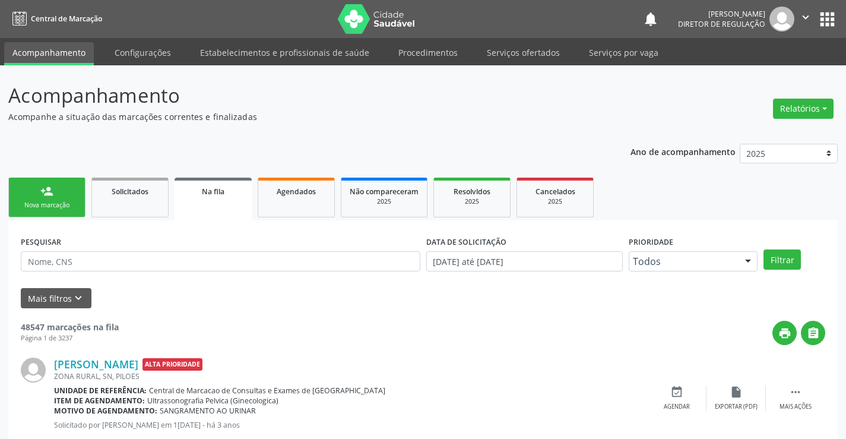
click at [44, 201] on div "Nova marcação" at bounding box center [46, 205] width 59 height 9
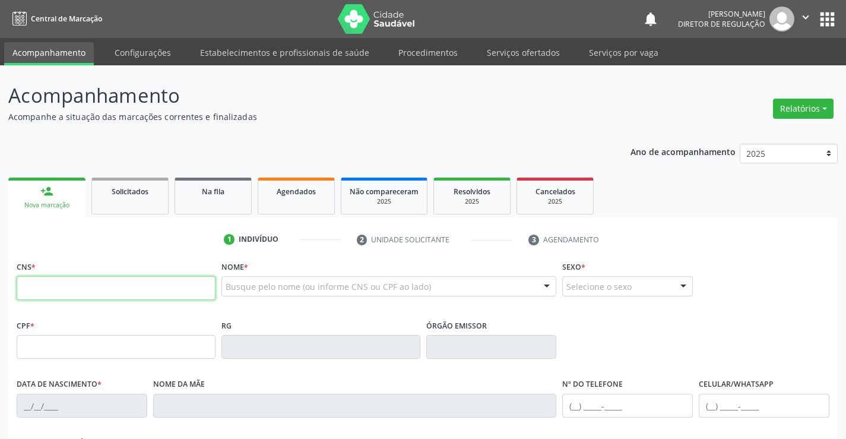
click at [63, 296] on input "text" at bounding box center [116, 288] width 199 height 24
type input "703 4005 8173 8700"
type input "0787115843"
type input "29/05/1955"
type input "(74) 9937-6316"
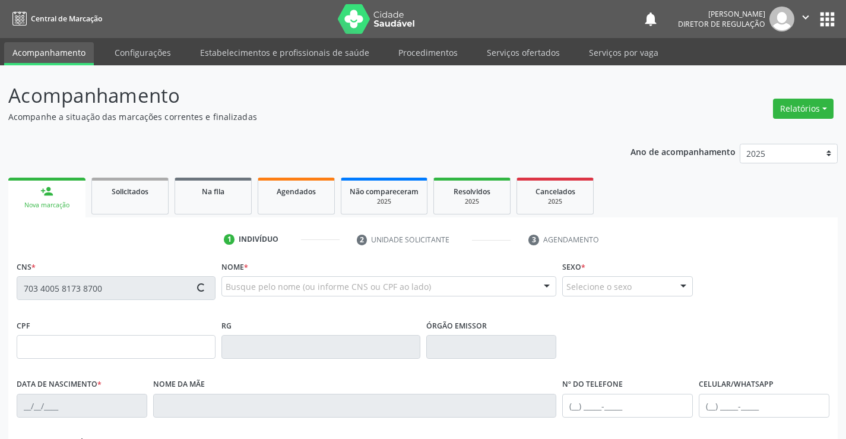
type input "(74) 9937-6316"
type input "638.375.445-91"
type input "S/N"
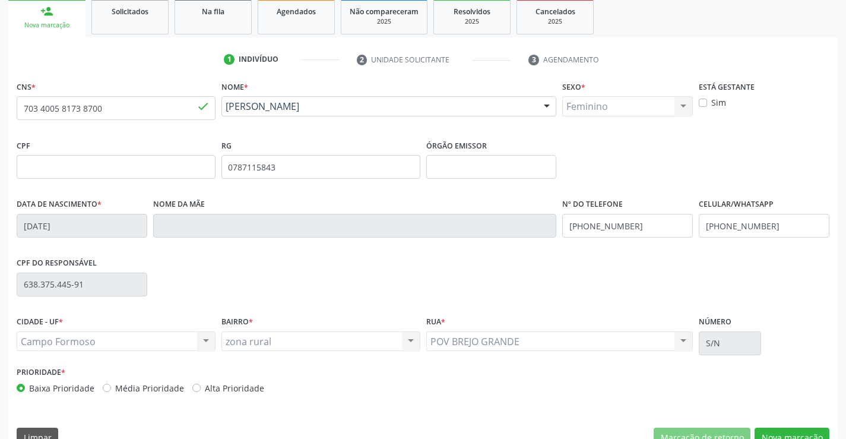
scroll to position [205, 0]
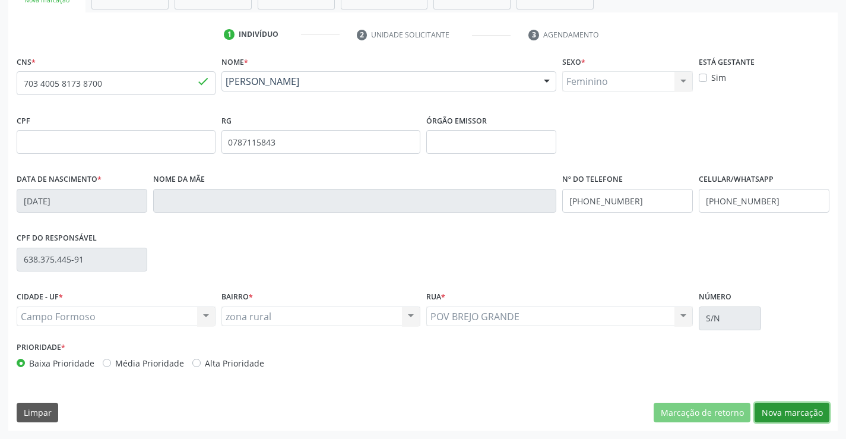
click at [792, 406] on button "Nova marcação" at bounding box center [791, 412] width 75 height 20
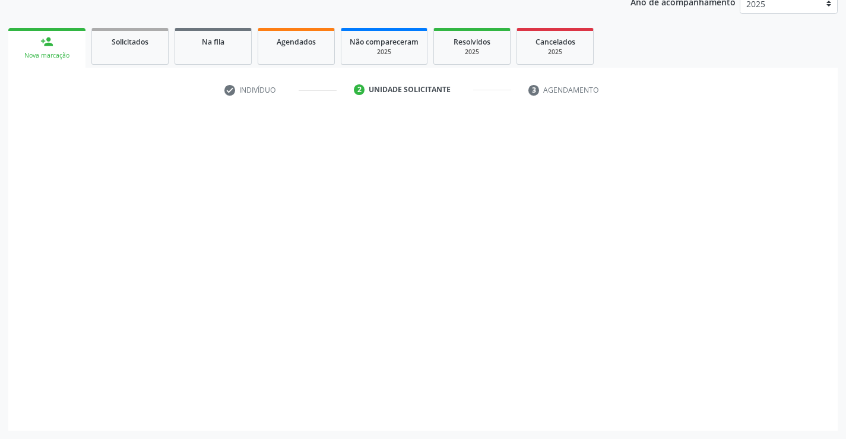
scroll to position [150, 0]
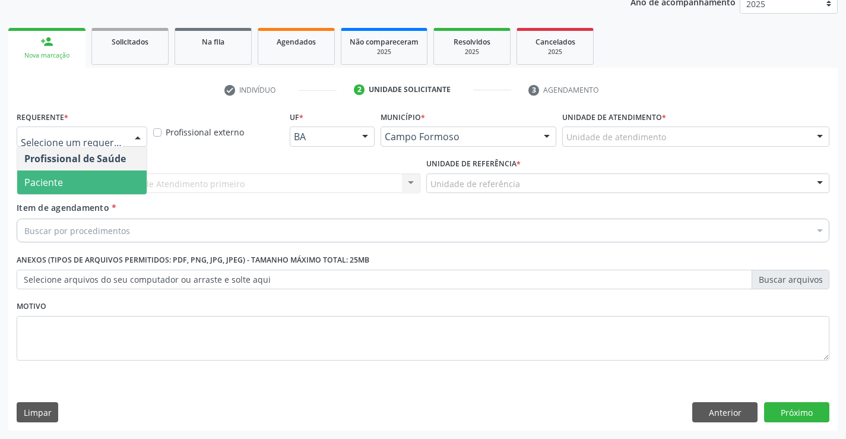
click at [125, 189] on span "Paciente" at bounding box center [81, 182] width 129 height 24
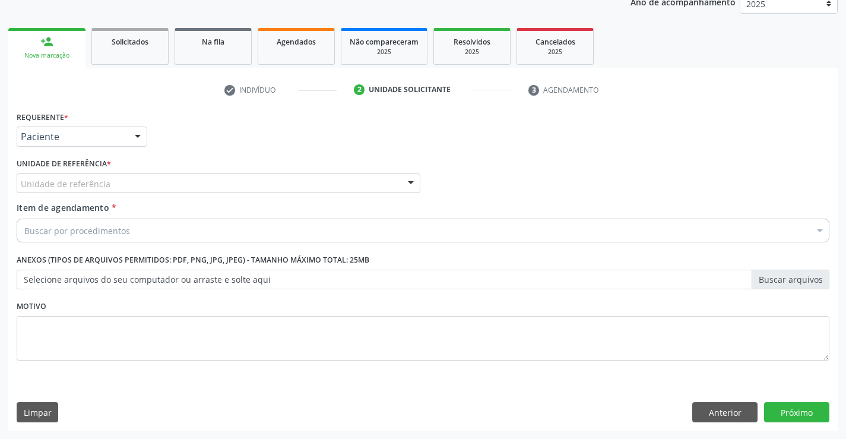
click at [228, 175] on div "Unidade de referência" at bounding box center [219, 183] width 404 height 20
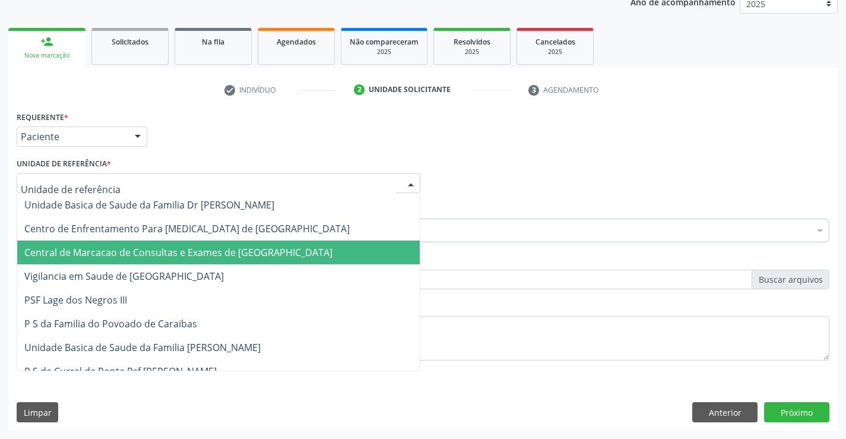
click at [200, 250] on span "Central de Marcacao de Consultas e Exames de [GEOGRAPHIC_DATA]" at bounding box center [178, 252] width 308 height 13
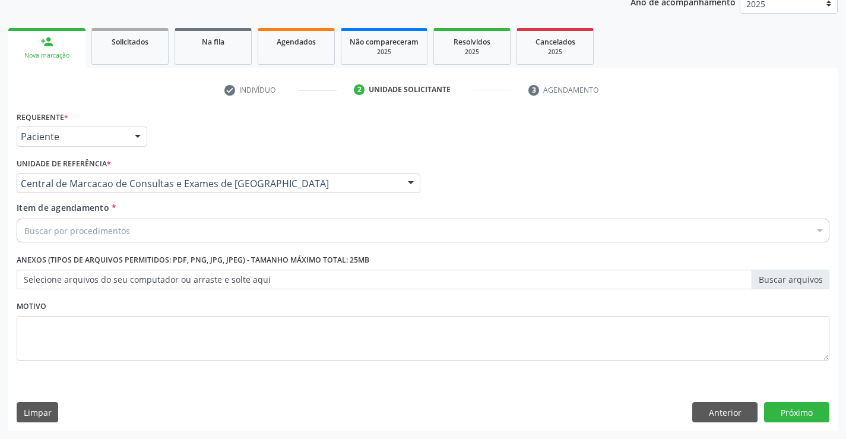
click at [276, 234] on div "Buscar por procedimentos" at bounding box center [423, 230] width 812 height 24
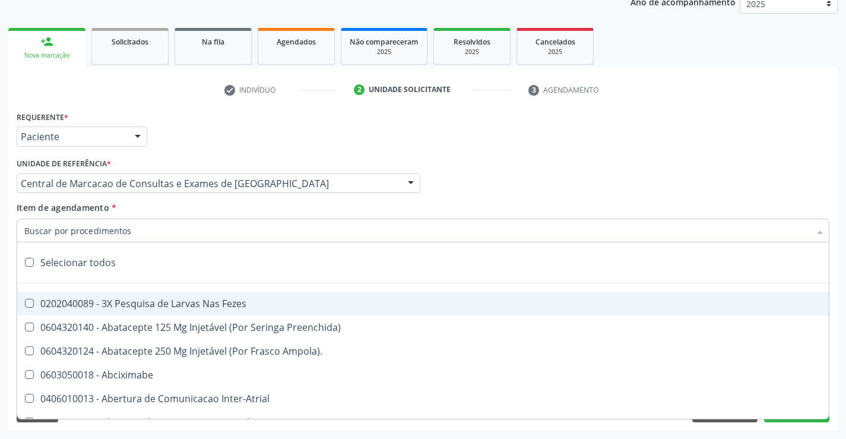
type input "e"
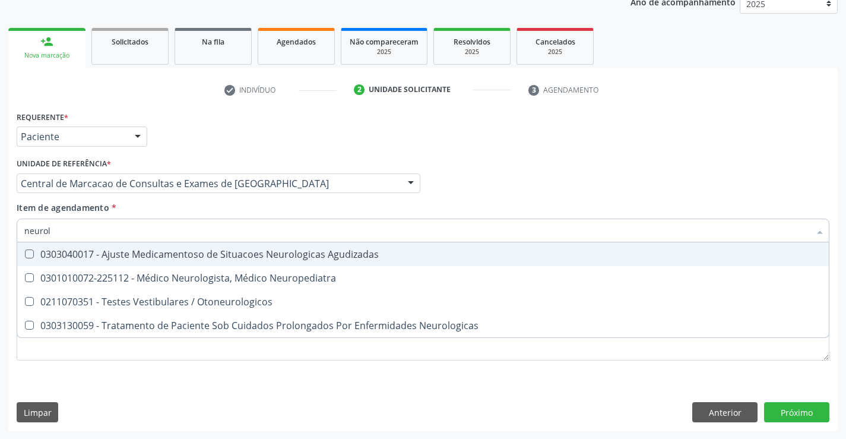
type input "neurolo"
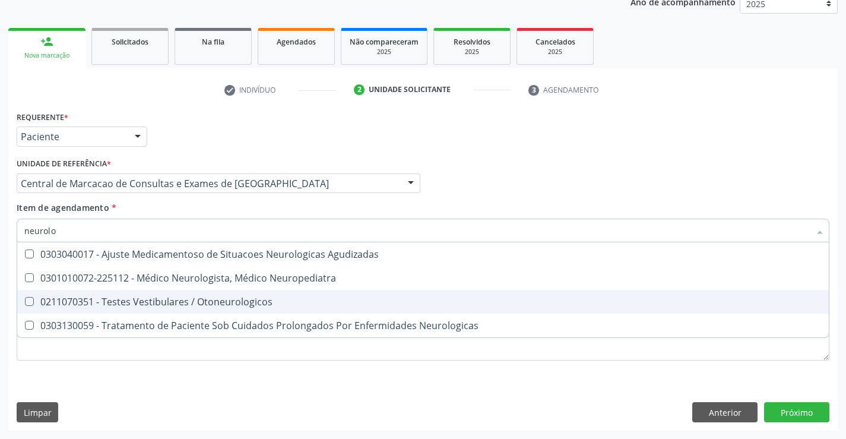
click at [279, 296] on span "0211070351 - Testes Vestibulares / Otoneurologicos" at bounding box center [422, 302] width 811 height 24
checkbox Otoneurologicos "false"
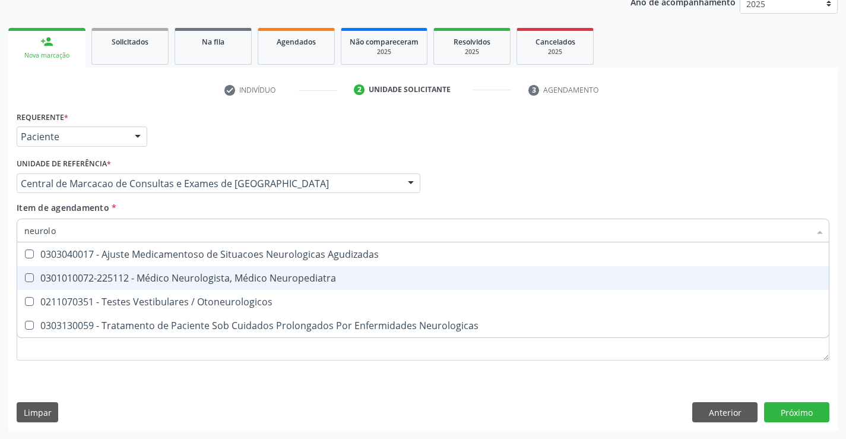
click at [278, 281] on div "0301010072-225112 - Médico Neurologista, Médico Neuropediatra" at bounding box center [422, 277] width 797 height 9
checkbox Neuropediatra "true"
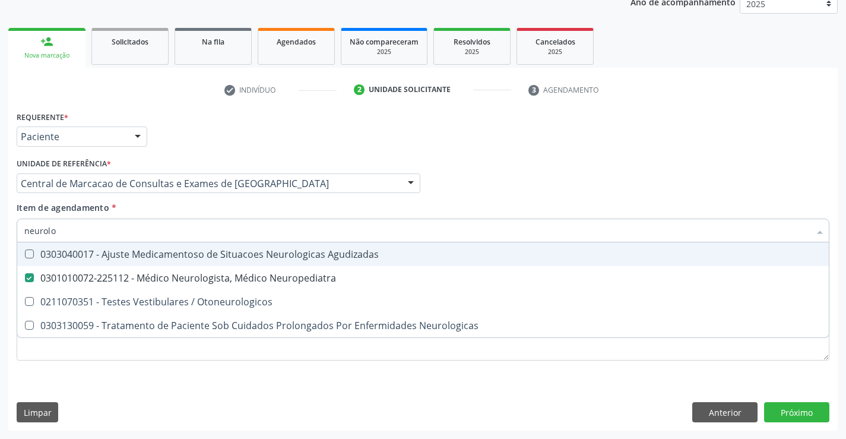
click at [677, 201] on div "Profissional Solicitante Por favor, selecione a Unidade de Atendimento primeiro…" at bounding box center [423, 178] width 818 height 46
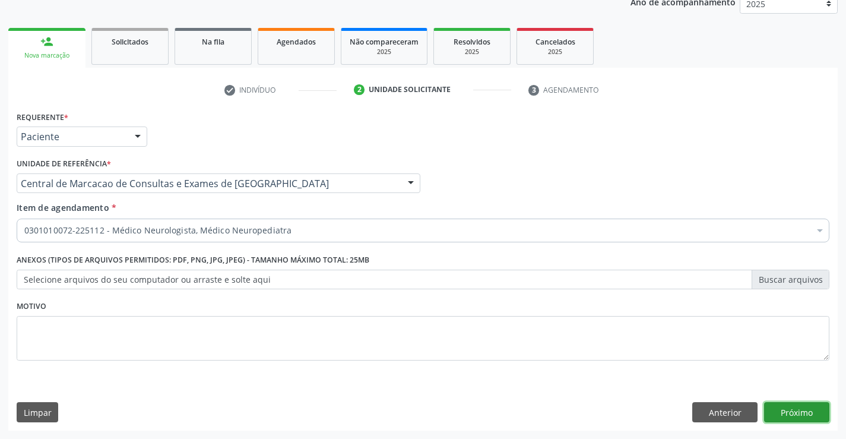
click at [795, 411] on button "Próximo" at bounding box center [796, 412] width 65 height 20
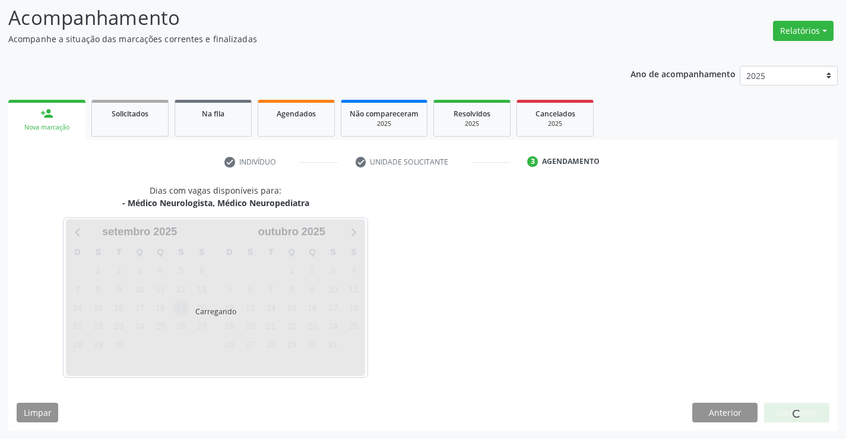
scroll to position [113, 0]
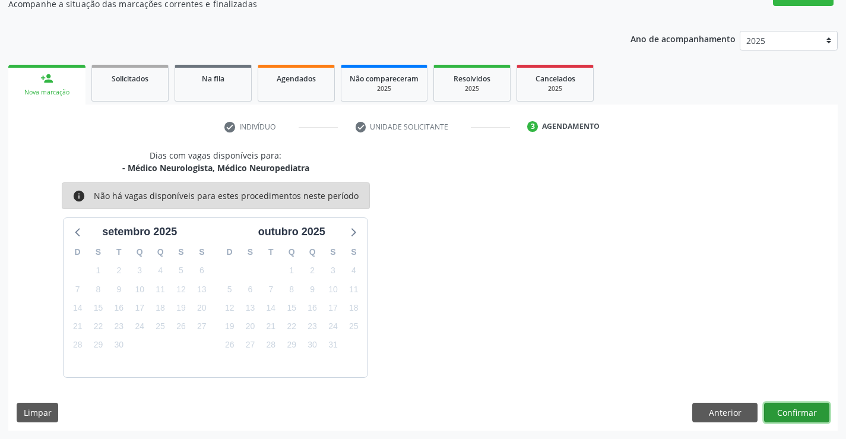
click at [792, 413] on button "Confirmar" at bounding box center [796, 412] width 65 height 20
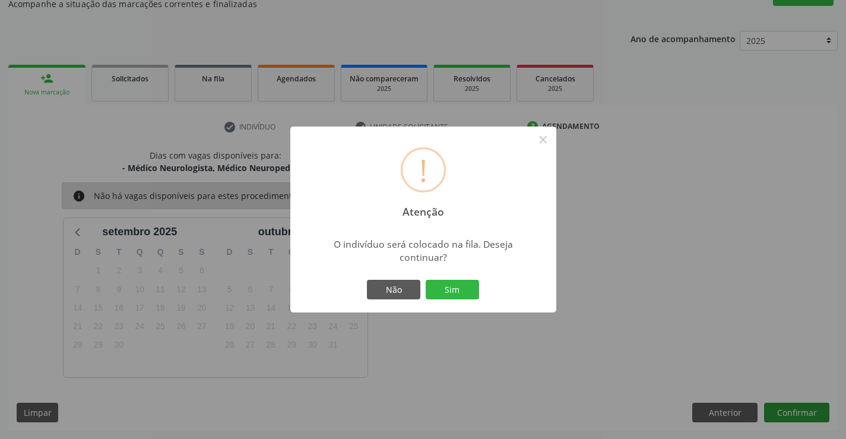
click at [425, 280] on button "Sim" at bounding box center [451, 290] width 53 height 20
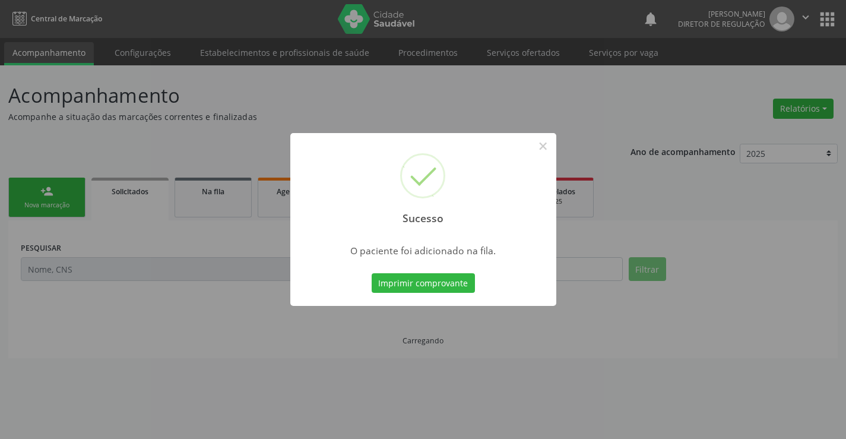
scroll to position [0, 0]
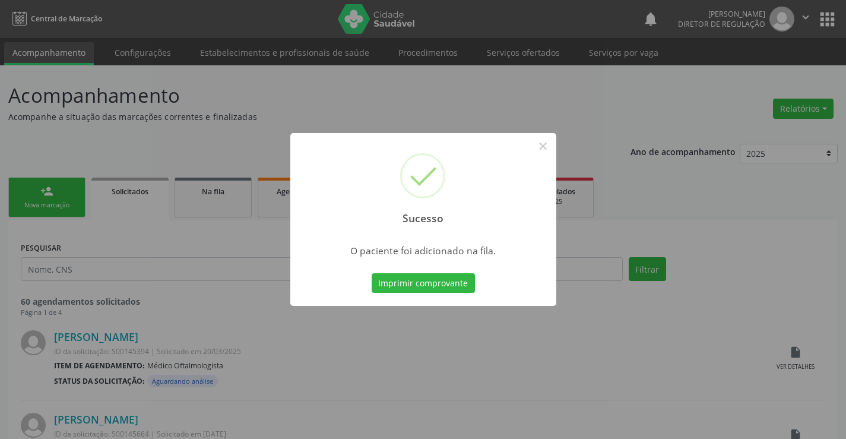
click at [371, 273] on button "Imprimir comprovante" at bounding box center [422, 283] width 103 height 20
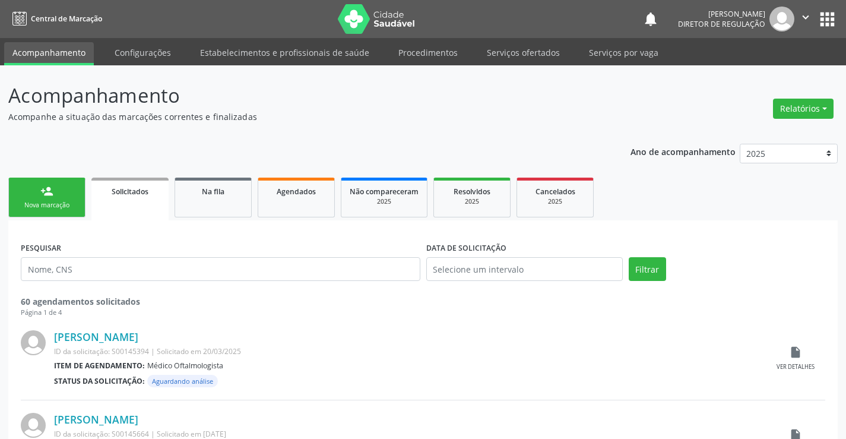
click at [20, 199] on div "Sucesso × O paciente foi adicionado na fila. Imprimir comprovante Cancel" at bounding box center [423, 219] width 846 height 439
click at [57, 196] on link "person_add Nova marcação" at bounding box center [46, 197] width 77 height 40
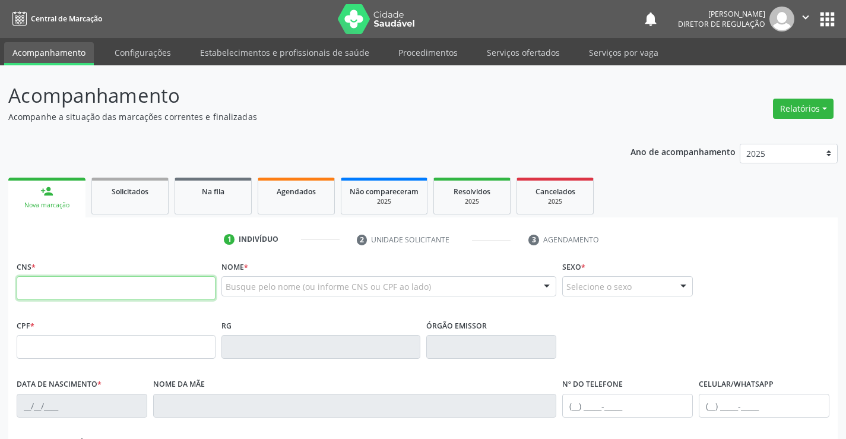
click at [63, 287] on input "text" at bounding box center [116, 288] width 199 height 24
click at [71, 290] on input "708 7011 4495 796" at bounding box center [116, 288] width 199 height 24
type input "708 7011 4449 5796"
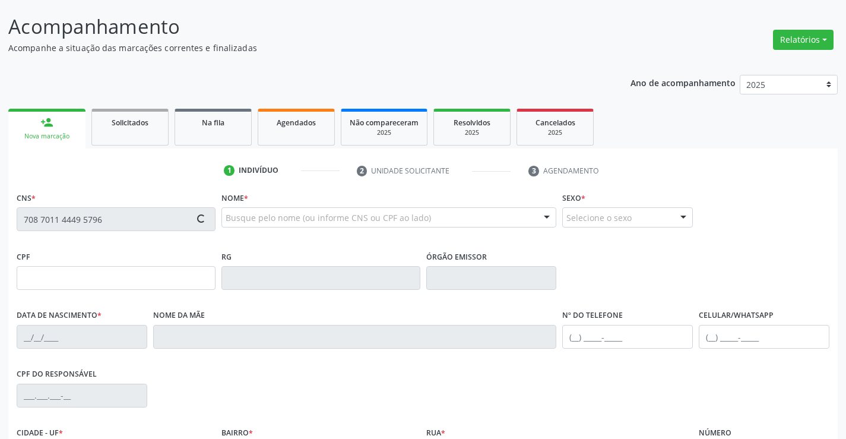
type input "0287309681"
type input "08/07/1956"
type input "(74) 98836-3299"
type input "359.935.965-20"
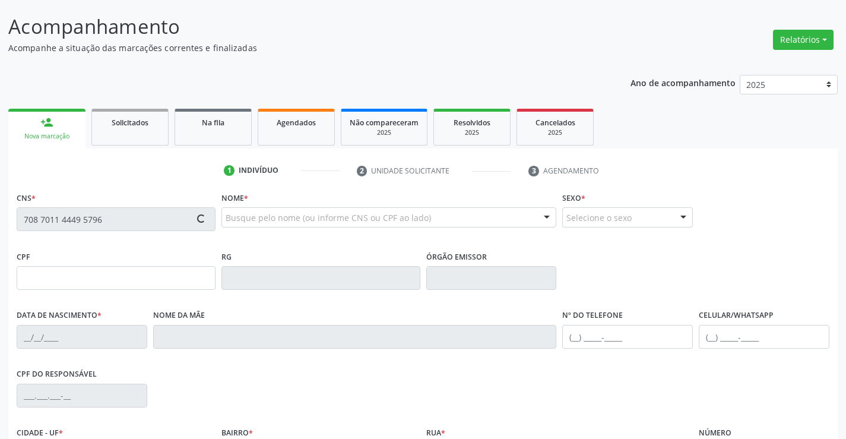
type input "SN"
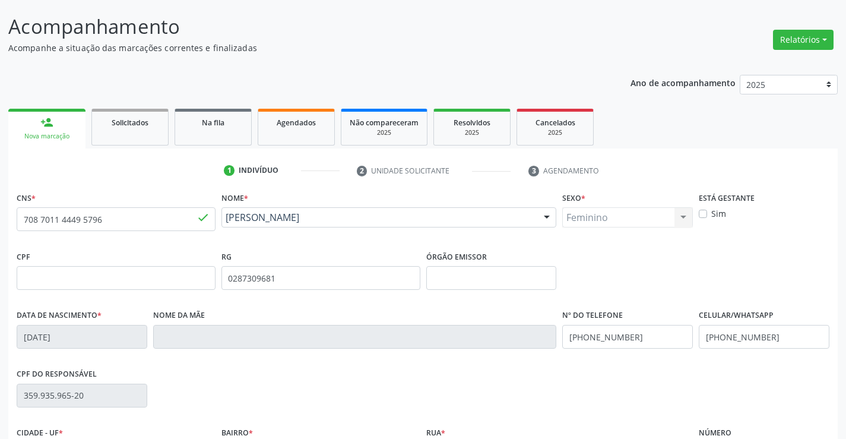
scroll to position [205, 0]
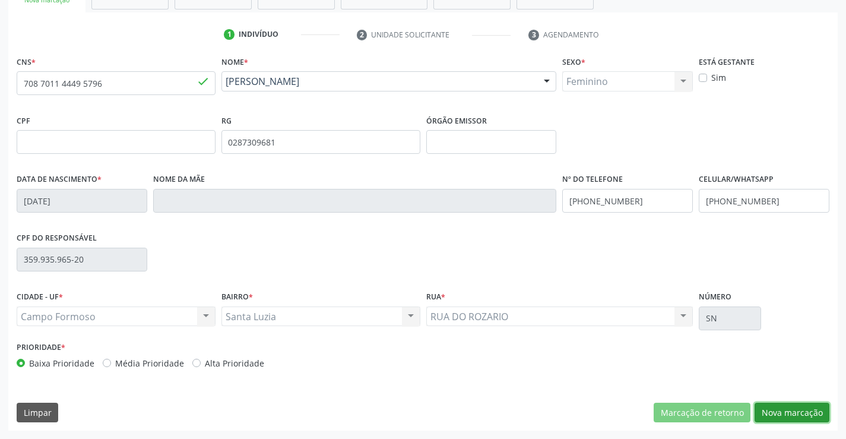
click at [799, 418] on button "Nova marcação" at bounding box center [791, 412] width 75 height 20
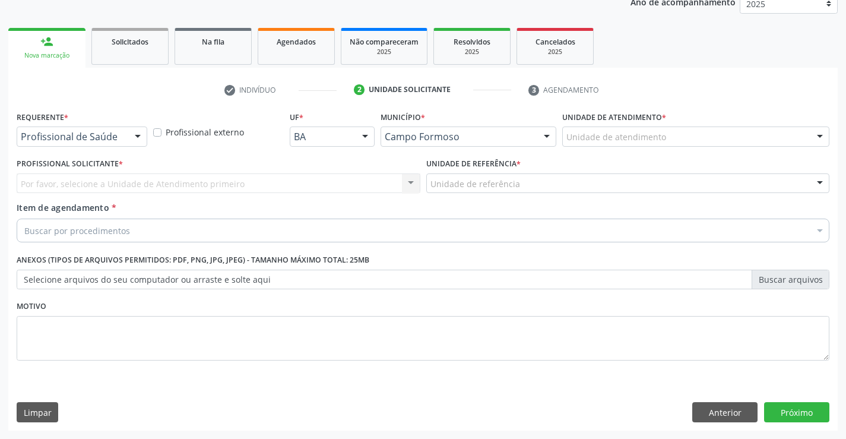
scroll to position [150, 0]
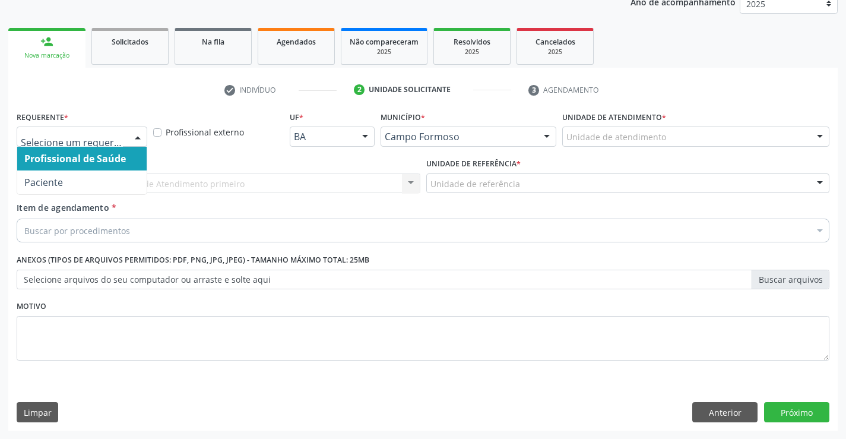
click at [129, 138] on div at bounding box center [138, 137] width 18 height 20
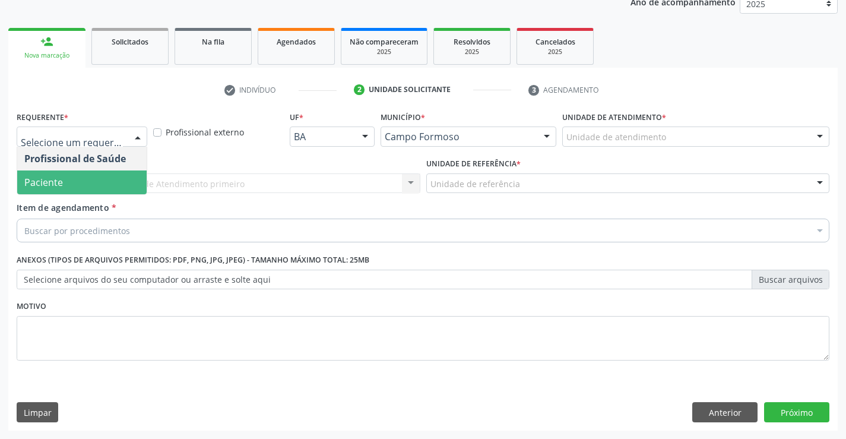
click at [131, 185] on span "Paciente" at bounding box center [81, 182] width 129 height 24
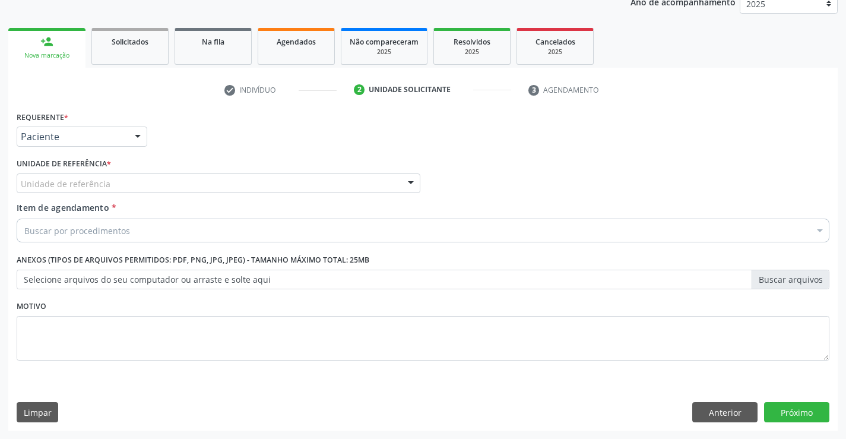
click at [202, 171] on div "Unidade de referência * Unidade de referência Unidade Basica de Saude da Famili…" at bounding box center [219, 174] width 404 height 38
click at [231, 185] on div "Unidade de referência" at bounding box center [219, 183] width 404 height 20
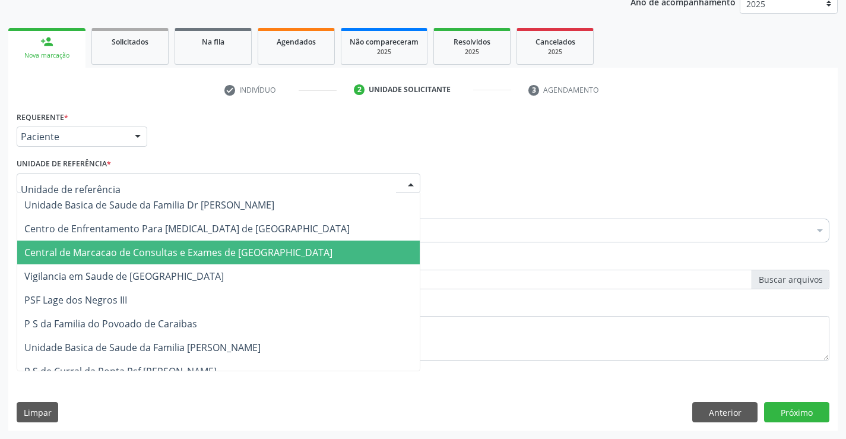
click at [243, 252] on span "Central de Marcacao de Consultas e Exames de [GEOGRAPHIC_DATA]" at bounding box center [178, 252] width 308 height 13
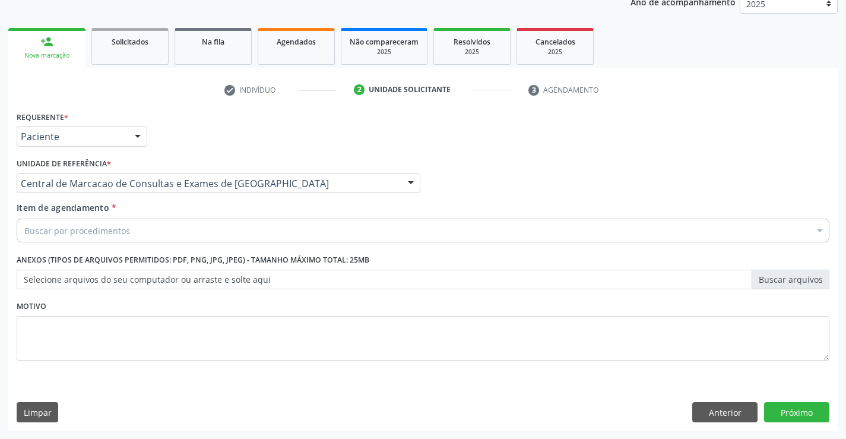
click at [257, 234] on div "Buscar por procedimentos" at bounding box center [423, 230] width 812 height 24
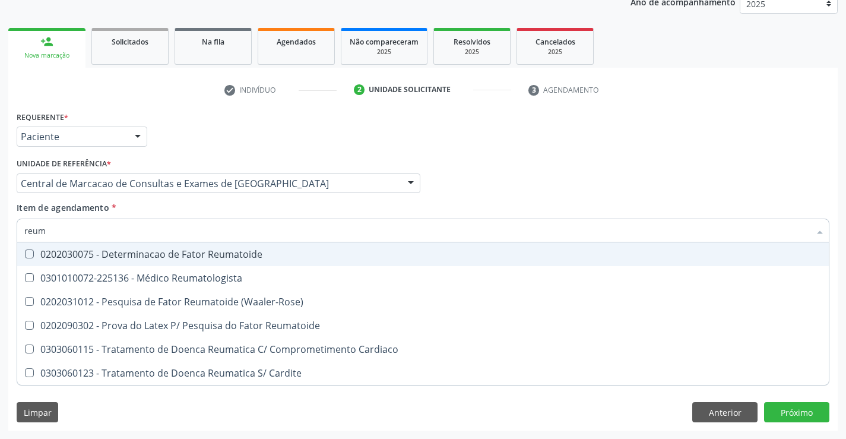
type input "reuma"
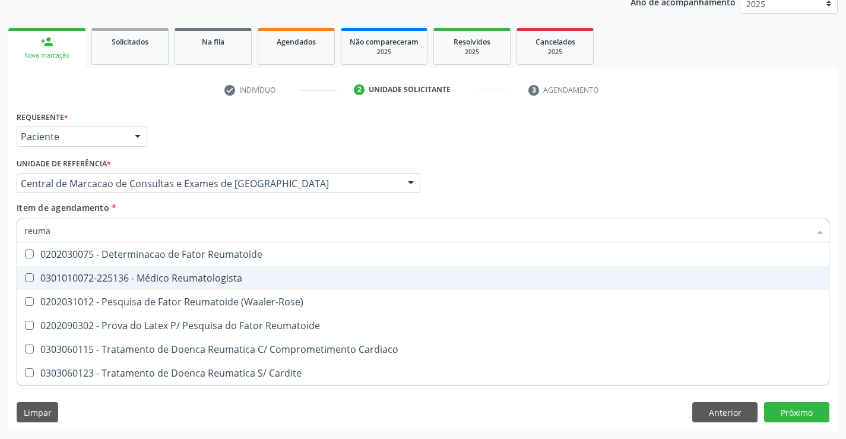
drag, startPoint x: 250, startPoint y: 274, endPoint x: 251, endPoint y: 267, distance: 6.6
click at [250, 274] on div "0301010072-225136 - Médico Reumatologista" at bounding box center [422, 277] width 797 height 9
checkbox Reumatologista "true"
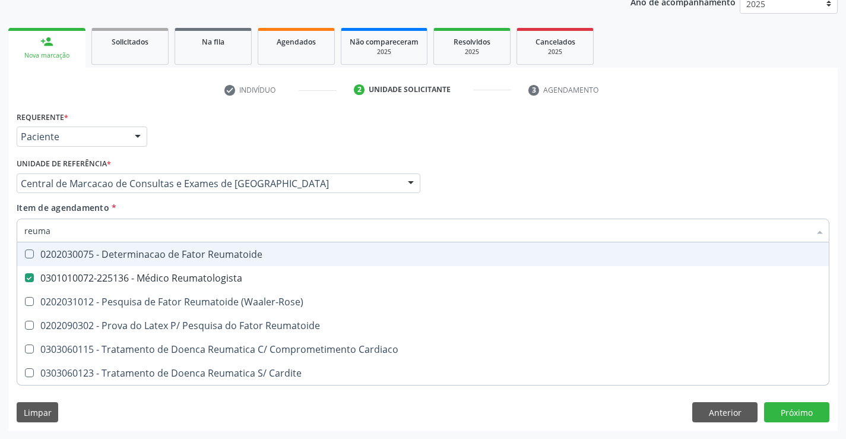
click at [801, 181] on div "Profissional Solicitante Por favor, selecione a Unidade de Atendimento primeiro…" at bounding box center [423, 178] width 818 height 46
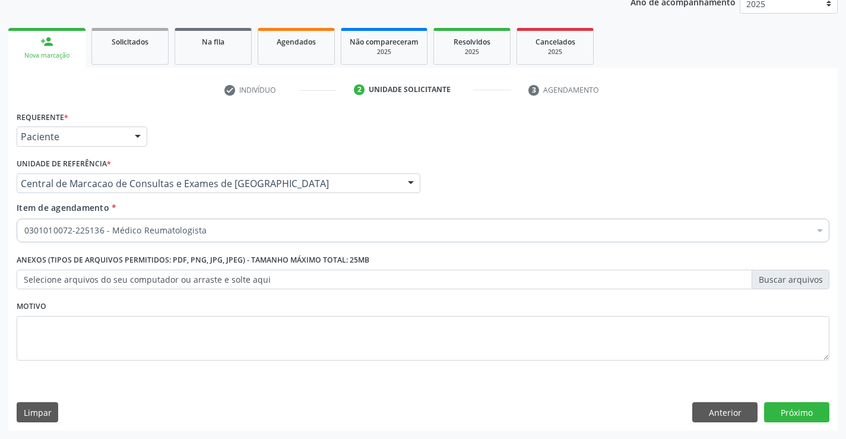
scroll to position [0, 0]
click at [808, 412] on button "Próximo" at bounding box center [796, 412] width 65 height 20
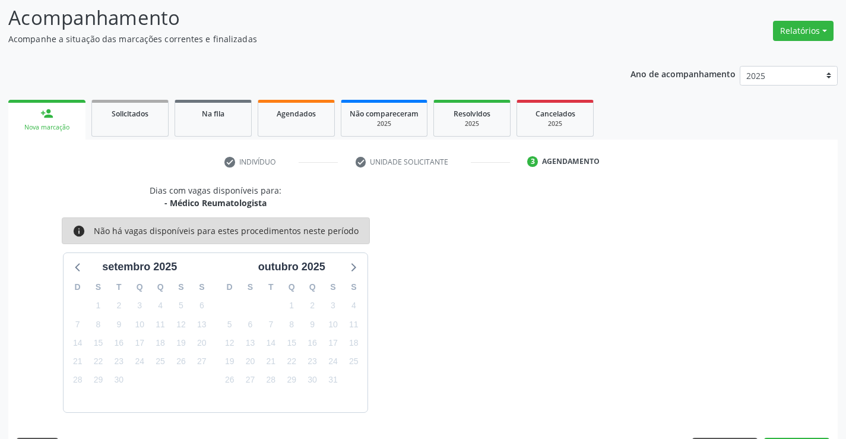
scroll to position [113, 0]
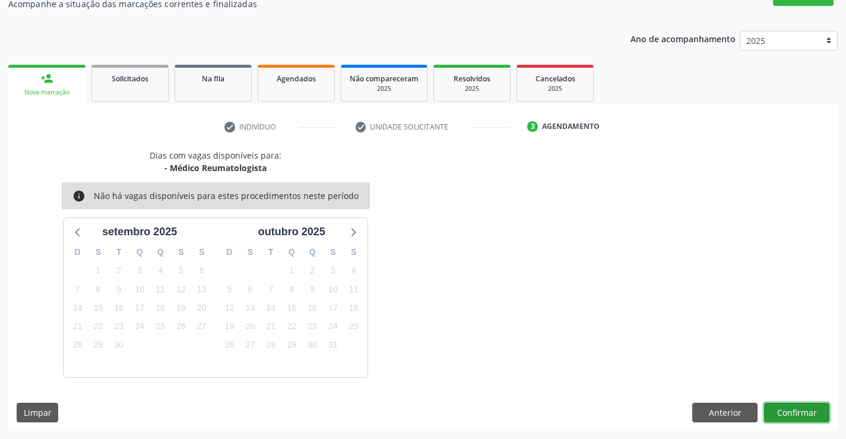
click at [808, 412] on button "Confirmar" at bounding box center [796, 412] width 65 height 20
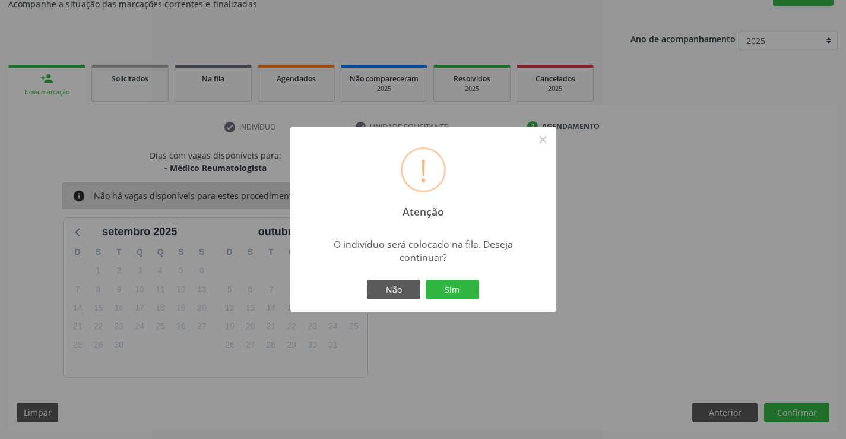
click at [425, 280] on button "Sim" at bounding box center [451, 290] width 53 height 20
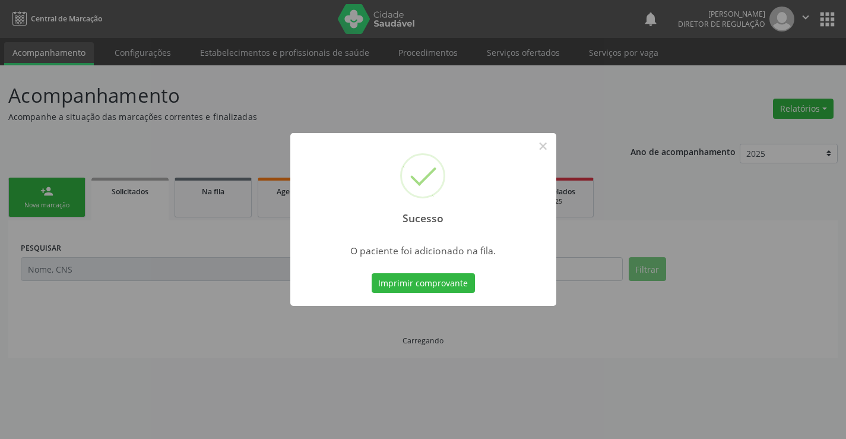
scroll to position [0, 0]
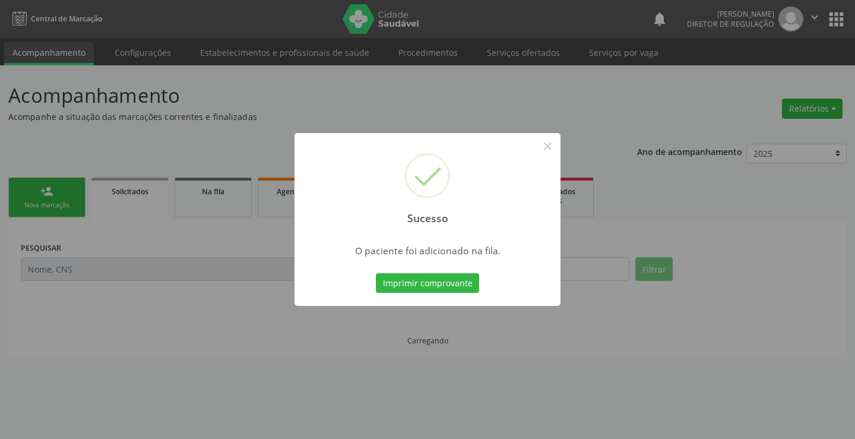
click at [376, 273] on button "Imprimir comprovante" at bounding box center [427, 283] width 103 height 20
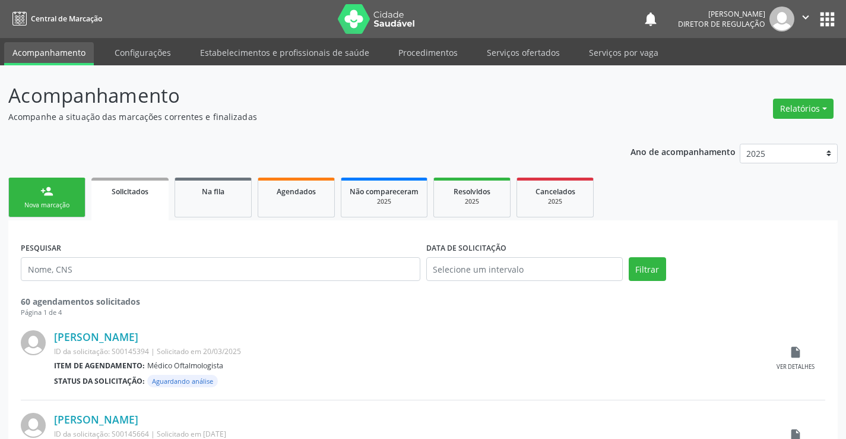
click at [46, 199] on link "person_add Nova marcação" at bounding box center [46, 197] width 77 height 40
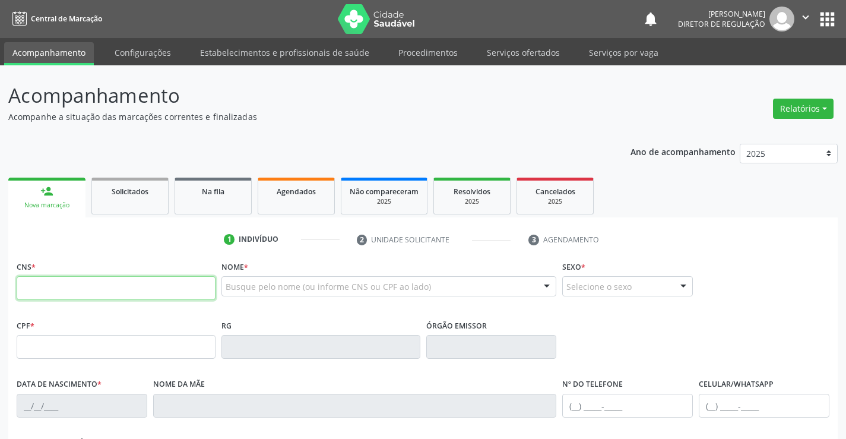
click at [69, 287] on input "text" at bounding box center [116, 288] width 199 height 24
type input "708 0013 0396 8924"
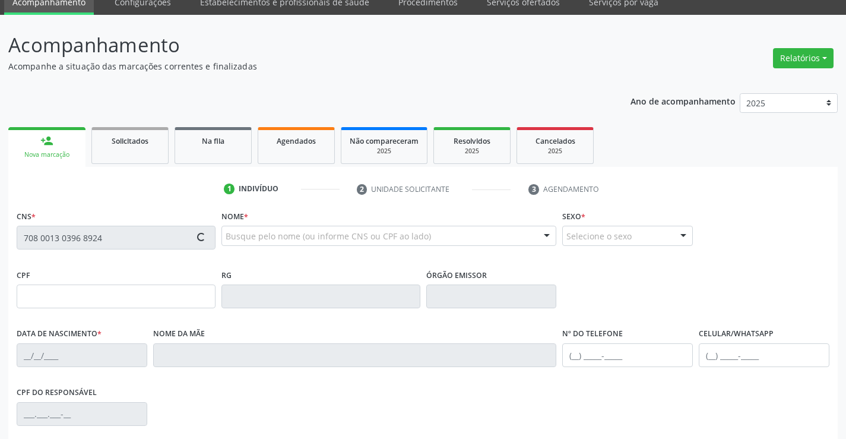
type input "0863956700"
type input "30/08/1978"
type input "(74) 99978-0017"
type input "000.864.375-00"
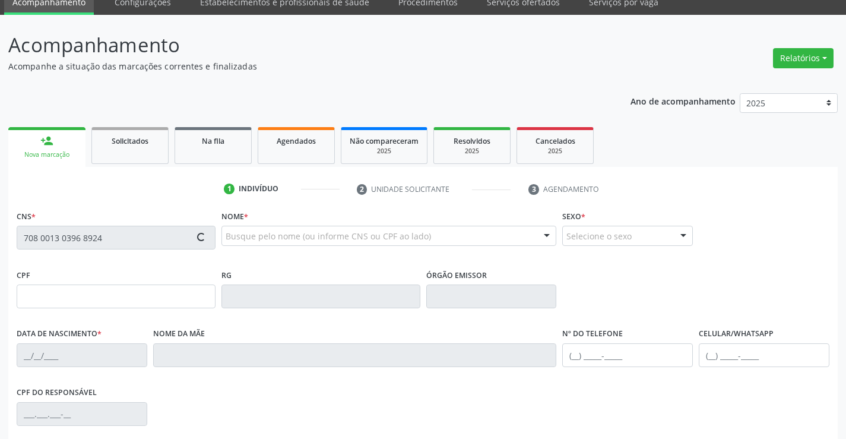
type input "S/N"
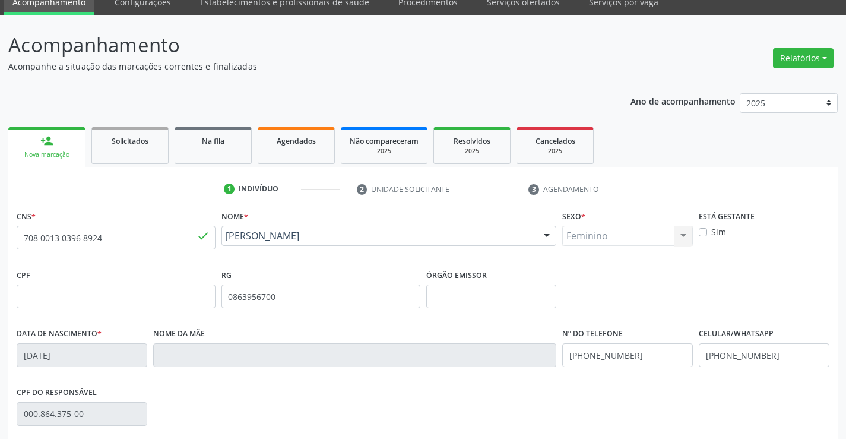
scroll to position [205, 0]
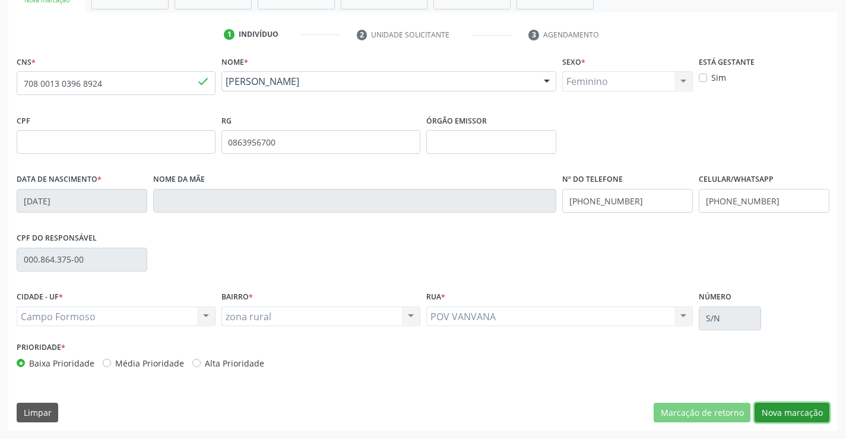
click at [799, 412] on button "Nova marcação" at bounding box center [791, 412] width 75 height 20
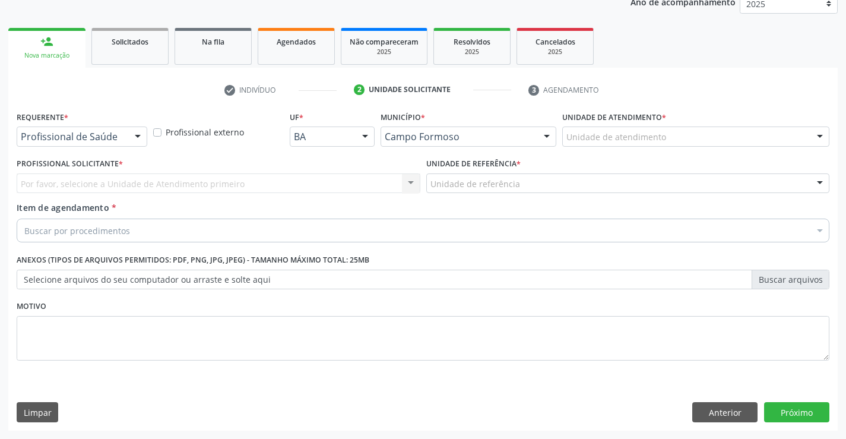
scroll to position [150, 0]
click at [132, 142] on div at bounding box center [138, 137] width 18 height 20
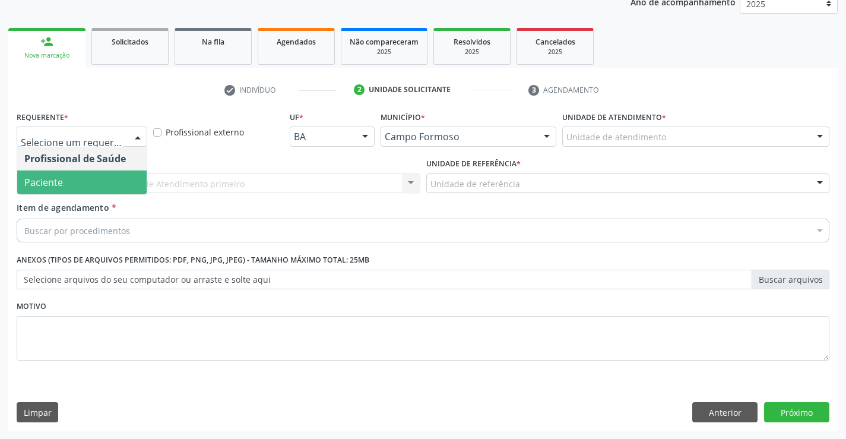
click at [123, 193] on span "Paciente" at bounding box center [81, 182] width 129 height 24
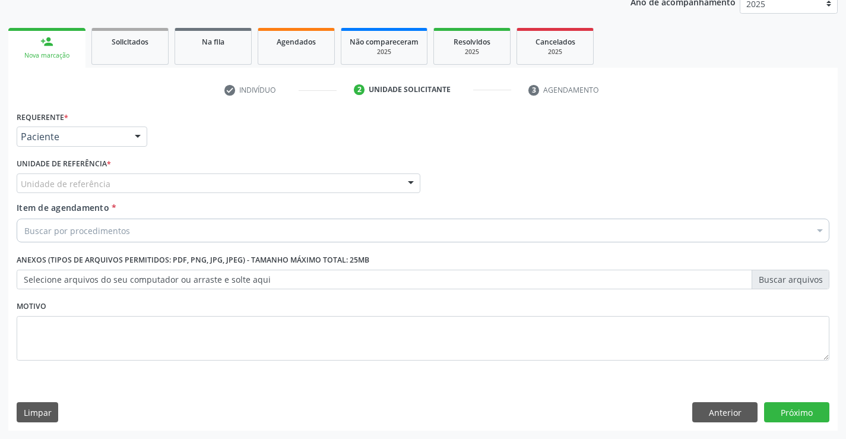
click at [216, 186] on div "Unidade de referência" at bounding box center [219, 183] width 404 height 20
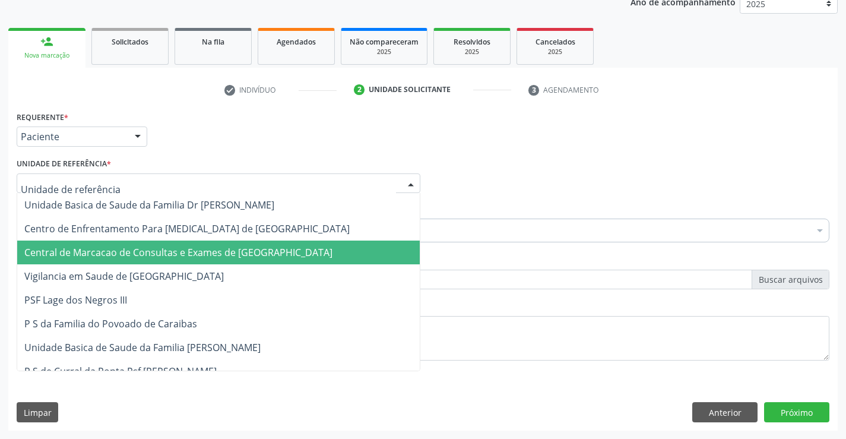
click at [239, 246] on span "Central de Marcacao de Consultas e Exames de [GEOGRAPHIC_DATA]" at bounding box center [178, 252] width 308 height 13
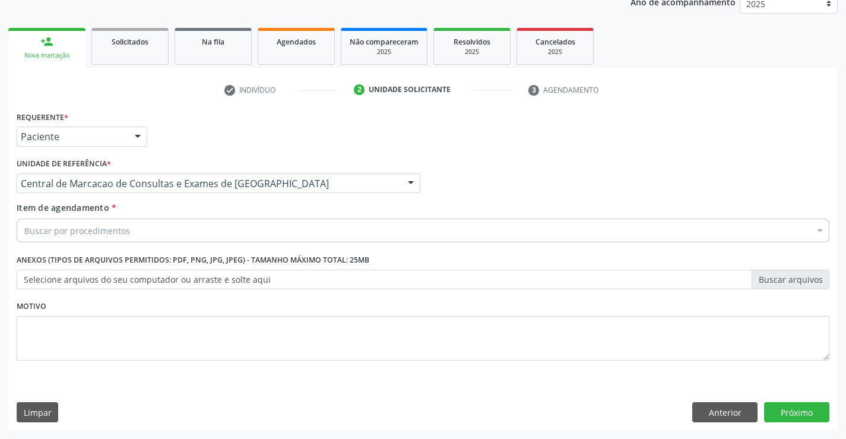
click at [285, 236] on div "Buscar por procedimentos" at bounding box center [423, 230] width 812 height 24
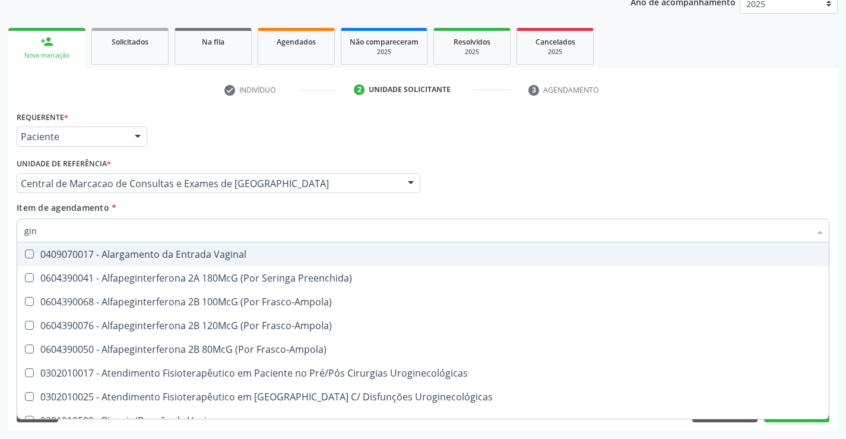
type input "gine"
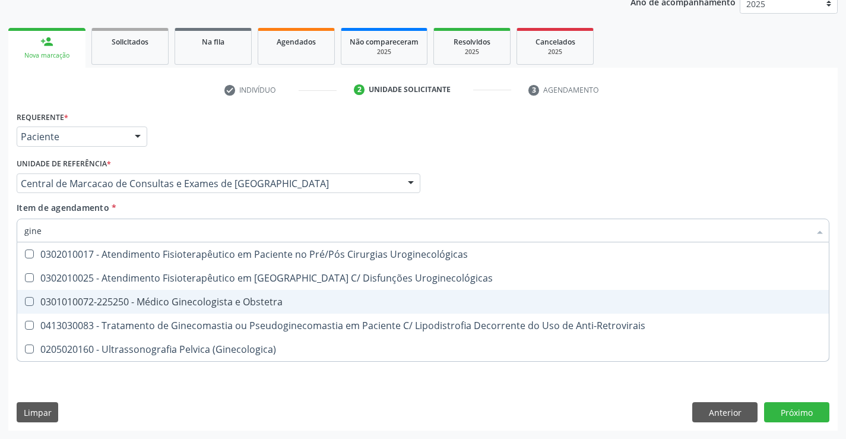
drag, startPoint x: 300, startPoint y: 303, endPoint x: 310, endPoint y: 301, distance: 9.8
click at [301, 303] on div "0301010072-225250 - Médico Ginecologista e Obstetra" at bounding box center [422, 301] width 797 height 9
checkbox Obstetra "true"
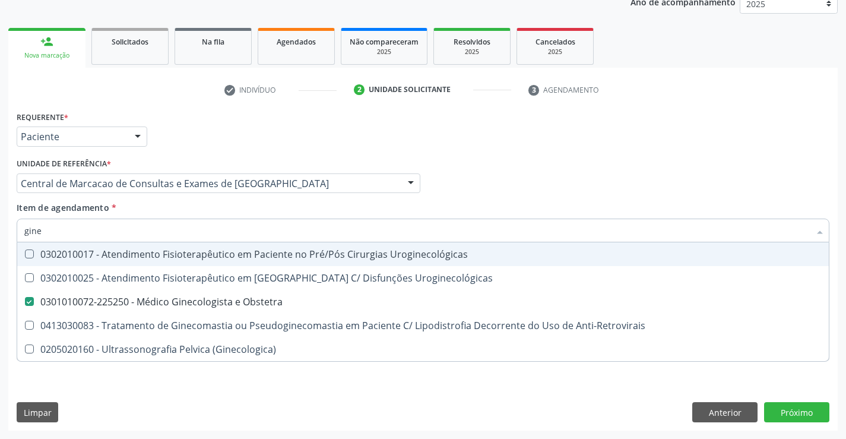
click at [754, 183] on div "Profissional Solicitante Por favor, selecione a Unidade de Atendimento primeiro…" at bounding box center [423, 178] width 818 height 46
checkbox Uroginecológicas "true"
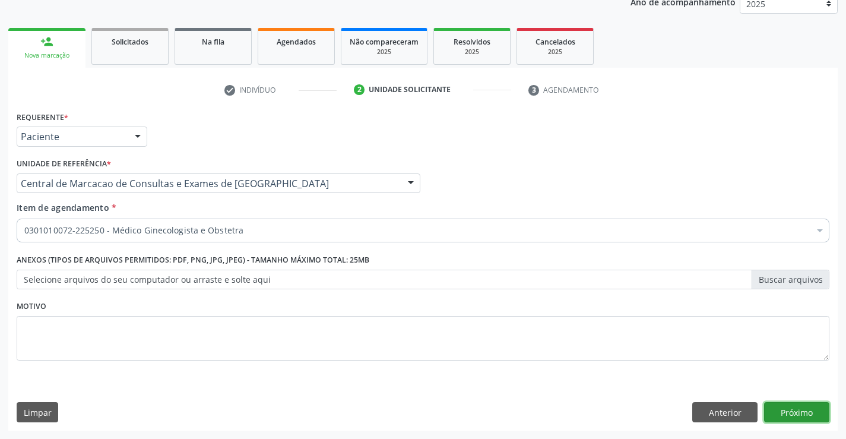
click at [800, 412] on button "Próximo" at bounding box center [796, 412] width 65 height 20
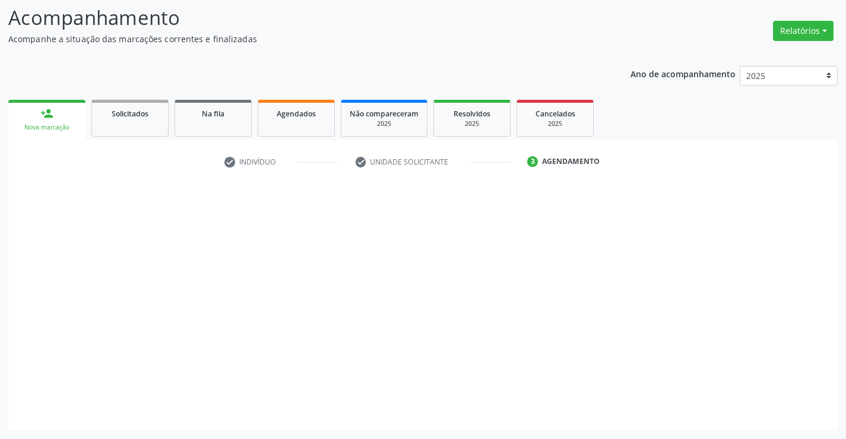
scroll to position [78, 0]
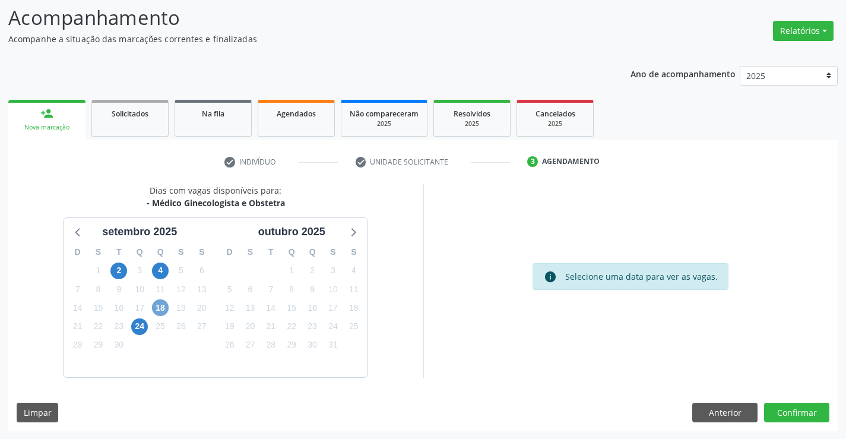
click at [163, 313] on span "18" at bounding box center [160, 307] width 17 height 17
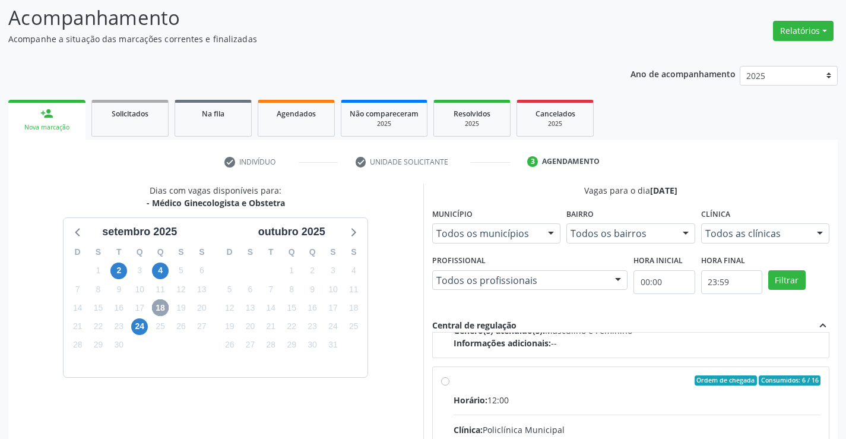
scroll to position [187, 0]
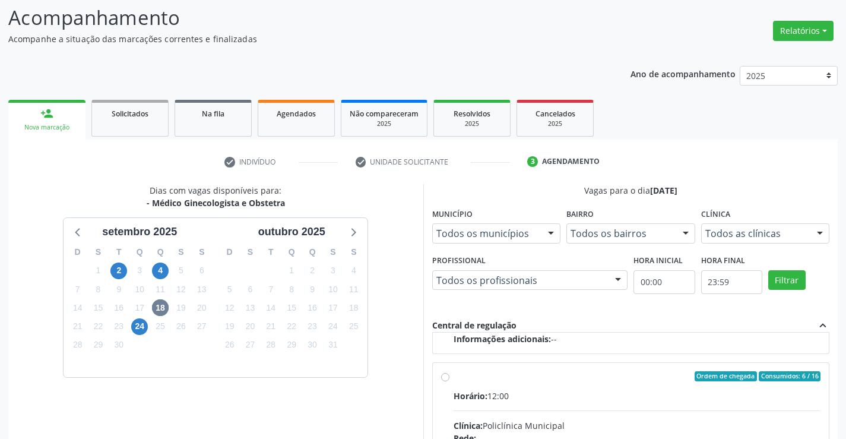
click at [569, 395] on div "Horário: 12:00" at bounding box center [636, 395] width 367 height 12
click at [449, 382] on input "Ordem de chegada Consumidos: 6 / 16 Horário: 12:00 Clínica: Policlínica Municip…" at bounding box center [445, 376] width 8 height 11
radio input "true"
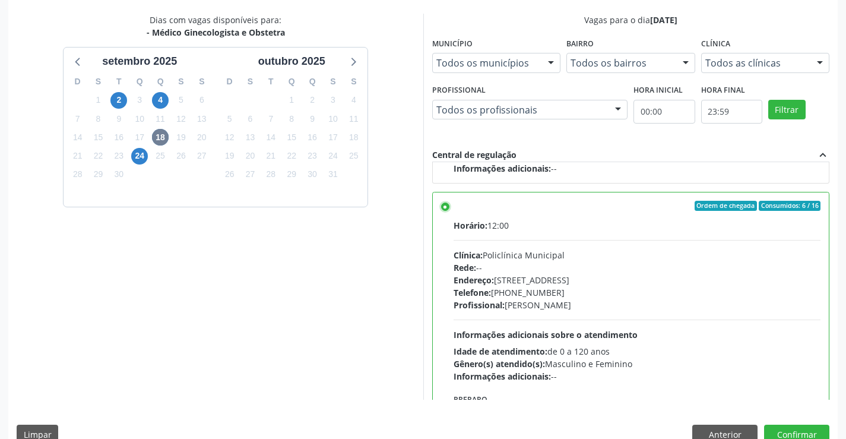
scroll to position [271, 0]
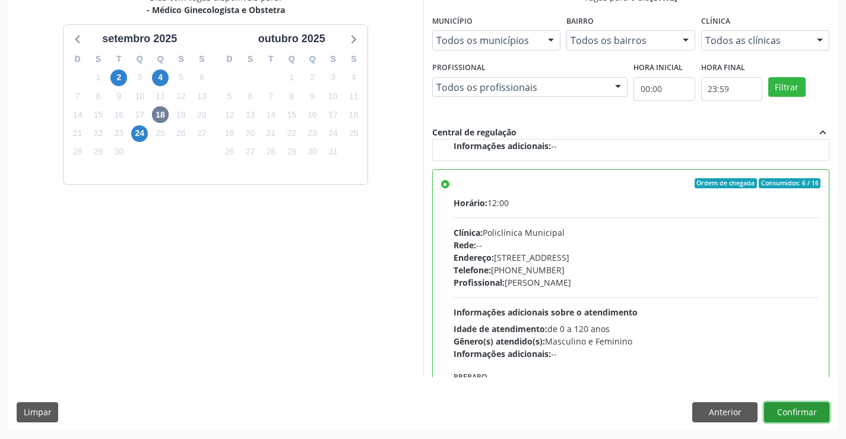
click at [796, 411] on button "Confirmar" at bounding box center [796, 412] width 65 height 20
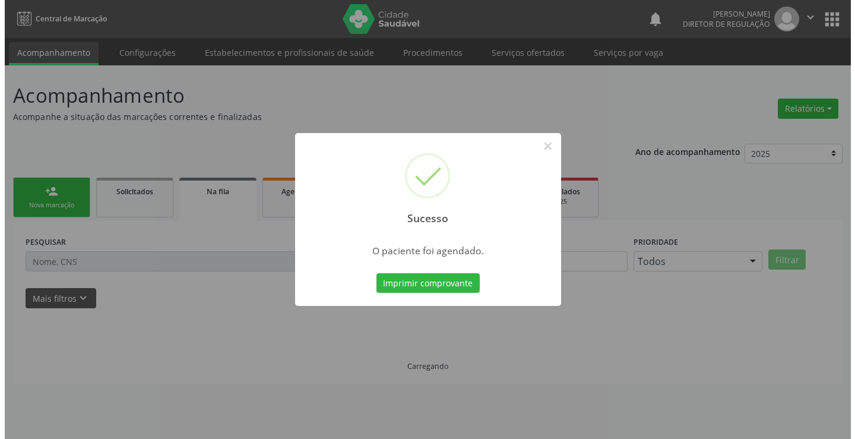
scroll to position [0, 0]
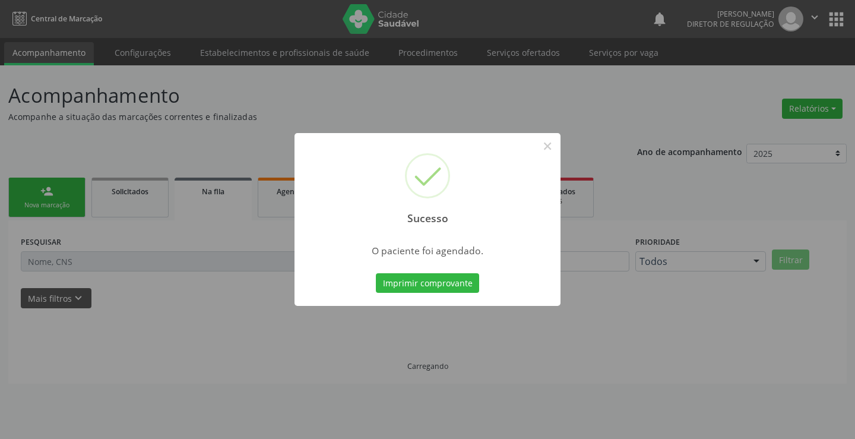
click at [376, 273] on button "Imprimir comprovante" at bounding box center [427, 283] width 103 height 20
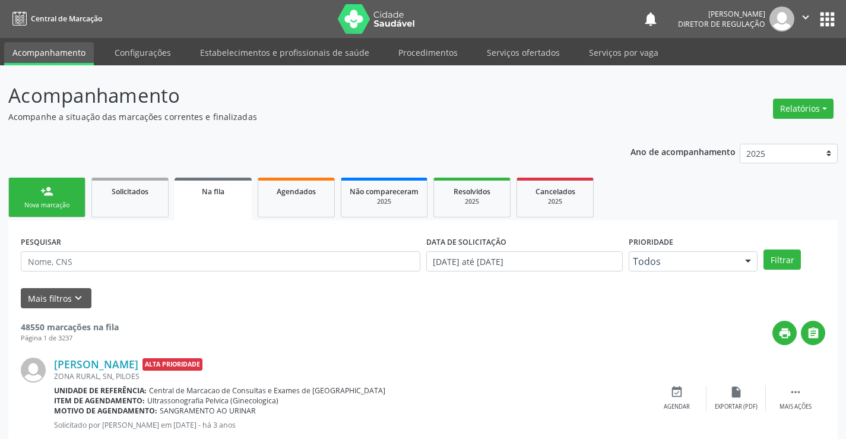
click at [40, 195] on link "person_add Nova marcação" at bounding box center [46, 197] width 77 height 40
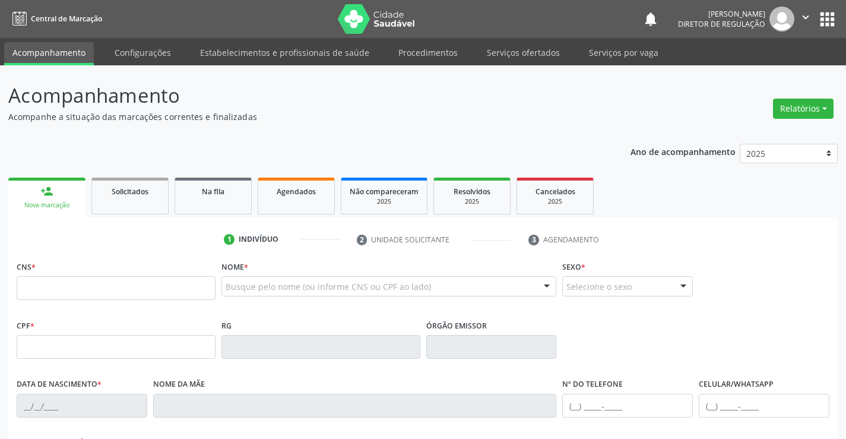
click at [270, 280] on div "Busque pelo nome (ou informe CNS ou CPF ao lado)" at bounding box center [388, 286] width 335 height 20
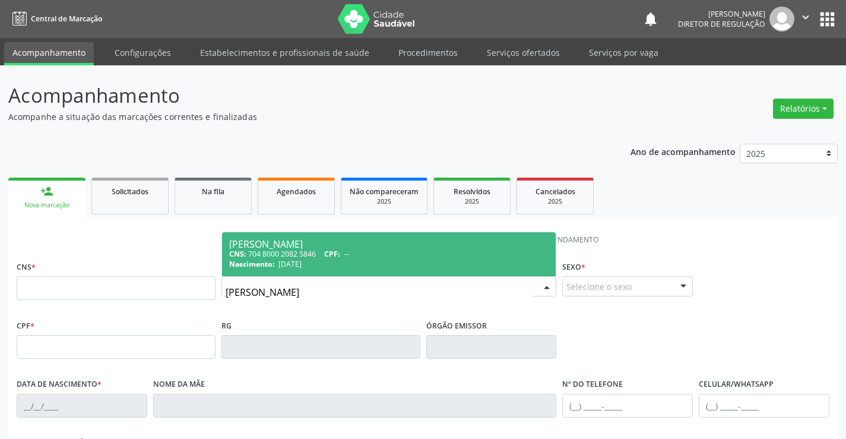
type input "[PERSON_NAME]"
drag, startPoint x: 288, startPoint y: 262, endPoint x: 296, endPoint y: 261, distance: 7.8
click at [290, 262] on span "[DATE]" at bounding box center [289, 264] width 23 height 10
type input "704 8000 2082 5846"
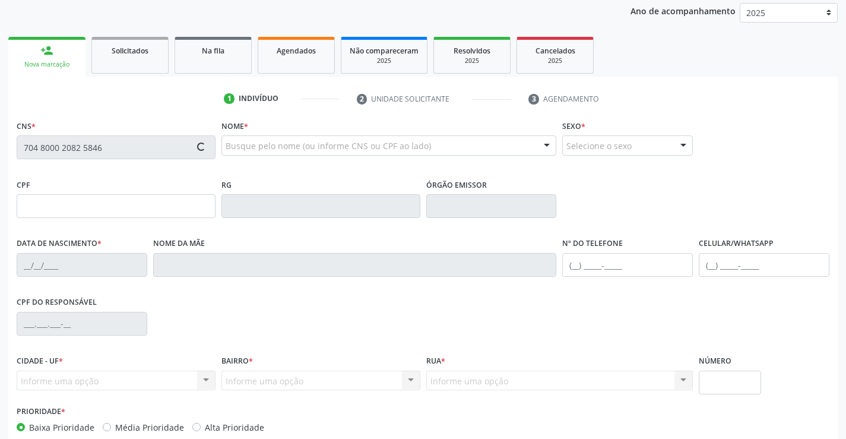
type input "[DATE]"
type input "[PHONE_NUMBER]"
type input "S/N"
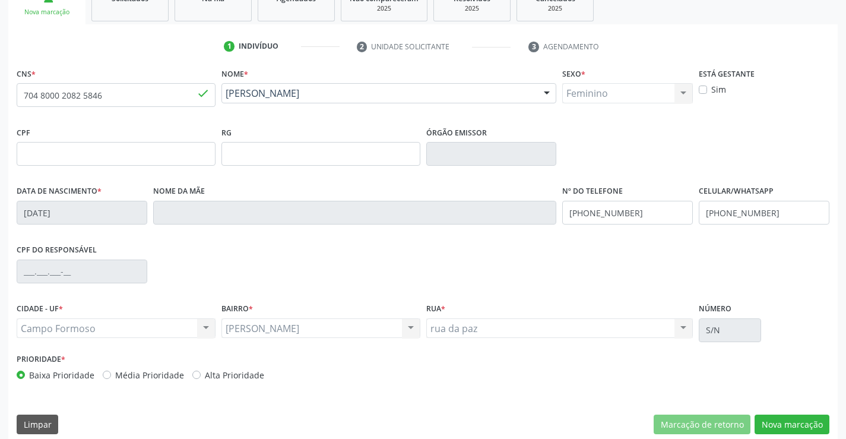
scroll to position [205, 0]
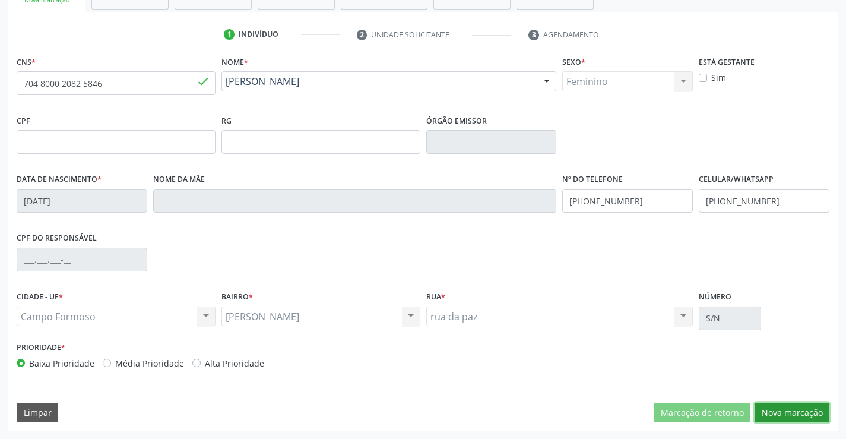
click at [798, 414] on button "Nova marcação" at bounding box center [791, 412] width 75 height 20
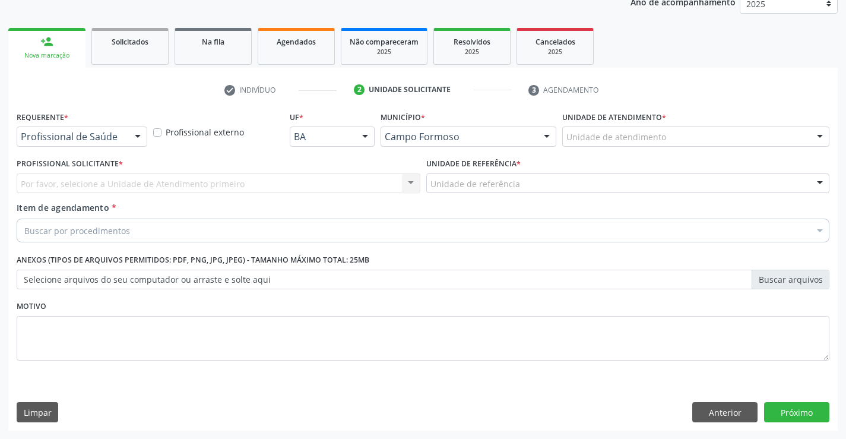
scroll to position [150, 0]
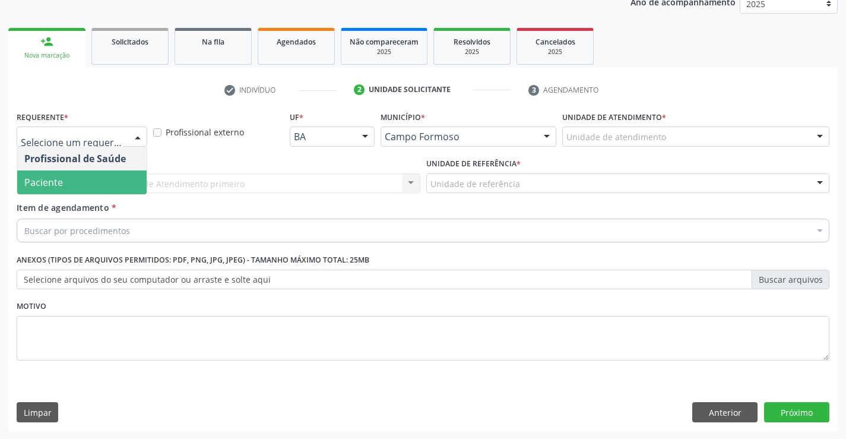
click at [108, 185] on span "Paciente" at bounding box center [81, 182] width 129 height 24
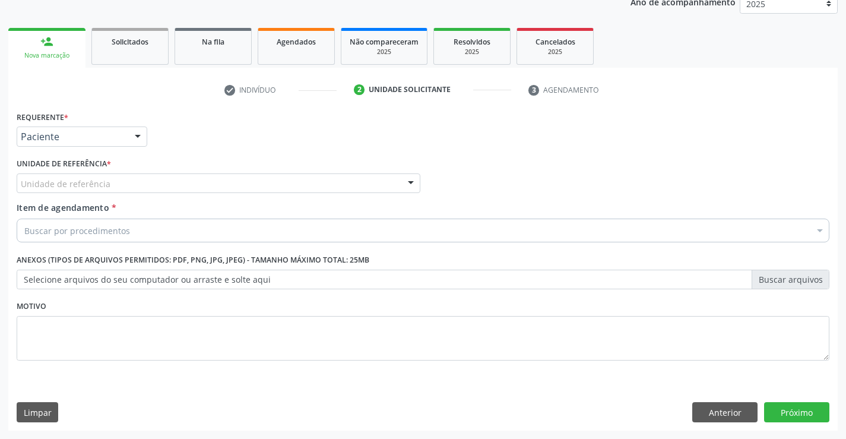
drag, startPoint x: 198, startPoint y: 174, endPoint x: 217, endPoint y: 218, distance: 47.3
click at [197, 176] on div "Unidade de referência" at bounding box center [219, 183] width 404 height 20
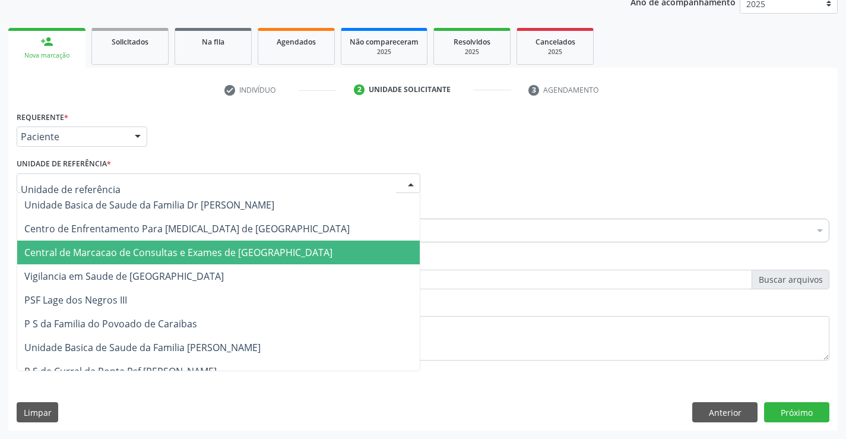
click at [224, 246] on span "Central de Marcacao de Consultas e Exames de [GEOGRAPHIC_DATA]" at bounding box center [178, 252] width 308 height 13
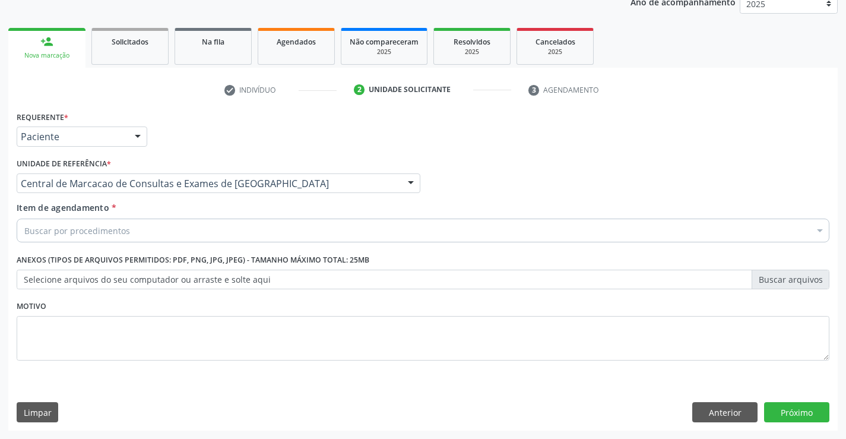
click at [259, 231] on div "Buscar por procedimentos" at bounding box center [423, 230] width 812 height 24
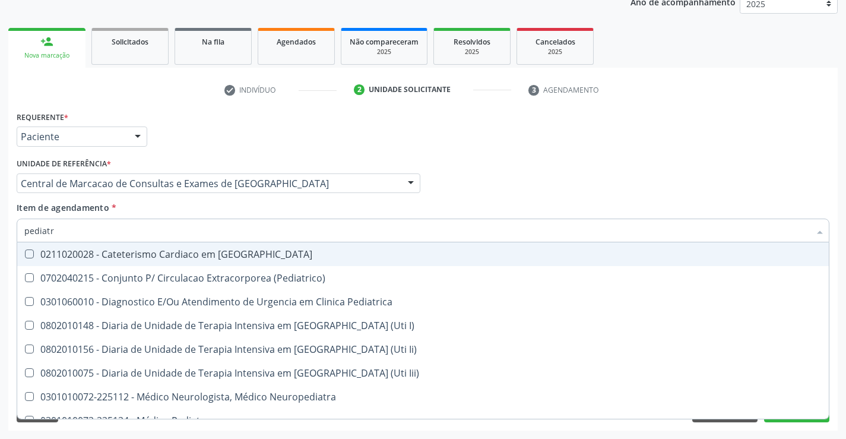
type input "pediatra"
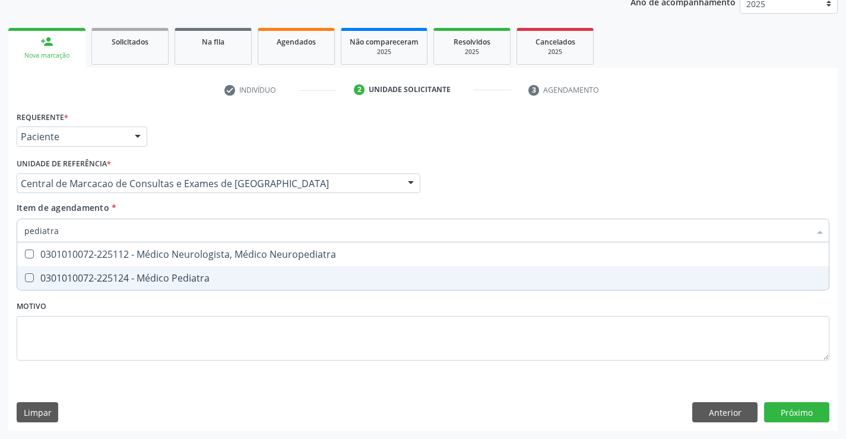
click at [246, 275] on div "0301010072-225124 - Médico Pediatra" at bounding box center [422, 277] width 797 height 9
checkbox Pediatra "true"
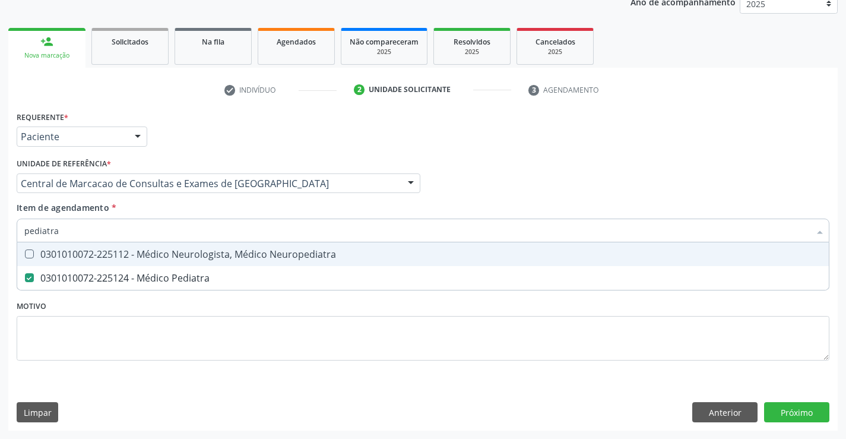
click at [551, 193] on div "Profissional Solicitante Por favor, selecione a Unidade de Atendimento primeiro…" at bounding box center [423, 178] width 818 height 46
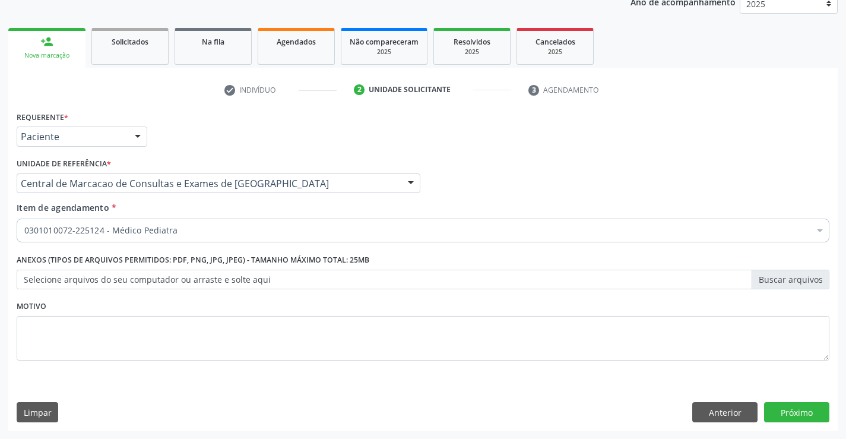
scroll to position [0, 0]
click at [783, 407] on button "Próximo" at bounding box center [796, 412] width 65 height 20
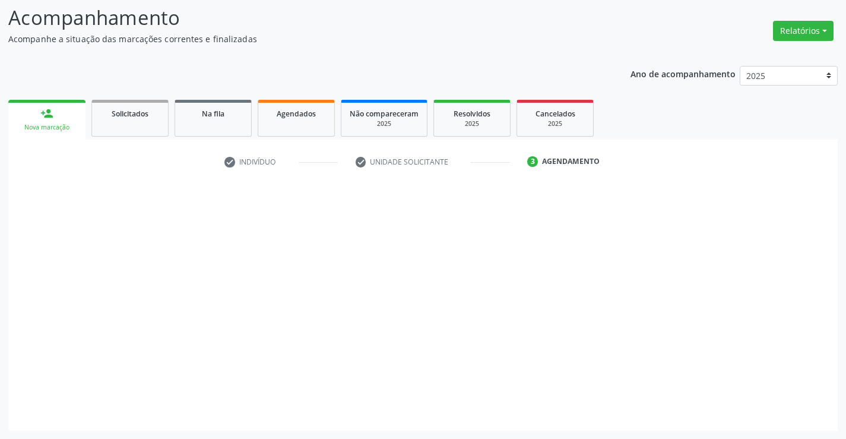
scroll to position [78, 0]
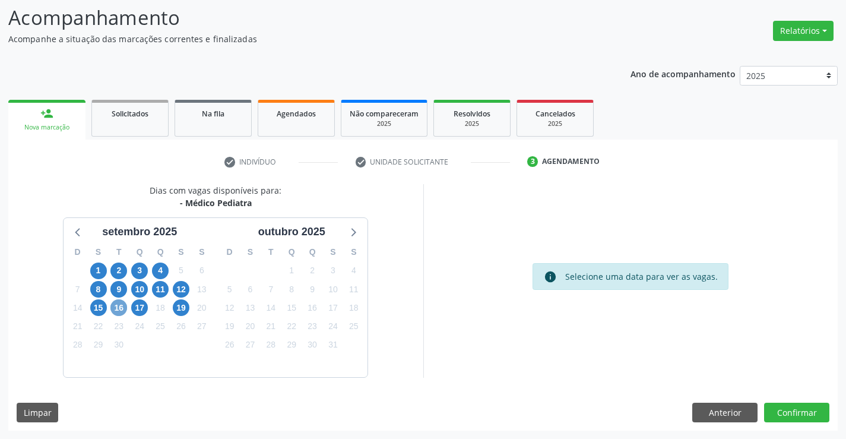
click at [120, 308] on span "16" at bounding box center [118, 307] width 17 height 17
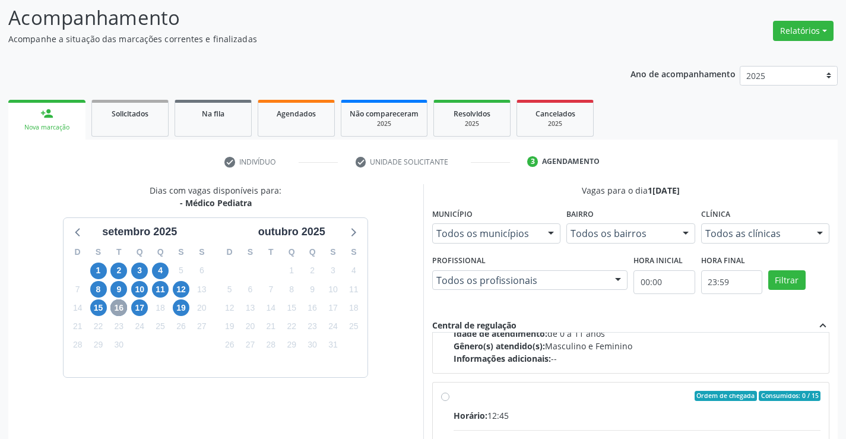
scroll to position [178, 0]
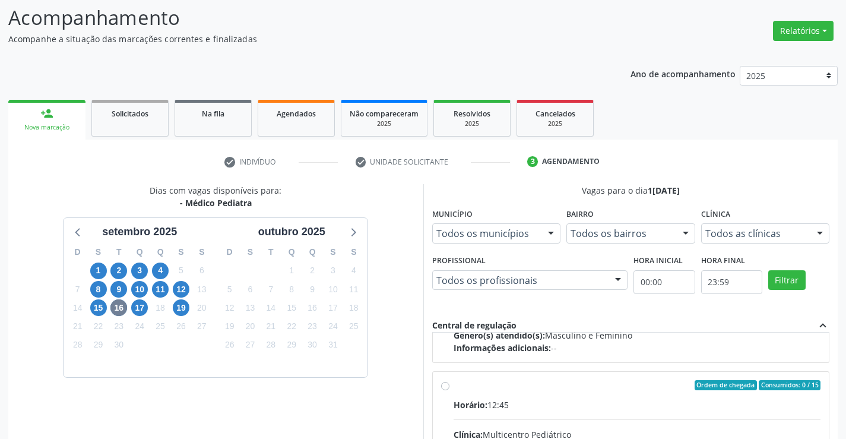
click at [449, 390] on input "Ordem de chegada Consumidos: 0 / 15 Horário: 12:45 Clínica: Multicentro Pediátr…" at bounding box center [445, 385] width 8 height 11
radio input "true"
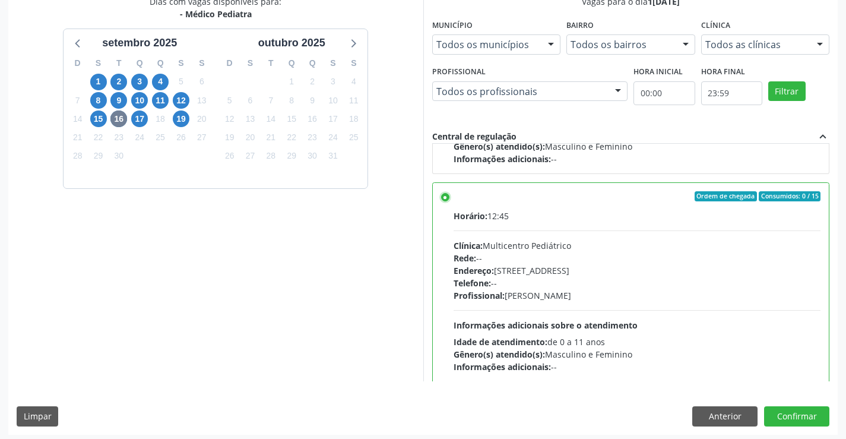
scroll to position [271, 0]
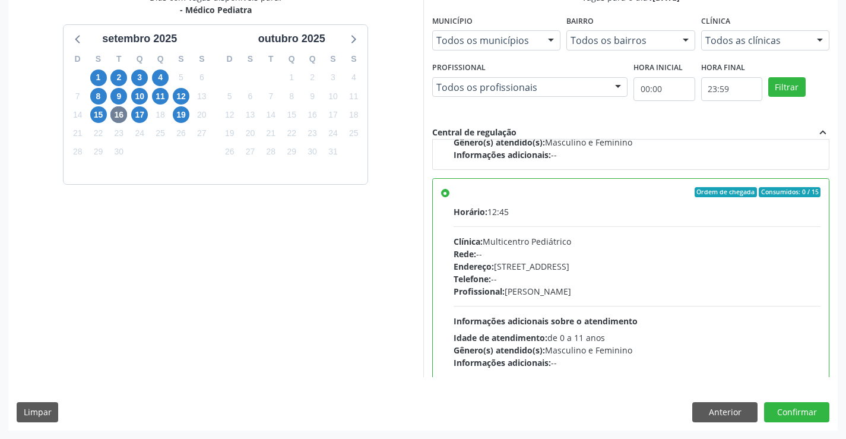
click at [802, 424] on div "Dias com vagas disponíveis para: - Médico Pediatra [DATE] D S T Q Q S S 31 1 2 …" at bounding box center [422, 210] width 829 height 439
click at [801, 418] on button "Confirmar" at bounding box center [796, 412] width 65 height 20
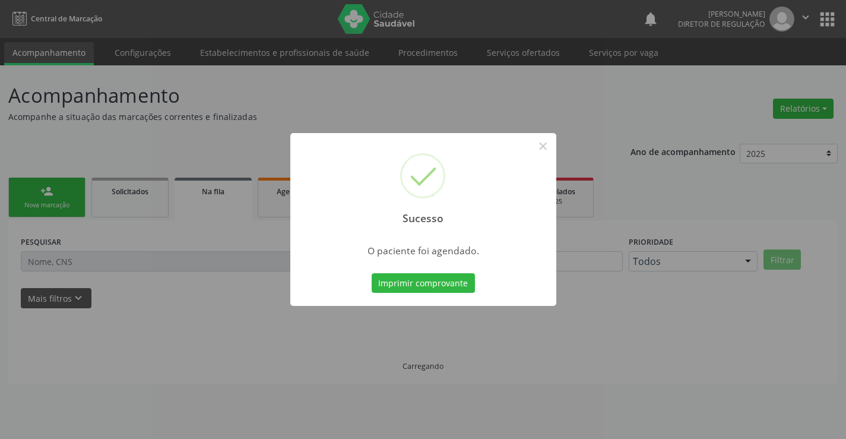
scroll to position [0, 0]
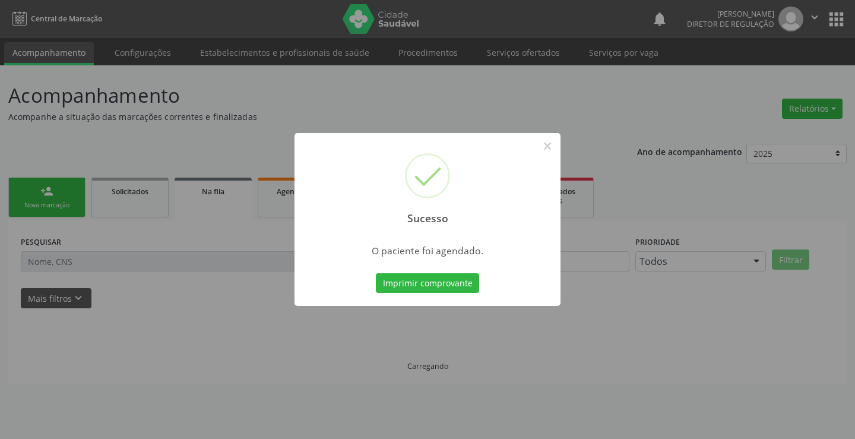
click at [376, 273] on button "Imprimir comprovante" at bounding box center [427, 283] width 103 height 20
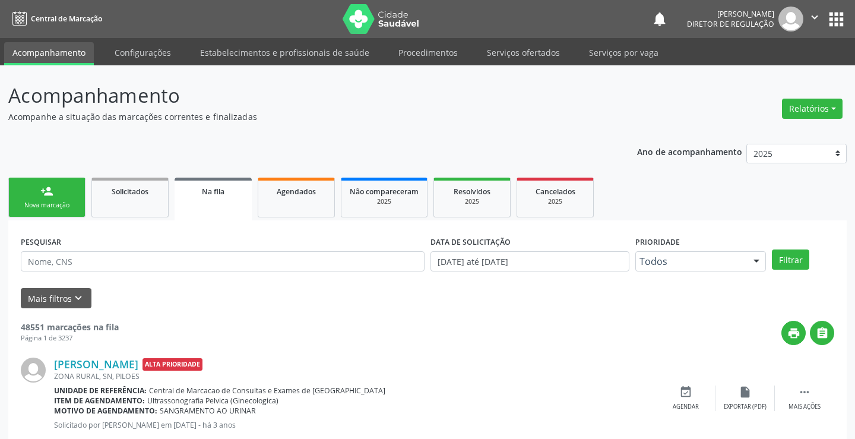
click at [55, 207] on div "Sucesso × O paciente foi agendado. Imprimir comprovante Cancel" at bounding box center [427, 219] width 855 height 439
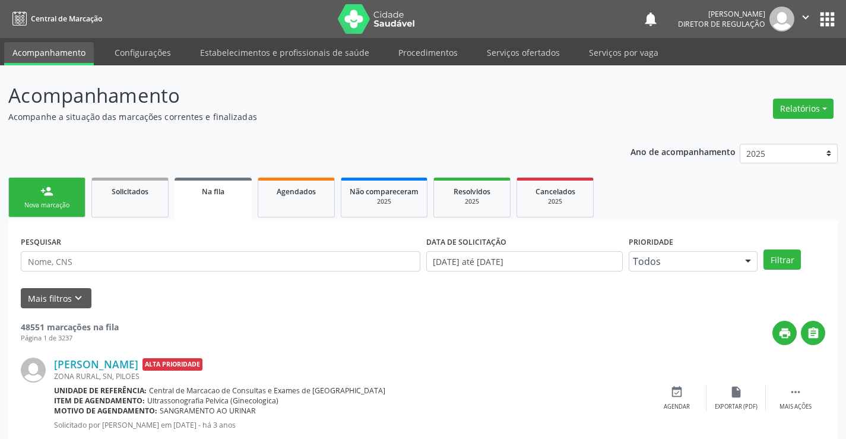
click at [55, 207] on div "Nova marcação" at bounding box center [46, 205] width 59 height 9
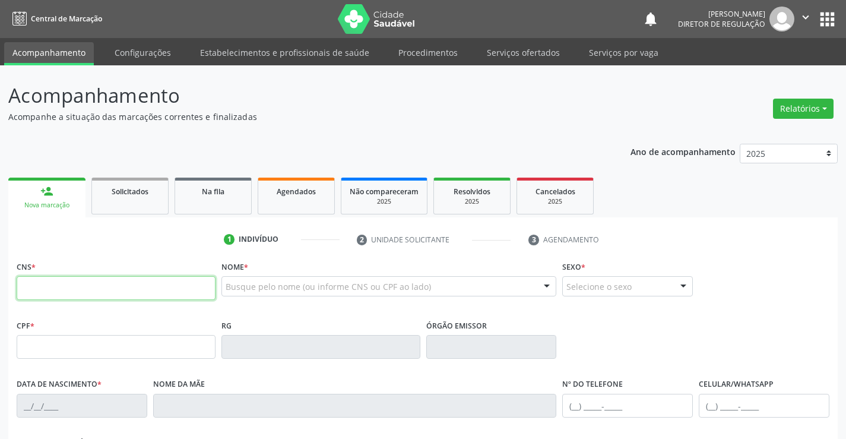
click at [55, 281] on input "text" at bounding box center [116, 288] width 199 height 24
type input "702 4030 5596 1029"
type input "[DATE]"
type input "[PHONE_NUMBER]"
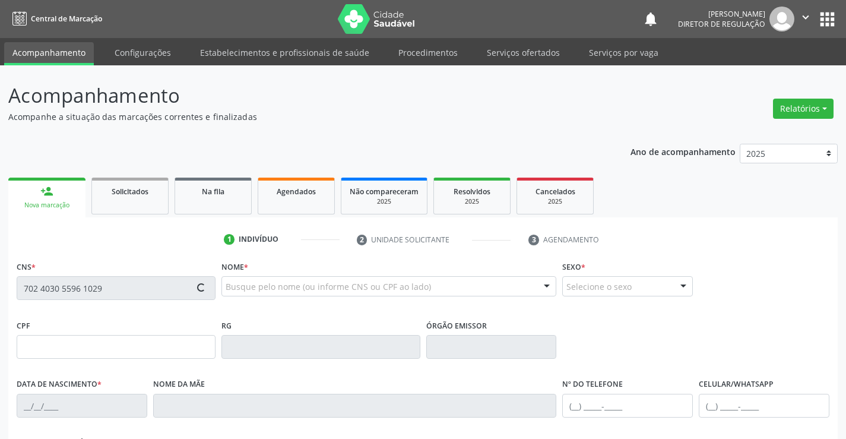
type input "S/N"
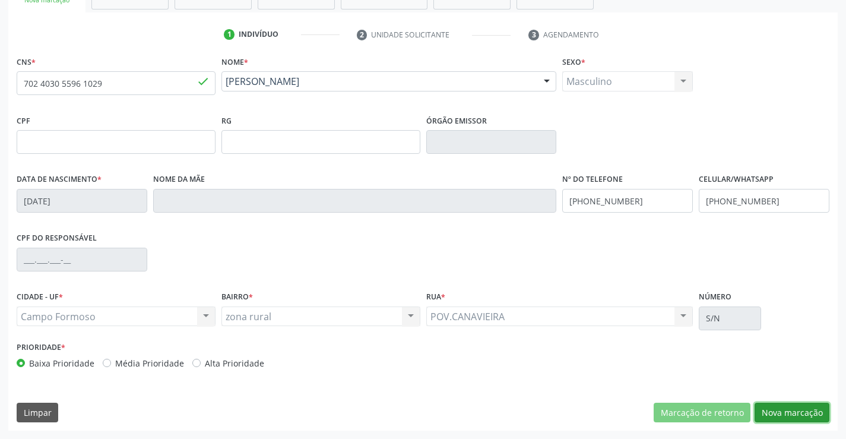
click at [782, 415] on button "Nova marcação" at bounding box center [791, 412] width 75 height 20
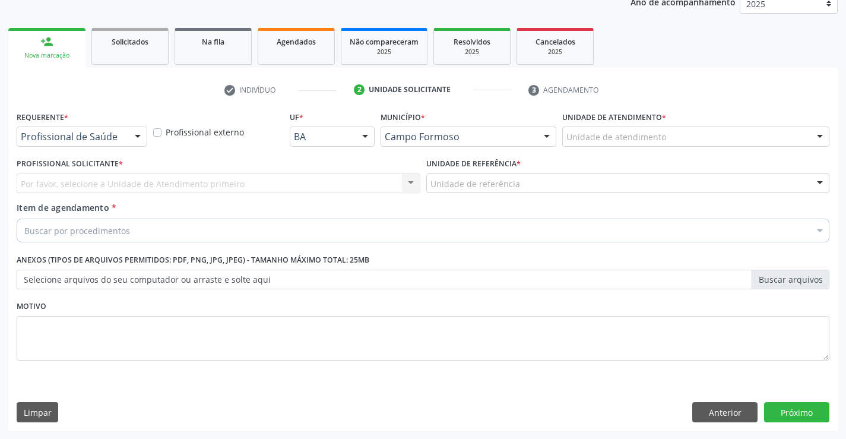
scroll to position [150, 0]
drag, startPoint x: 138, startPoint y: 141, endPoint x: 132, endPoint y: 149, distance: 9.4
click at [136, 142] on div at bounding box center [138, 137] width 18 height 20
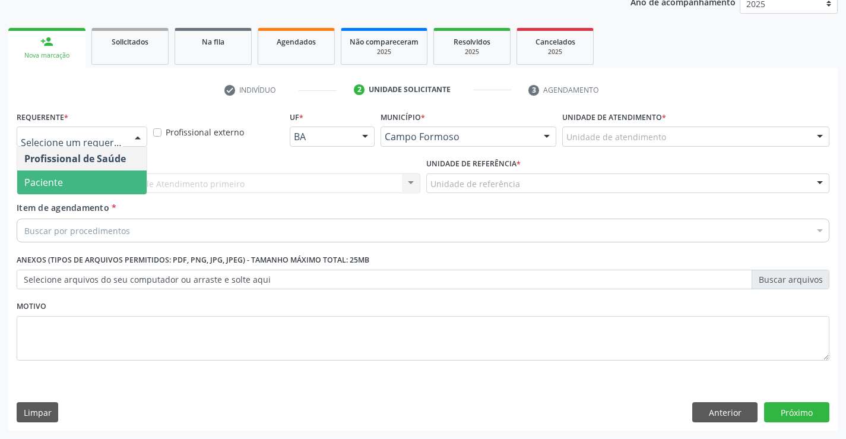
click at [118, 189] on span "Paciente" at bounding box center [81, 182] width 129 height 24
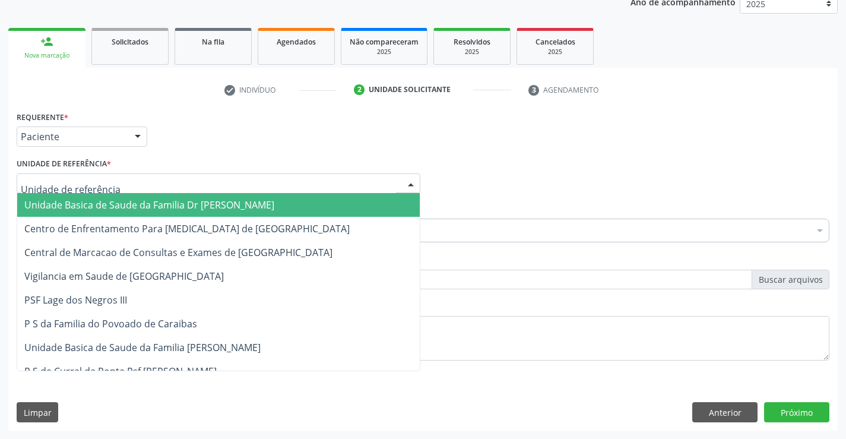
click at [202, 185] on div at bounding box center [219, 183] width 404 height 20
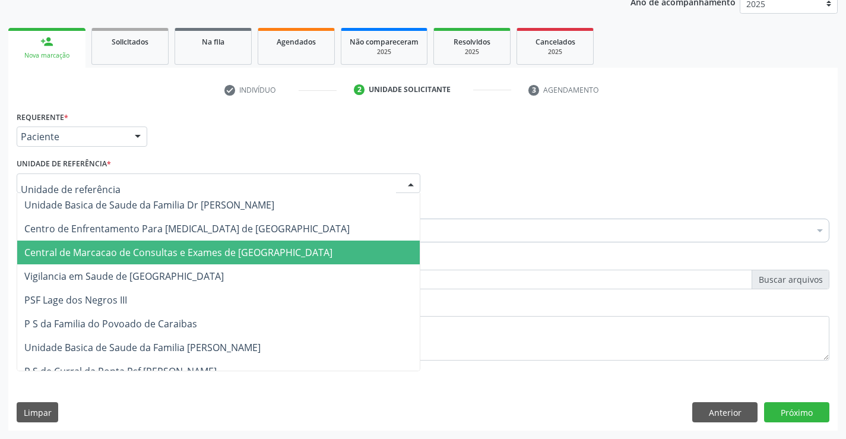
click at [214, 246] on span "Central de Marcacao de Consultas e Exames de [GEOGRAPHIC_DATA]" at bounding box center [178, 252] width 308 height 13
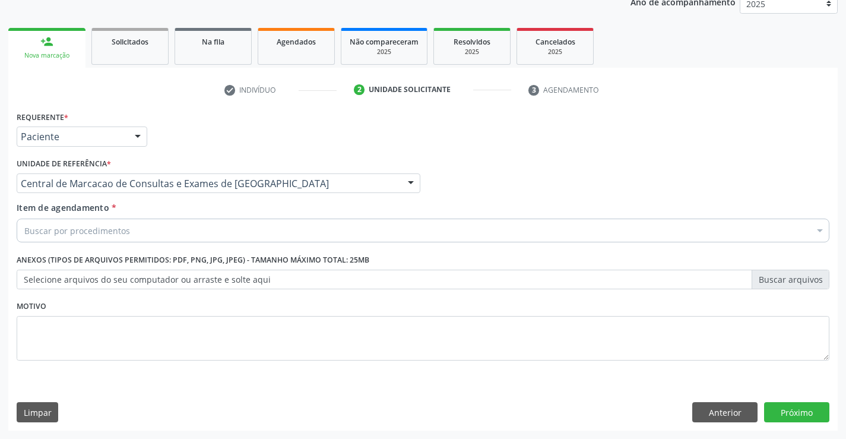
click at [282, 240] on div "Buscar por procedimentos" at bounding box center [423, 230] width 812 height 24
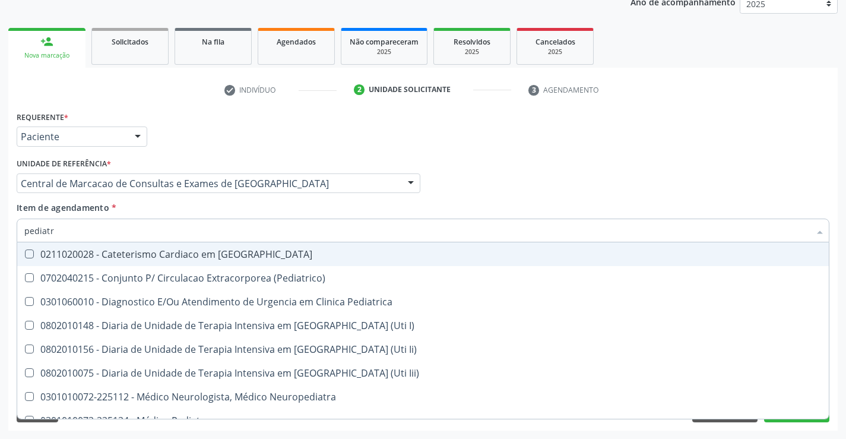
type input "pediatra"
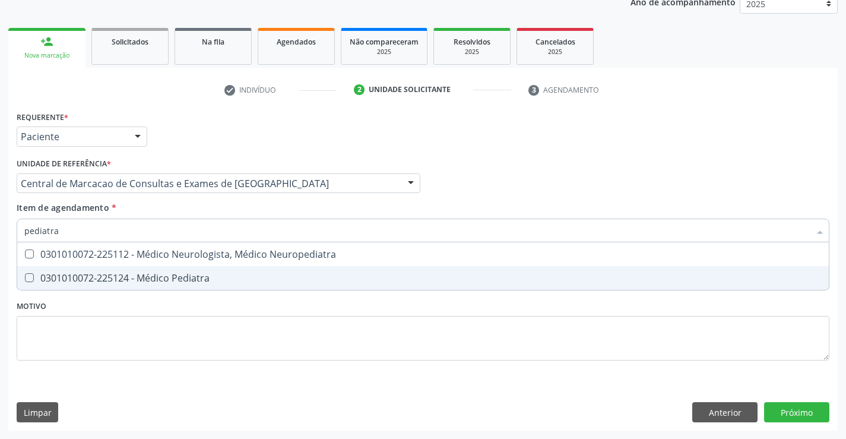
drag, startPoint x: 253, startPoint y: 278, endPoint x: 273, endPoint y: 275, distance: 20.4
click at [252, 278] on div "0301010072-225124 - Médico Pediatra" at bounding box center [422, 277] width 797 height 9
checkbox Pediatra "true"
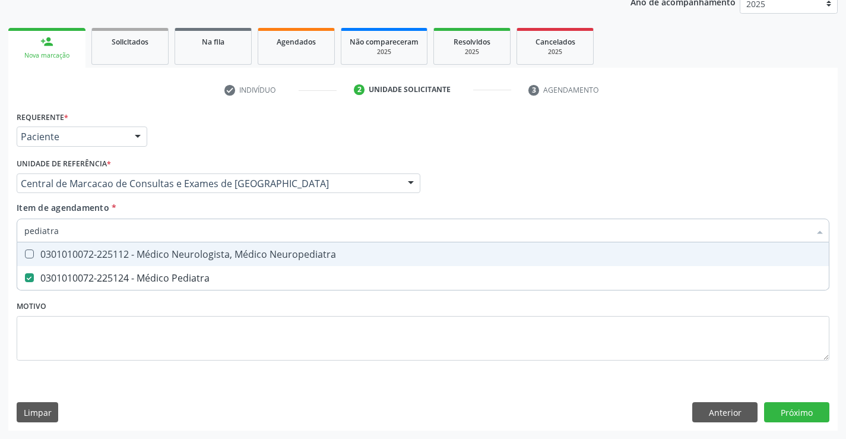
click at [817, 193] on div "Profissional Solicitante Por favor, selecione a Unidade de Atendimento primeiro…" at bounding box center [423, 178] width 818 height 46
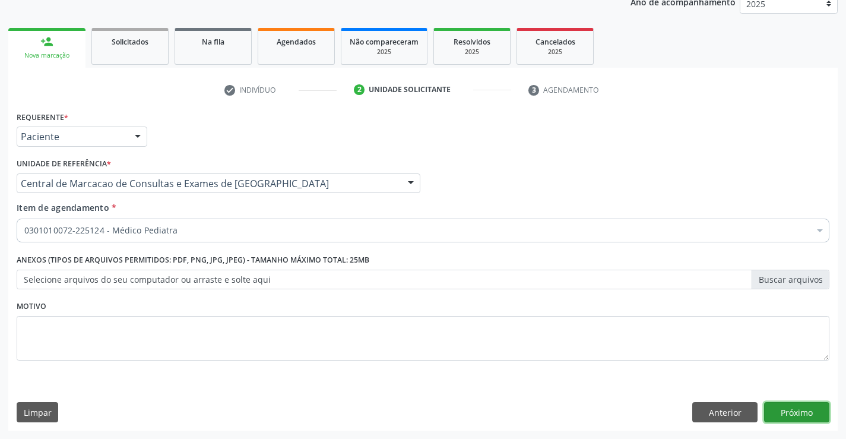
click at [792, 404] on button "Próximo" at bounding box center [796, 412] width 65 height 20
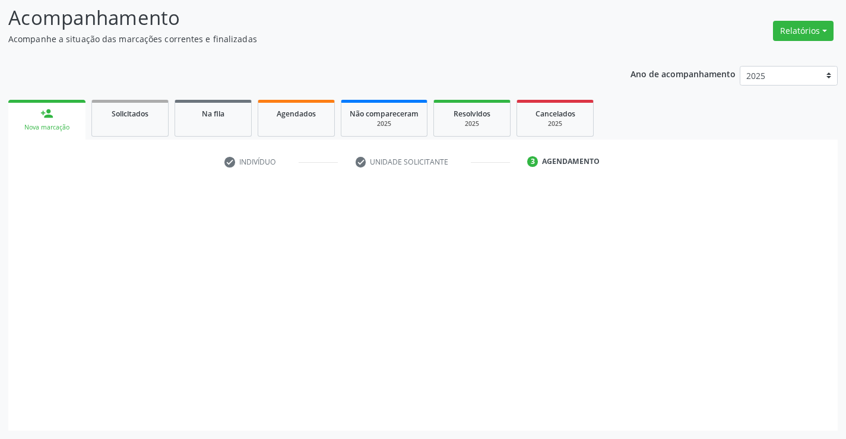
scroll to position [78, 0]
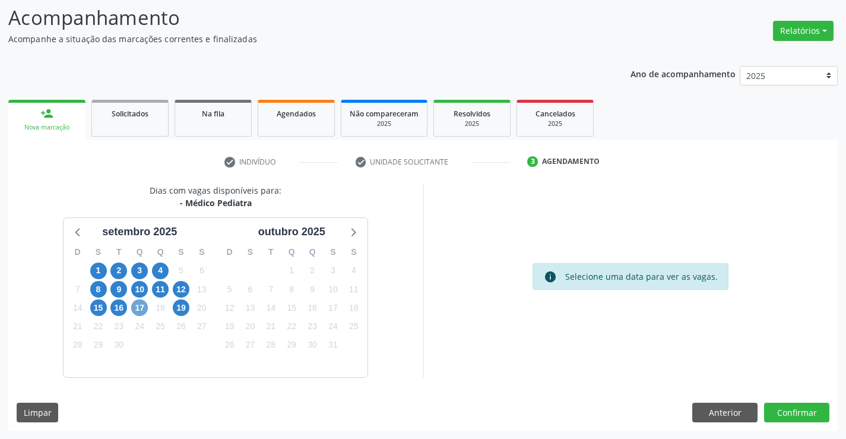
click at [136, 313] on span "17" at bounding box center [139, 307] width 17 height 17
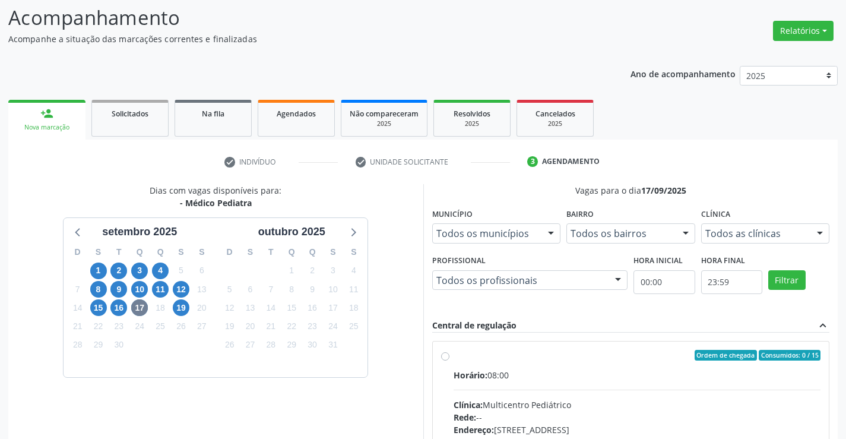
click at [597, 366] on label "Ordem de chegada Consumidos: 0 / 15 Horário: 08:00 Clínica: Multicentro Pediátr…" at bounding box center [636, 441] width 367 height 182
click at [449, 360] on input "Ordem de chegada Consumidos: 0 / 15 Horário: 08:00 Clínica: Multicentro Pediátr…" at bounding box center [445, 355] width 8 height 11
radio input "true"
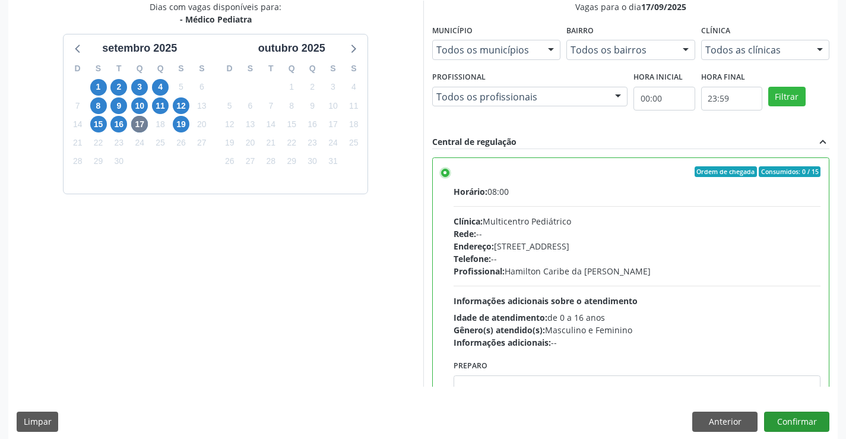
scroll to position [271, 0]
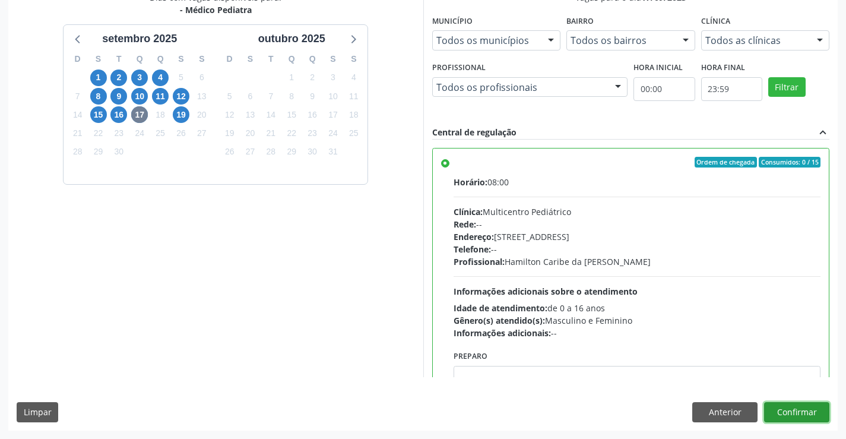
click at [801, 412] on button "Confirmar" at bounding box center [796, 412] width 65 height 20
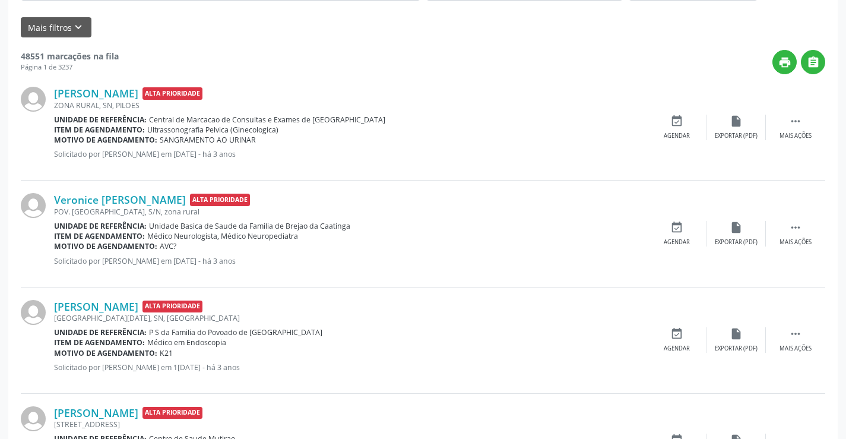
scroll to position [0, 0]
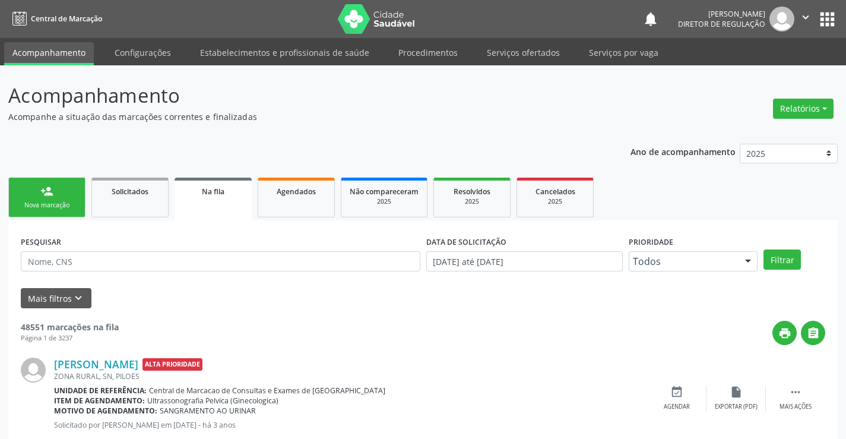
click at [47, 191] on div "person_add" at bounding box center [46, 191] width 13 height 13
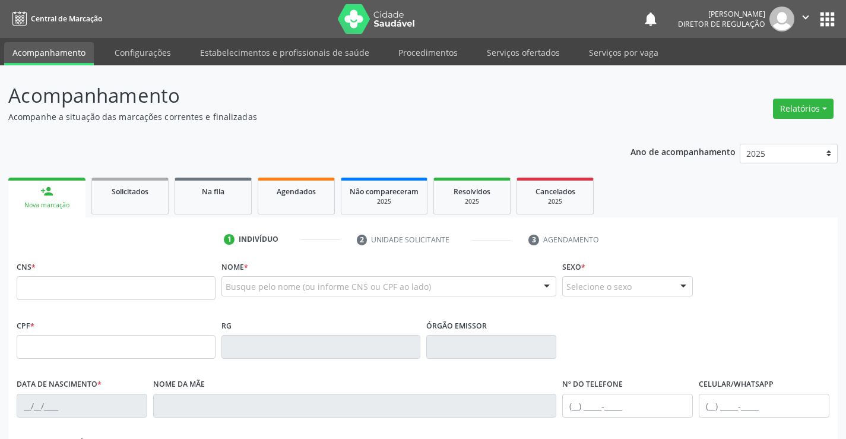
click at [266, 277] on div "Busque pelo nome (ou informe CNS ou CPF ao lado)" at bounding box center [388, 286] width 335 height 20
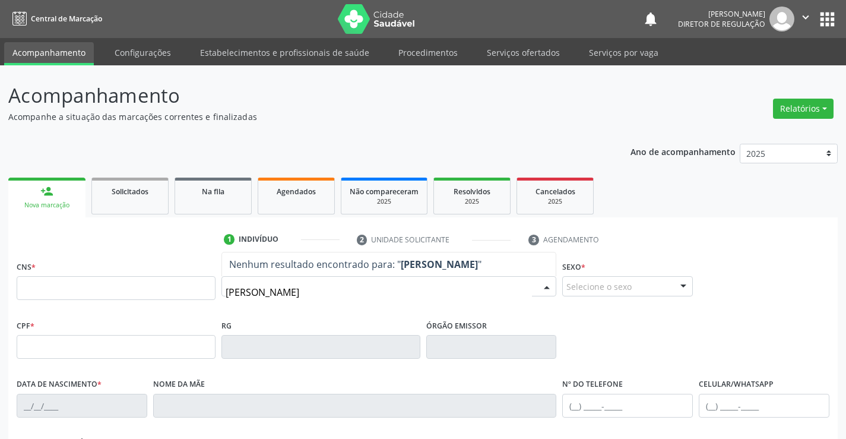
type input "[PERSON_NAME]"
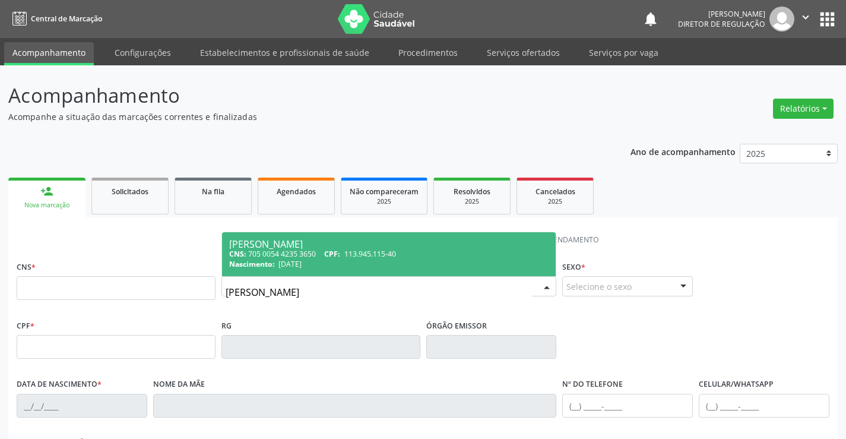
click at [366, 266] on div "Nascimento: 1[DATE]" at bounding box center [389, 264] width 320 height 10
type input "705 0054 4235 3650"
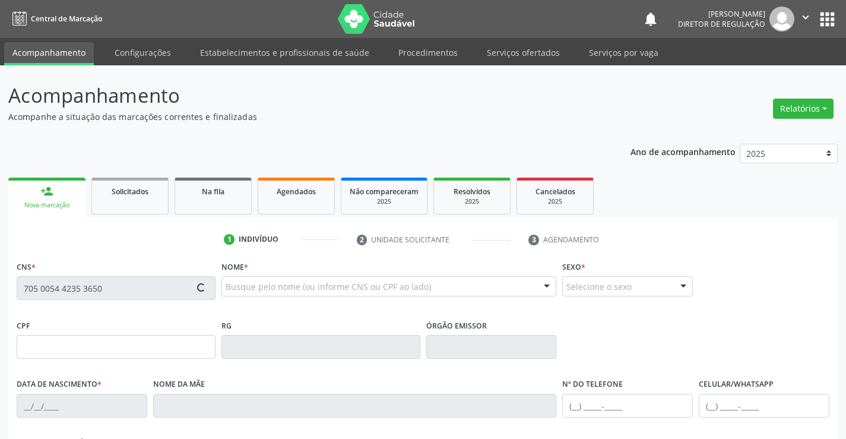
type input "30772207153"
type input "[DATE]"
type input "[PHONE_NUMBER]"
type input "S/N"
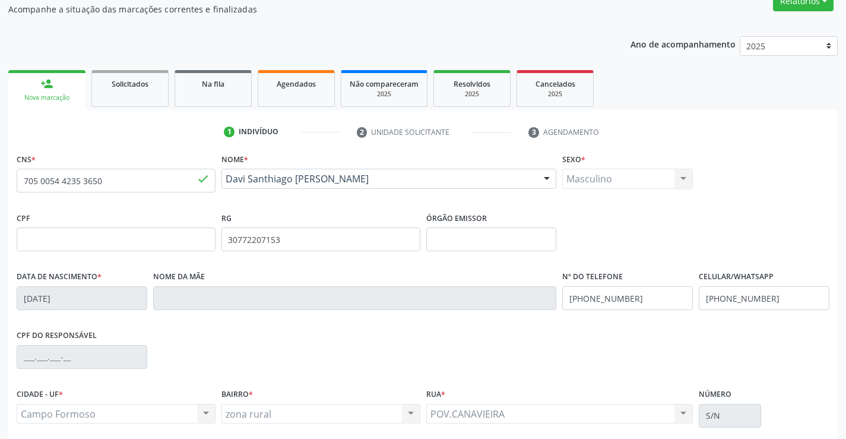
scroll to position [205, 0]
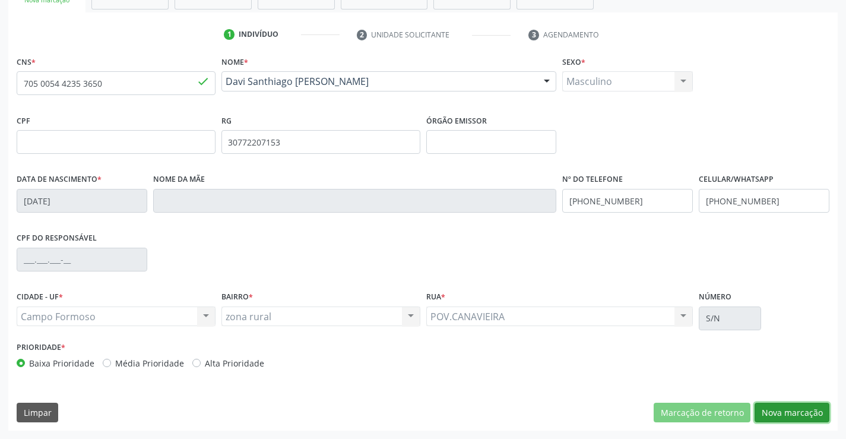
click at [774, 409] on button "Nova marcação" at bounding box center [791, 412] width 75 height 20
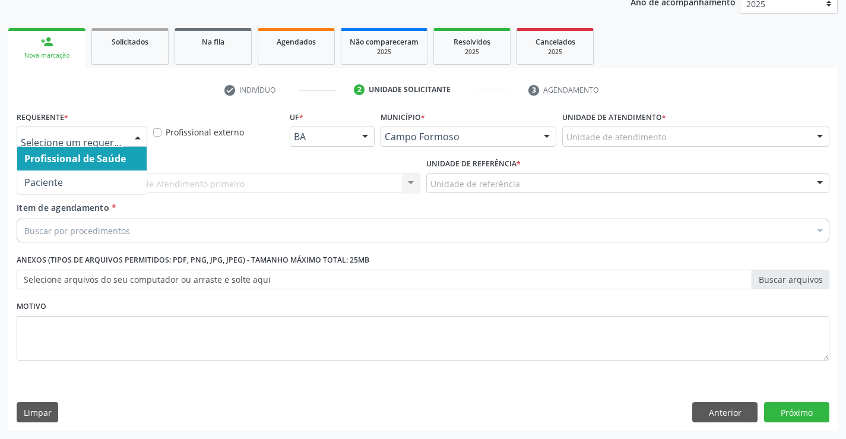
drag, startPoint x: 112, startPoint y: 135, endPoint x: 95, endPoint y: 209, distance: 76.7
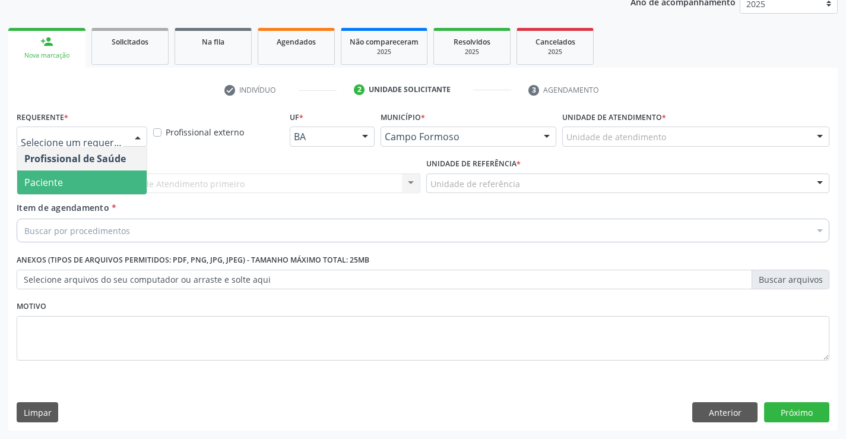
click at [89, 182] on span "Paciente" at bounding box center [81, 182] width 129 height 24
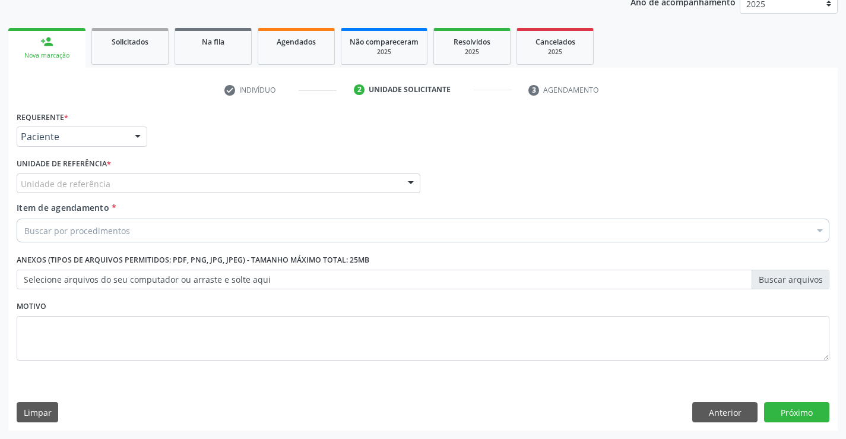
drag, startPoint x: 261, startPoint y: 179, endPoint x: 268, endPoint y: 229, distance: 50.4
click at [262, 180] on div "Unidade de referência" at bounding box center [219, 183] width 404 height 20
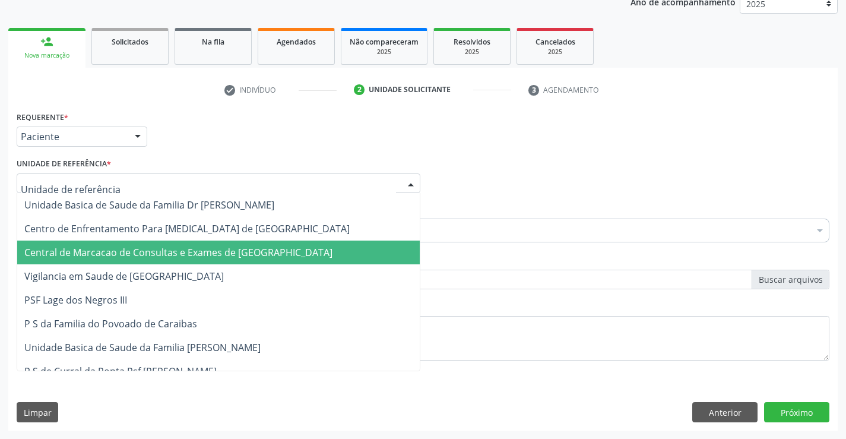
click at [280, 261] on span "Central de Marcacao de Consultas e Exames de [GEOGRAPHIC_DATA]" at bounding box center [218, 252] width 402 height 24
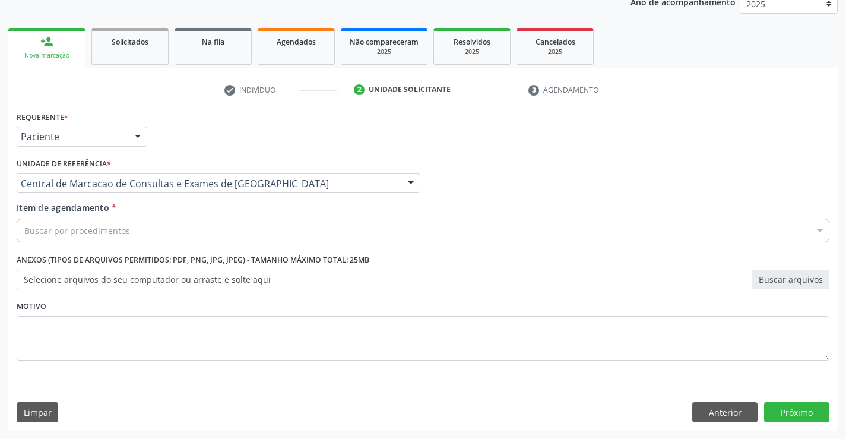
click at [341, 233] on div "Buscar por procedimentos" at bounding box center [423, 230] width 812 height 24
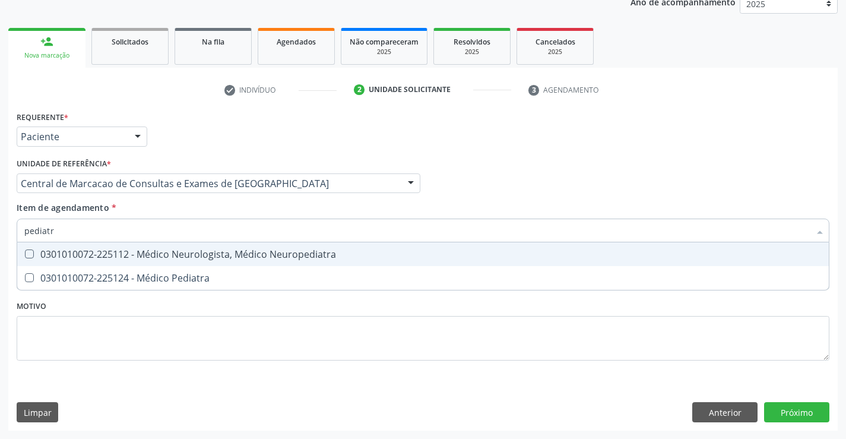
type input "pediatra"
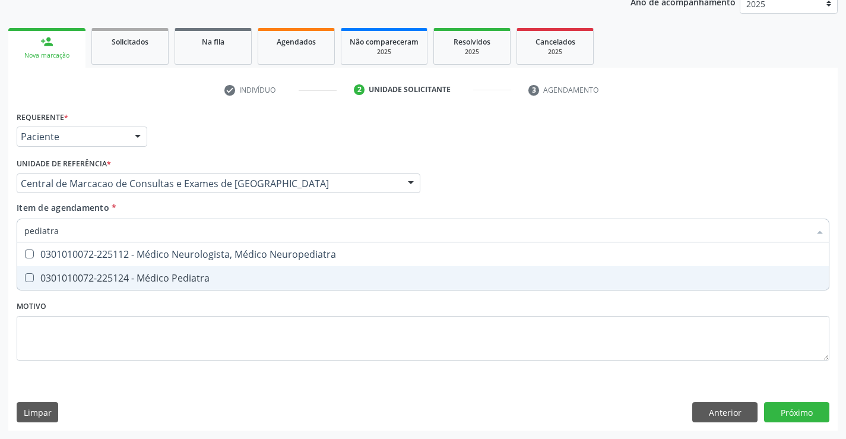
click at [343, 276] on div "0301010072-225124 - Médico Pediatra" at bounding box center [422, 277] width 797 height 9
checkbox Pediatra "true"
click at [777, 411] on div "Requerente * Paciente Profissional de Saúde Paciente Nenhum resultado encontrad…" at bounding box center [422, 269] width 829 height 322
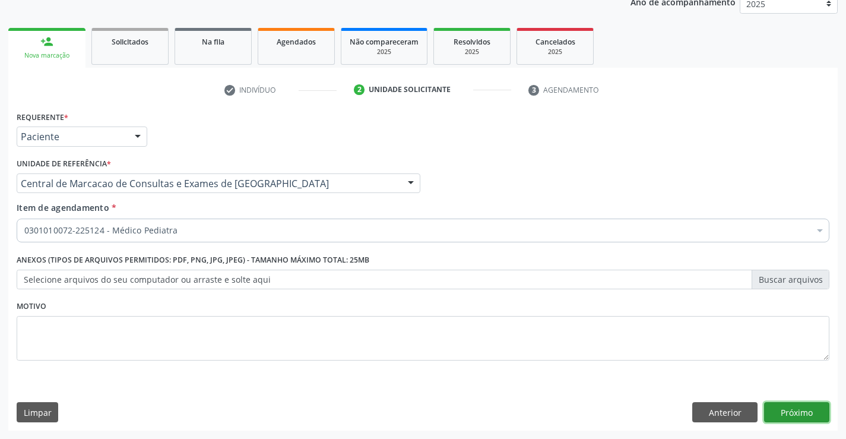
click at [793, 415] on button "Próximo" at bounding box center [796, 412] width 65 height 20
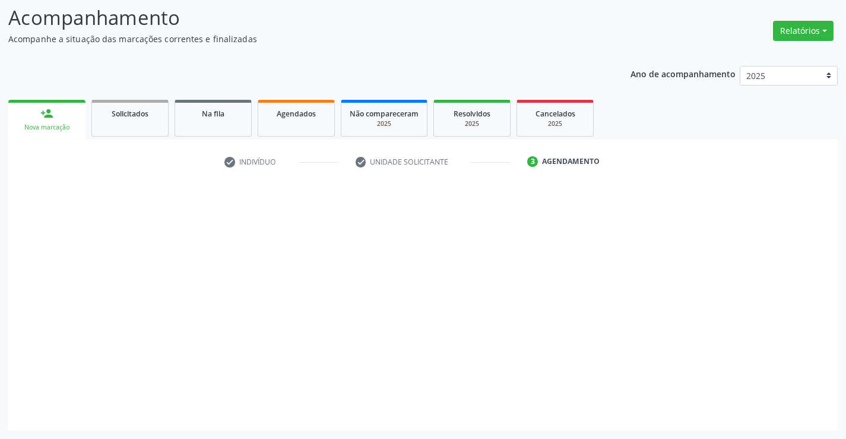
scroll to position [78, 0]
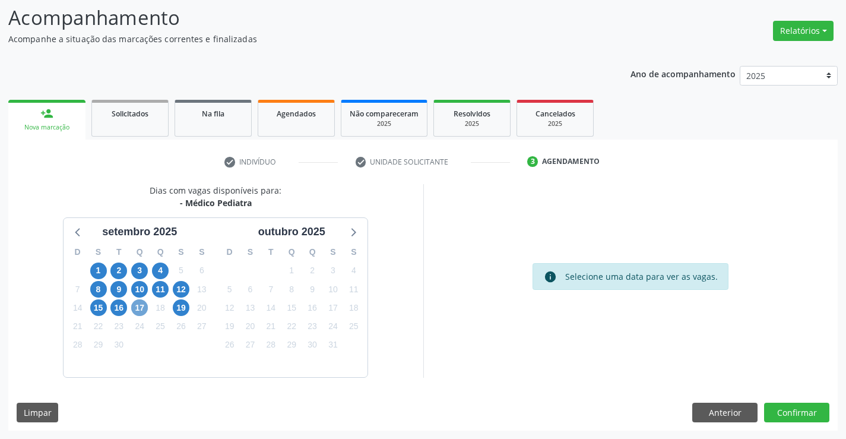
click at [141, 309] on span "17" at bounding box center [139, 307] width 17 height 17
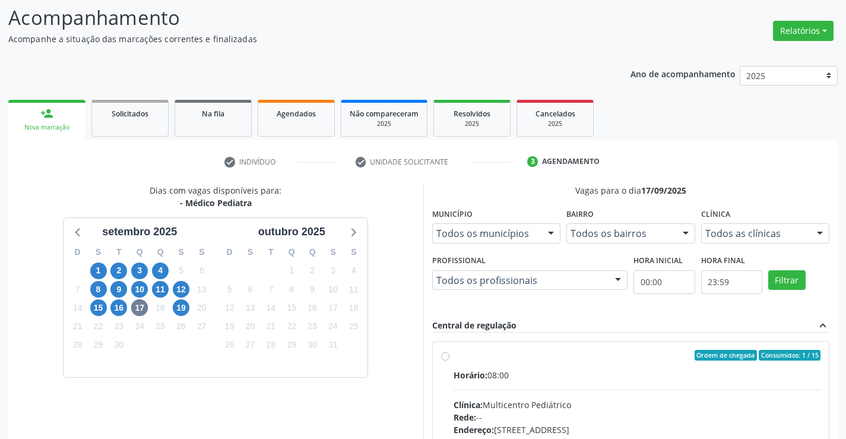
click at [595, 357] on div "Ordem de chegada Consumidos: 1 / 15" at bounding box center [636, 355] width 367 height 11
click at [449, 357] on input "Ordem de chegada Consumidos: 1 / 15 Horário: 08:00 Clínica: Multicentro Pediátr…" at bounding box center [445, 355] width 8 height 11
radio input "true"
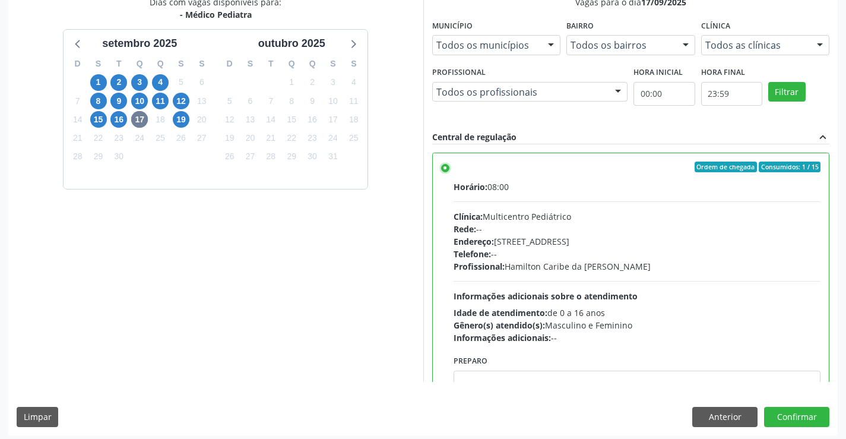
scroll to position [271, 0]
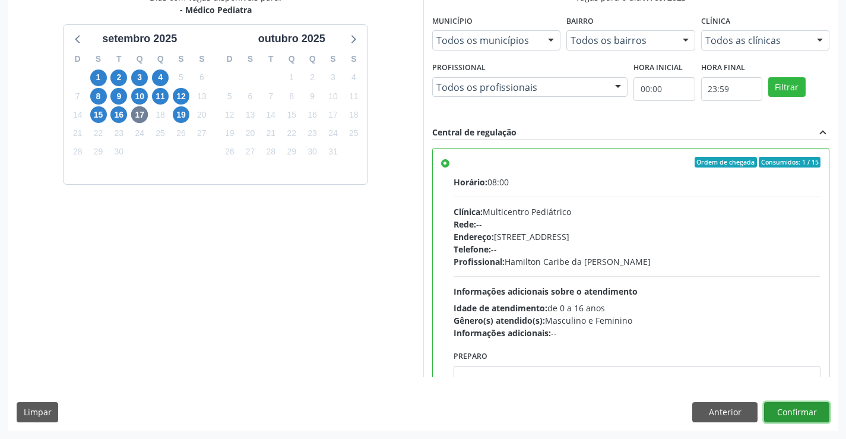
click at [783, 414] on button "Confirmar" at bounding box center [796, 412] width 65 height 20
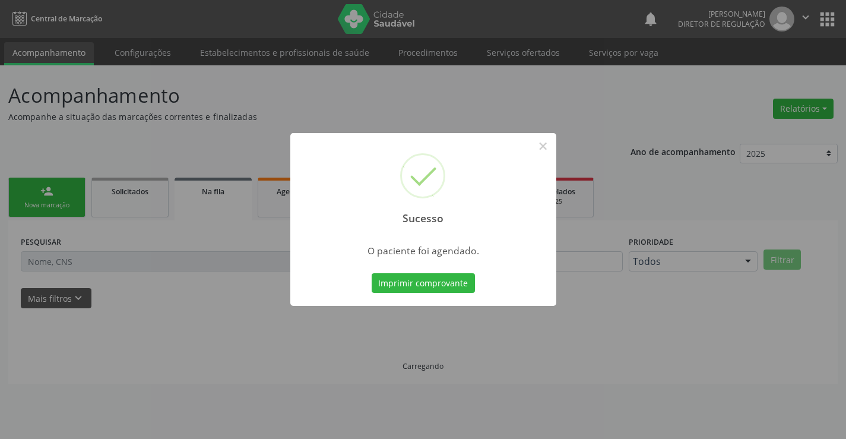
scroll to position [0, 0]
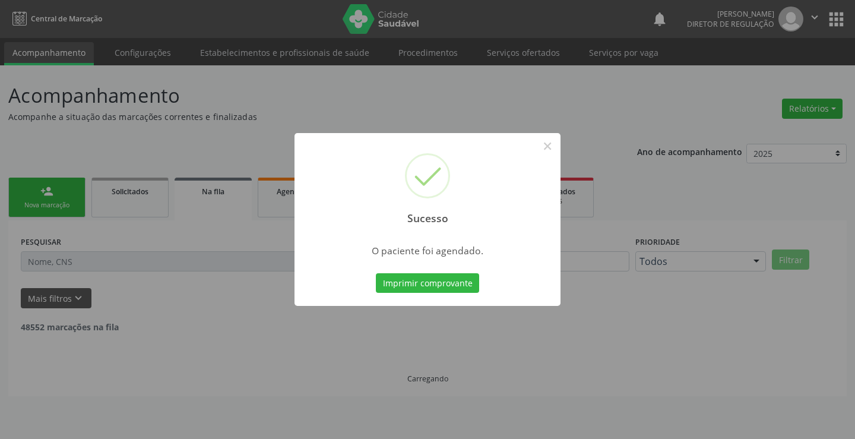
click at [376, 273] on button "Imprimir comprovante" at bounding box center [427, 283] width 103 height 20
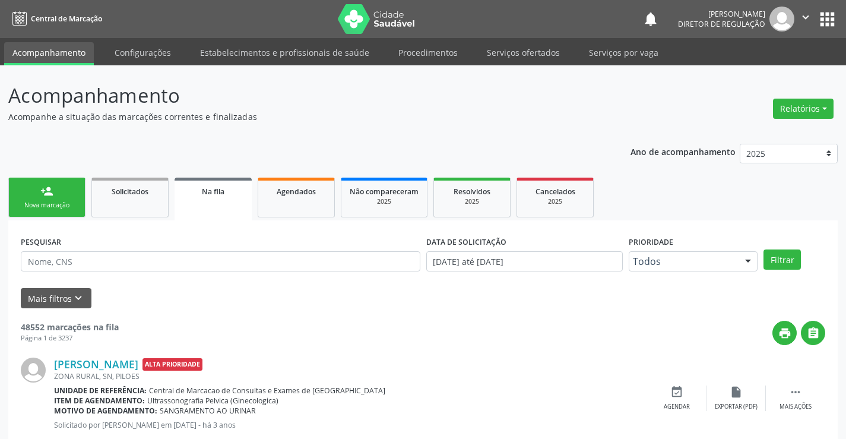
click at [806, 16] on icon "" at bounding box center [805, 17] width 13 height 13
click at [747, 75] on link "Sair" at bounding box center [775, 72] width 82 height 17
